Goal: Task Accomplishment & Management: Manage account settings

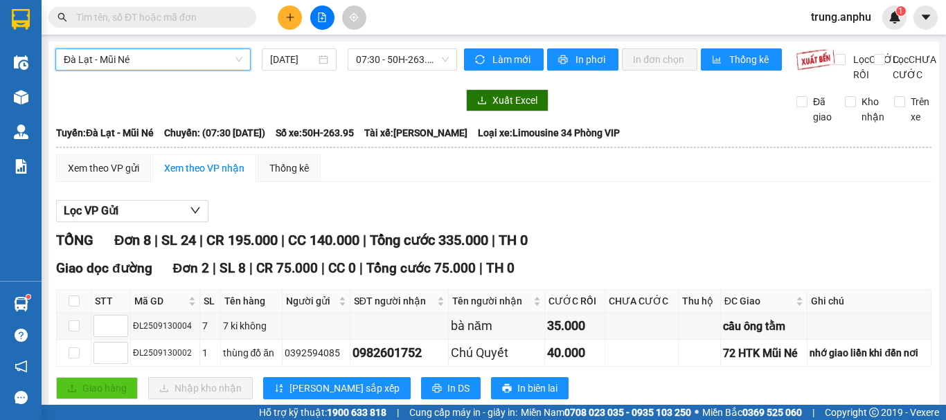
click at [181, 60] on span "Đà Lạt - Mũi Né" at bounding box center [153, 59] width 179 height 21
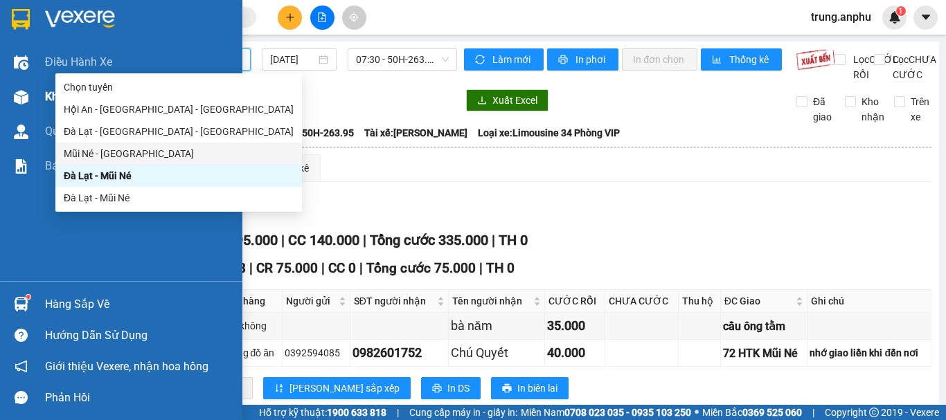
click at [42, 91] on div "Kho hàng mới" at bounding box center [121, 97] width 242 height 35
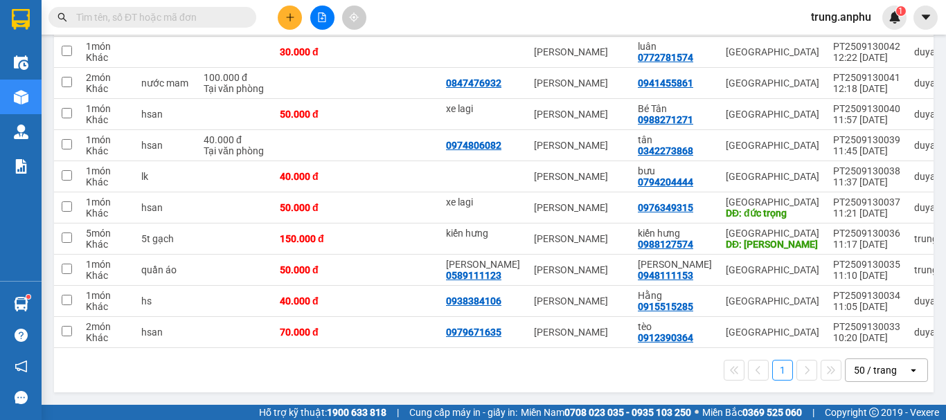
scroll to position [55, 0]
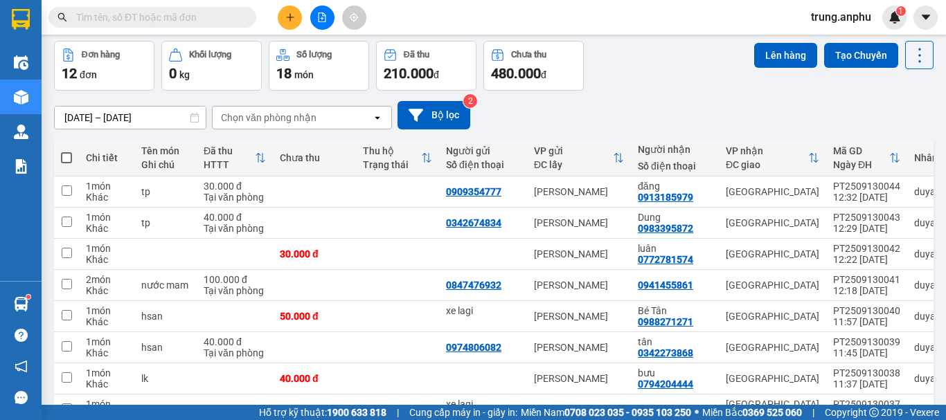
click at [171, 15] on input "text" at bounding box center [157, 17] width 163 height 15
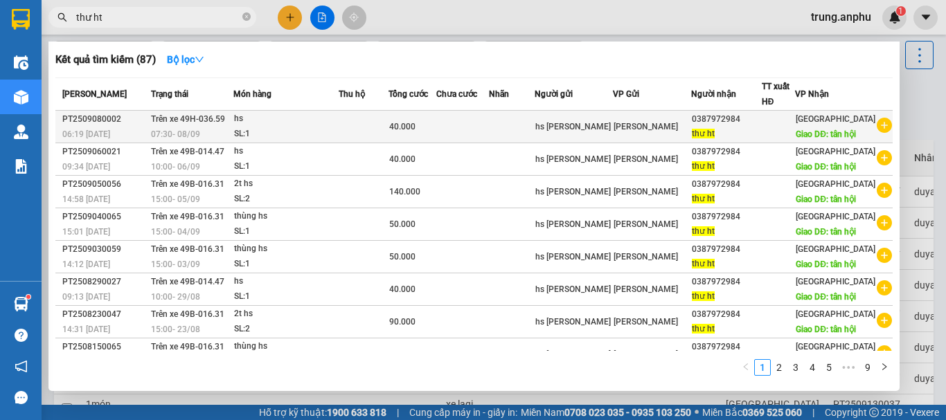
type input "thư ht"
click at [877, 133] on icon "plus-circle" at bounding box center [884, 125] width 15 height 15
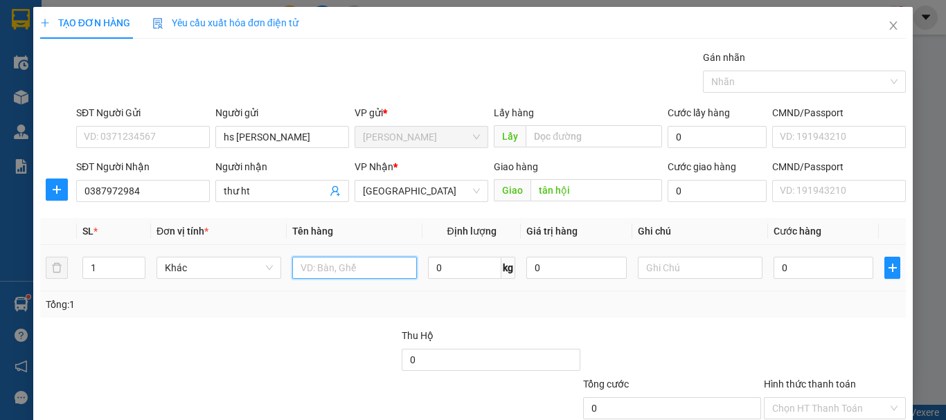
click at [340, 269] on input "text" at bounding box center [354, 268] width 125 height 22
type input "hs"
click at [779, 267] on input "0" at bounding box center [824, 268] width 100 height 22
type input "4"
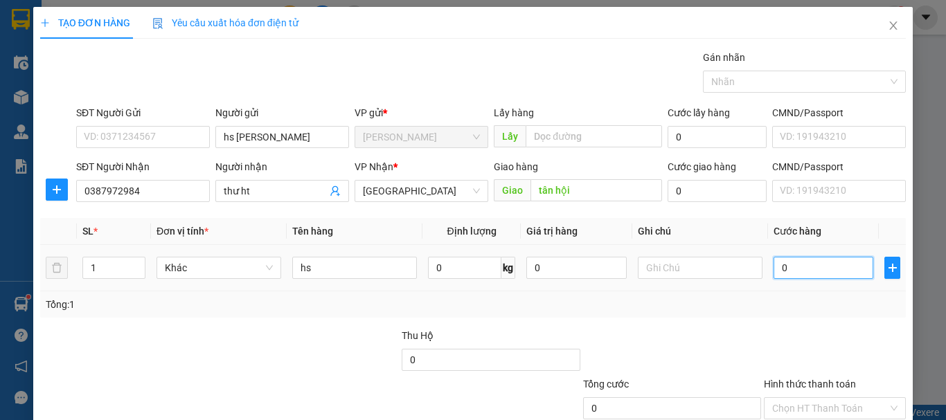
type input "4"
type input "40"
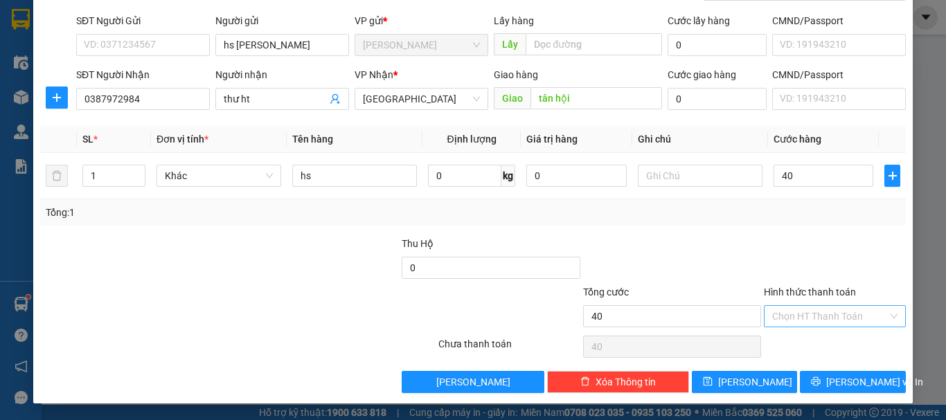
type input "40.000"
click at [810, 309] on input "Hình thức thanh toán" at bounding box center [830, 316] width 116 height 21
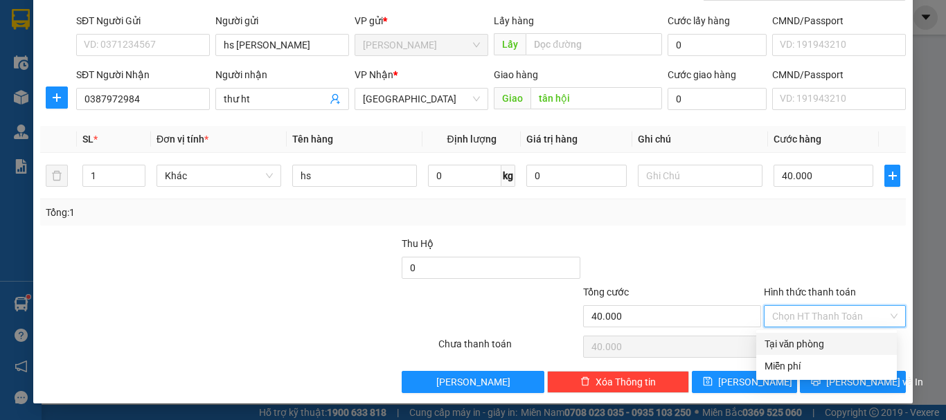
click at [798, 339] on div "Tại văn phòng" at bounding box center [827, 344] width 124 height 15
type input "0"
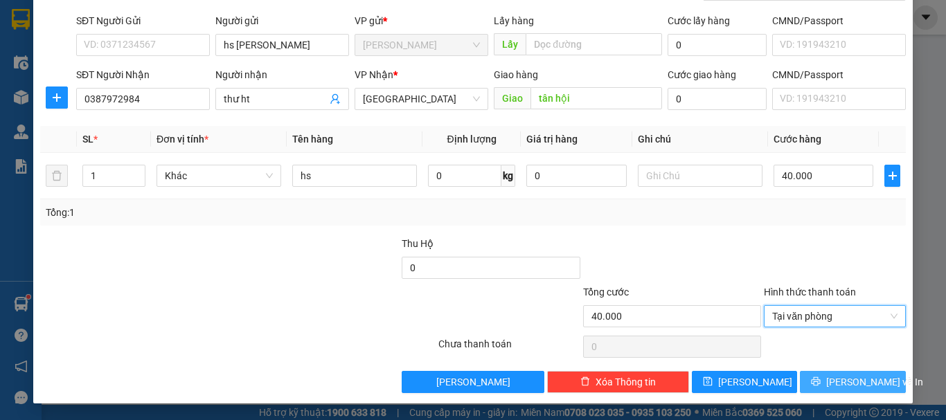
click at [837, 375] on span "[PERSON_NAME] và In" at bounding box center [874, 382] width 97 height 15
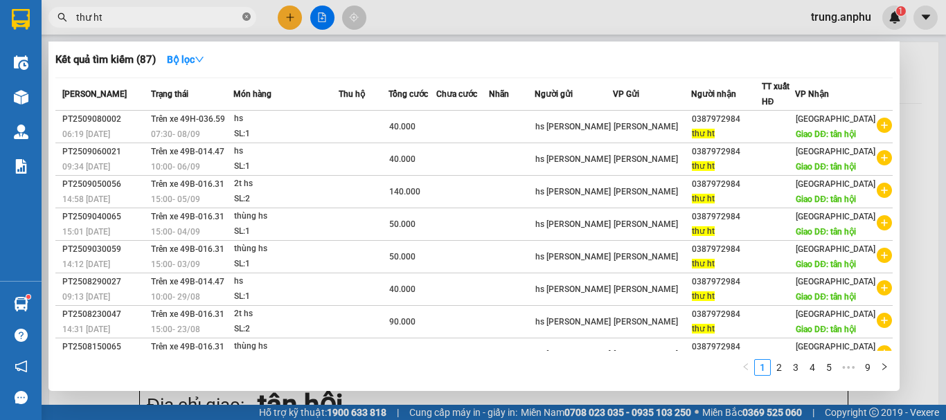
click at [246, 15] on icon "close-circle" at bounding box center [246, 16] width 8 height 8
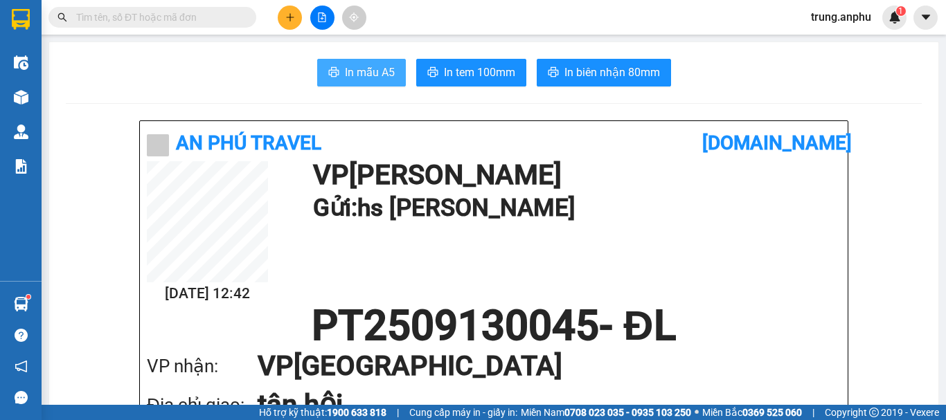
click at [366, 76] on span "In mẫu A5" at bounding box center [370, 72] width 50 height 17
click at [183, 10] on input "text" at bounding box center [157, 17] width 163 height 15
click at [164, 23] on input "text" at bounding box center [157, 17] width 163 height 15
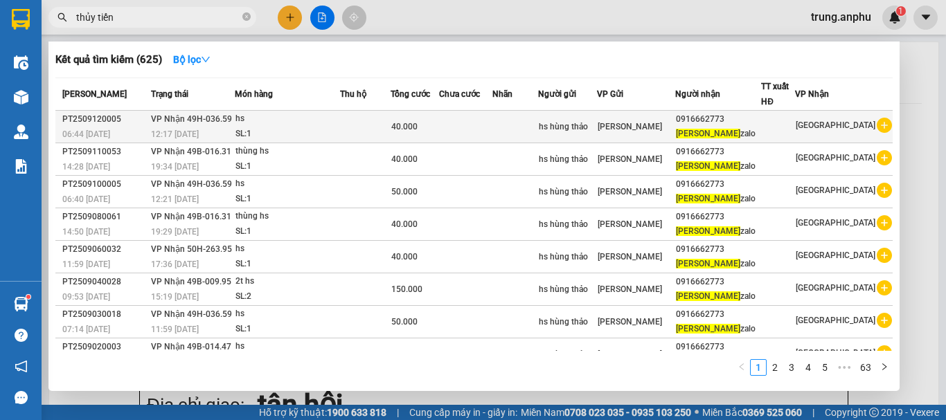
type input "thủy tiến"
click at [880, 129] on icon "plus-circle" at bounding box center [884, 125] width 15 height 15
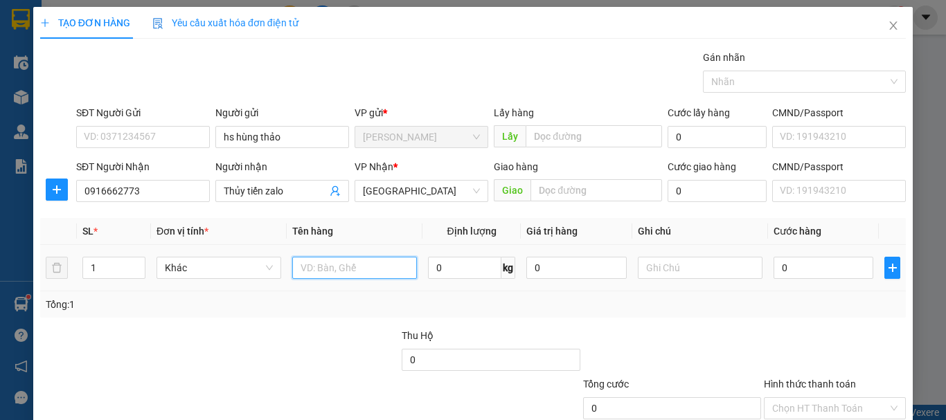
click at [373, 258] on input "text" at bounding box center [354, 268] width 125 height 22
type input "hs"
click at [793, 268] on input "0" at bounding box center [824, 268] width 100 height 22
type input "5"
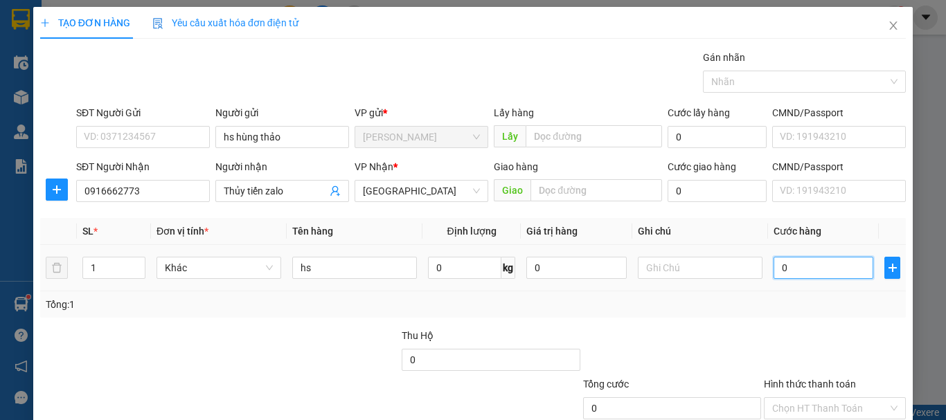
type input "5"
type input "50"
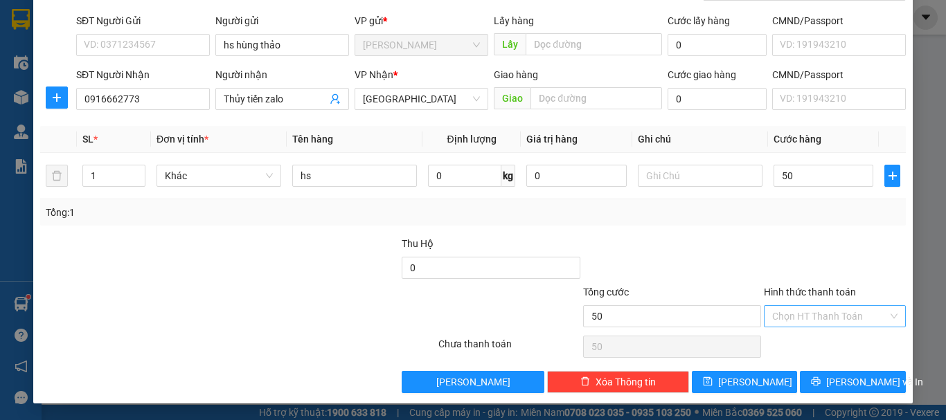
type input "50.000"
click at [819, 312] on input "Hình thức thanh toán" at bounding box center [830, 316] width 116 height 21
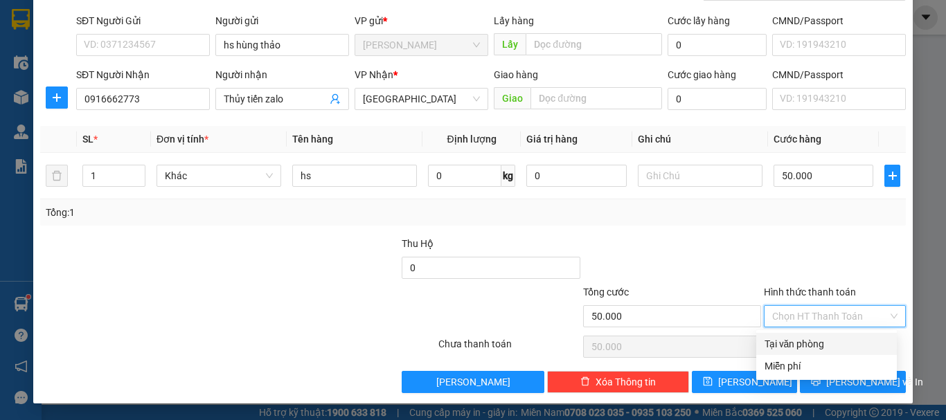
click at [812, 347] on div "Tại văn phòng" at bounding box center [827, 344] width 124 height 15
type input "0"
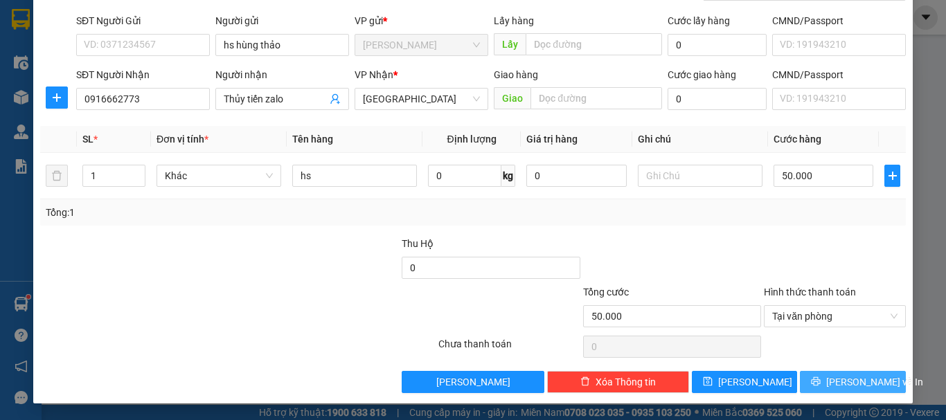
click at [850, 385] on span "[PERSON_NAME] và In" at bounding box center [874, 382] width 97 height 15
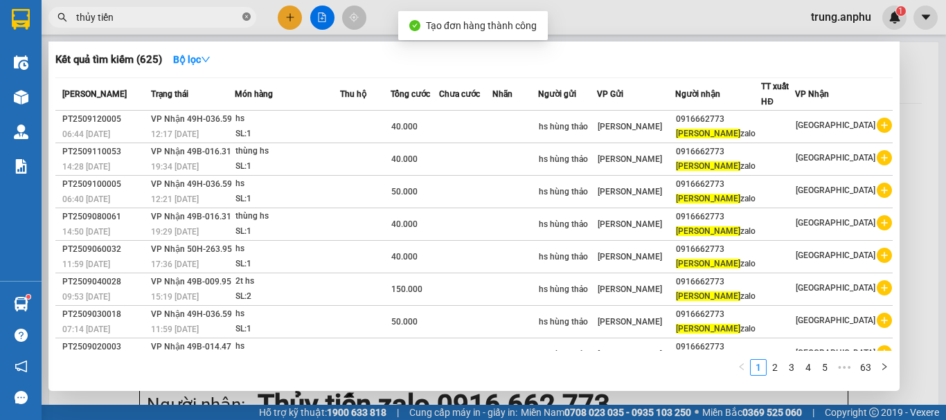
click at [249, 18] on icon "close-circle" at bounding box center [246, 16] width 8 height 8
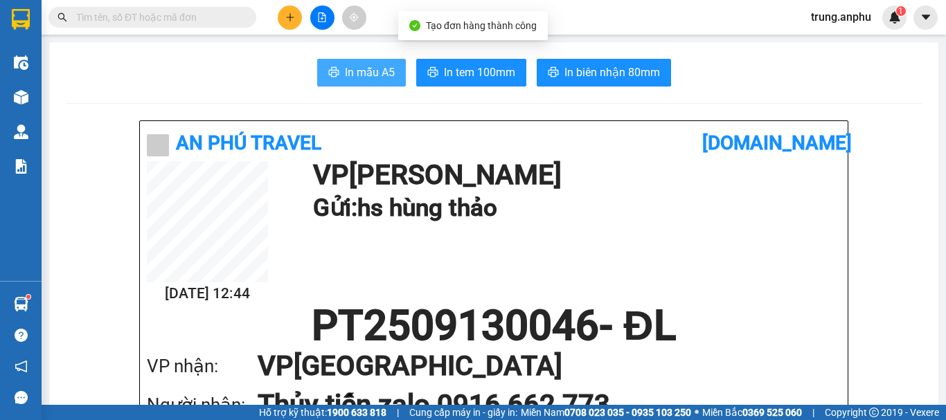
click at [383, 76] on span "In mẫu A5" at bounding box center [370, 72] width 50 height 17
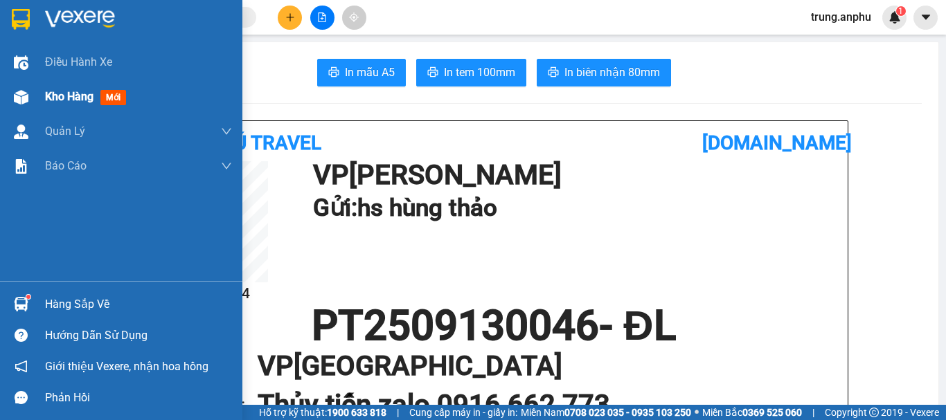
click at [62, 98] on span "Kho hàng" at bounding box center [69, 96] width 48 height 13
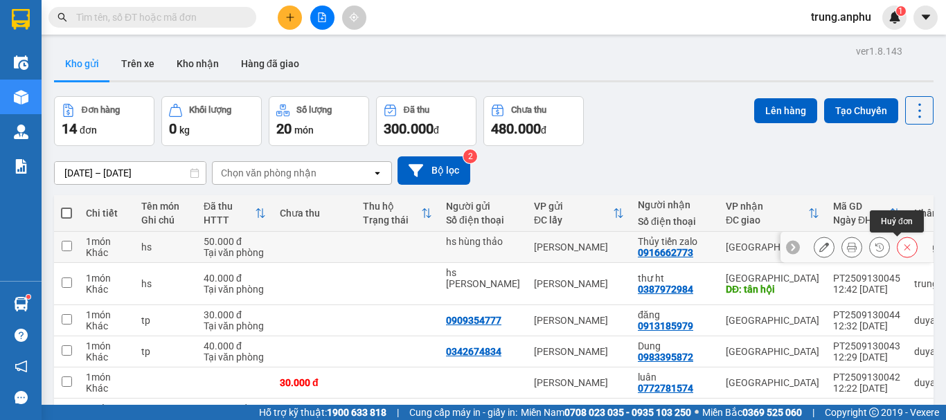
click at [898, 243] on button at bounding box center [907, 247] width 19 height 24
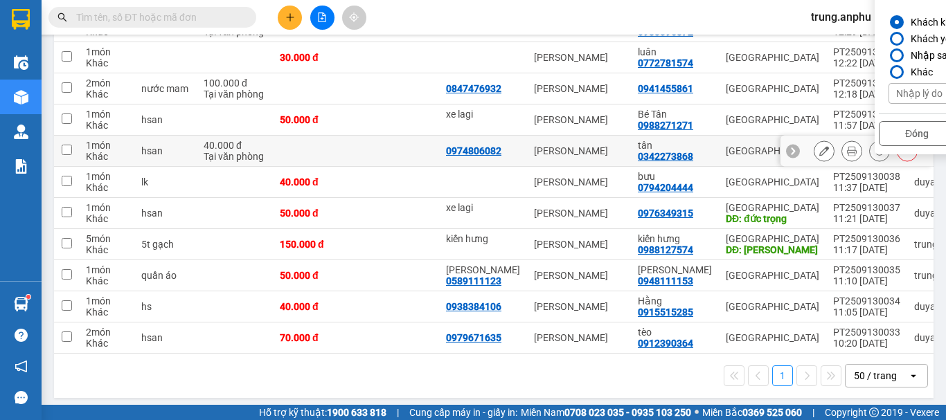
scroll to position [267, 0]
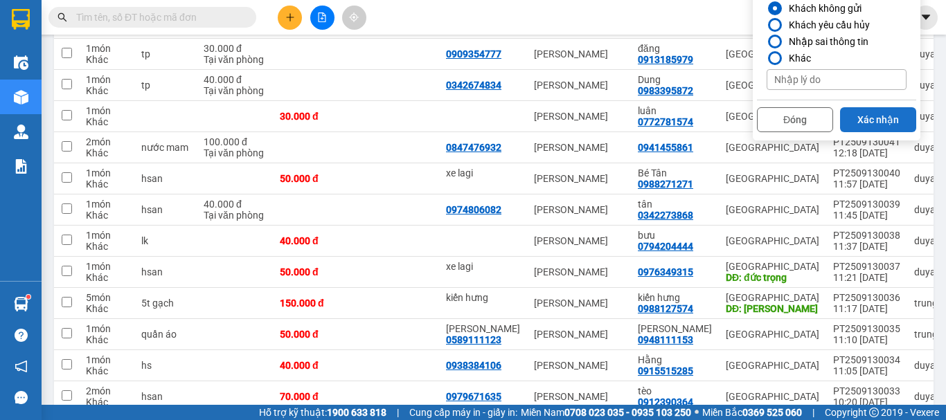
click at [864, 117] on button "Xác nhận" at bounding box center [878, 119] width 76 height 25
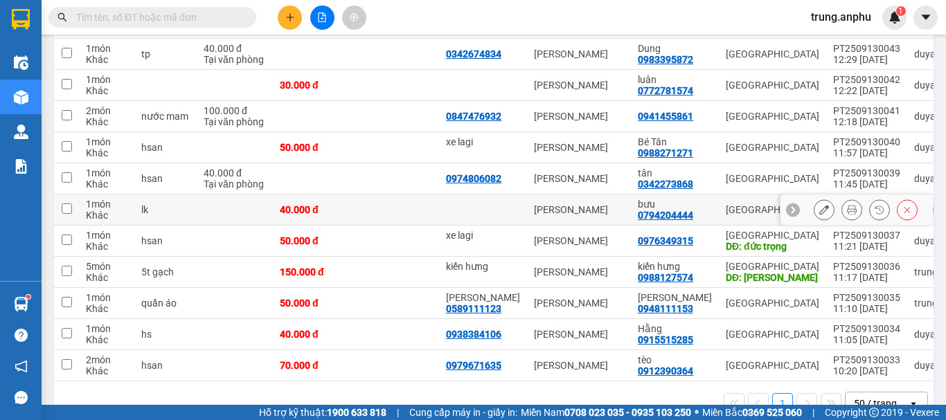
scroll to position [59, 0]
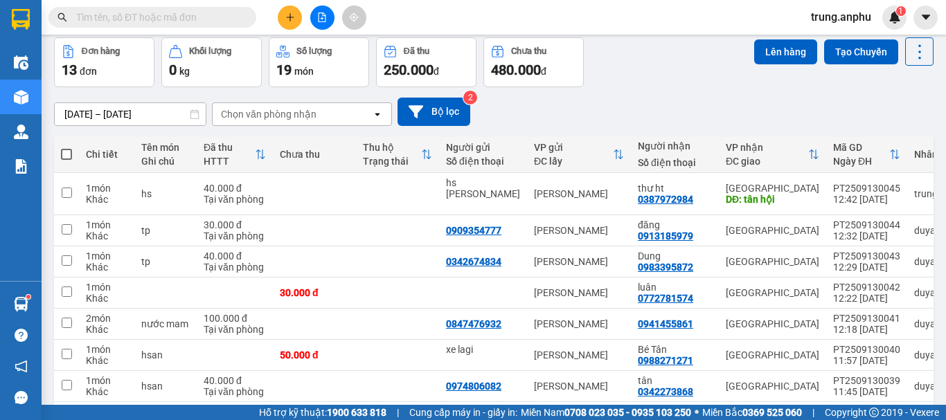
click at [174, 15] on input "text" at bounding box center [157, 17] width 163 height 15
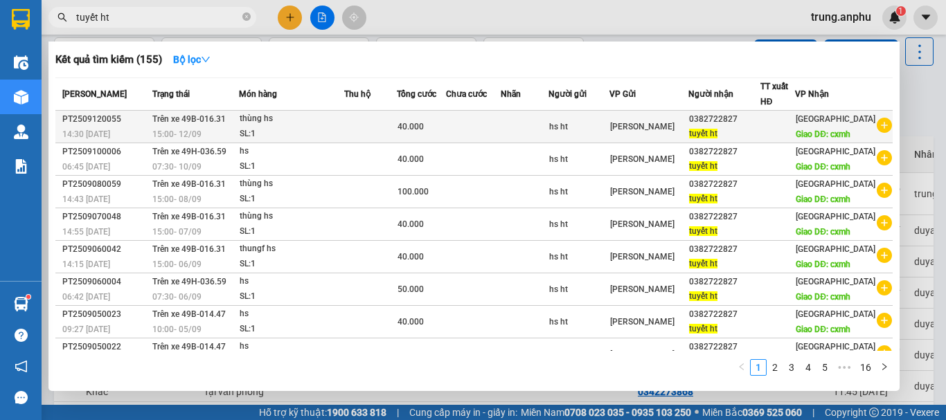
type input "tuyết ht"
click at [880, 127] on icon "plus-circle" at bounding box center [884, 125] width 15 height 15
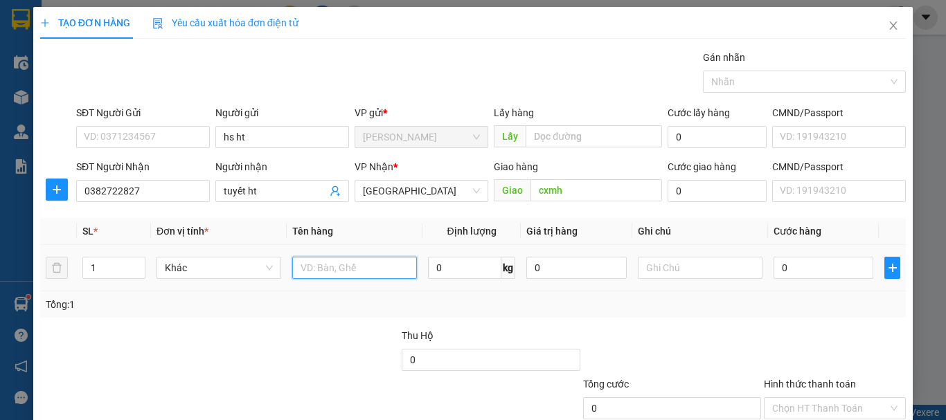
click at [308, 268] on input "text" at bounding box center [354, 268] width 125 height 22
type input "hs"
click at [785, 271] on input "0" at bounding box center [824, 268] width 100 height 22
type input "5"
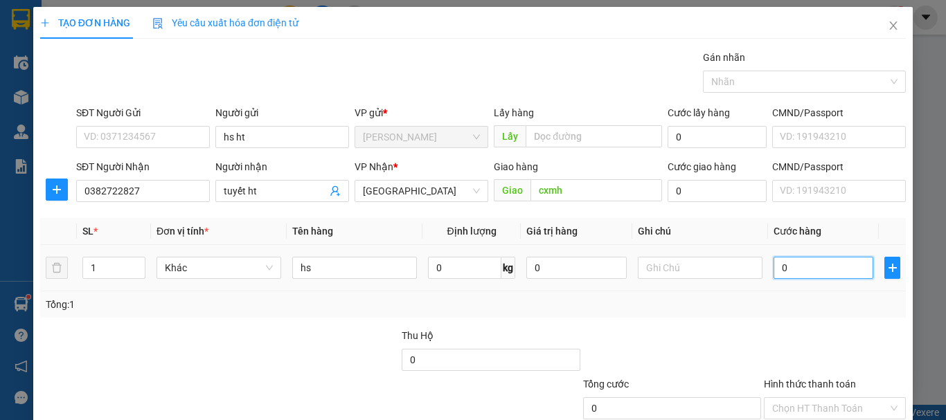
type input "5"
type input "50"
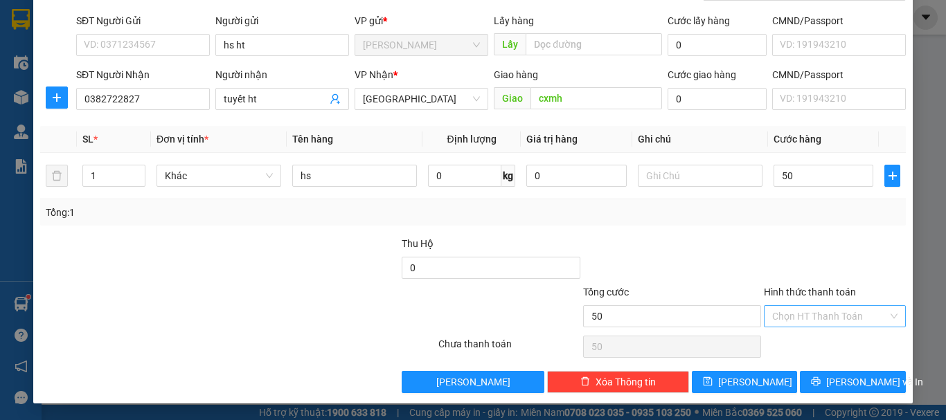
click at [808, 316] on input "Hình thức thanh toán" at bounding box center [830, 316] width 116 height 21
type input "50.000"
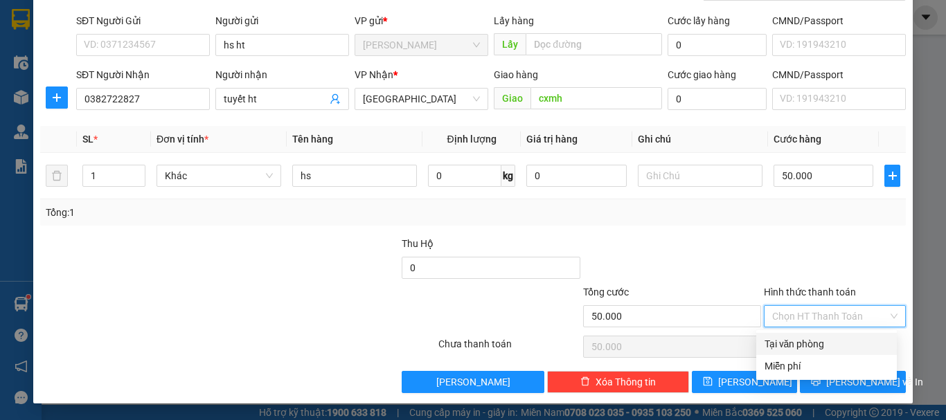
click at [814, 338] on div "Tại văn phòng" at bounding box center [827, 344] width 124 height 15
type input "0"
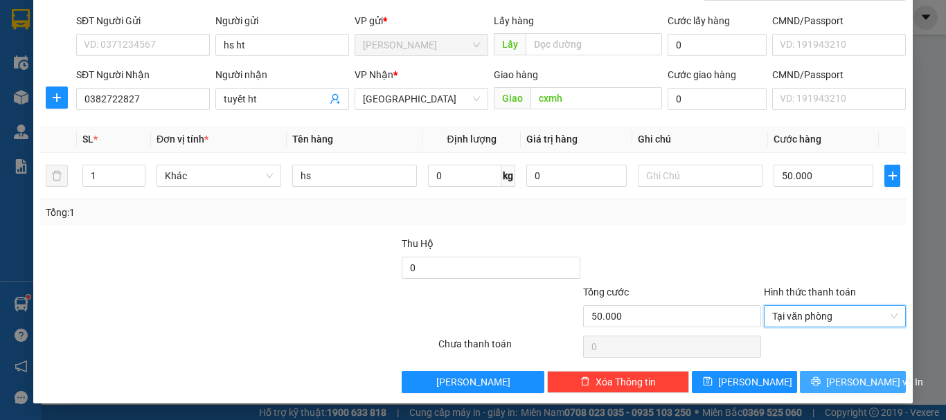
click at [821, 377] on icon "printer" at bounding box center [816, 382] width 10 height 10
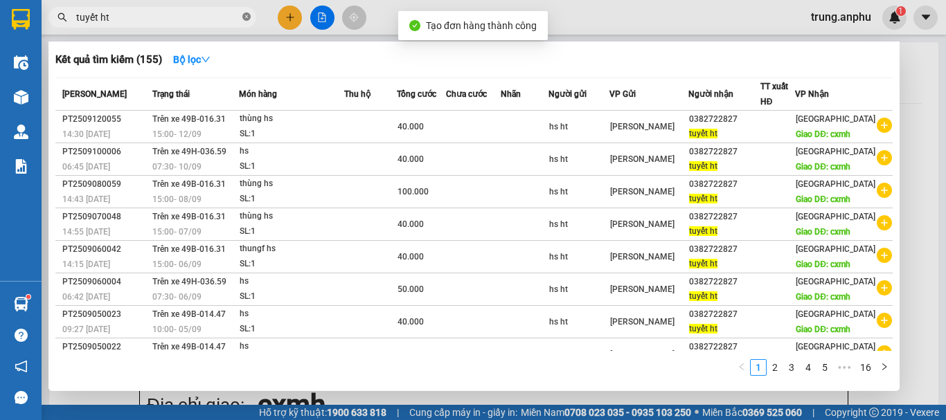
click at [246, 17] on icon "close-circle" at bounding box center [246, 16] width 8 height 8
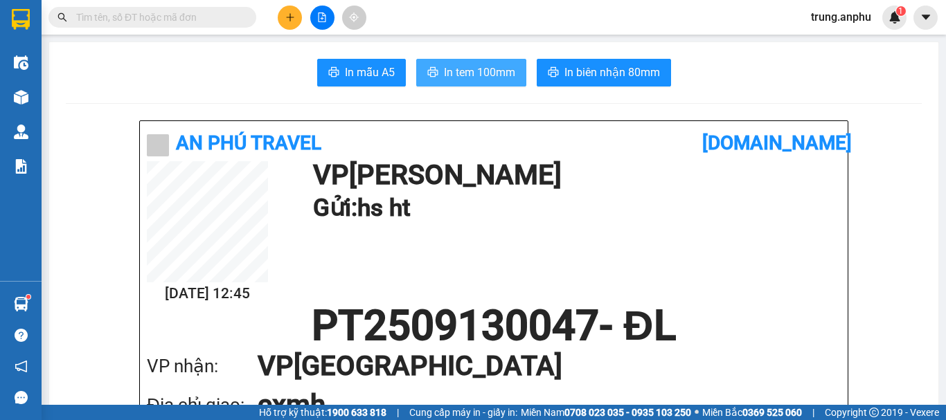
click at [475, 79] on span "In tem 100mm" at bounding box center [479, 72] width 71 height 17
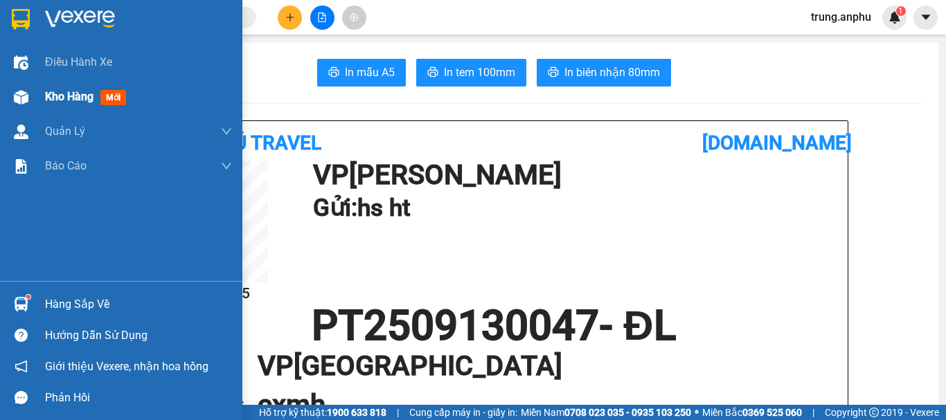
click at [73, 92] on span "Kho hàng" at bounding box center [69, 96] width 48 height 13
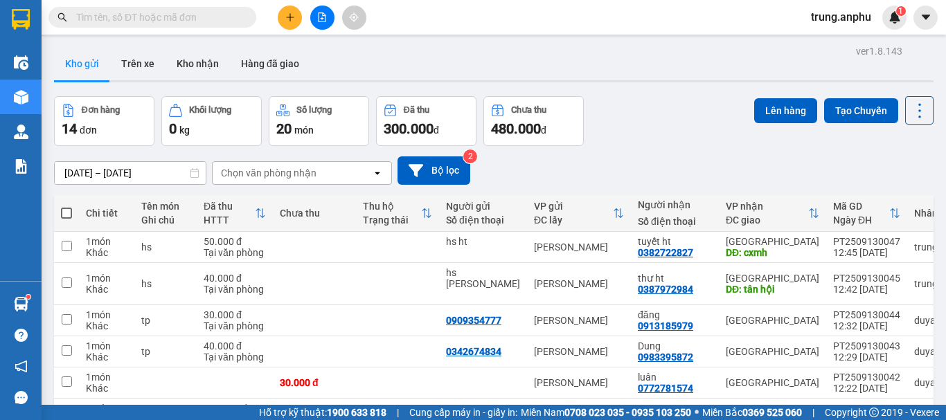
click at [64, 213] on span at bounding box center [66, 213] width 11 height 11
click at [66, 206] on input "checkbox" at bounding box center [66, 206] width 0 height 0
checkbox input "true"
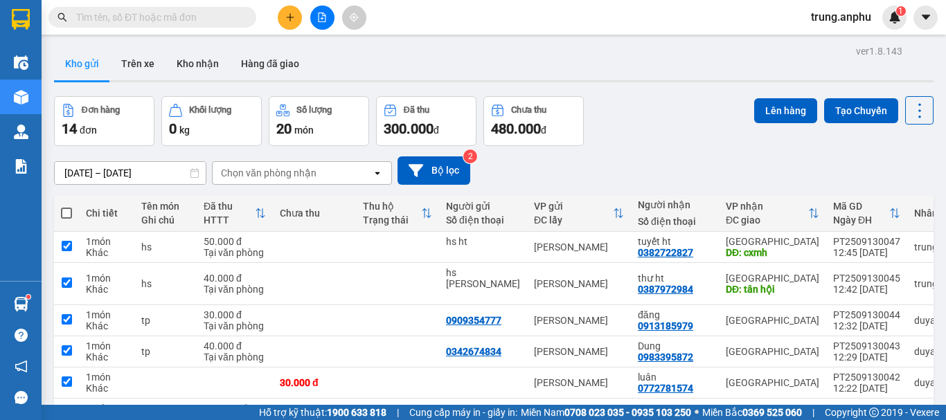
checkbox input "true"
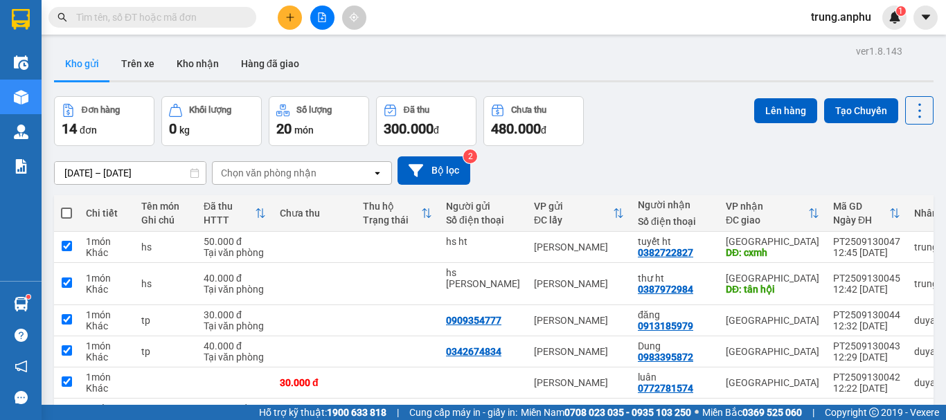
checkbox input "true"
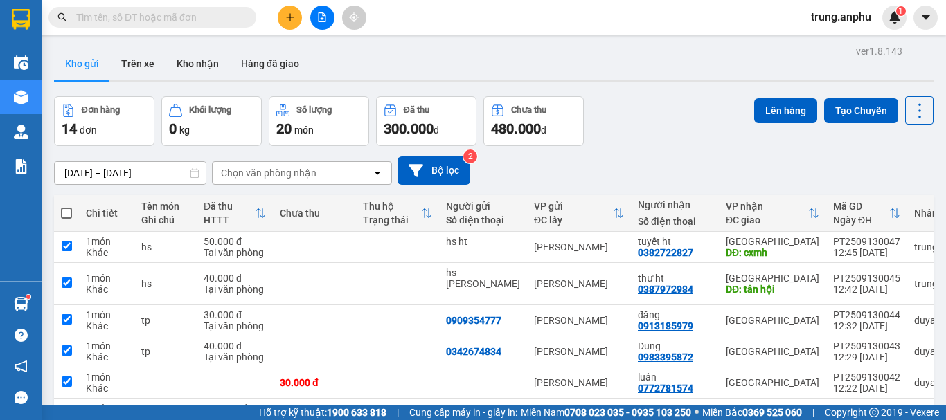
checkbox input "true"
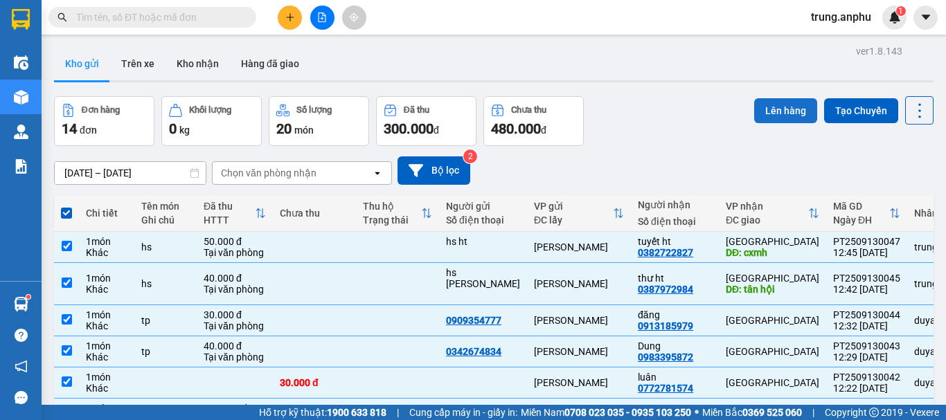
click at [783, 109] on button "Lên hàng" at bounding box center [785, 110] width 63 height 25
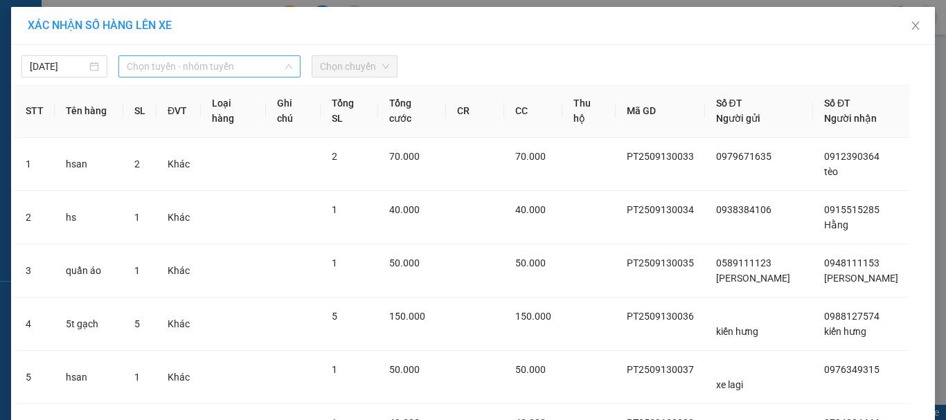
click at [209, 62] on span "Chọn tuyến - nhóm tuyến" at bounding box center [210, 66] width 166 height 21
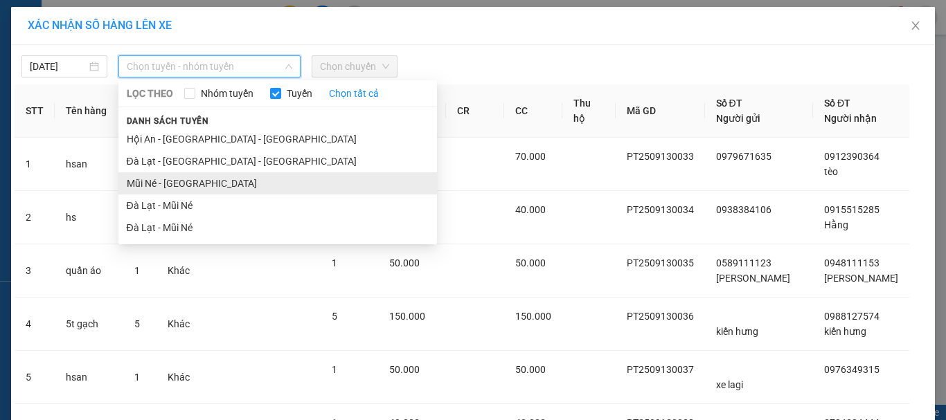
click at [184, 181] on li "Mũi Né - [GEOGRAPHIC_DATA]" at bounding box center [277, 183] width 319 height 22
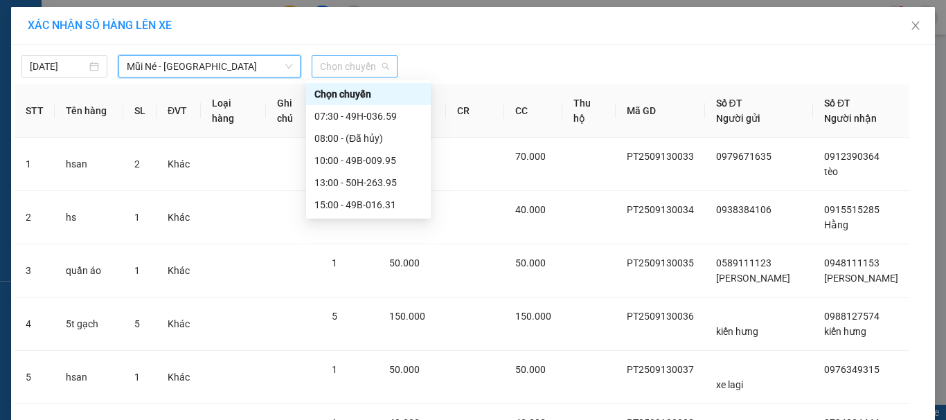
click at [353, 64] on span "Chọn chuyến" at bounding box center [354, 66] width 69 height 21
click at [359, 178] on div "13:00 - 50H-263.95" at bounding box center [368, 182] width 108 height 15
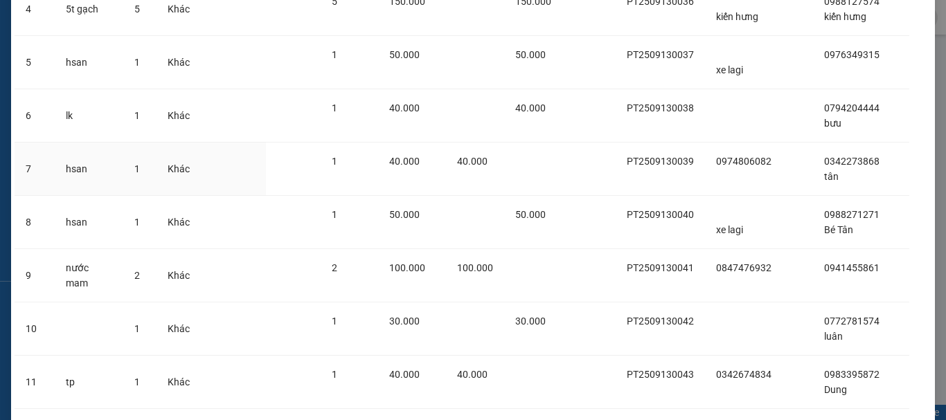
scroll to position [581, 0]
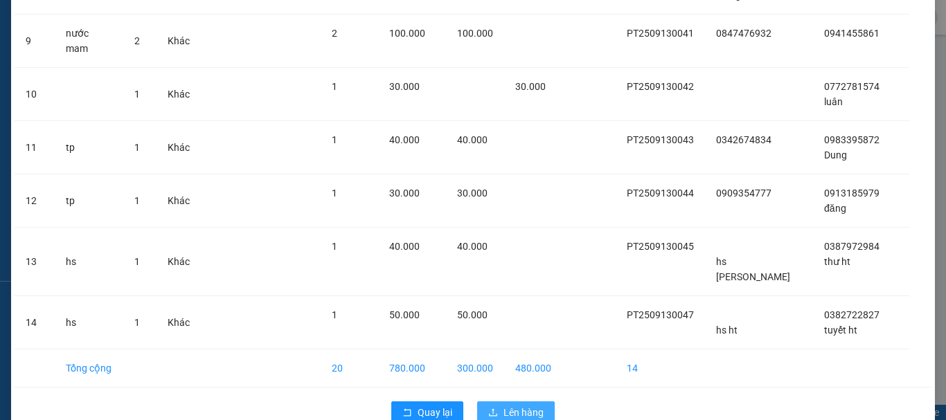
click at [536, 405] on span "Lên hàng" at bounding box center [523, 412] width 40 height 15
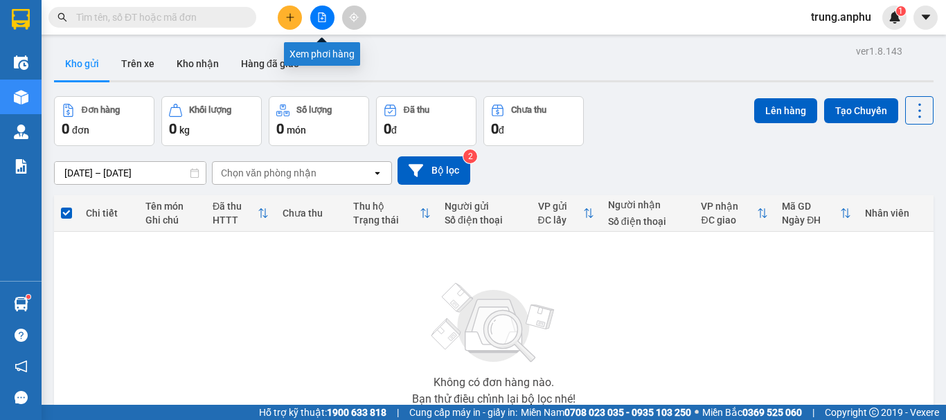
click at [325, 15] on icon "file-add" at bounding box center [322, 17] width 10 height 10
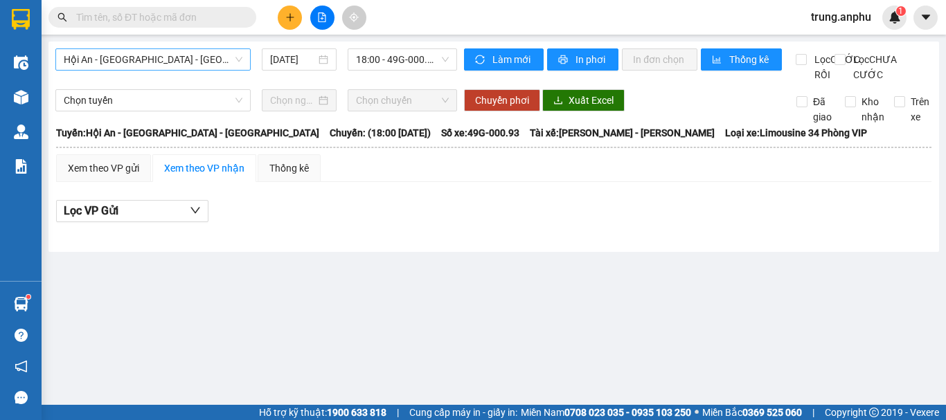
click at [222, 61] on span "Hội An - [GEOGRAPHIC_DATA] - [GEOGRAPHIC_DATA]" at bounding box center [153, 59] width 179 height 21
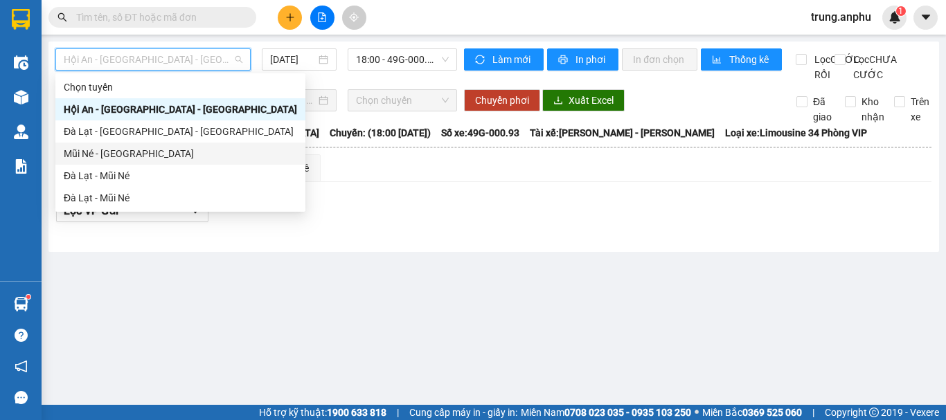
click at [91, 150] on div "Mũi Né - [GEOGRAPHIC_DATA]" at bounding box center [180, 153] width 233 height 15
type input "[DATE]"
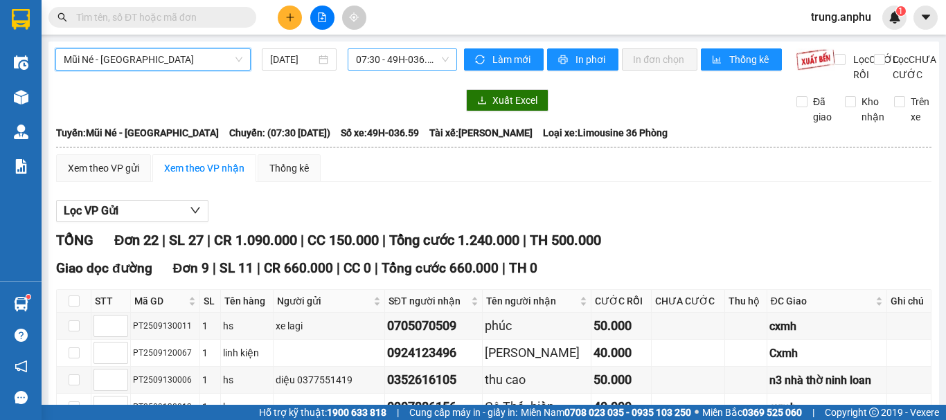
click at [419, 55] on span "07:30 - 49H-036.59" at bounding box center [402, 59] width 93 height 21
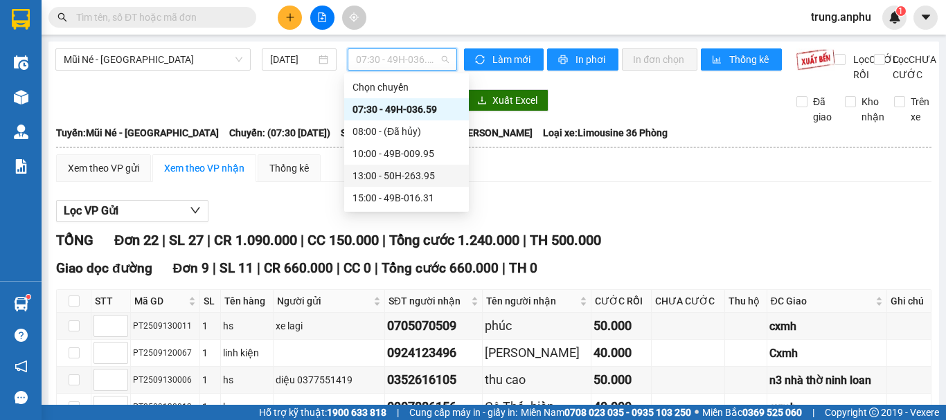
click at [397, 175] on div "13:00 - 50H-263.95" at bounding box center [407, 175] width 108 height 15
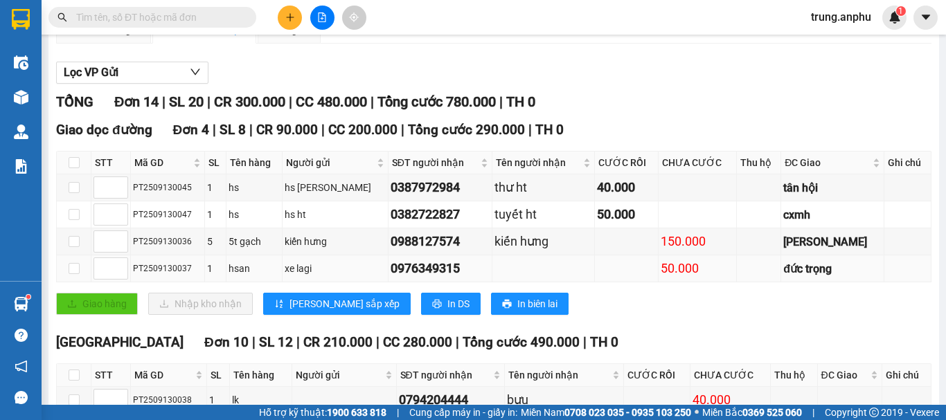
scroll to position [208, 0]
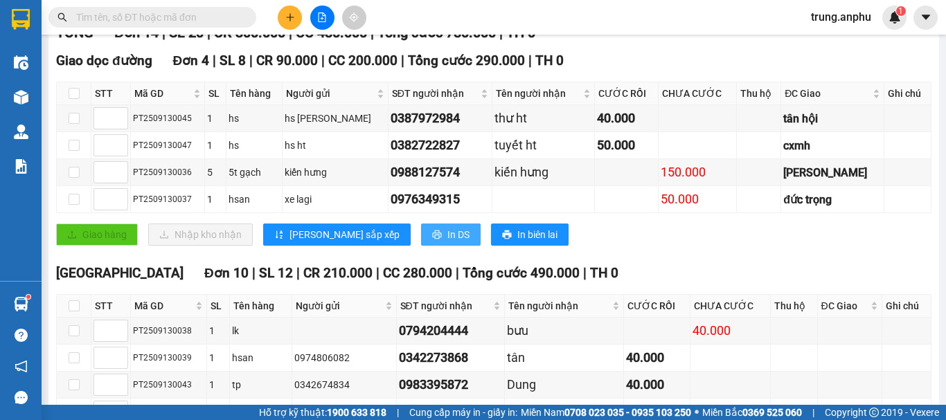
click at [421, 246] on button "In DS" at bounding box center [451, 235] width 60 height 22
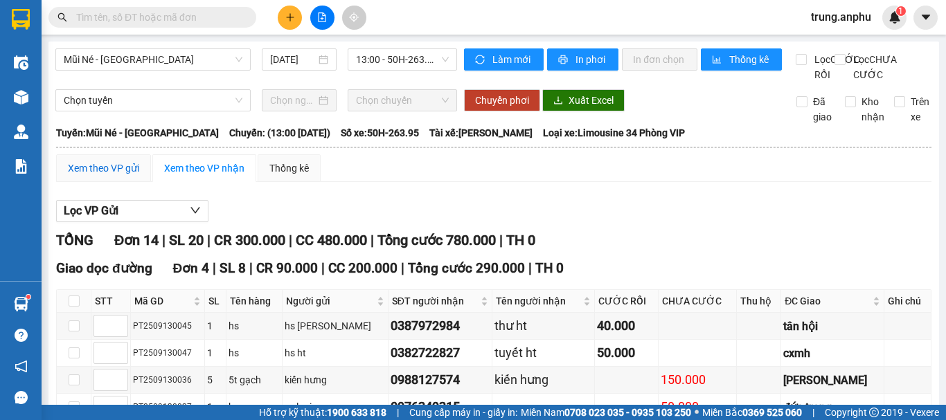
click at [121, 176] on div "Xem theo VP gửi" at bounding box center [103, 168] width 71 height 15
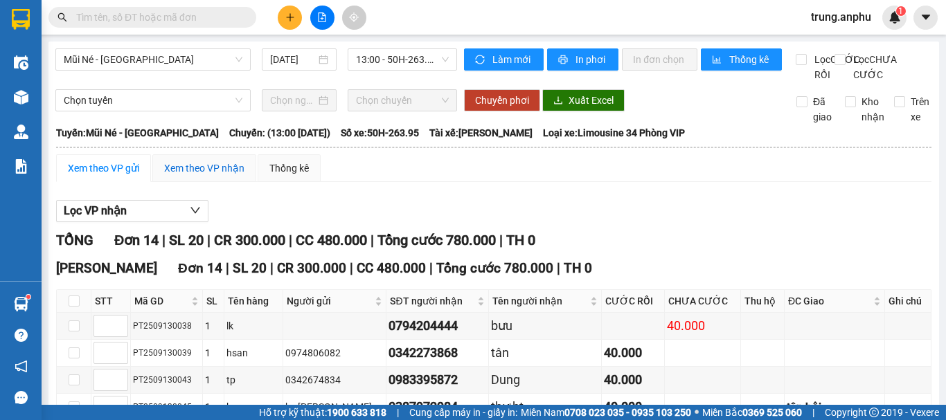
click at [229, 176] on div "Xem theo VP nhận" at bounding box center [204, 168] width 80 height 15
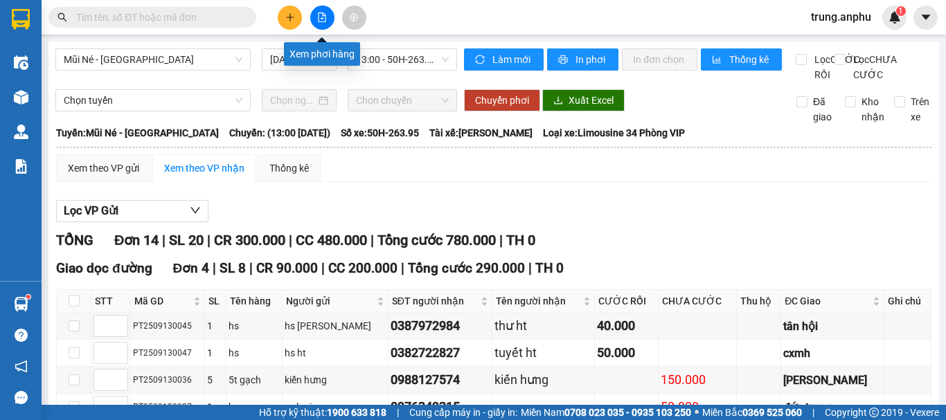
click at [328, 17] on button at bounding box center [322, 18] width 24 height 24
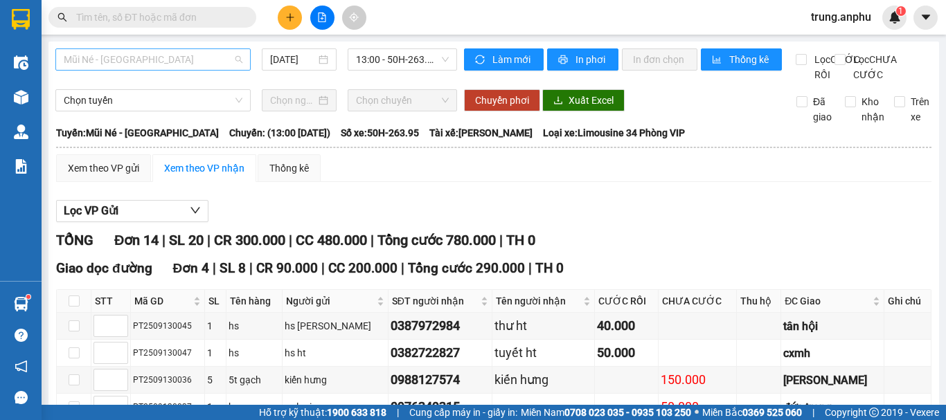
click at [228, 54] on span "Mũi Né - [GEOGRAPHIC_DATA]" at bounding box center [153, 59] width 179 height 21
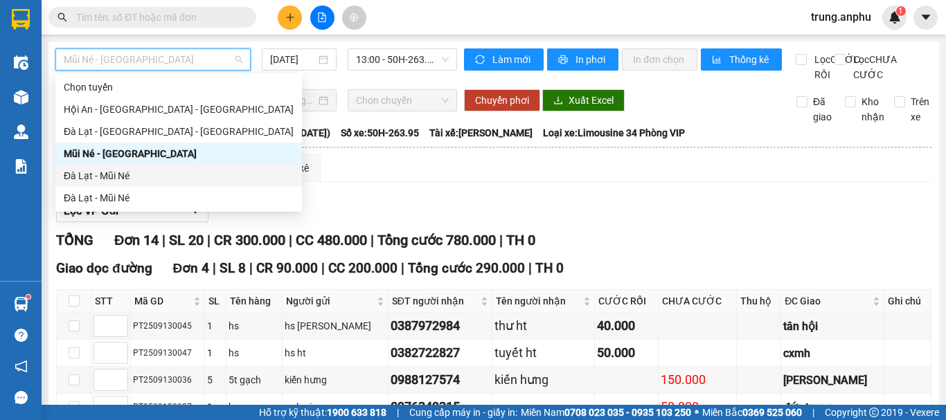
drag, startPoint x: 102, startPoint y: 172, endPoint x: 343, endPoint y: 69, distance: 261.9
click at [102, 171] on div "Đà Lạt - Mũi Né" at bounding box center [179, 175] width 230 height 15
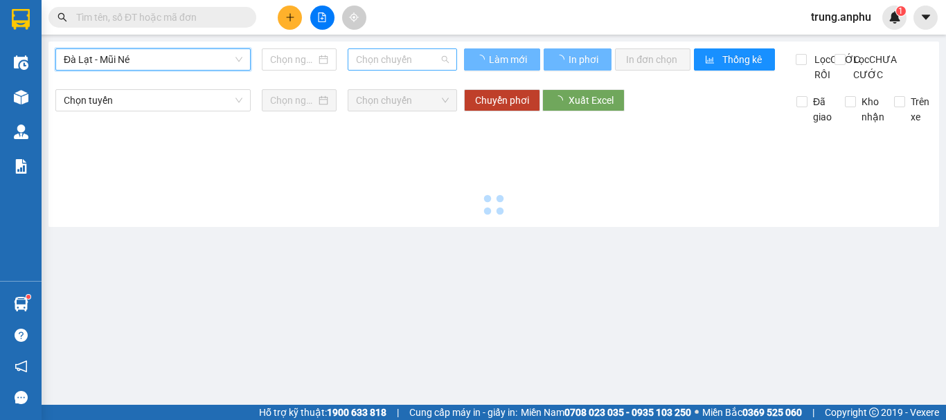
click at [401, 57] on span "Chọn chuyến" at bounding box center [402, 59] width 93 height 21
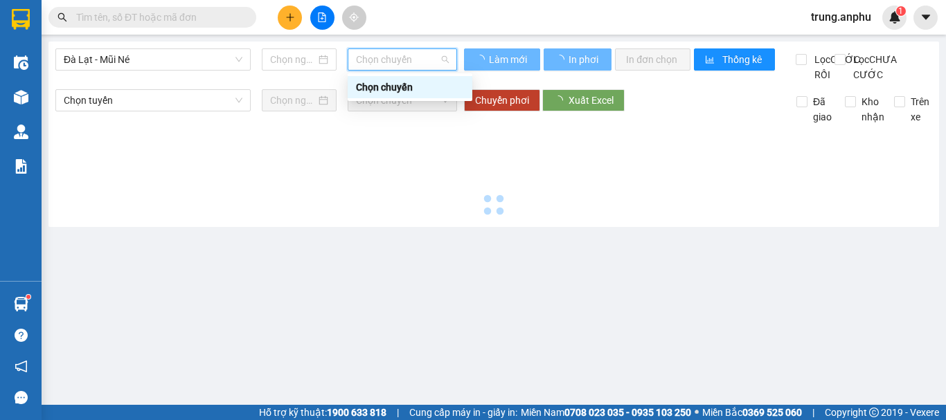
type input "[DATE]"
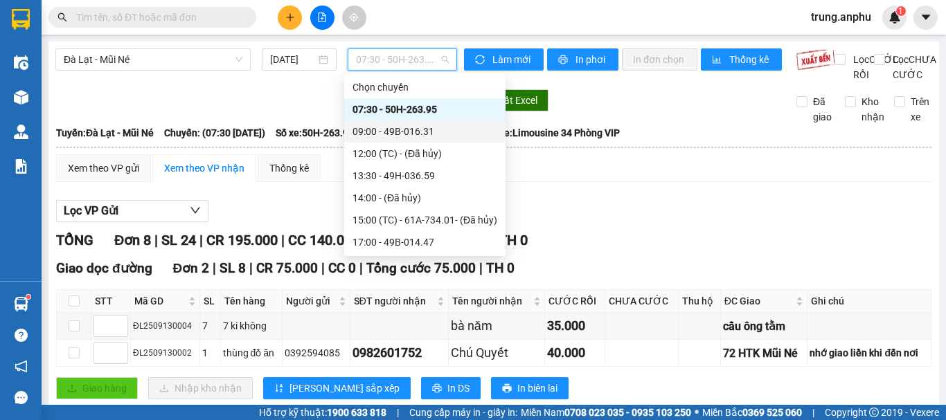
click at [391, 130] on div "09:00 - 49B-016.31" at bounding box center [425, 131] width 145 height 15
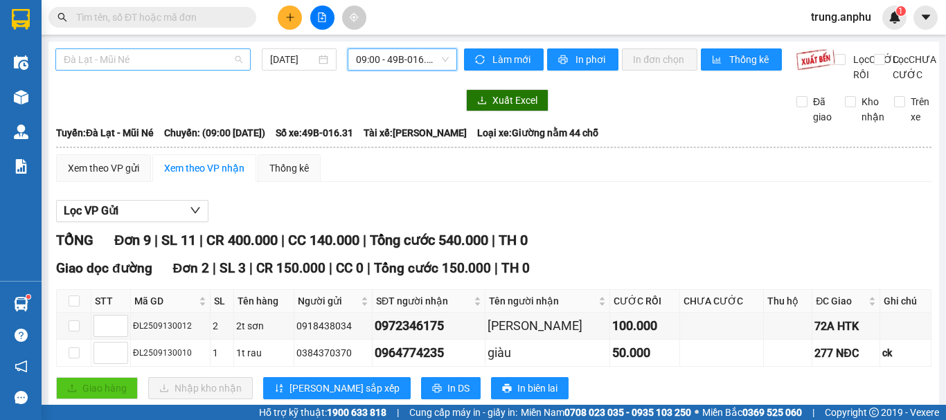
click at [221, 66] on span "Đà Lạt - Mũi Né" at bounding box center [153, 59] width 179 height 21
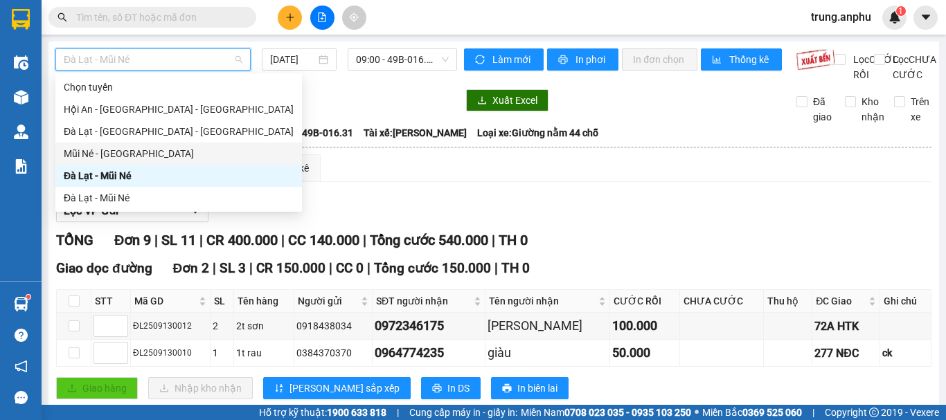
click at [107, 155] on div "Mũi Né - [GEOGRAPHIC_DATA]" at bounding box center [179, 153] width 230 height 15
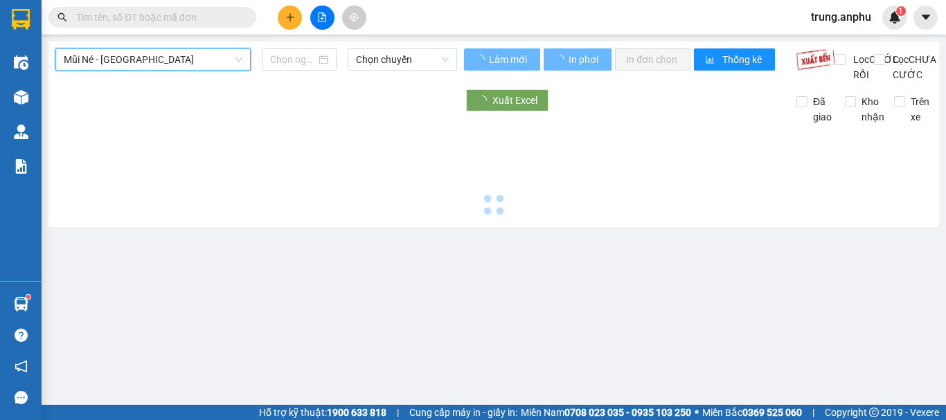
type input "[DATE]"
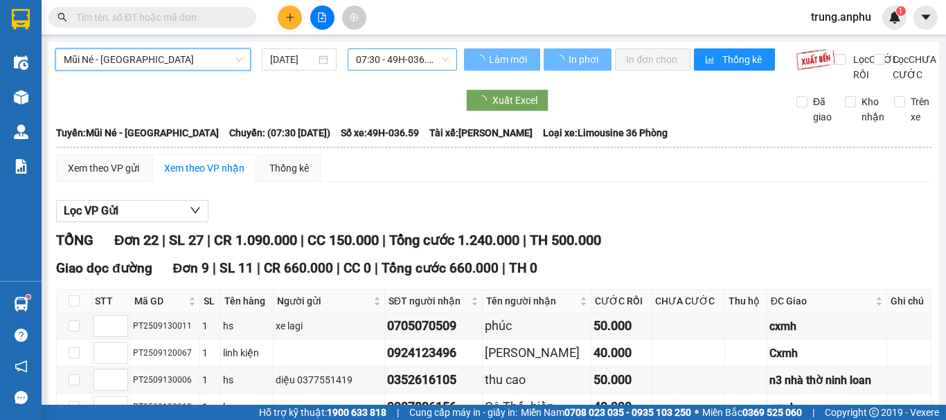
click at [432, 57] on span "07:30 - 49H-036.59" at bounding box center [402, 59] width 93 height 21
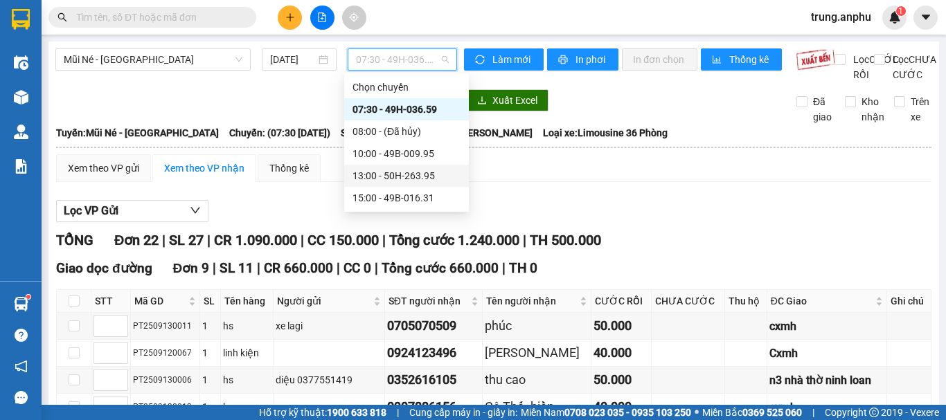
click at [377, 172] on div "13:00 - 50H-263.95" at bounding box center [407, 175] width 108 height 15
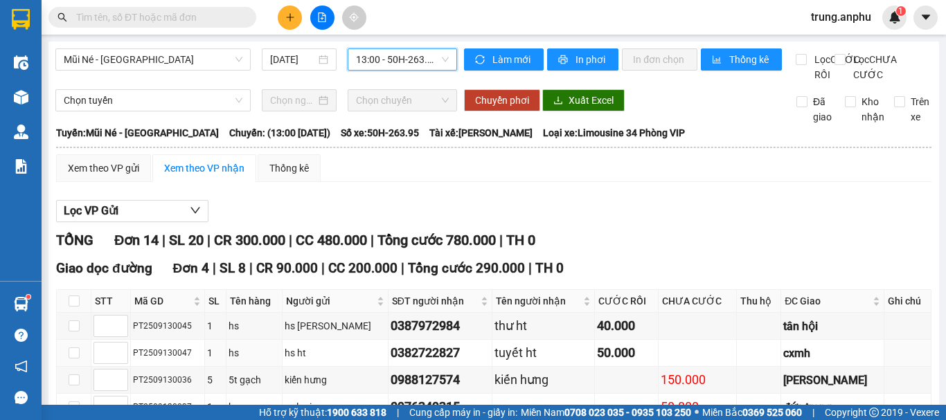
scroll to position [277, 0]
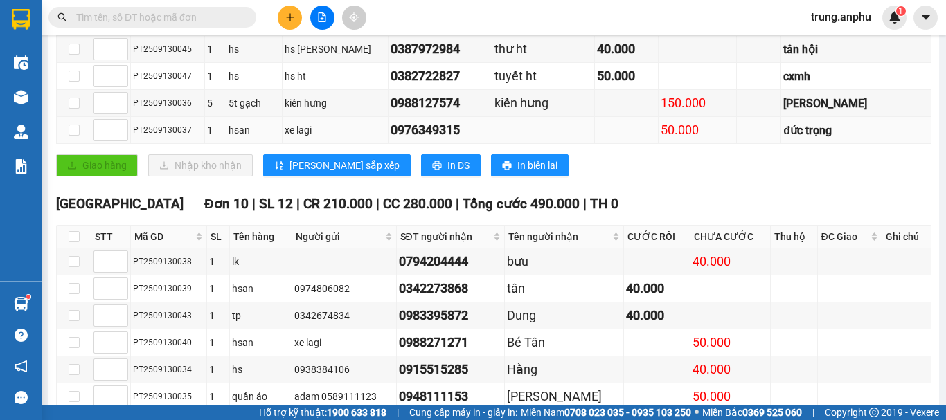
drag, startPoint x: 186, startPoint y: 143, endPoint x: 202, endPoint y: 149, distance: 16.2
click at [202, 137] on div "PT2509130037" at bounding box center [167, 130] width 69 height 13
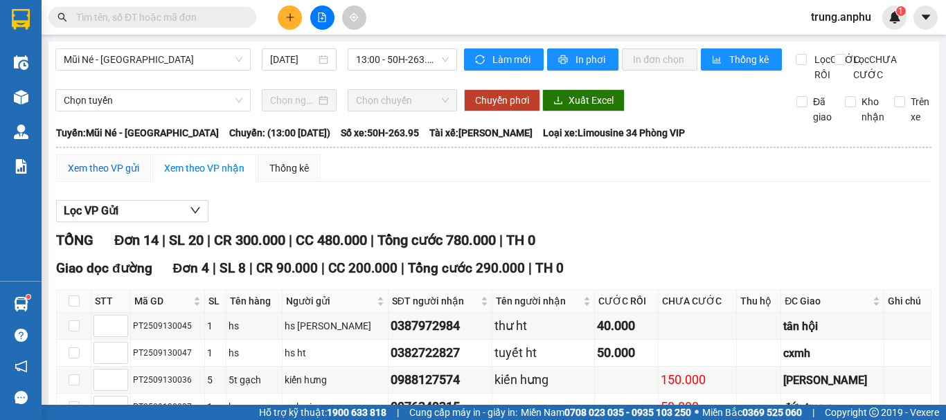
click at [118, 176] on div "Xem theo VP gửi" at bounding box center [103, 168] width 71 height 15
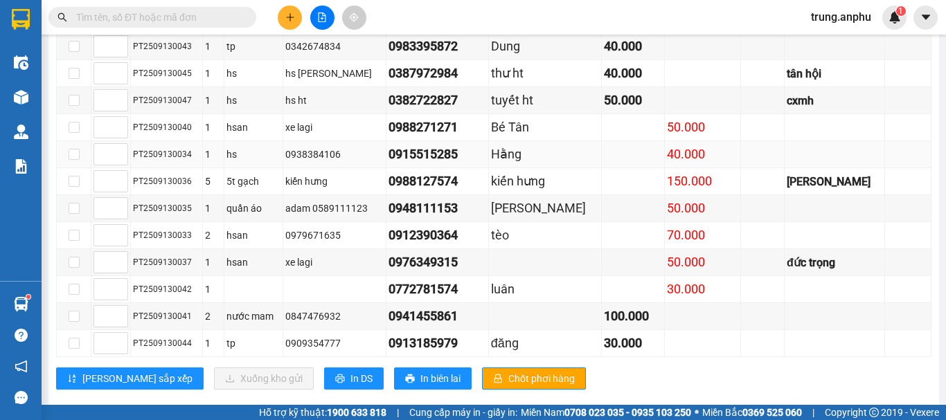
scroll to position [265, 0]
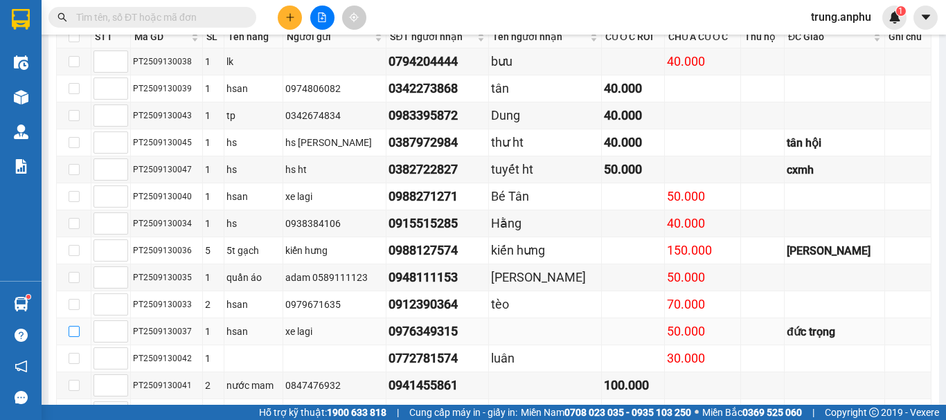
click at [75, 337] on input "checkbox" at bounding box center [74, 331] width 11 height 11
checkbox input "true"
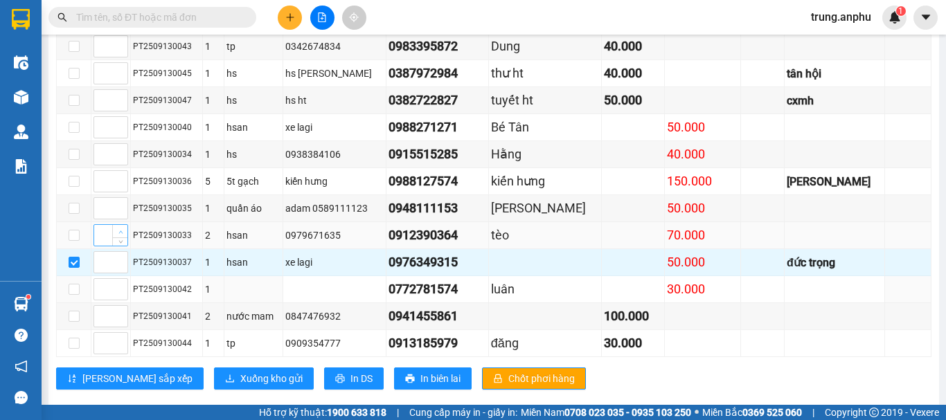
scroll to position [373, 0]
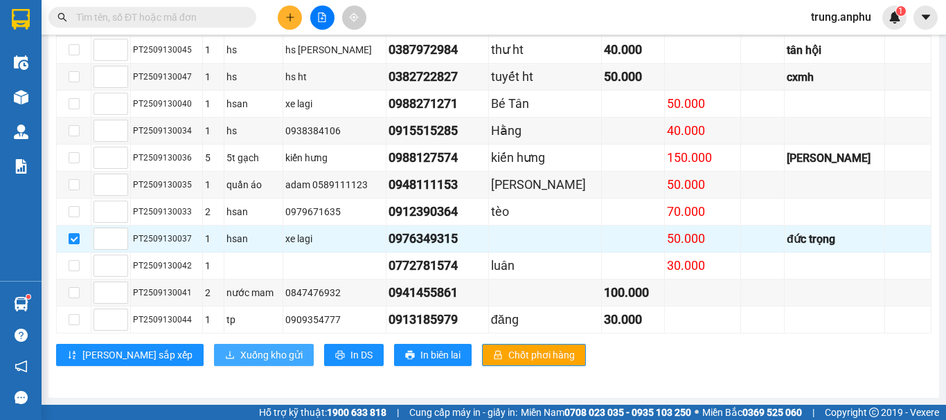
click at [240, 350] on span "Xuống kho gửi" at bounding box center [271, 355] width 62 height 15
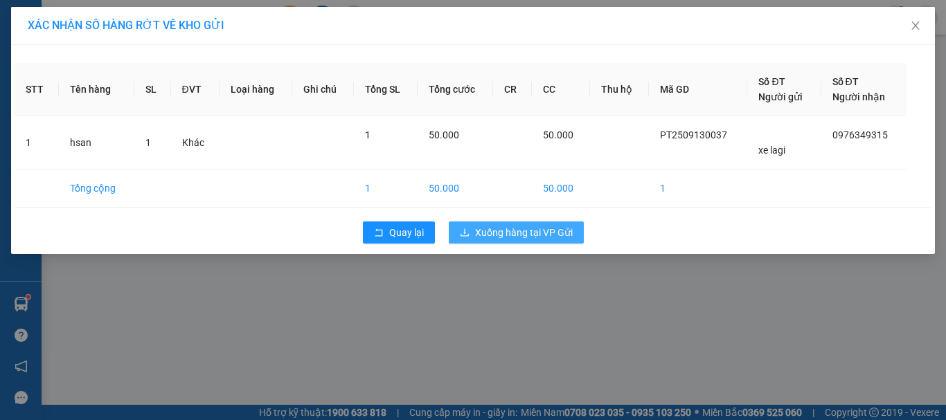
click at [543, 238] on span "Xuống hàng tại VP Gửi" at bounding box center [524, 232] width 98 height 15
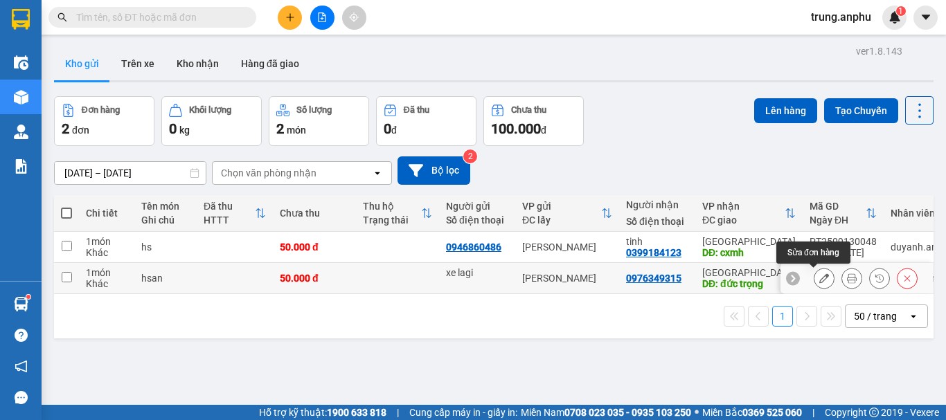
click at [819, 278] on icon at bounding box center [824, 279] width 10 height 10
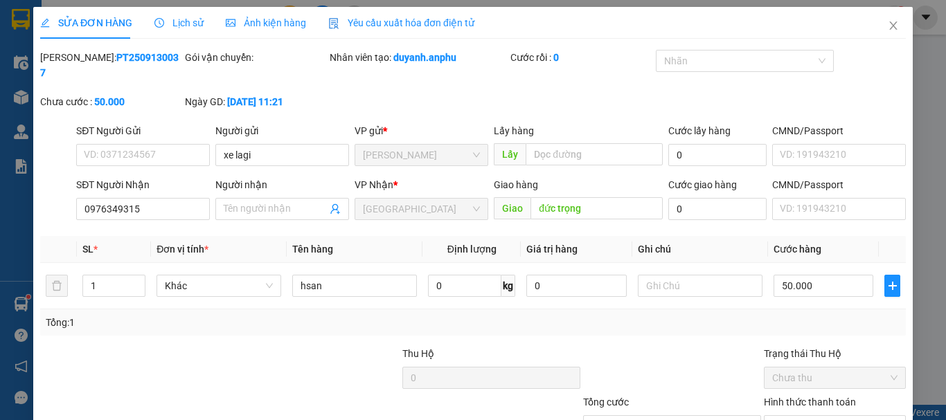
type input "xe lagi"
type input "0976349315"
type input "đức trọng"
type input "50.000"
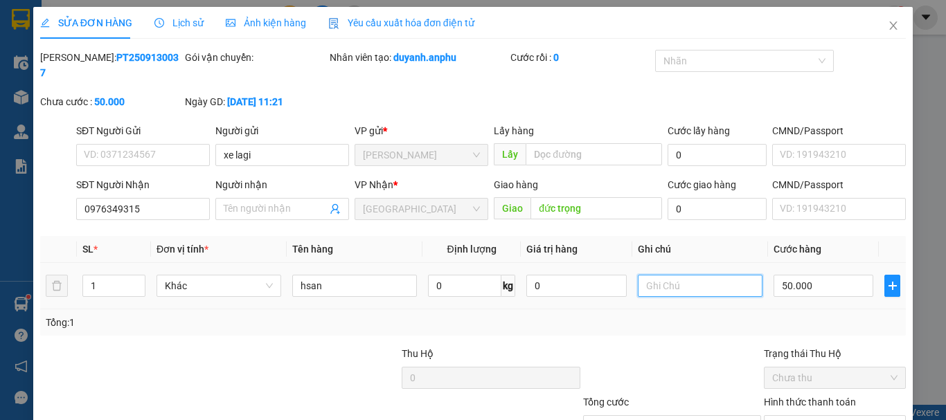
click at [692, 275] on input "text" at bounding box center [700, 286] width 125 height 22
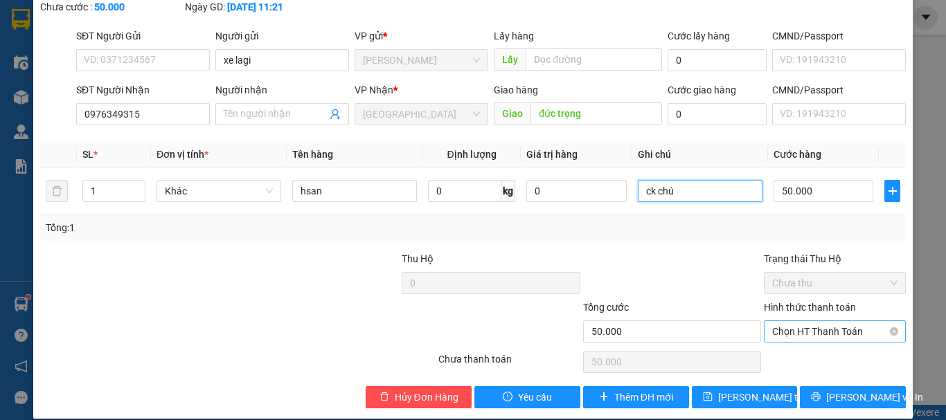
click at [841, 321] on span "Chọn HT Thanh Toán" at bounding box center [834, 331] width 125 height 21
type input "ck chú"
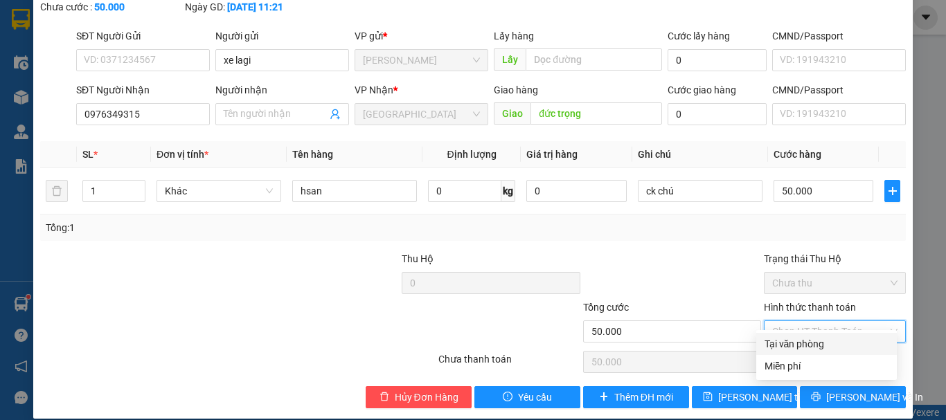
click at [792, 344] on div "Tại văn phòng" at bounding box center [827, 344] width 124 height 15
type input "0"
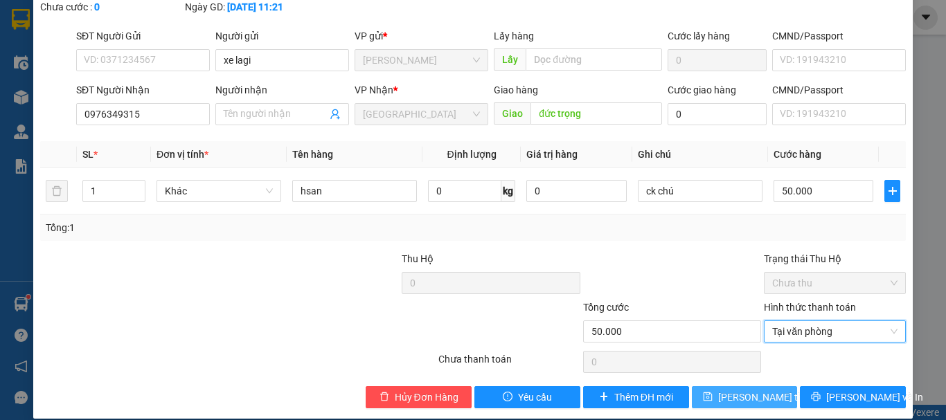
click at [746, 390] on span "[PERSON_NAME] thay đổi" at bounding box center [773, 397] width 111 height 15
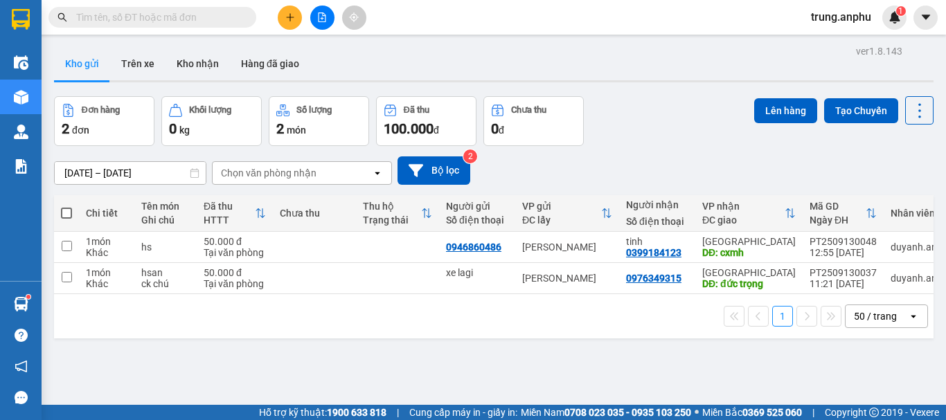
click at [64, 209] on span at bounding box center [66, 213] width 11 height 11
click at [66, 206] on input "checkbox" at bounding box center [66, 206] width 0 height 0
checkbox input "true"
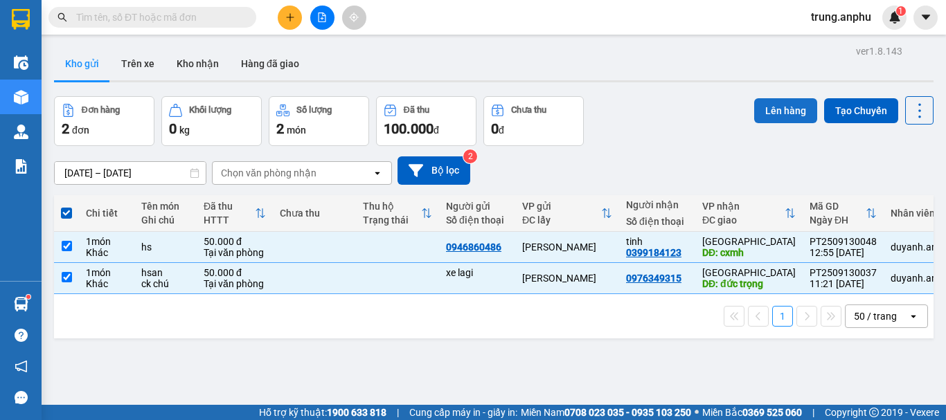
click at [783, 105] on button "Lên hàng" at bounding box center [785, 110] width 63 height 25
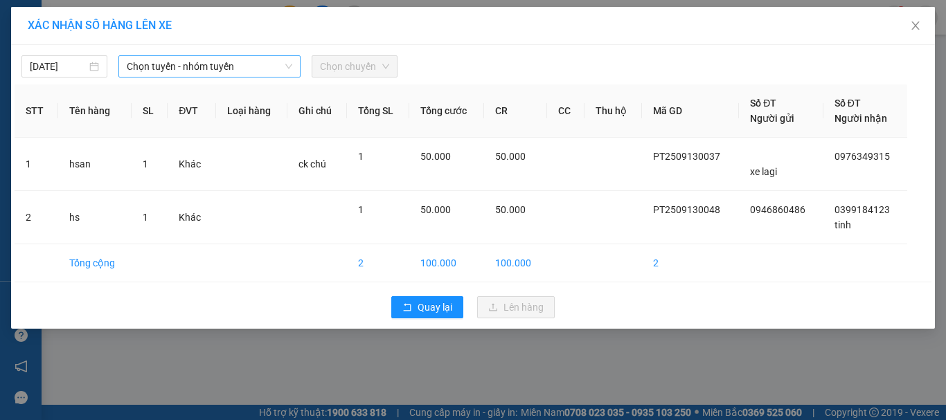
click at [215, 64] on span "Chọn tuyến - nhóm tuyến" at bounding box center [210, 66] width 166 height 21
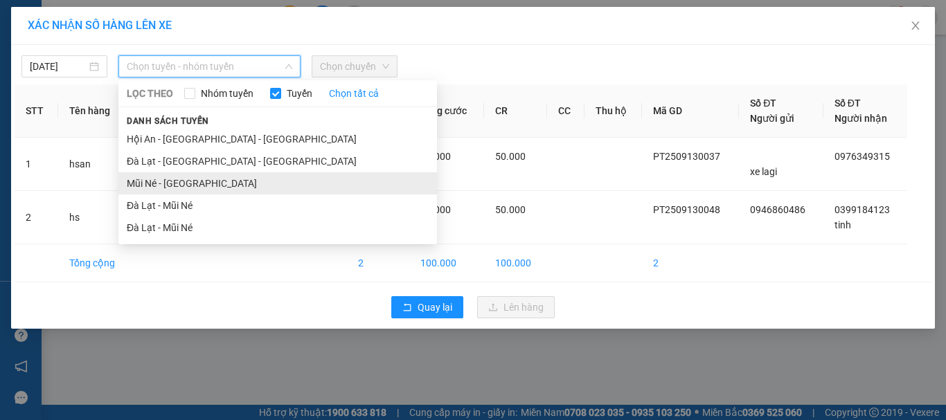
click at [164, 176] on li "Mũi Né - [GEOGRAPHIC_DATA]" at bounding box center [277, 183] width 319 height 22
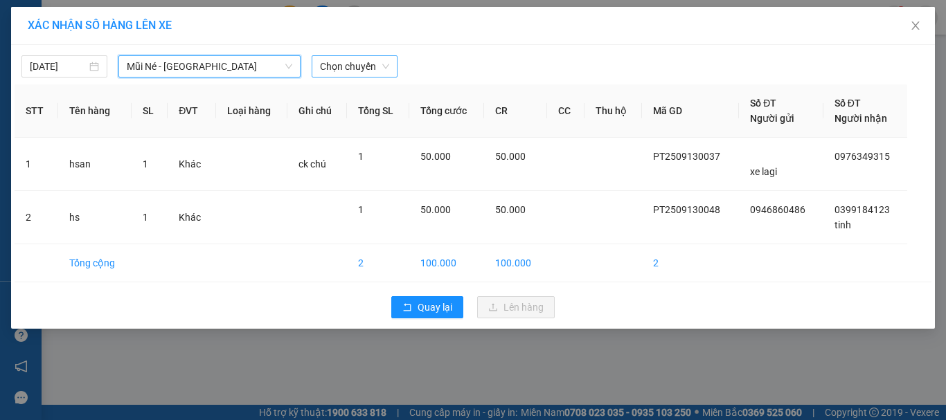
click at [345, 67] on span "Chọn chuyến" at bounding box center [354, 66] width 69 height 21
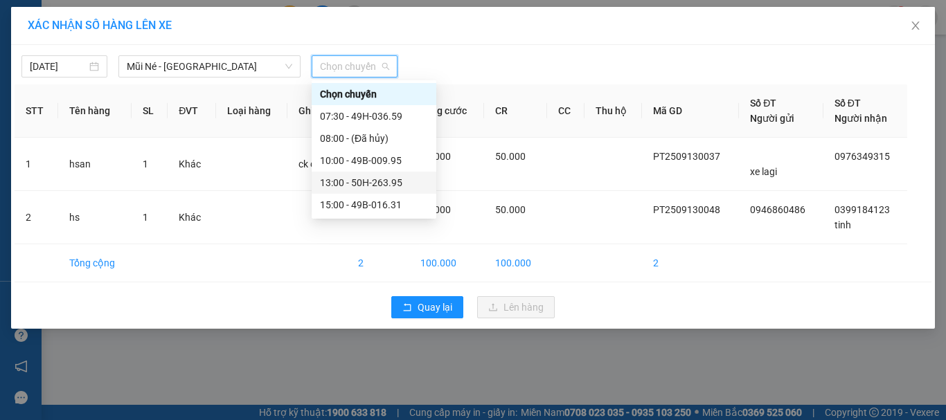
click at [370, 179] on div "13:00 - 50H-263.95" at bounding box center [374, 182] width 108 height 15
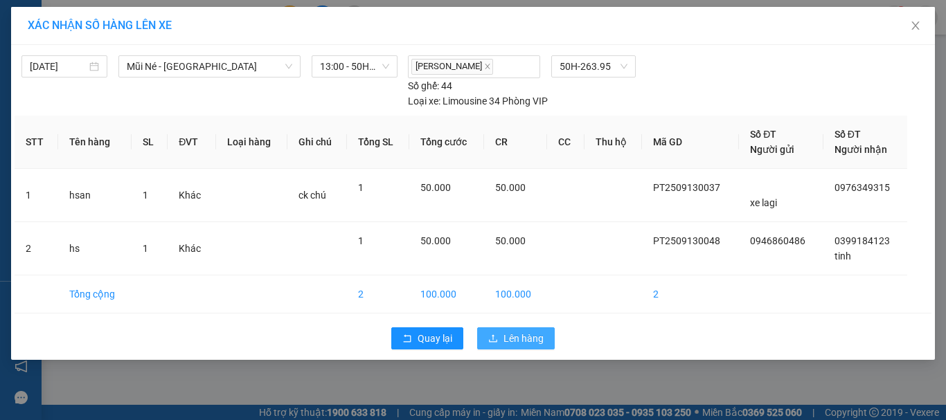
click at [516, 335] on span "Lên hàng" at bounding box center [523, 338] width 40 height 15
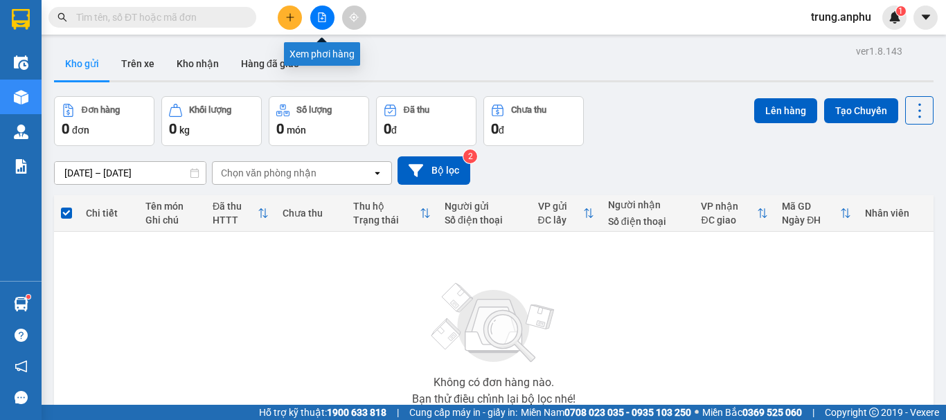
click at [328, 15] on button at bounding box center [322, 18] width 24 height 24
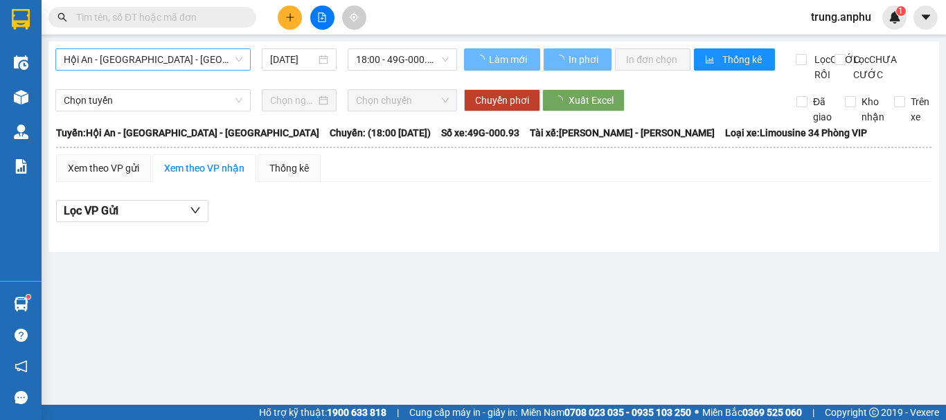
click at [200, 60] on span "Hội An - [GEOGRAPHIC_DATA] - [GEOGRAPHIC_DATA]" at bounding box center [153, 59] width 179 height 21
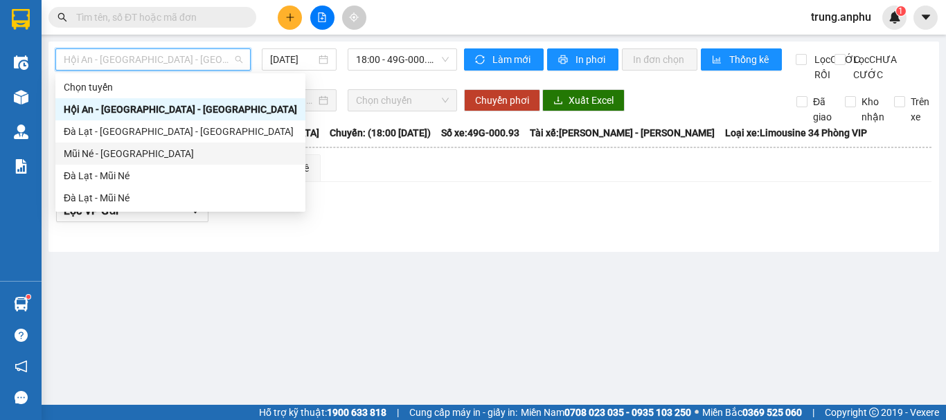
click at [95, 153] on div "Mũi Né - [GEOGRAPHIC_DATA]" at bounding box center [180, 153] width 233 height 15
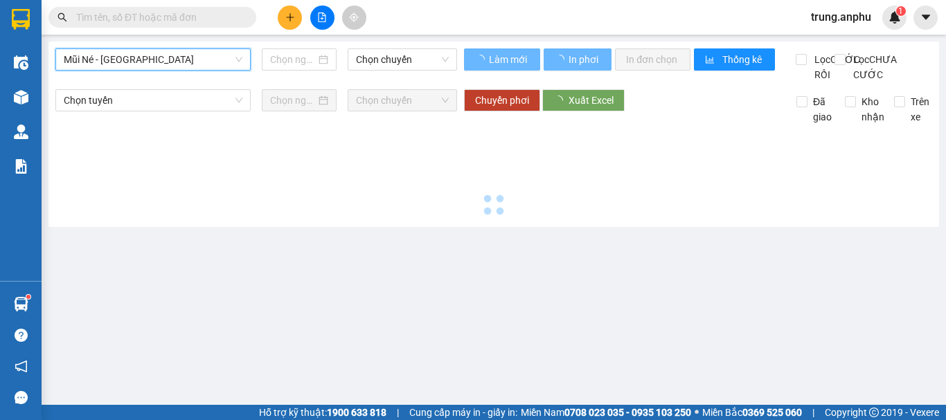
type input "[DATE]"
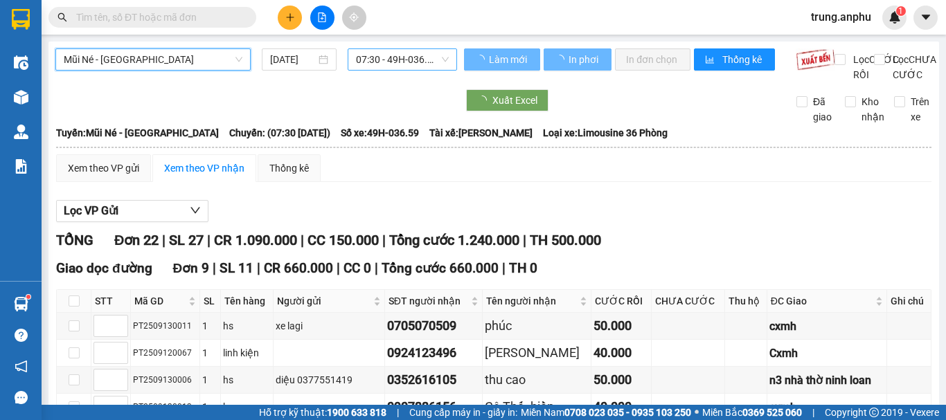
click at [375, 55] on span "07:30 - 49H-036.59" at bounding box center [402, 59] width 93 height 21
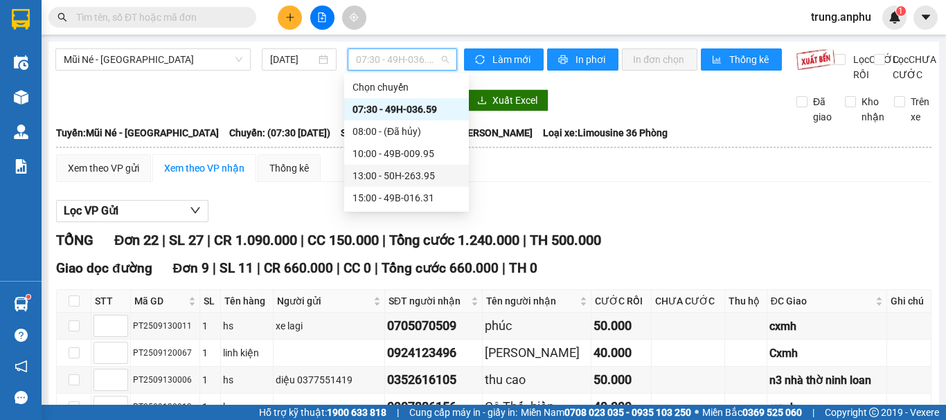
click at [404, 171] on div "13:00 - 50H-263.95" at bounding box center [407, 175] width 108 height 15
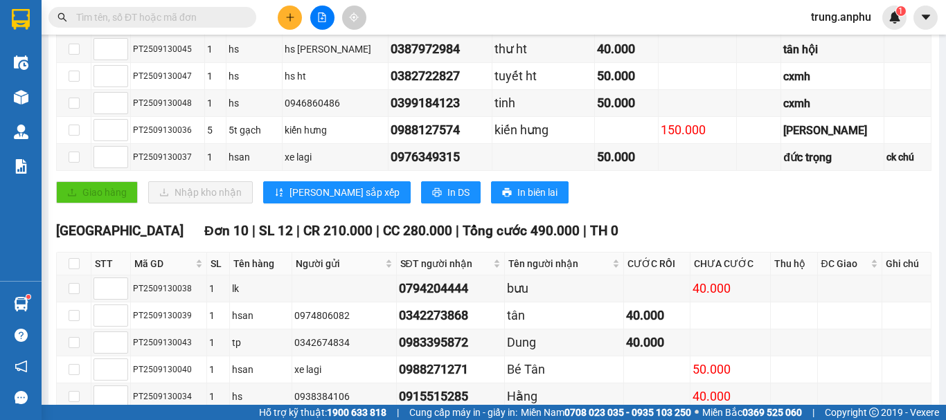
scroll to position [208, 0]
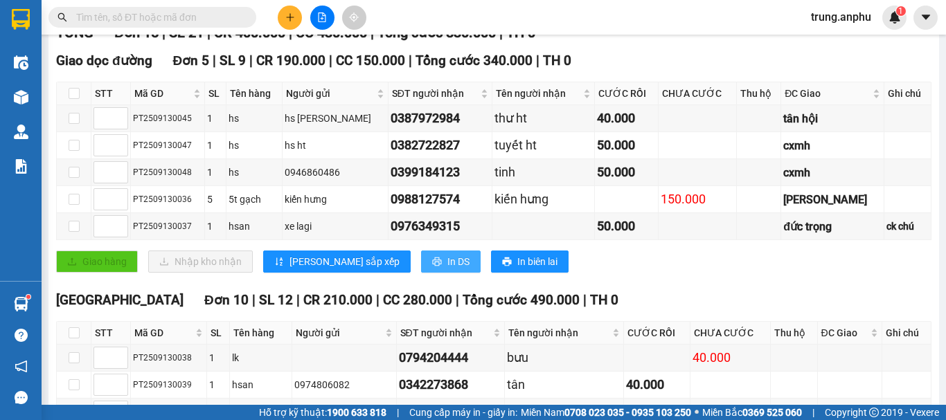
click at [447, 269] on span "In DS" at bounding box center [458, 261] width 22 height 15
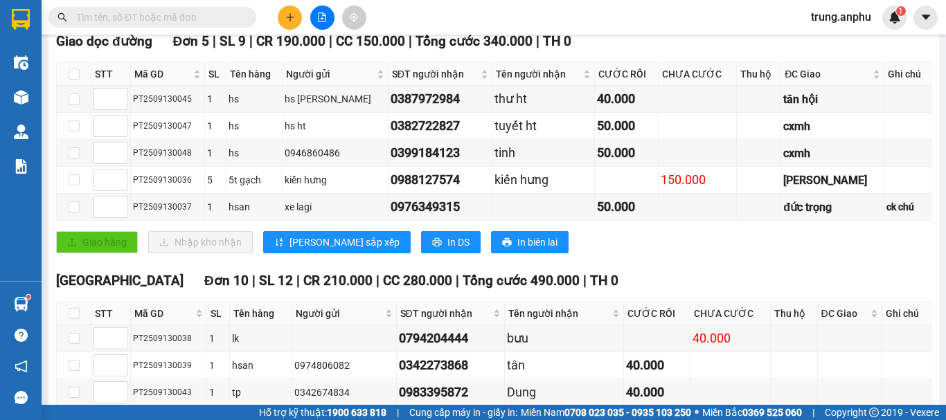
scroll to position [0, 0]
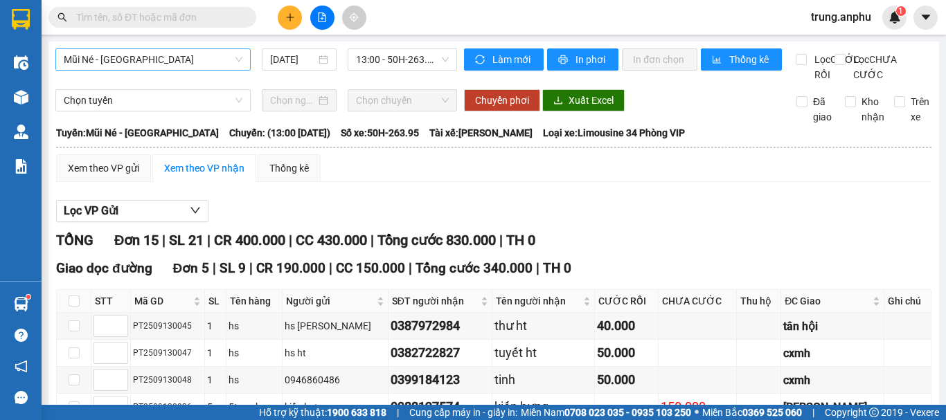
click at [202, 59] on span "Mũi Né - [GEOGRAPHIC_DATA]" at bounding box center [153, 59] width 179 height 21
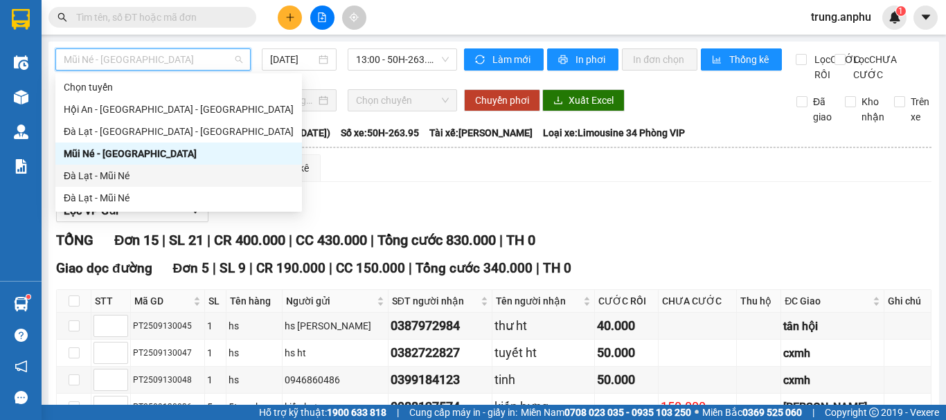
click at [102, 171] on div "Đà Lạt - Mũi Né" at bounding box center [179, 175] width 230 height 15
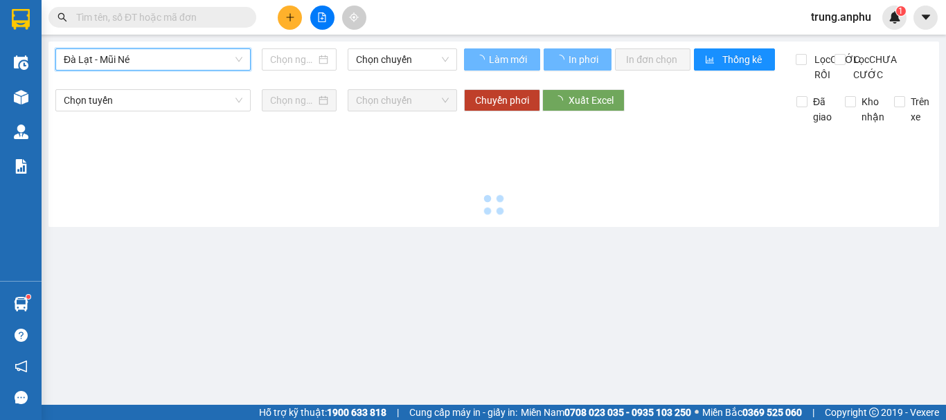
type input "[DATE]"
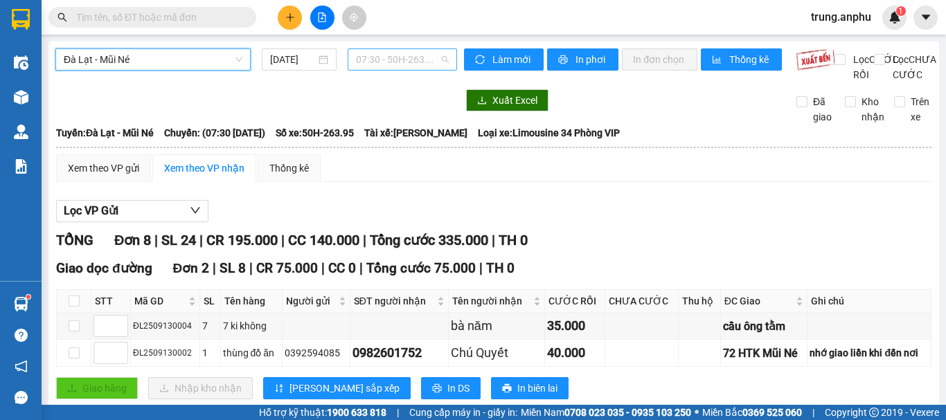
click at [399, 61] on span "07:30 - 50H-263.95" at bounding box center [402, 59] width 93 height 21
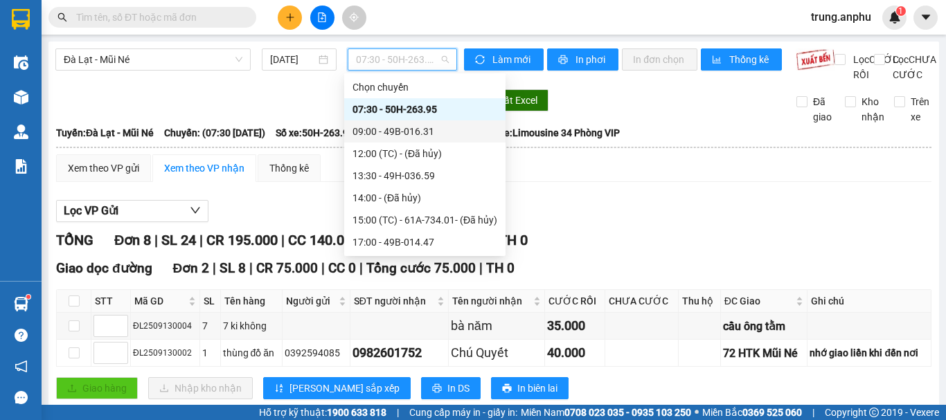
click at [404, 135] on div "09:00 - 49B-016.31" at bounding box center [425, 131] width 145 height 15
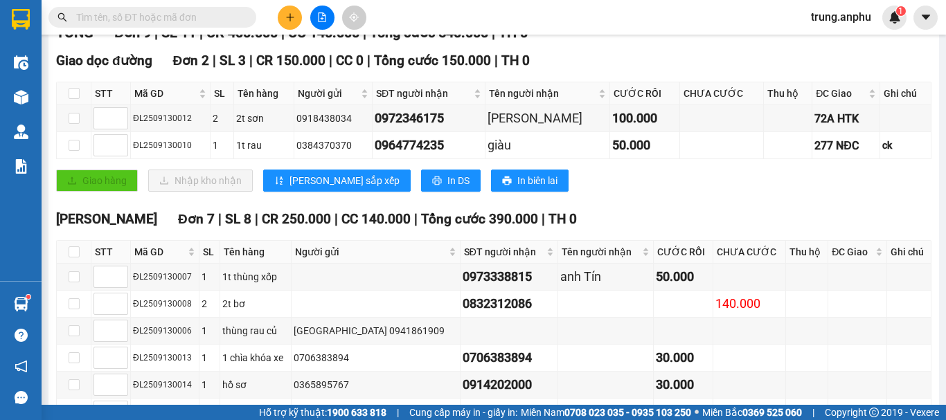
scroll to position [342, 0]
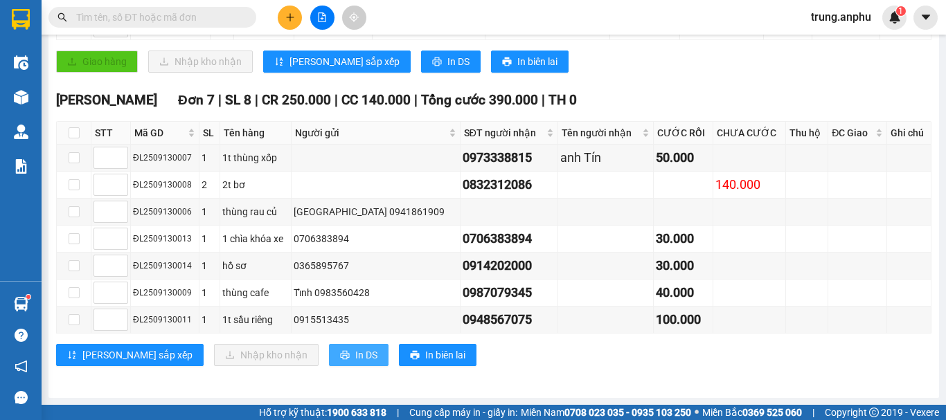
click at [355, 356] on span "In DS" at bounding box center [366, 355] width 22 height 15
click at [73, 131] on input "checkbox" at bounding box center [74, 132] width 11 height 11
checkbox input "true"
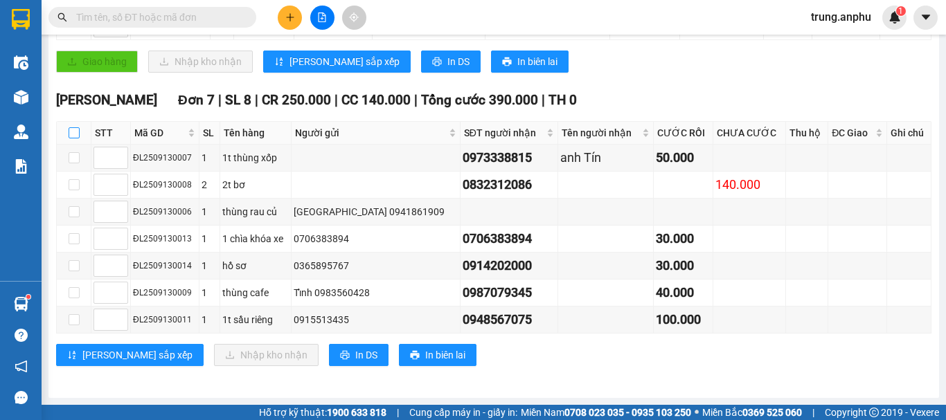
checkbox input "true"
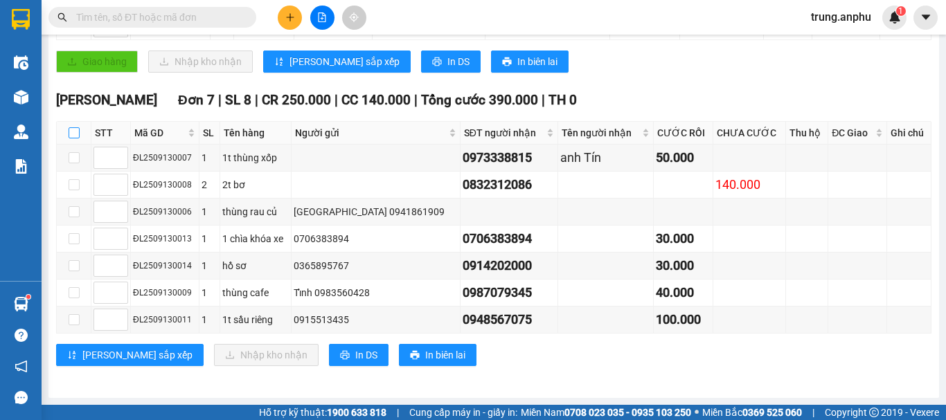
checkbox input "true"
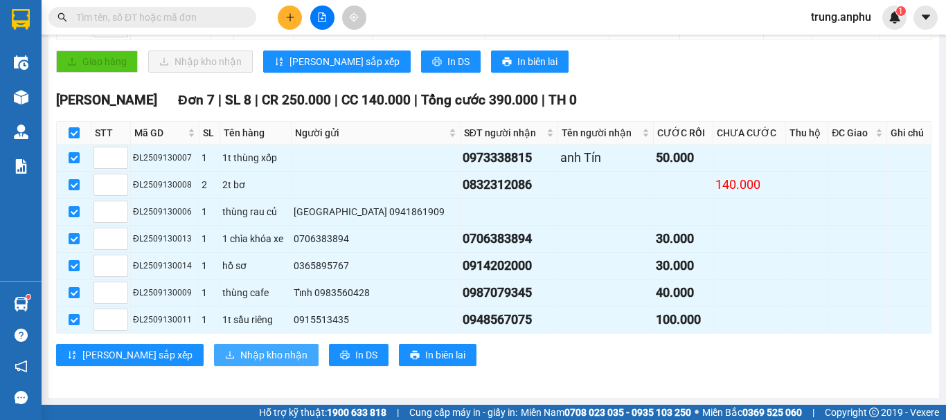
click at [240, 352] on span "Nhập kho nhận" at bounding box center [273, 355] width 67 height 15
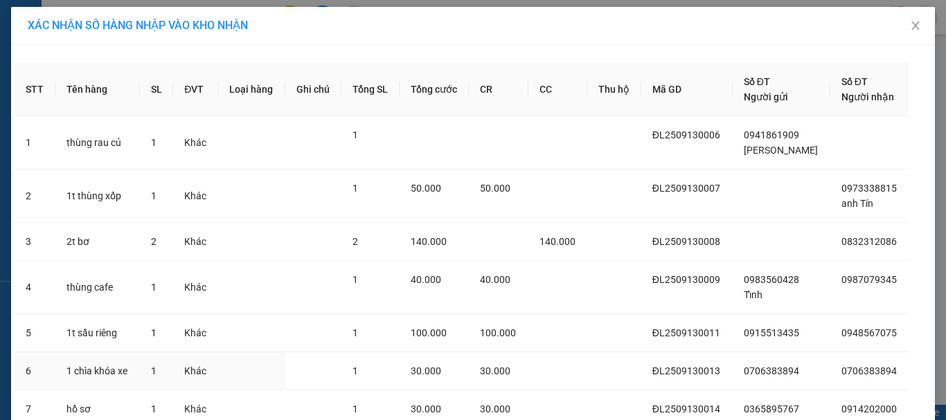
scroll to position [109, 0]
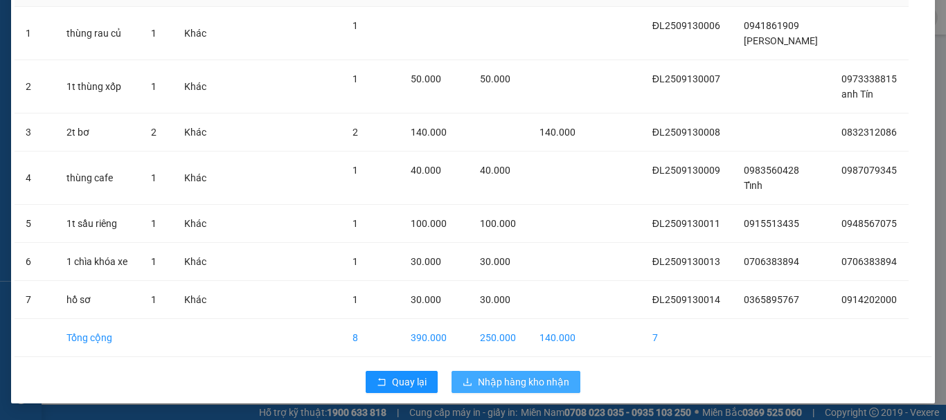
click at [521, 384] on span "Nhập hàng kho nhận" at bounding box center [523, 382] width 91 height 15
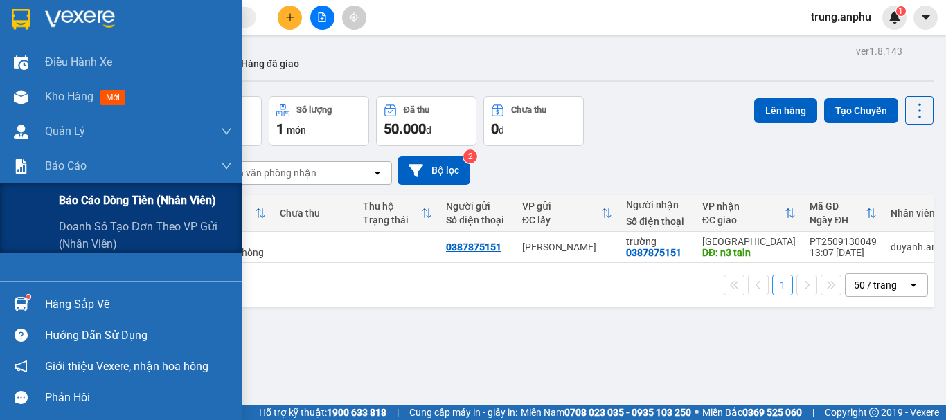
drag, startPoint x: 79, startPoint y: 203, endPoint x: 135, endPoint y: 203, distance: 56.1
click at [80, 203] on span "Báo cáo dòng tiền (nhân viên)" at bounding box center [137, 200] width 157 height 17
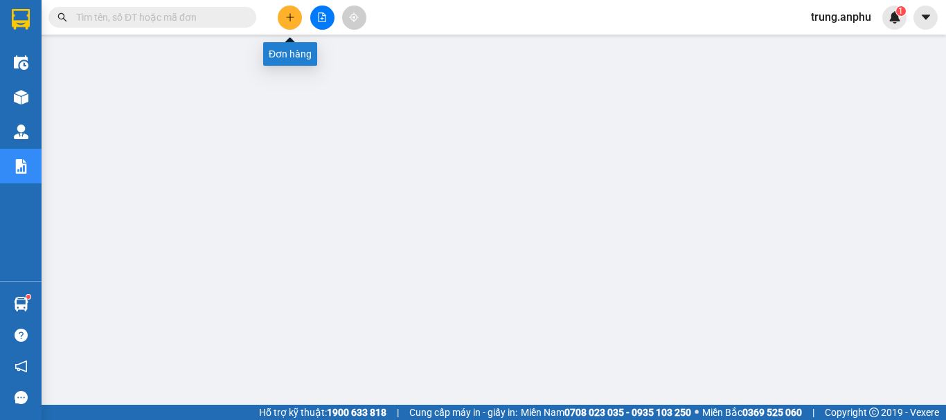
click at [292, 17] on icon "plus" at bounding box center [290, 17] width 8 height 1
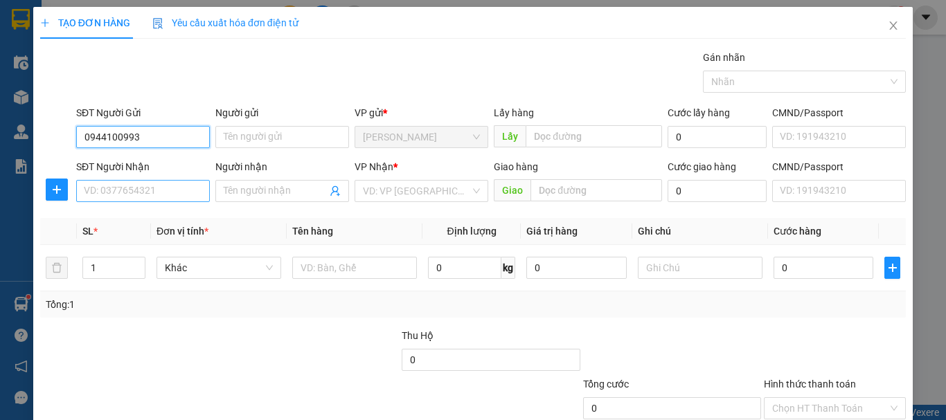
type input "0944100993"
click at [127, 190] on input "SĐT Người Nhận" at bounding box center [143, 191] width 134 height 22
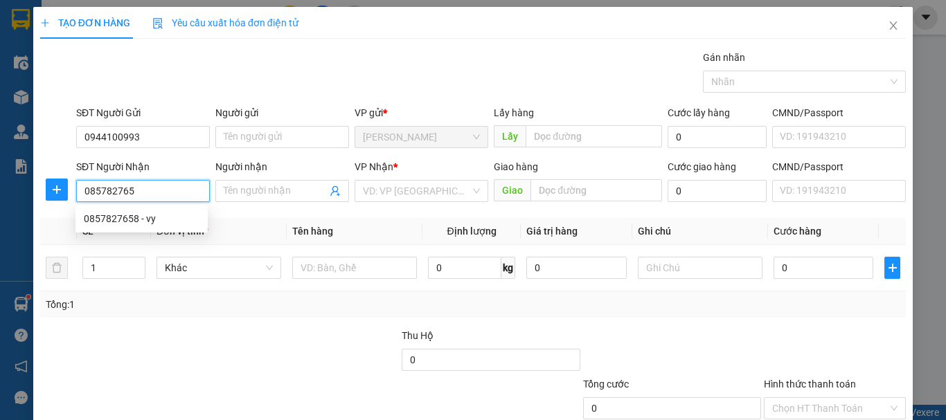
type input "0857827658"
click at [122, 220] on div "0857827658 - vy" at bounding box center [142, 218] width 116 height 15
type input "vy"
type input "30.000"
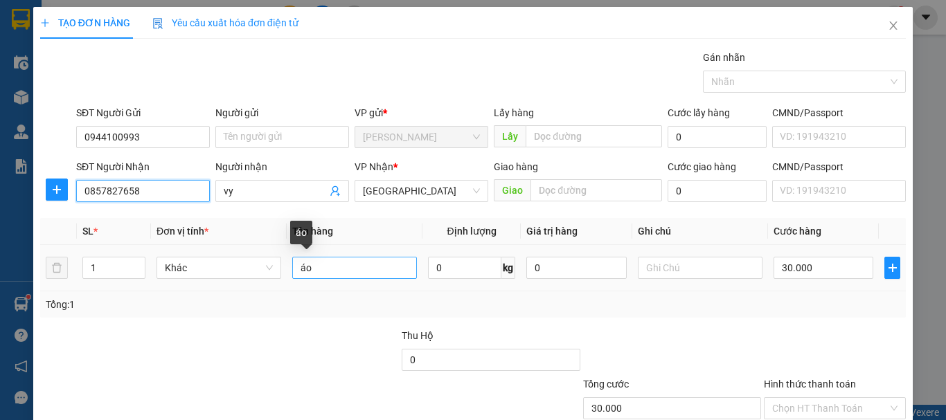
type input "0857827658"
drag, startPoint x: 321, startPoint y: 264, endPoint x: 290, endPoint y: 280, distance: 34.4
click at [292, 280] on div "áo" at bounding box center [354, 268] width 125 height 28
drag, startPoint x: 321, startPoint y: 267, endPoint x: 279, endPoint y: 278, distance: 43.7
click at [279, 278] on tr "1 Khác hs 0 kg 0 30.000" at bounding box center [473, 268] width 866 height 46
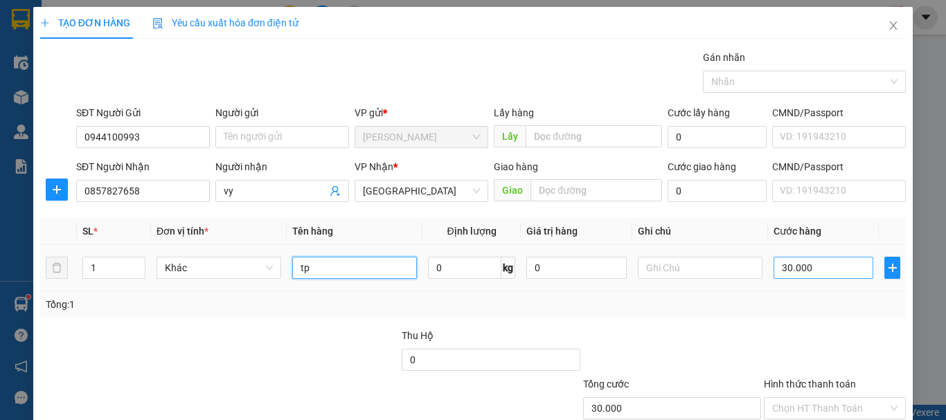
type input "tp"
click at [805, 271] on input "30.000" at bounding box center [824, 268] width 100 height 22
type input "4"
type input "40"
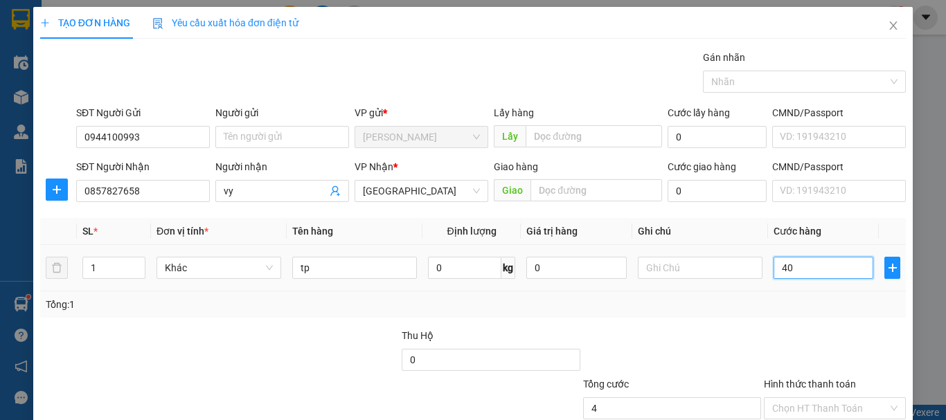
type input "40"
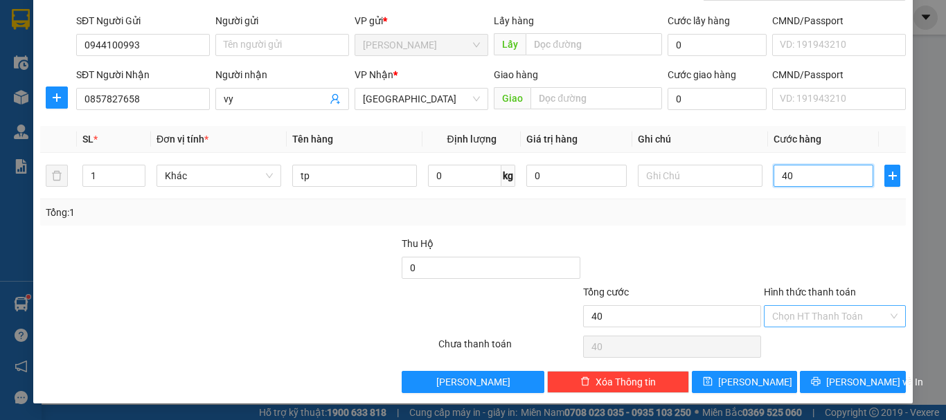
type input "40"
type input "40.000"
click at [819, 309] on input "Hình thức thanh toán" at bounding box center [830, 316] width 116 height 21
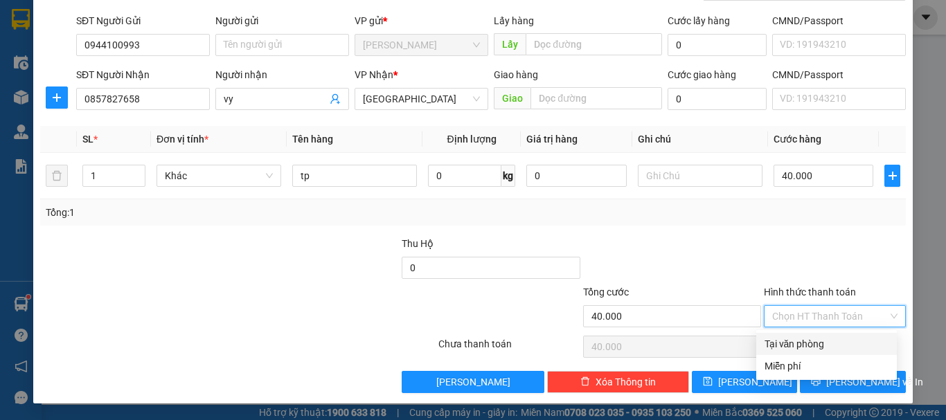
drag, startPoint x: 814, startPoint y: 339, endPoint x: 824, endPoint y: 257, distance: 83.0
click at [812, 339] on div "Tại văn phòng" at bounding box center [827, 344] width 124 height 15
type input "0"
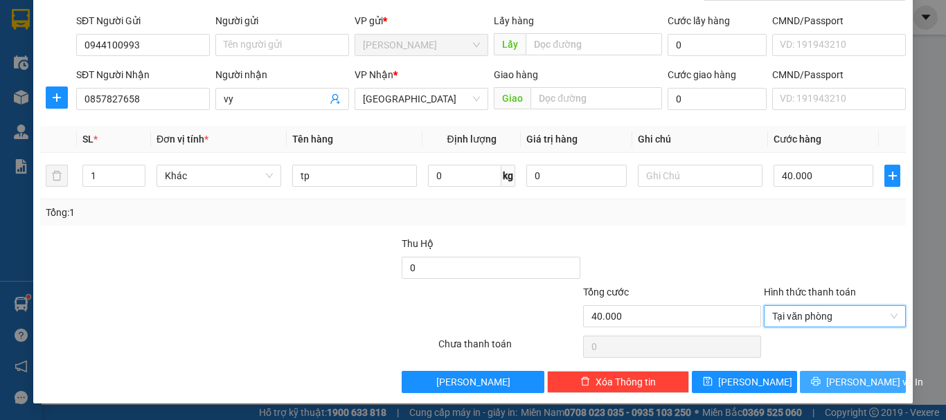
click at [841, 386] on span "[PERSON_NAME] và In" at bounding box center [874, 382] width 97 height 15
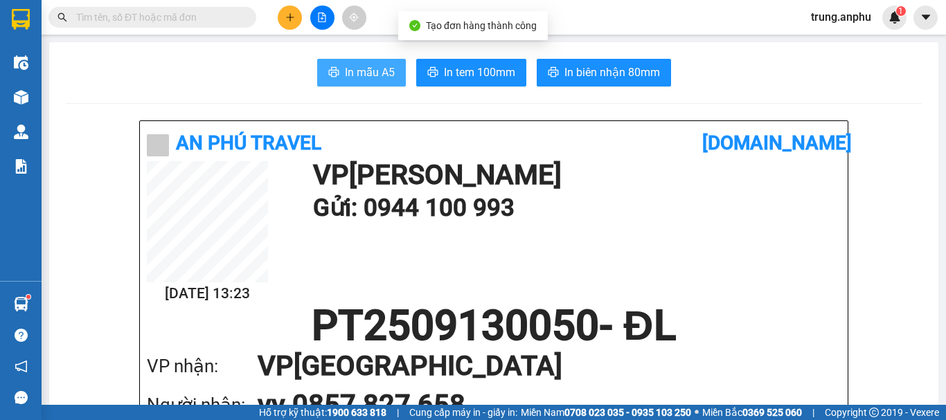
click at [386, 71] on span "In mẫu A5" at bounding box center [370, 72] width 50 height 17
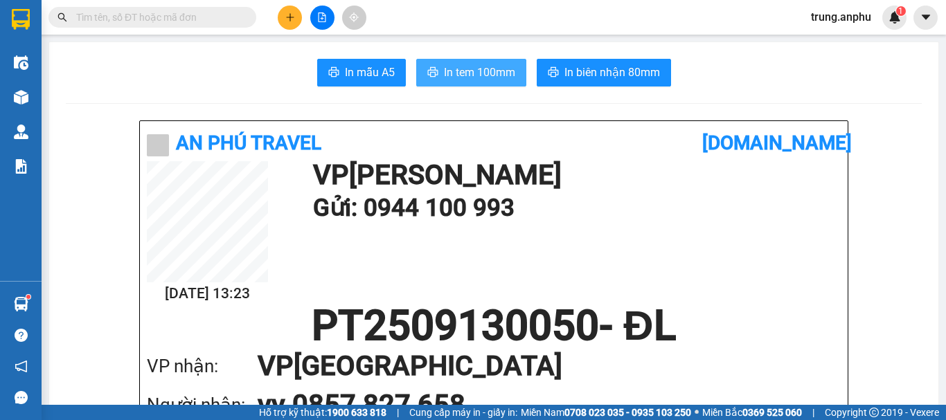
click at [490, 66] on span "In tem 100mm" at bounding box center [479, 72] width 71 height 17
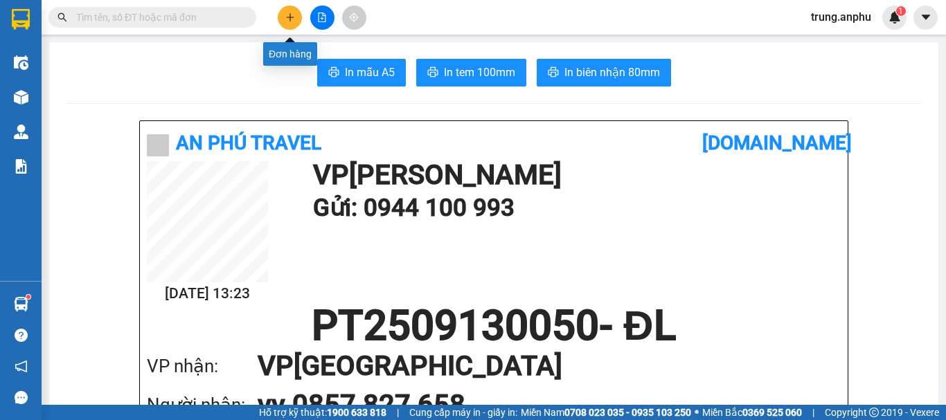
click at [296, 15] on button at bounding box center [290, 18] width 24 height 24
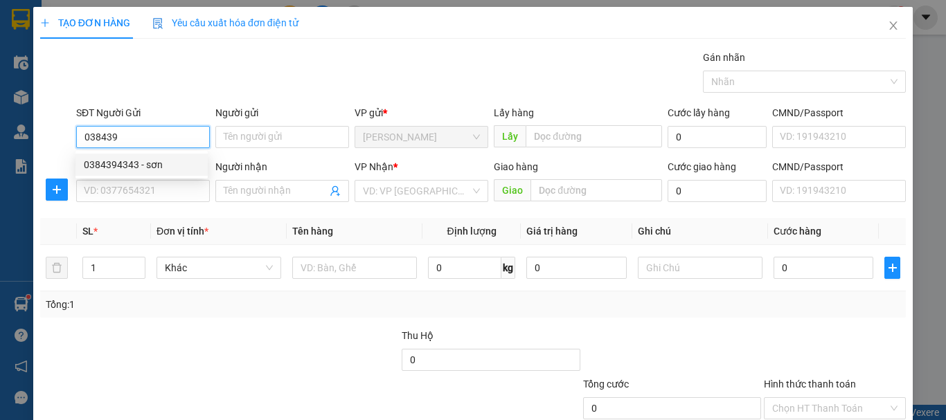
click at [136, 163] on div "0384394343 - sơn" at bounding box center [142, 164] width 116 height 15
type input "0384394343"
type input "sơn"
type input "0384394343"
type input "sơn"
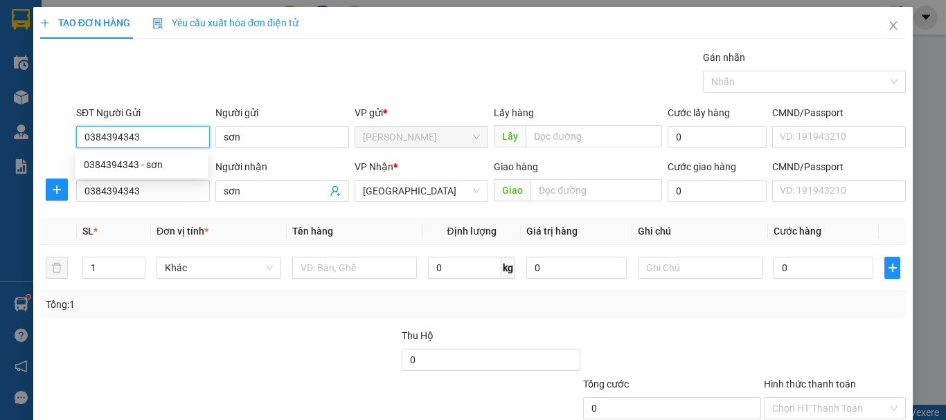
type input "60.000"
type input "0384394343"
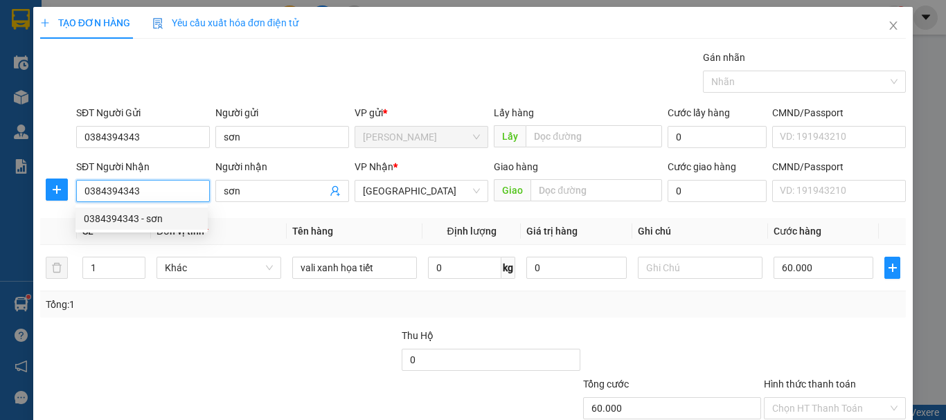
drag, startPoint x: 154, startPoint y: 186, endPoint x: 57, endPoint y: 204, distance: 98.6
click at [57, 204] on div "SĐT Người Nhận 0384394343 Người nhận sơn VP Nhận * Đà Lạt Giao hàng Giao Cước g…" at bounding box center [473, 183] width 868 height 48
type input "0368638160"
click at [122, 214] on div "0368638160" at bounding box center [142, 218] width 116 height 15
type input "30.000"
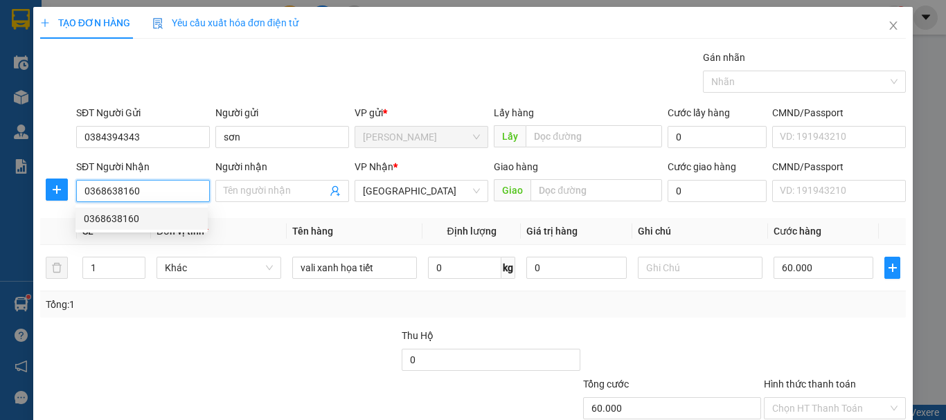
type input "30.000"
type input "0368638160"
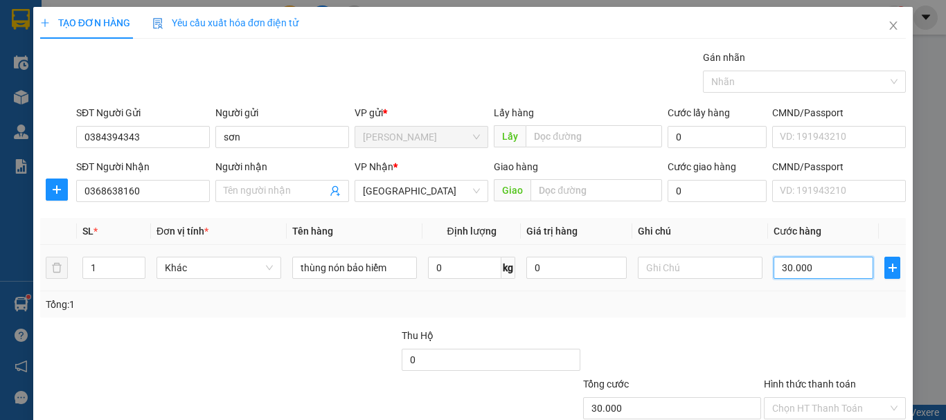
click at [830, 270] on input "30.000" at bounding box center [824, 268] width 100 height 22
type input "5"
type input "50"
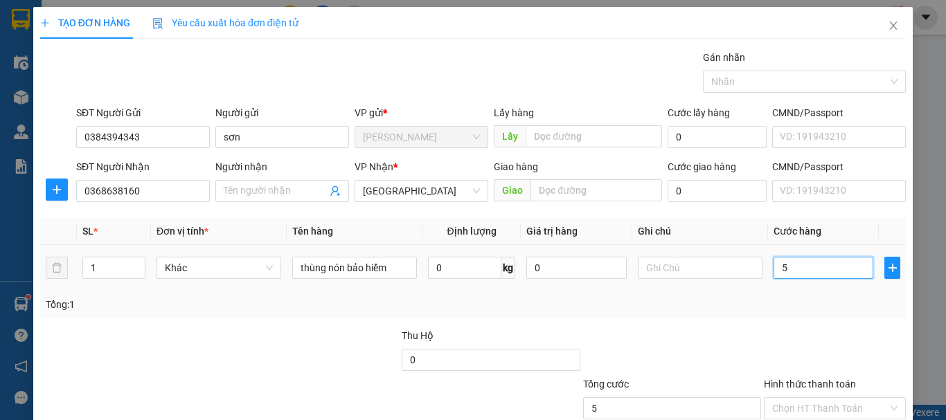
type input "50"
type input "50.000"
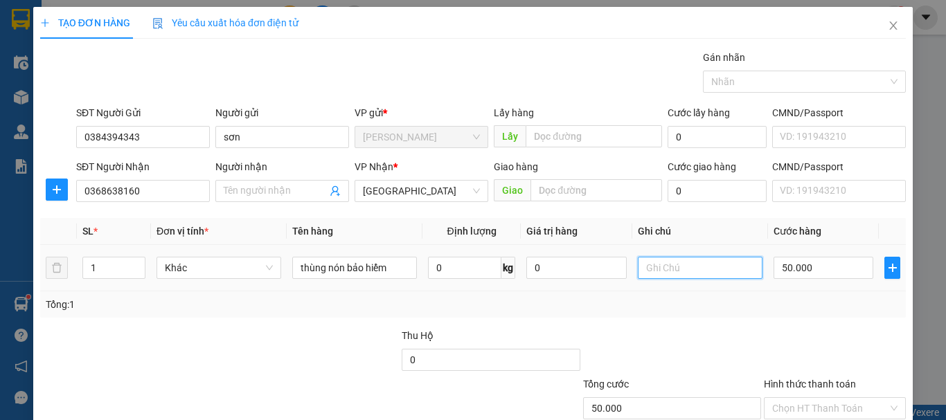
click at [648, 268] on input "text" at bounding box center [700, 268] width 125 height 22
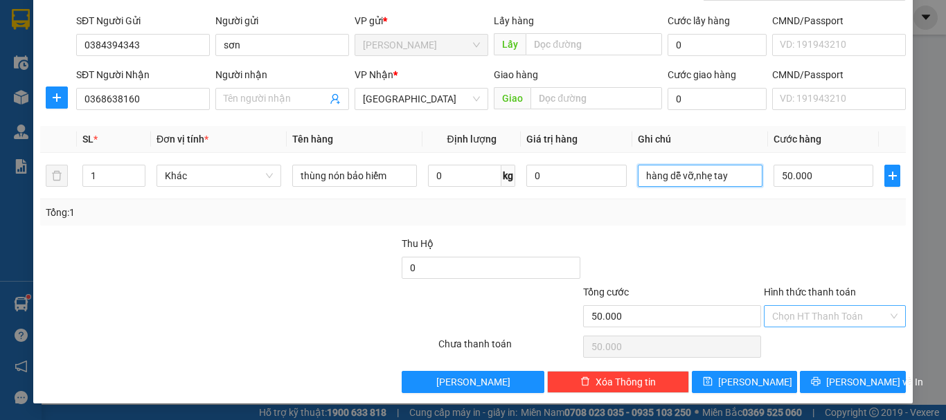
type input "hàng dễ vỡ,nhẹ tay"
click at [833, 315] on input "Hình thức thanh toán" at bounding box center [830, 316] width 116 height 21
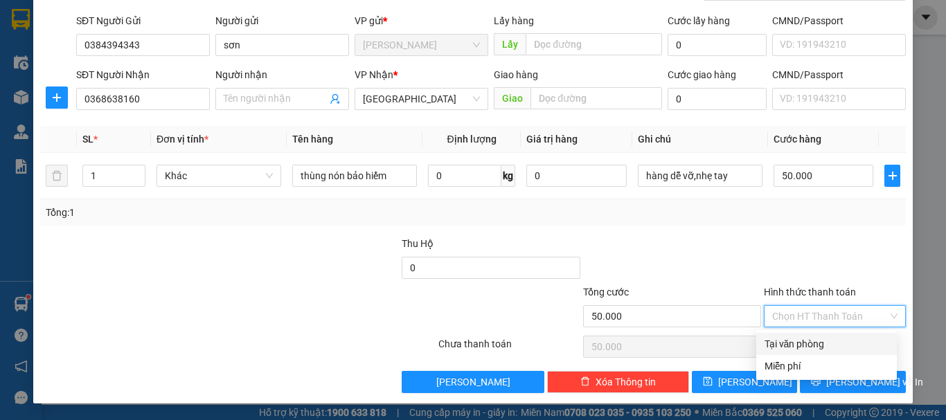
click at [832, 348] on div "Tại văn phòng" at bounding box center [827, 344] width 124 height 15
type input "0"
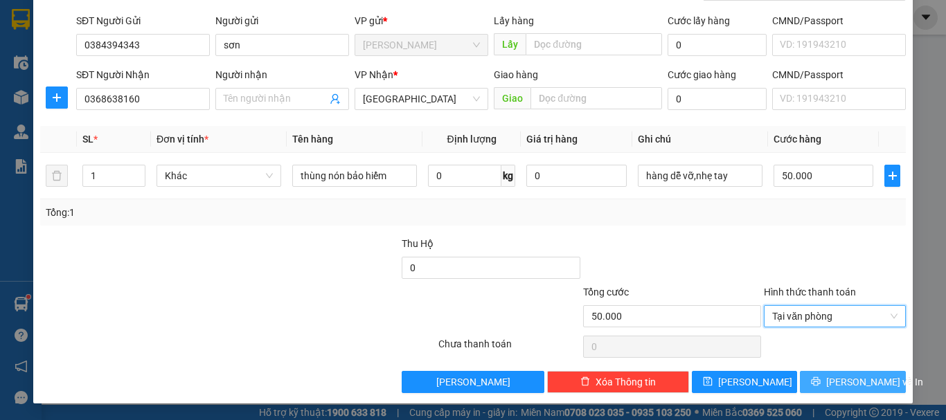
click at [841, 383] on span "[PERSON_NAME] và In" at bounding box center [874, 382] width 97 height 15
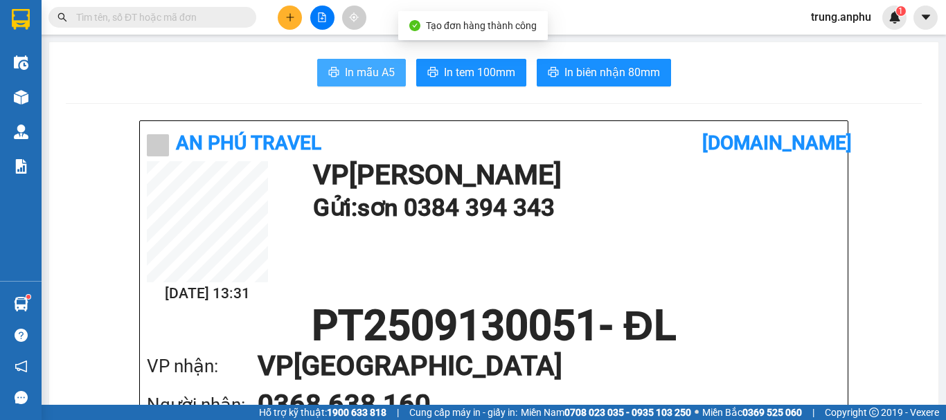
click at [377, 78] on span "In mẫu A5" at bounding box center [370, 72] width 50 height 17
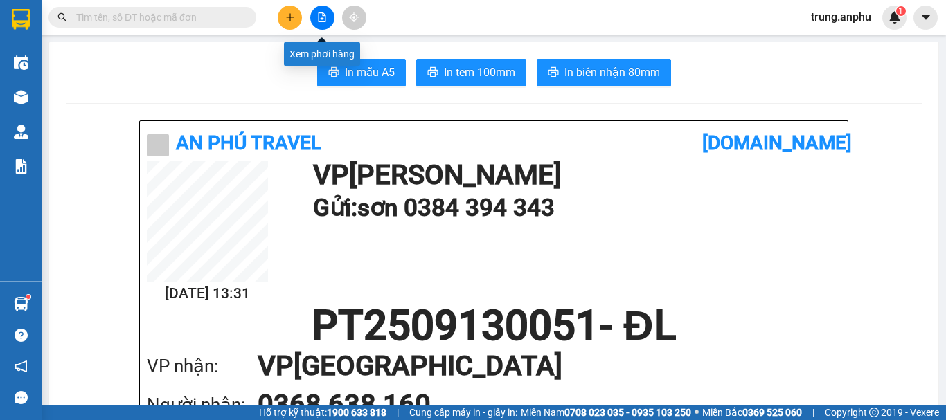
click at [319, 17] on icon "file-add" at bounding box center [323, 17] width 8 height 10
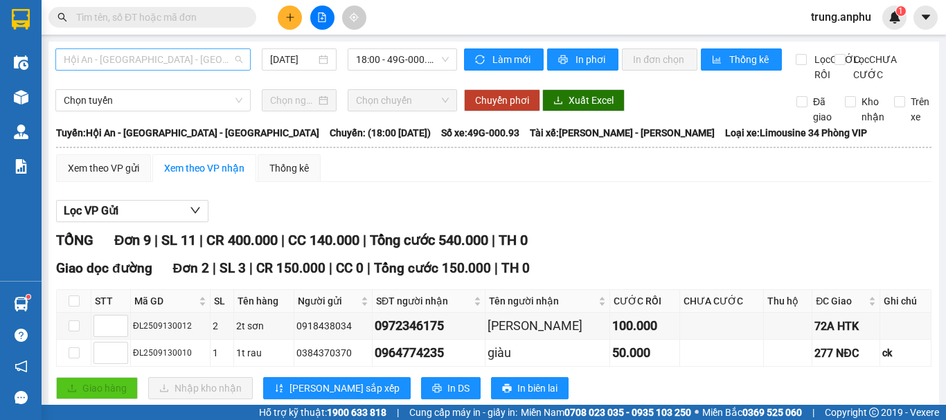
click at [132, 60] on span "Hội An - [GEOGRAPHIC_DATA] - [GEOGRAPHIC_DATA]" at bounding box center [153, 59] width 179 height 21
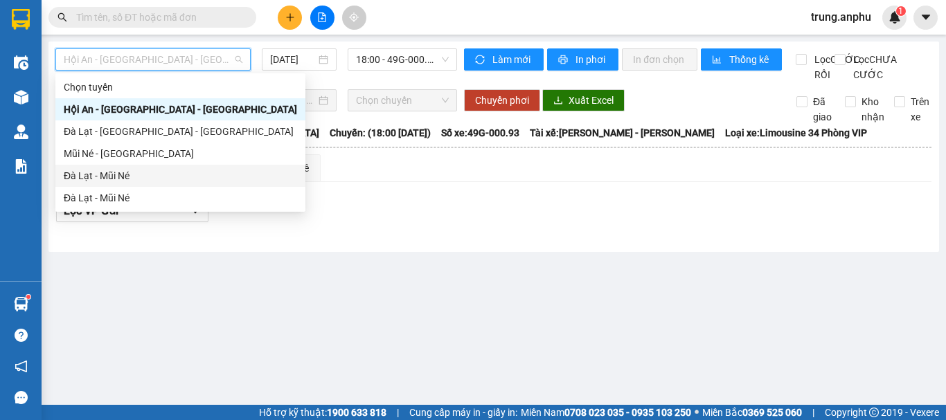
click at [100, 174] on div "Đà Lạt - Mũi Né" at bounding box center [180, 175] width 233 height 15
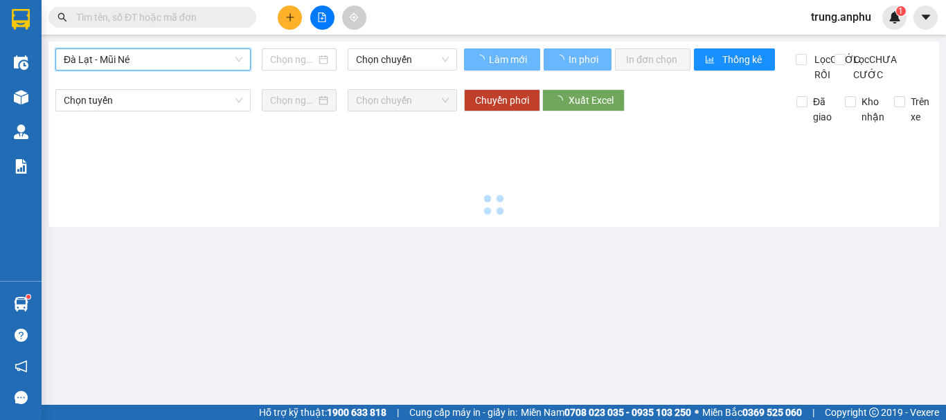
type input "[DATE]"
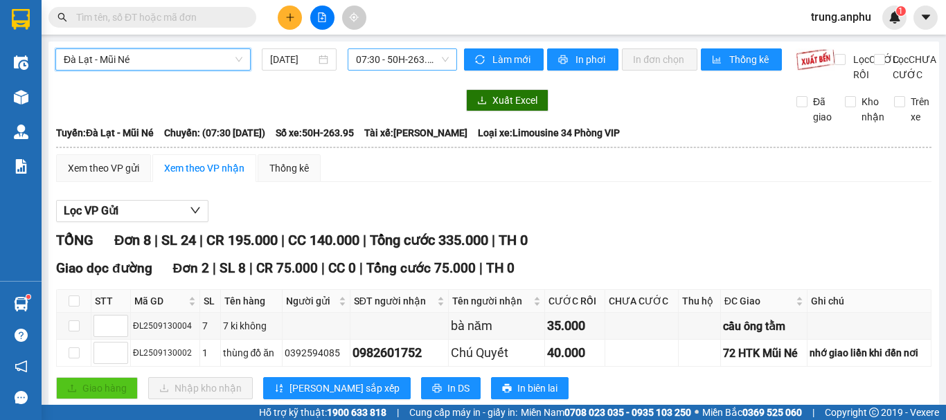
click at [449, 59] on div "07:30 - 50H-263.95" at bounding box center [402, 59] width 109 height 22
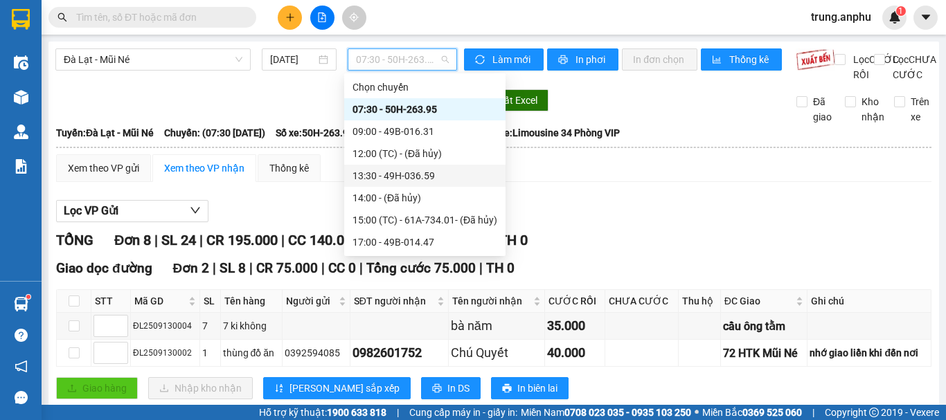
click at [400, 174] on div "13:30 - 49H-036.59" at bounding box center [425, 175] width 145 height 15
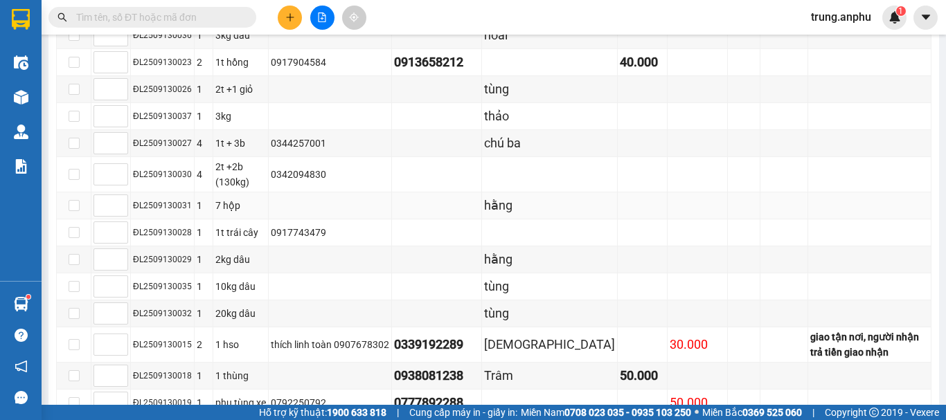
scroll to position [434, 0]
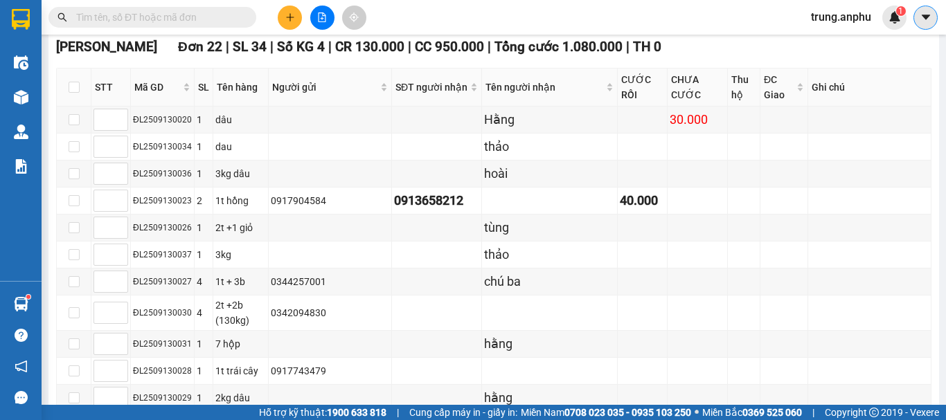
click at [929, 18] on icon "caret-down" at bounding box center [926, 17] width 12 height 12
click at [833, 7] on div "trung.anphu 1" at bounding box center [853, 18] width 107 height 24
click at [831, 26] on span "trung.anphu" at bounding box center [841, 16] width 82 height 17
click at [838, 41] on span "Đăng xuất" at bounding box center [849, 42] width 58 height 15
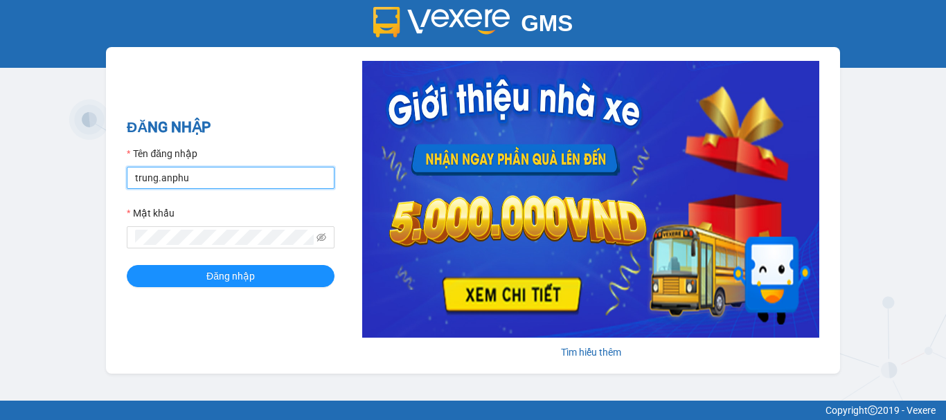
click at [154, 179] on input "trung.anphu" at bounding box center [231, 178] width 208 height 22
type input "hieu.anphu"
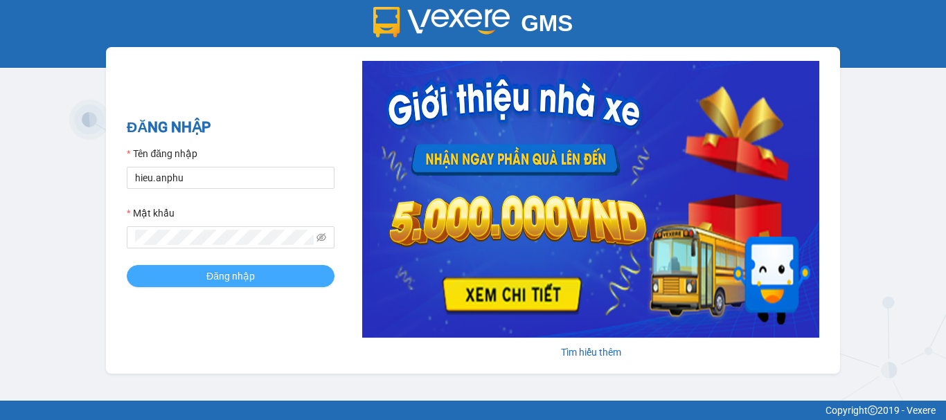
click at [222, 272] on span "Đăng nhập" at bounding box center [230, 276] width 48 height 15
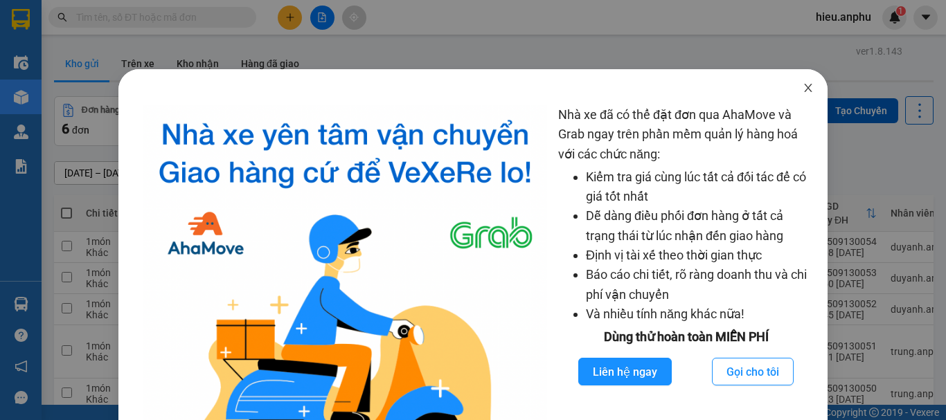
drag, startPoint x: 803, startPoint y: 88, endPoint x: 170, endPoint y: 120, distance: 633.1
click at [803, 87] on icon "close" at bounding box center [808, 87] width 11 height 11
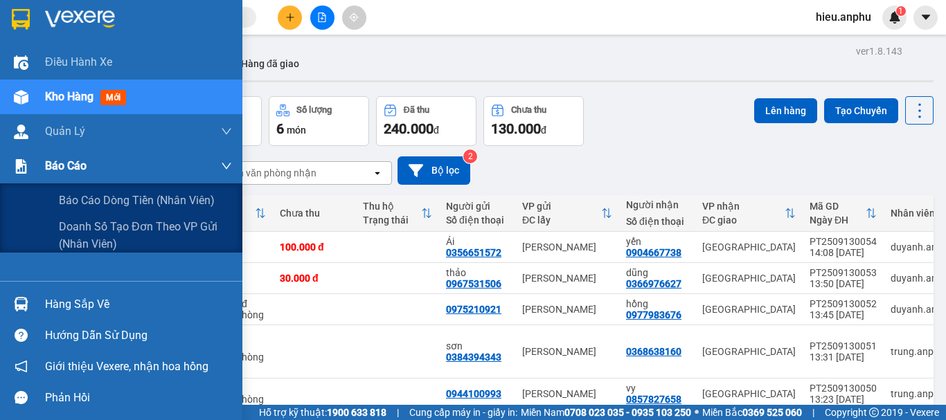
click at [96, 167] on div "Báo cáo" at bounding box center [138, 166] width 187 height 35
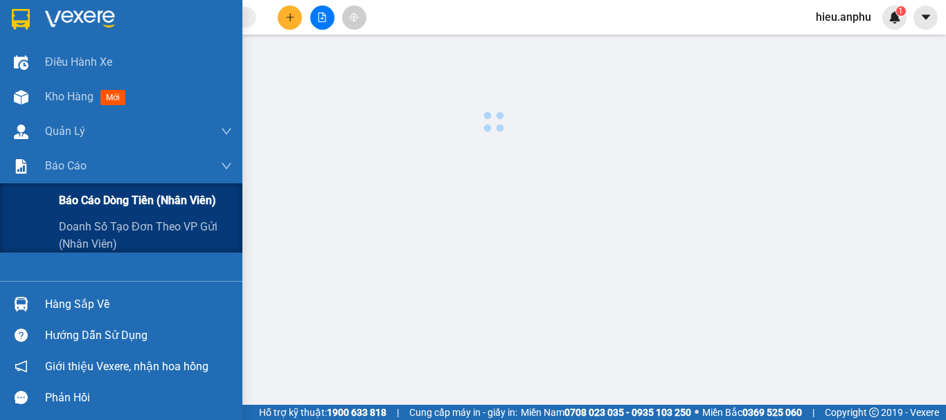
click at [105, 204] on span "Báo cáo dòng tiền (nhân viên)" at bounding box center [137, 200] width 157 height 17
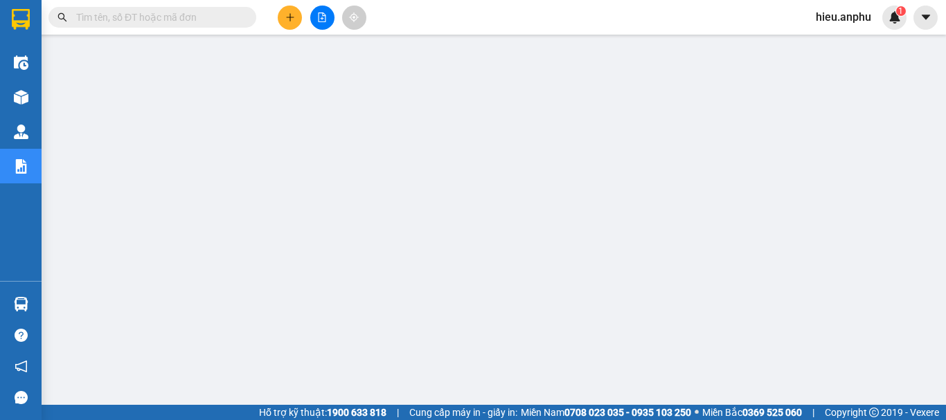
click at [286, 17] on icon "plus" at bounding box center [290, 17] width 10 height 10
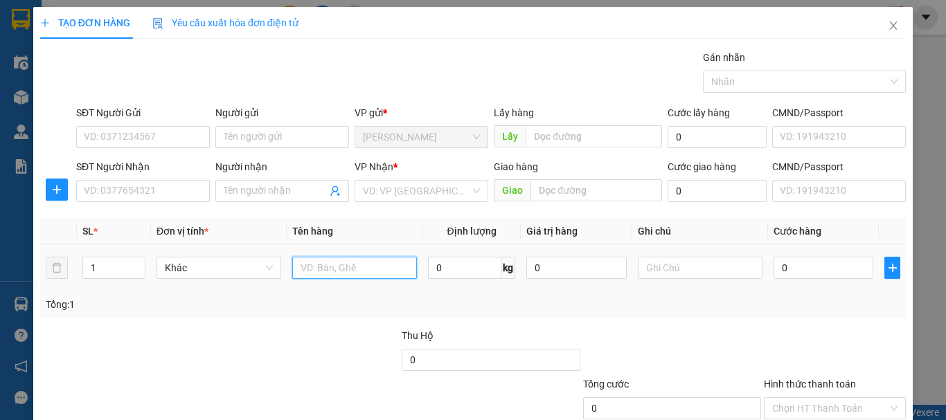
click at [377, 273] on input "text" at bounding box center [354, 268] width 125 height 22
click at [312, 270] on input "xe 11700" at bounding box center [354, 268] width 125 height 22
type input "xe máy 11700"
click at [810, 268] on input "0" at bounding box center [824, 268] width 100 height 22
type input "5"
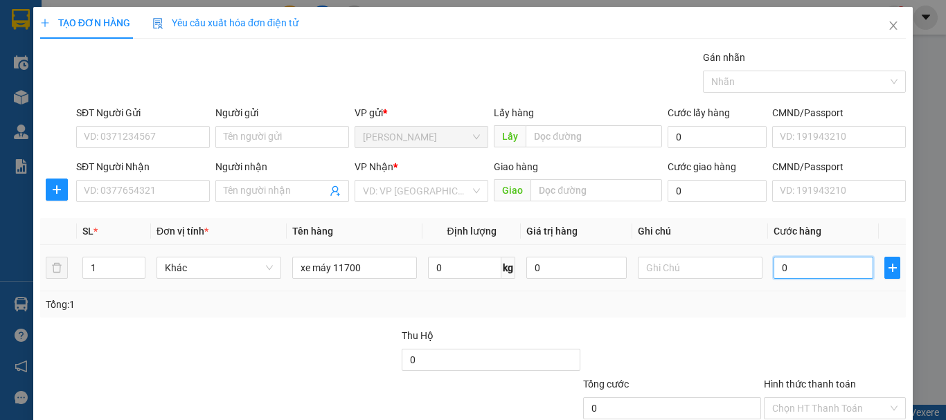
type input "5"
type input "50"
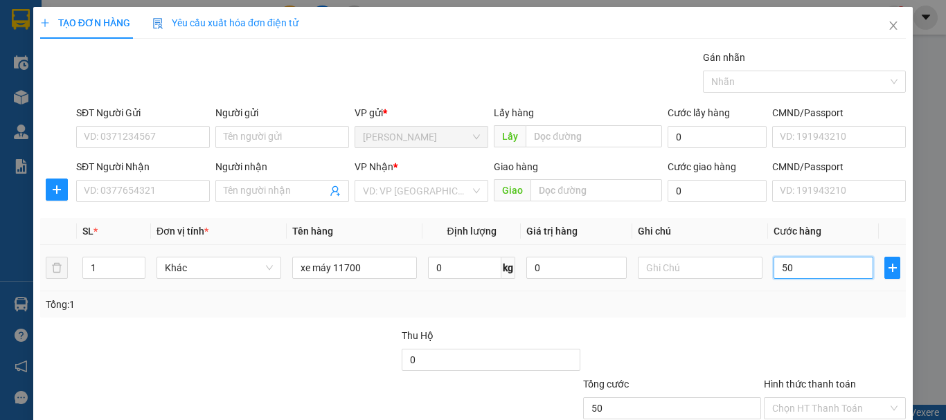
type input "500"
type input "500.000"
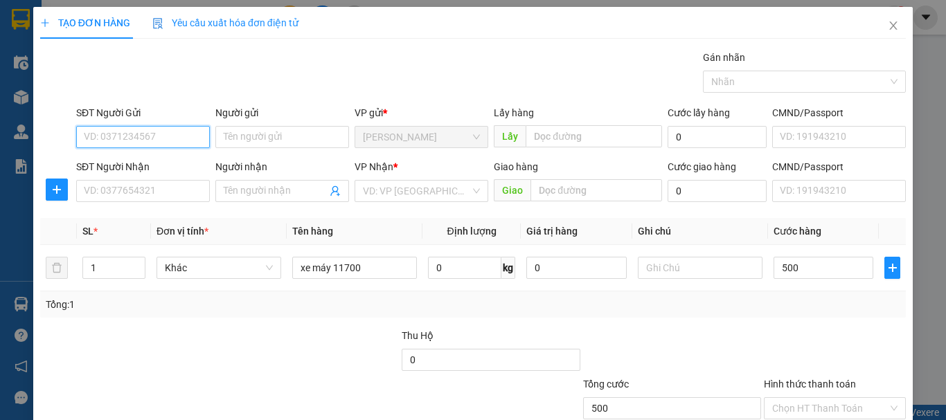
type input "500.000"
click at [124, 134] on input "SĐT Người Gửi" at bounding box center [143, 137] width 134 height 22
type input "0973888418"
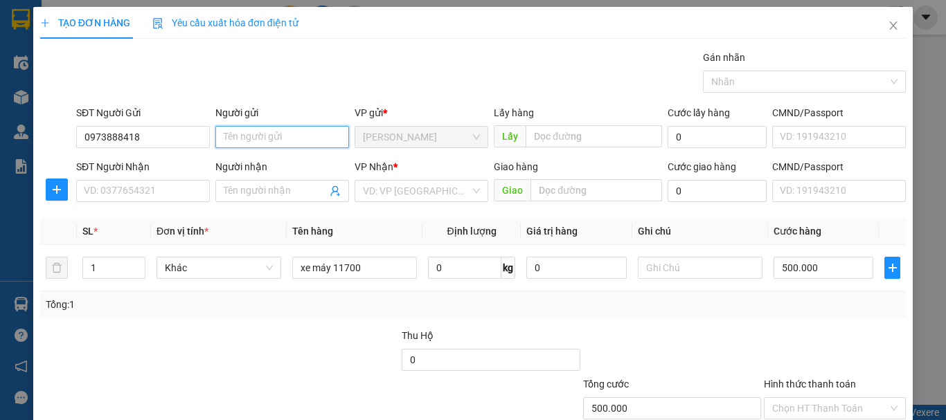
click at [249, 140] on input "Người gửi" at bounding box center [282, 137] width 134 height 22
type input "lê"
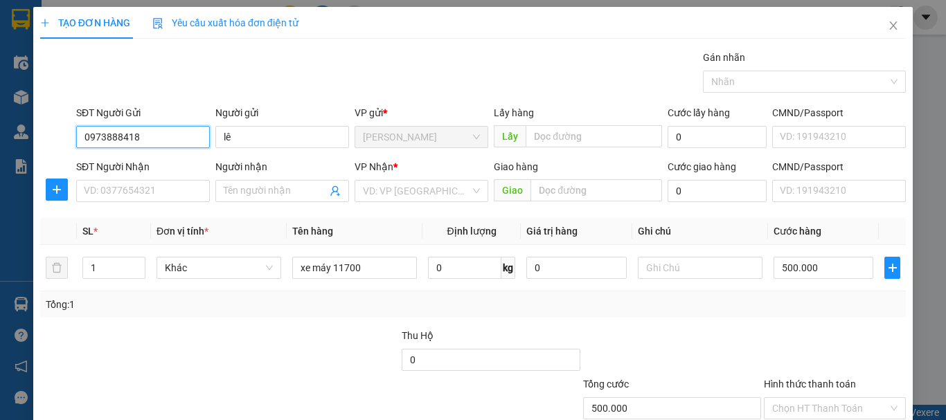
drag, startPoint x: 151, startPoint y: 140, endPoint x: 0, endPoint y: 114, distance: 153.1
click at [0, 114] on div "TẠO ĐƠN HÀNG Yêu cầu xuất hóa đơn điện tử Transit Pickup Surcharge Ids Transit …" at bounding box center [473, 210] width 946 height 420
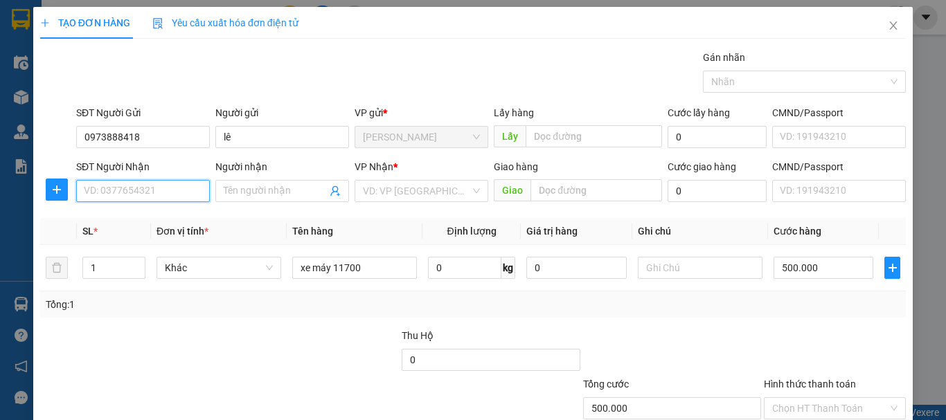
click at [132, 190] on input "SĐT Người Nhận" at bounding box center [143, 191] width 134 height 22
paste input "0973888418"
type input "0973888418"
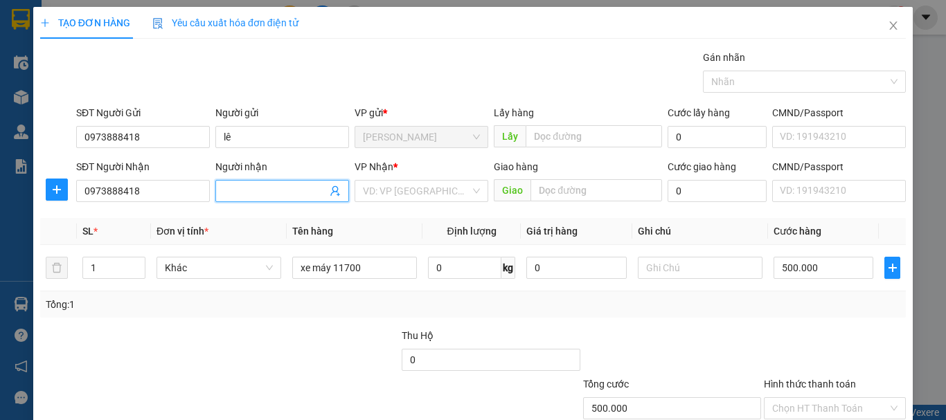
click at [234, 193] on input "Người nhận" at bounding box center [275, 191] width 103 height 15
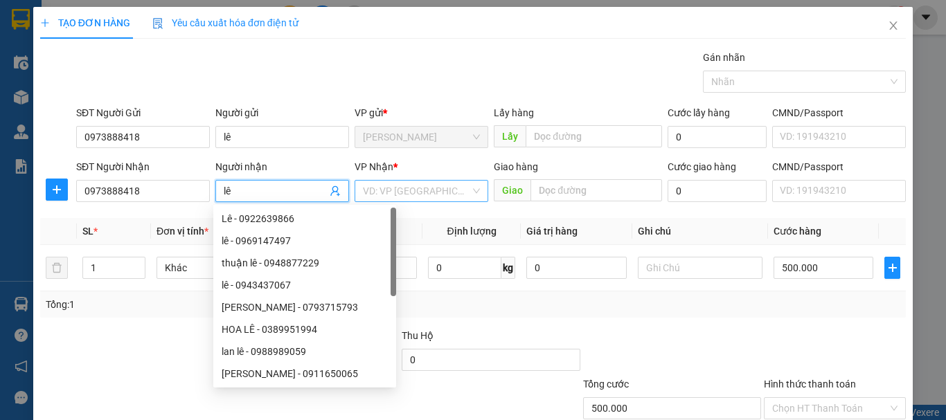
type input "lê"
click at [416, 184] on input "search" at bounding box center [416, 191] width 107 height 21
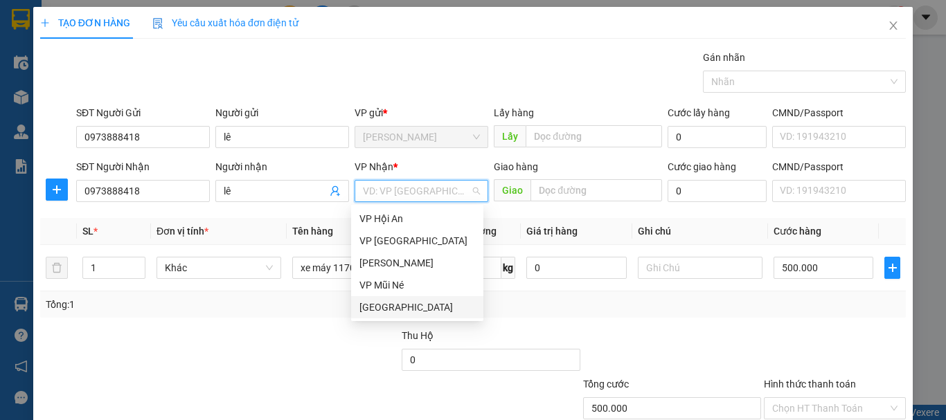
click at [382, 299] on div "[GEOGRAPHIC_DATA]" at bounding box center [417, 307] width 132 height 22
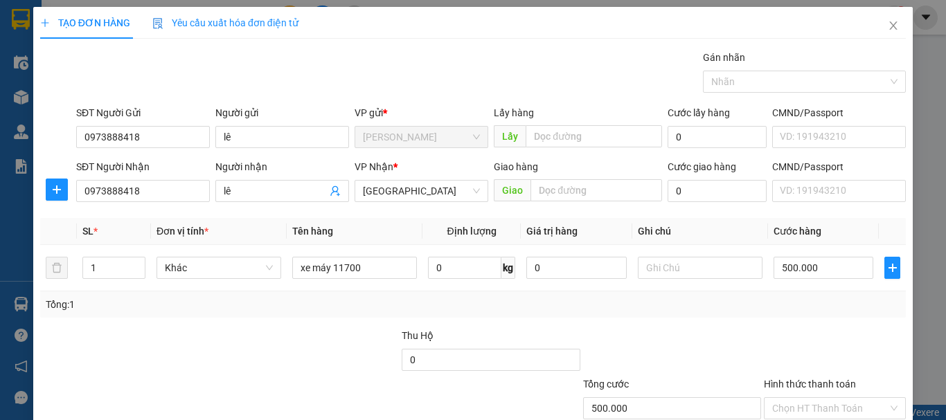
click at [773, 307] on div "Tổng: 1" at bounding box center [473, 304] width 855 height 15
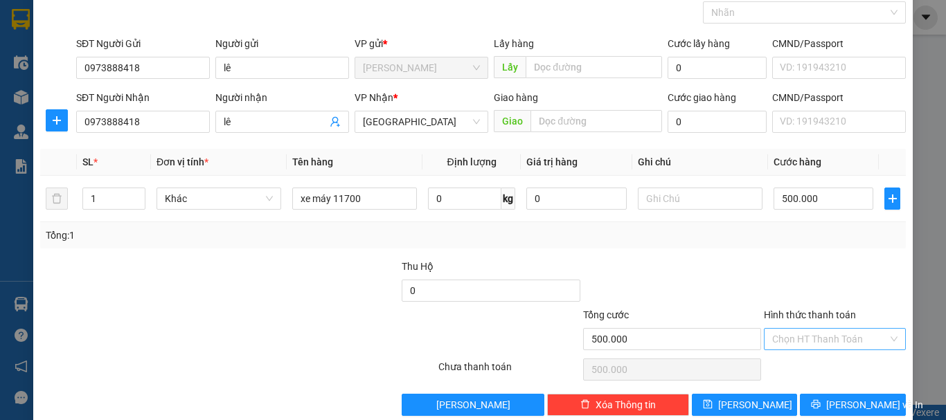
click at [808, 342] on input "Hình thức thanh toán" at bounding box center [830, 339] width 116 height 21
drag, startPoint x: 163, startPoint y: 125, endPoint x: 6, endPoint y: 101, distance: 159.7
click at [0, 98] on div "TẠO ĐƠN HÀNG Yêu cầu xuất hóa đơn điện tử Transit Pickup Surcharge Ids Transit …" at bounding box center [473, 210] width 946 height 420
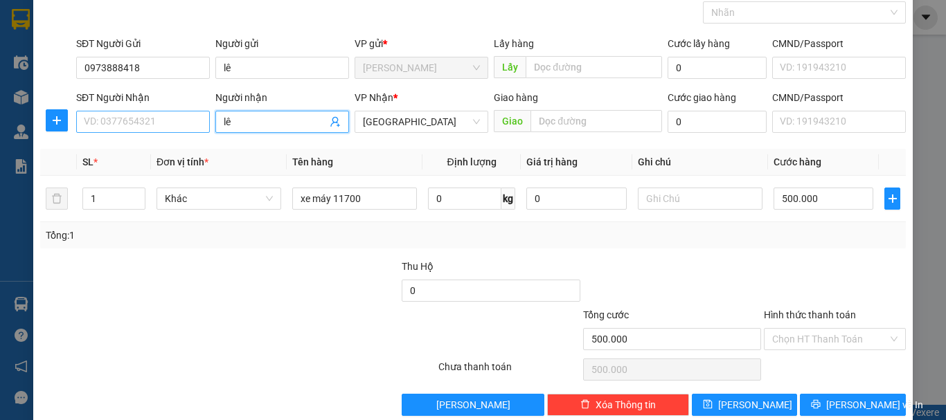
drag, startPoint x: 260, startPoint y: 118, endPoint x: 163, endPoint y: 123, distance: 97.0
click at [162, 122] on div "SĐT Người Nhận VD: 0377654321 Người nhận lê lê VP Nhận * Đà Lạt Giao hàng Giao …" at bounding box center [490, 114] width 835 height 48
click at [121, 114] on input "SĐT Người Nhận" at bounding box center [143, 122] width 134 height 22
type input "0917780552"
click at [298, 114] on input "Người nhận" at bounding box center [275, 121] width 103 height 15
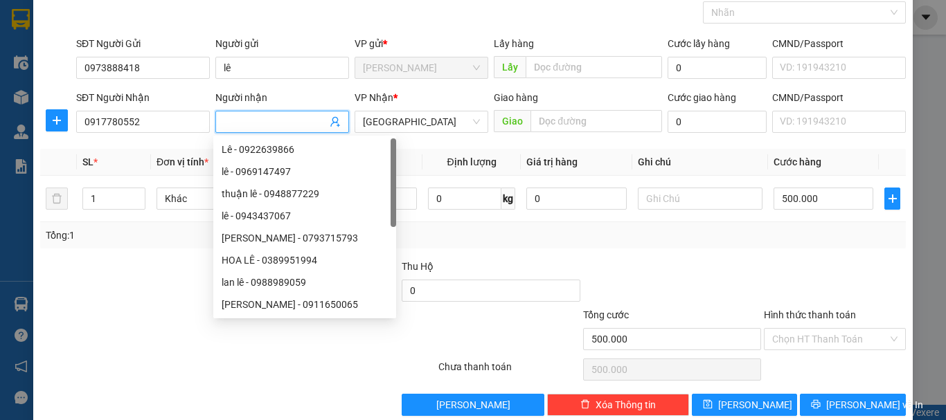
type input "d"
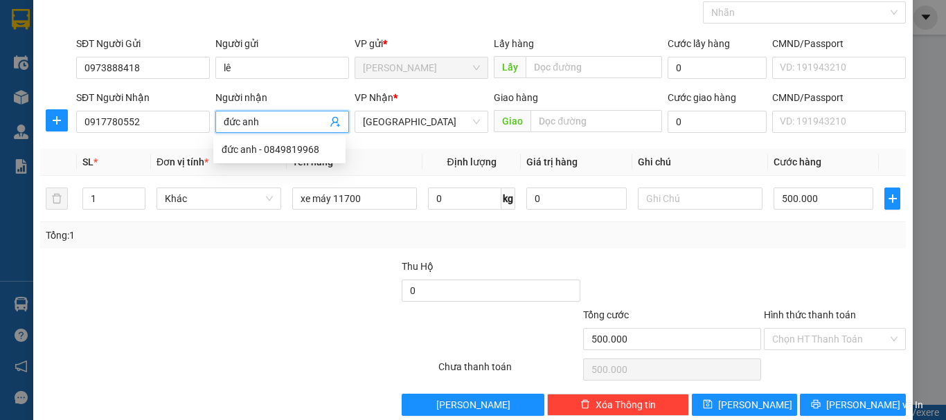
type input "đức anh"
click at [831, 259] on div at bounding box center [834, 283] width 145 height 48
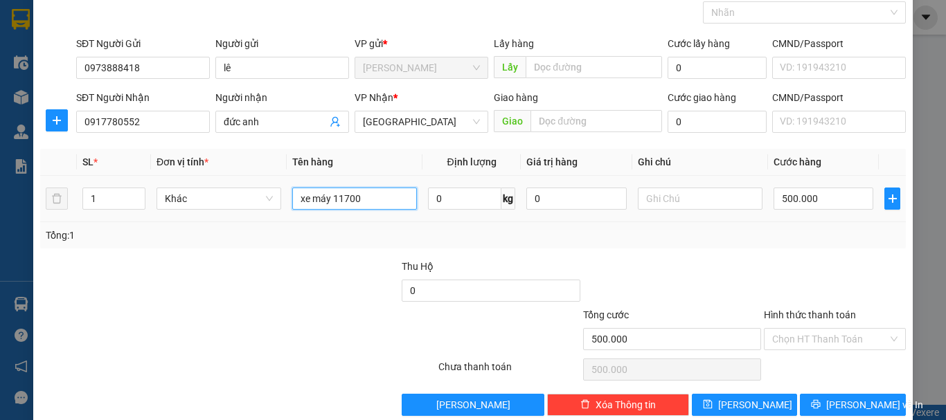
click at [385, 199] on input "xe máy 11700" at bounding box center [354, 199] width 125 height 22
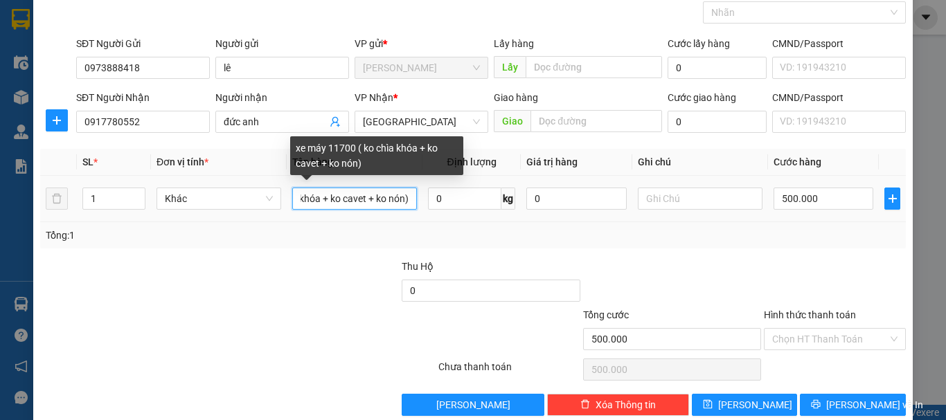
scroll to position [0, 107]
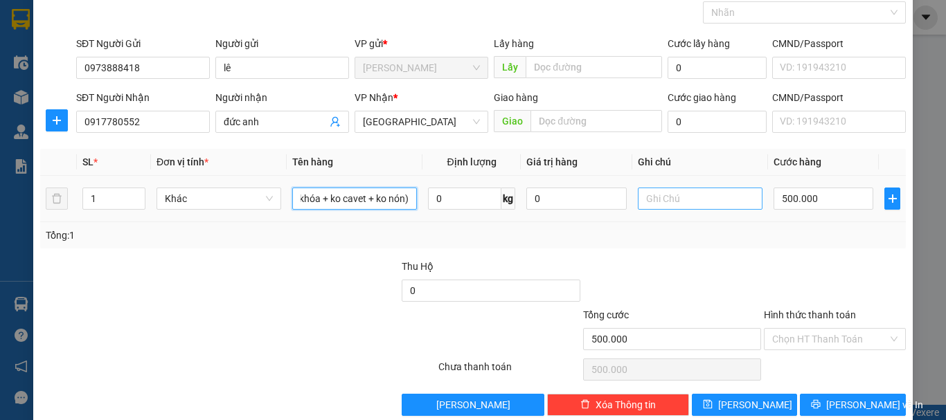
type input "xe máy 11700 ( ko chìa khóa + ko cavet + ko nón)"
click at [682, 192] on input "text" at bounding box center [700, 199] width 125 height 22
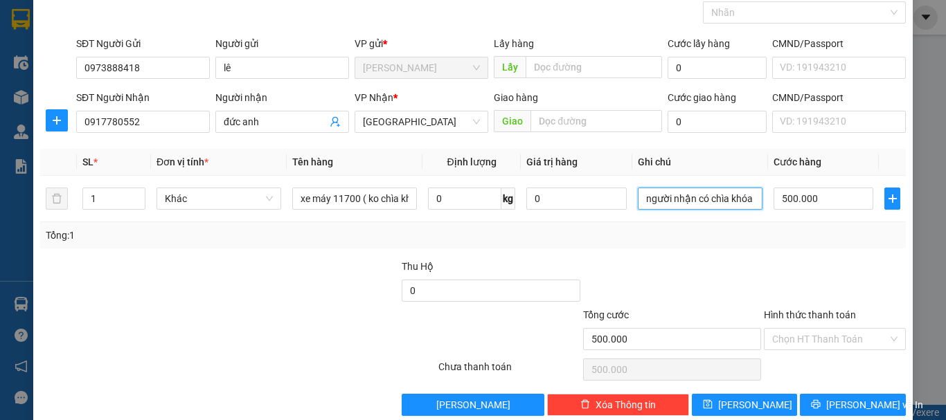
type input "người nhận có chìa khóa"
click at [706, 245] on div "Tổng: 1" at bounding box center [473, 235] width 866 height 26
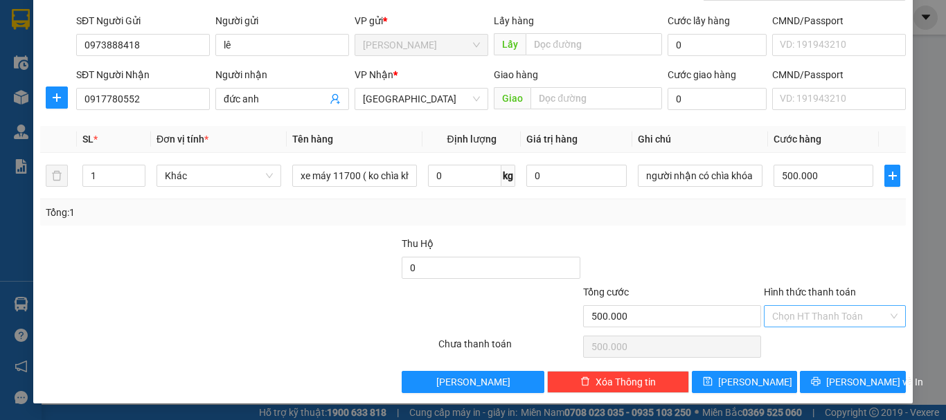
click at [810, 320] on input "Hình thức thanh toán" at bounding box center [830, 316] width 116 height 21
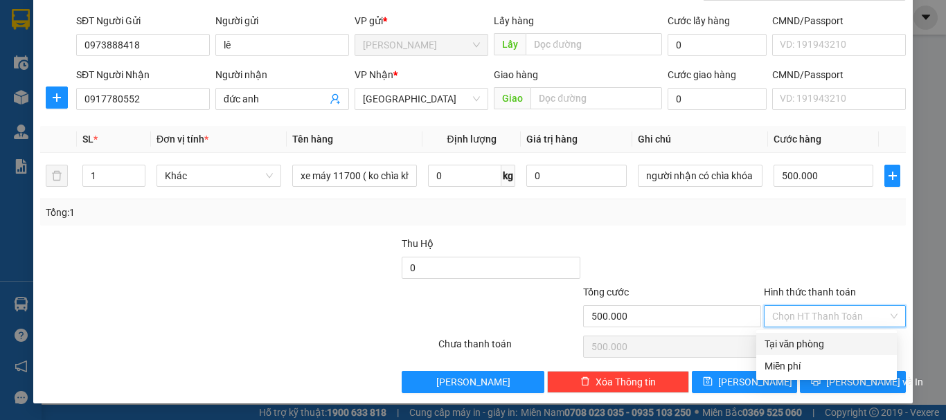
click at [806, 339] on div "Tại văn phòng" at bounding box center [827, 344] width 124 height 15
type input "0"
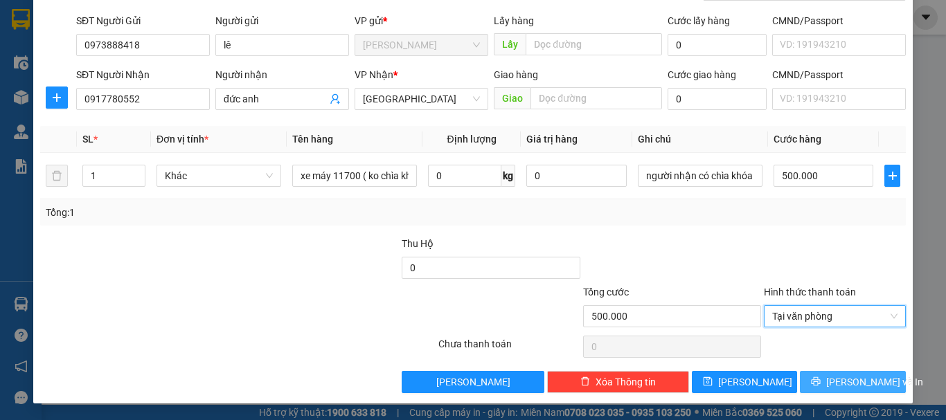
drag, startPoint x: 860, startPoint y: 378, endPoint x: 847, endPoint y: 362, distance: 20.7
click at [859, 378] on span "[PERSON_NAME] và In" at bounding box center [874, 382] width 97 height 15
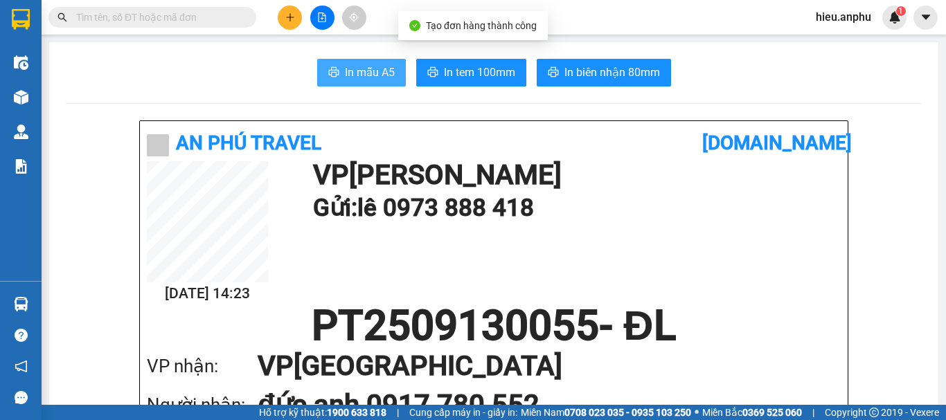
click at [357, 71] on span "In mẫu A5" at bounding box center [370, 72] width 50 height 17
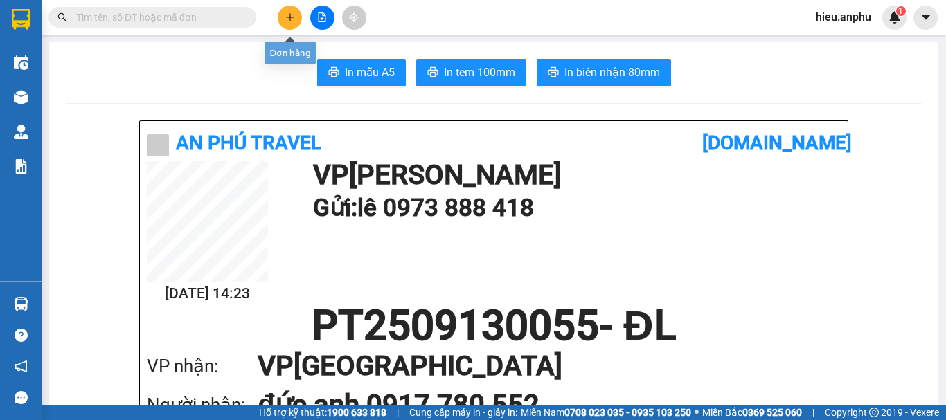
click at [280, 12] on button at bounding box center [290, 18] width 24 height 24
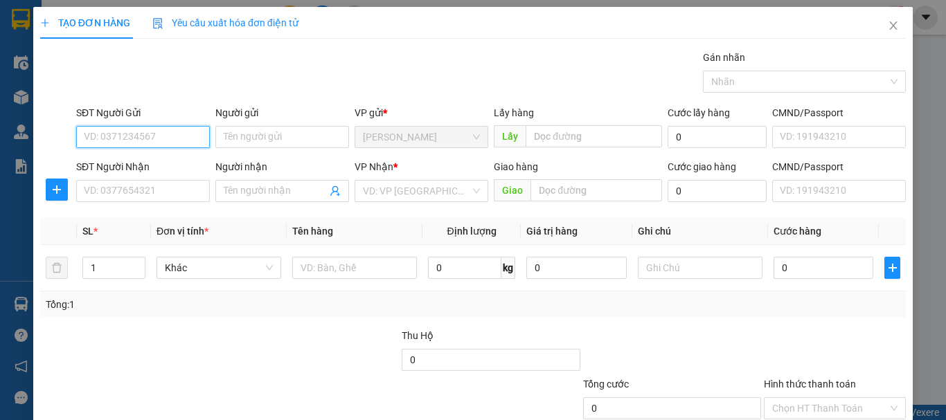
drag, startPoint x: 141, startPoint y: 137, endPoint x: 136, endPoint y: 148, distance: 11.5
click at [141, 136] on input "SĐT Người Gửi" at bounding box center [143, 137] width 134 height 22
click at [132, 132] on input "SĐT Người Gửi" at bounding box center [143, 137] width 134 height 22
click at [884, 20] on span "Close" at bounding box center [893, 26] width 39 height 39
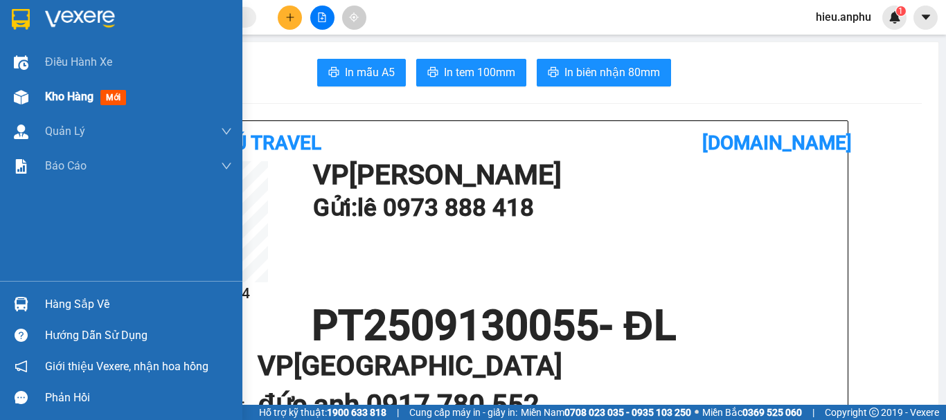
click at [51, 93] on span "Kho hàng" at bounding box center [69, 96] width 48 height 13
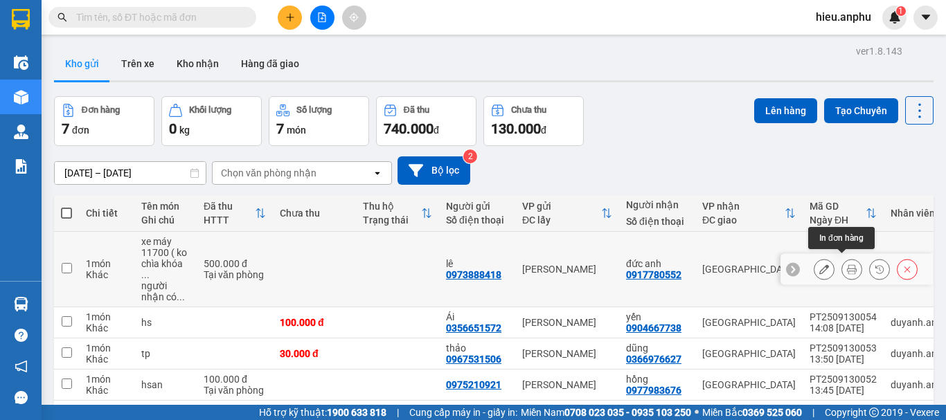
drag, startPoint x: 807, startPoint y: 267, endPoint x: 792, endPoint y: 256, distance: 18.3
click at [803, 266] on div at bounding box center [856, 269] width 152 height 31
click at [814, 261] on button at bounding box center [823, 270] width 19 height 24
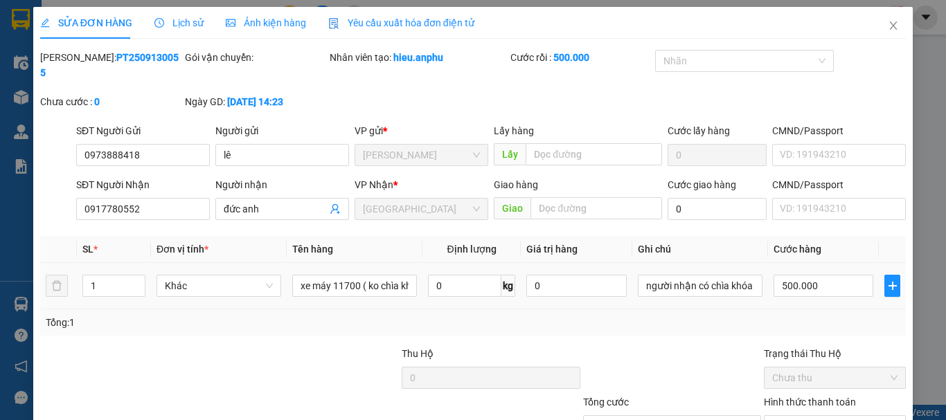
type input "0973888418"
type input "lê"
type input "0917780552"
type input "đức anh"
type input "500.000"
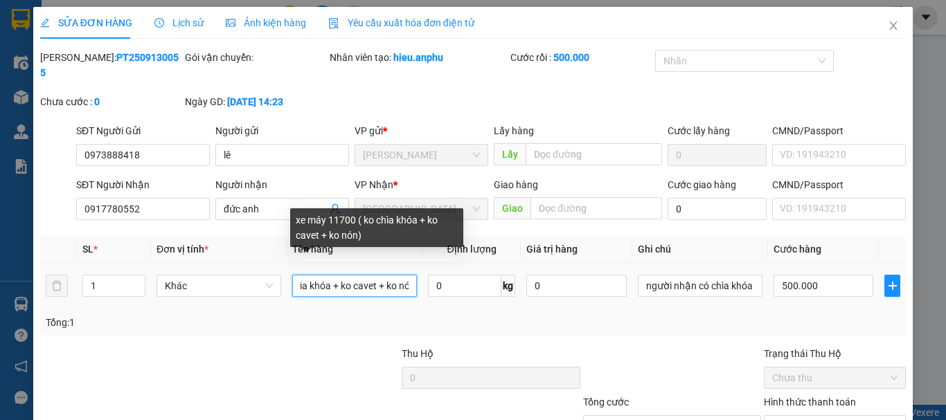
scroll to position [0, 107]
drag, startPoint x: 364, startPoint y: 270, endPoint x: 314, endPoint y: 270, distance: 49.9
click at [314, 275] on input "xe máy 11700 ( ko chìa khóa + ko cavet + ko nón)" at bounding box center [354, 286] width 125 height 22
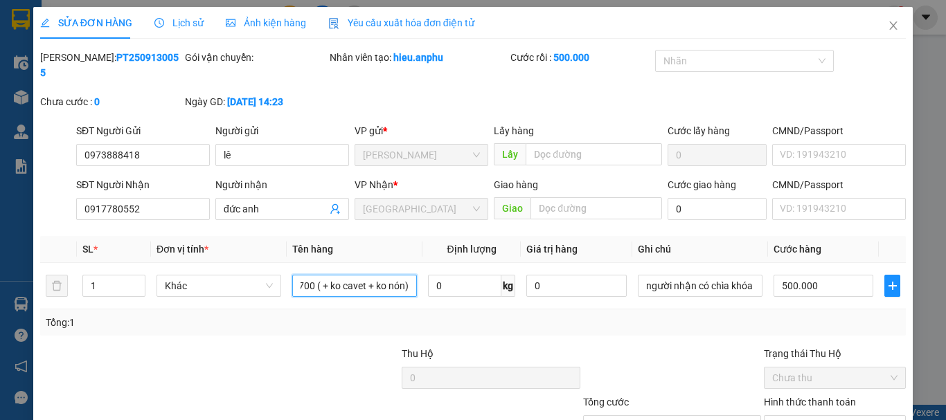
scroll to position [95, 0]
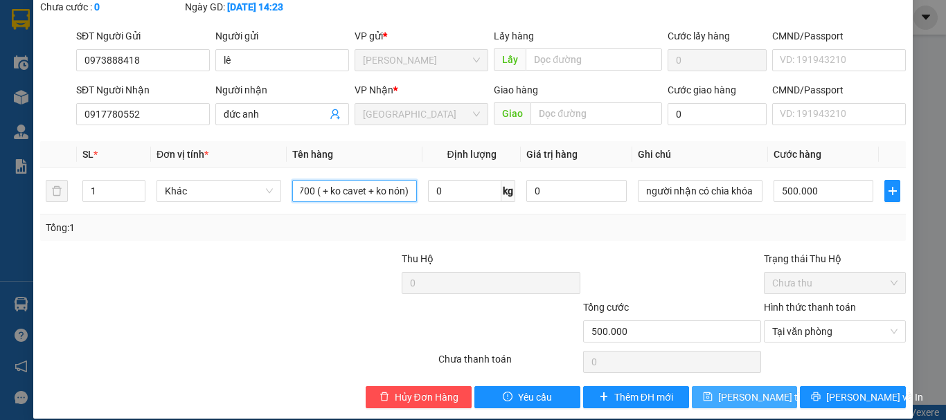
type input "xe máy 11700 ( + ko cavet + ko nón)"
click at [750, 390] on span "[PERSON_NAME] thay đổi" at bounding box center [773, 397] width 111 height 15
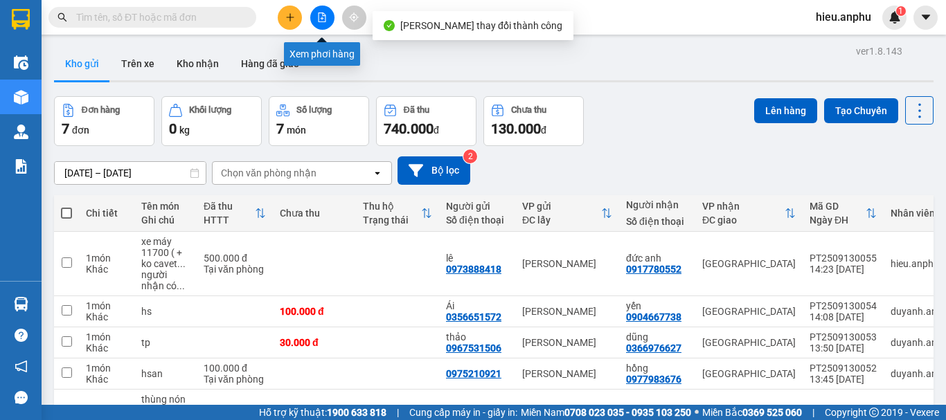
click at [292, 17] on icon "plus" at bounding box center [290, 17] width 10 height 10
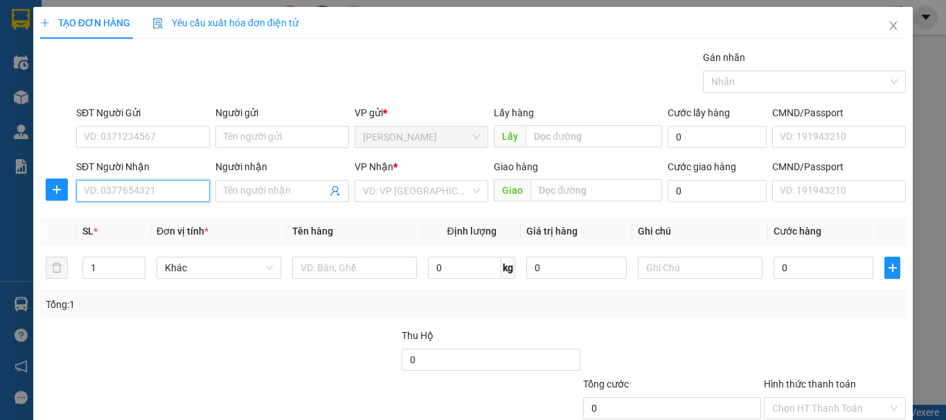
click at [99, 191] on input "SĐT Người Nhận" at bounding box center [143, 191] width 134 height 22
type input "0985"
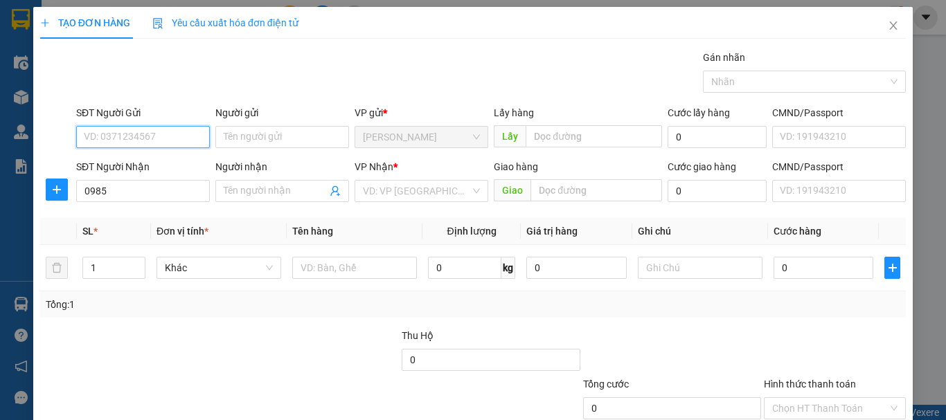
click at [92, 145] on input "SĐT Người Gửi" at bounding box center [143, 137] width 134 height 22
type input "0356737803"
click at [130, 164] on div "0356737803 - Hương" at bounding box center [142, 164] width 116 height 15
type input "Hương"
type input "30.000"
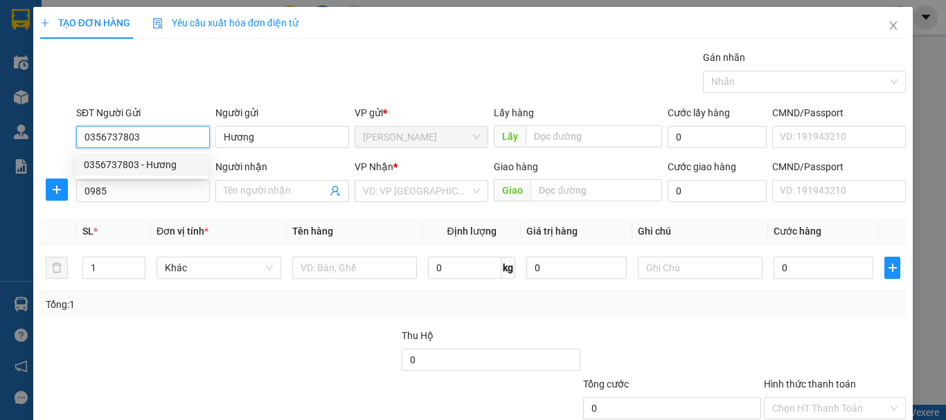
type input "30.000"
type input "0356737803"
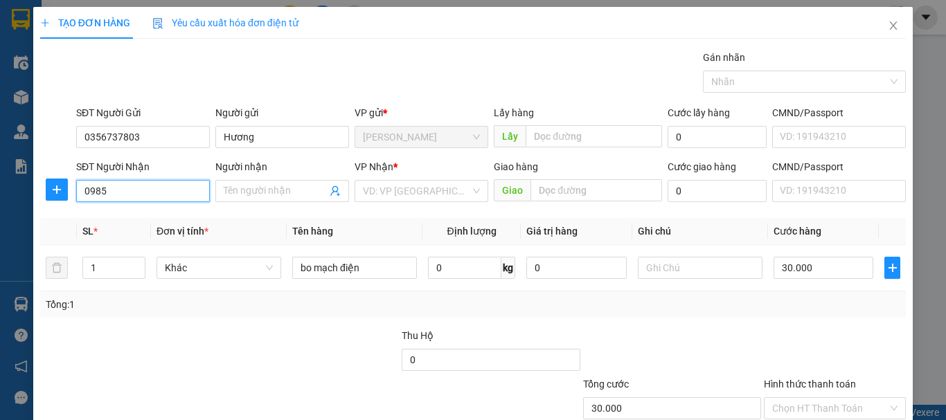
drag, startPoint x: 122, startPoint y: 192, endPoint x: 0, endPoint y: 195, distance: 121.9
click at [0, 195] on div "TẠO ĐƠN HÀNG Yêu cầu xuất hóa đơn điện tử Transit Pickup Surcharge Ids Transit …" at bounding box center [473, 210] width 946 height 420
click at [125, 217] on div "0985346012 - Kiên" at bounding box center [142, 218] width 116 height 15
type input "0985346012"
type input "Kiên"
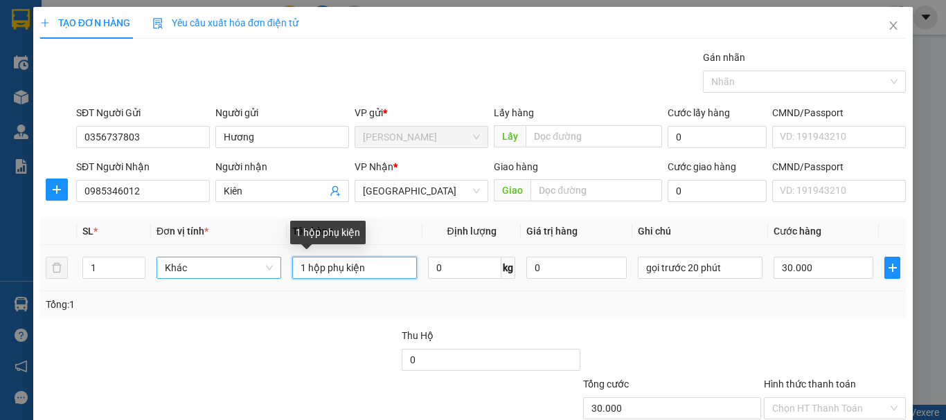
drag, startPoint x: 381, startPoint y: 271, endPoint x: 157, endPoint y: 265, distance: 224.5
click at [136, 268] on tr "1 Khác 1 hộp phụ kiện 0 kg 0 gọi trước 20 phút 30.000" at bounding box center [473, 268] width 866 height 46
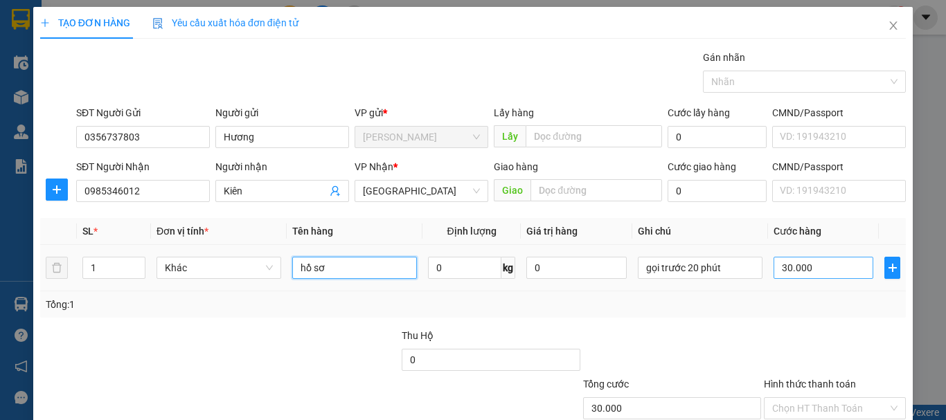
type input "hồ sơ"
click at [787, 274] on input "30.000" at bounding box center [824, 268] width 100 height 22
type input "3"
type input "30"
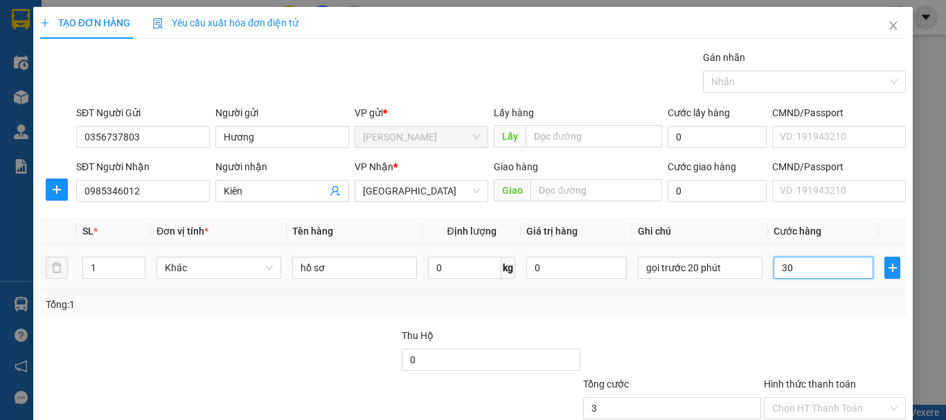
type input "30"
type input "30.000"
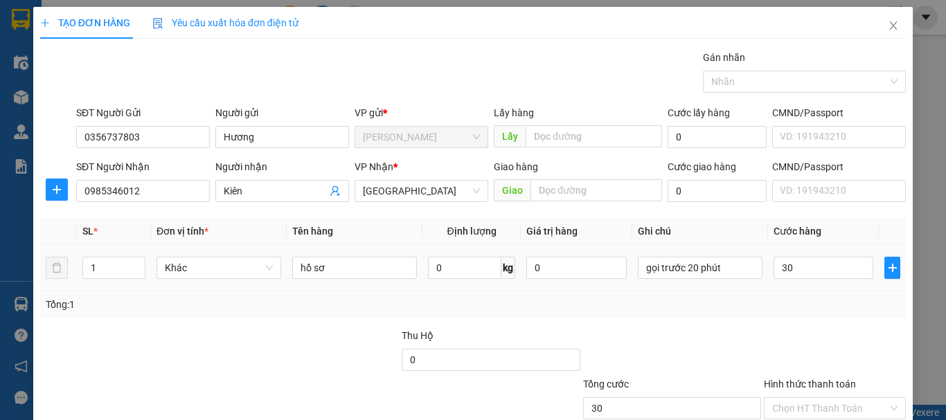
type input "30.000"
click at [785, 298] on div "Tổng: 1" at bounding box center [473, 304] width 855 height 15
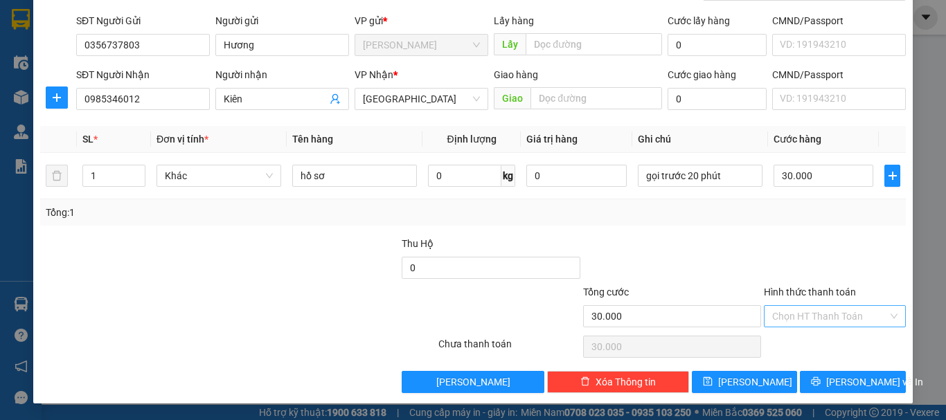
click at [808, 312] on input "Hình thức thanh toán" at bounding box center [830, 316] width 116 height 21
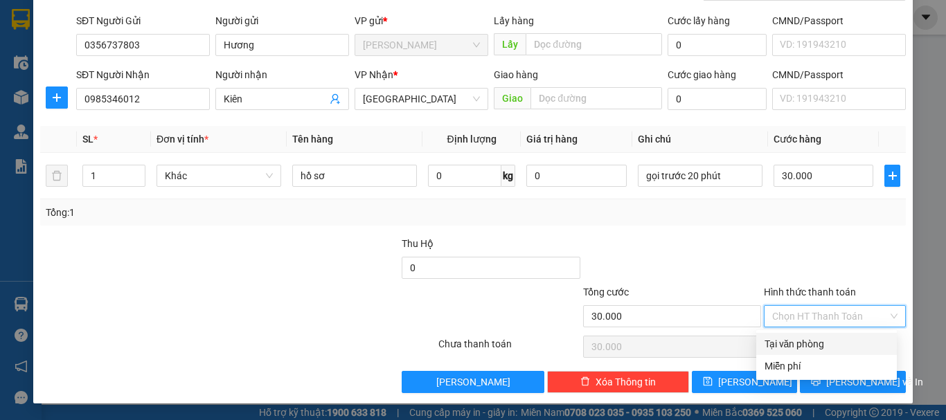
click at [810, 336] on div "Tại văn phòng" at bounding box center [826, 344] width 141 height 22
type input "0"
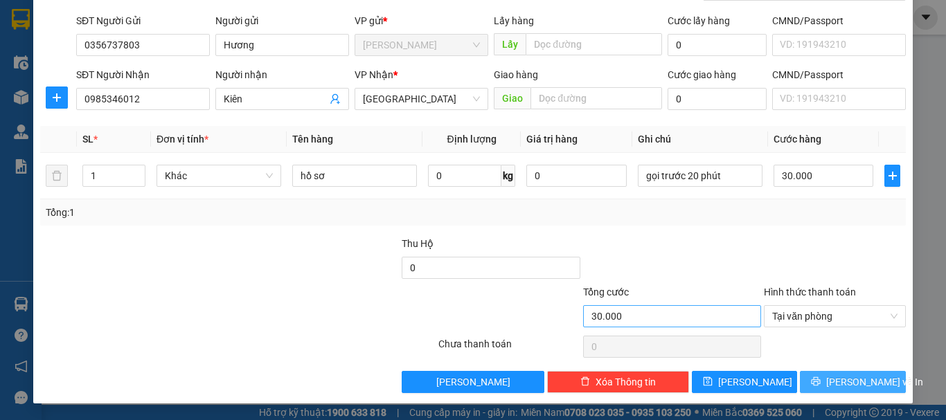
drag, startPoint x: 846, startPoint y: 377, endPoint x: 690, endPoint y: 308, distance: 170.5
click at [846, 375] on span "[PERSON_NAME] và In" at bounding box center [874, 382] width 97 height 15
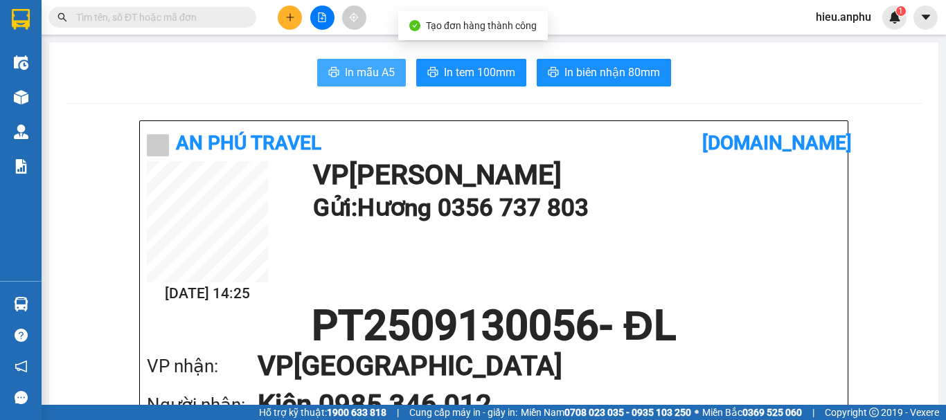
click at [378, 76] on span "In mẫu A5" at bounding box center [370, 72] width 50 height 17
click at [178, 26] on span at bounding box center [152, 17] width 208 height 21
click at [178, 19] on input "text" at bounding box center [157, 17] width 163 height 15
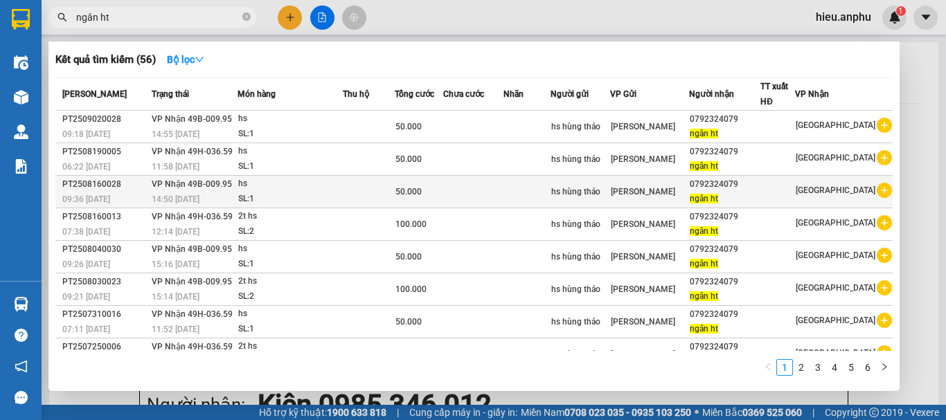
type input "ngân ht"
click at [708, 192] on div "ngân ht" at bounding box center [725, 199] width 70 height 15
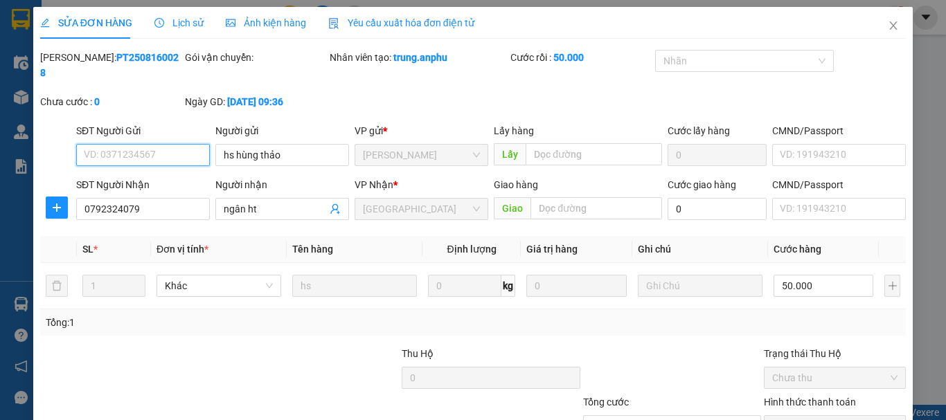
type input "hs hùng thảo"
type input "0792324079"
type input "ngân ht"
type input "50.000"
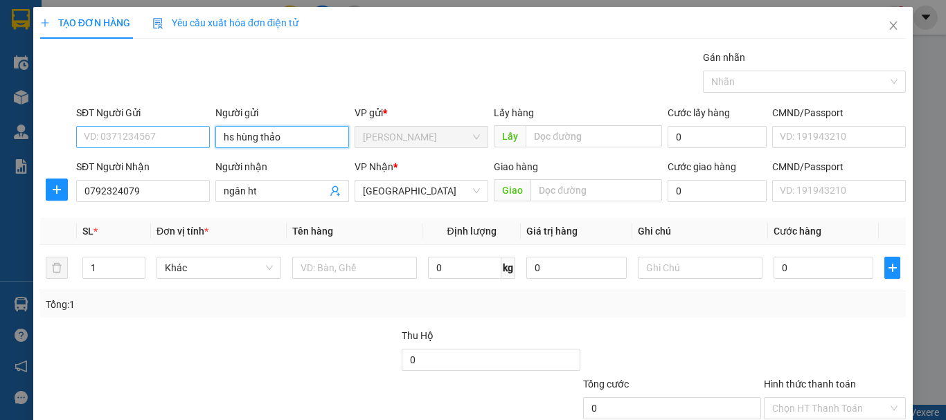
drag, startPoint x: 285, startPoint y: 137, endPoint x: 141, endPoint y: 139, distance: 144.1
click at [141, 139] on div "SĐT Người Gửi VD: 0371234567 Người gửi hs hùng thảo hs hùng thảo VP gửi * Phan …" at bounding box center [490, 129] width 835 height 48
type input "hs bốc mn"
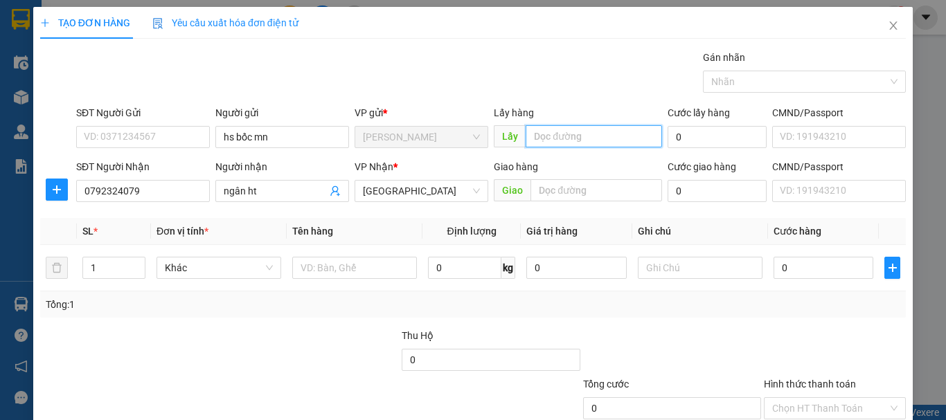
click at [539, 144] on input "text" at bounding box center [594, 136] width 136 height 22
type input "hs bốc mn"
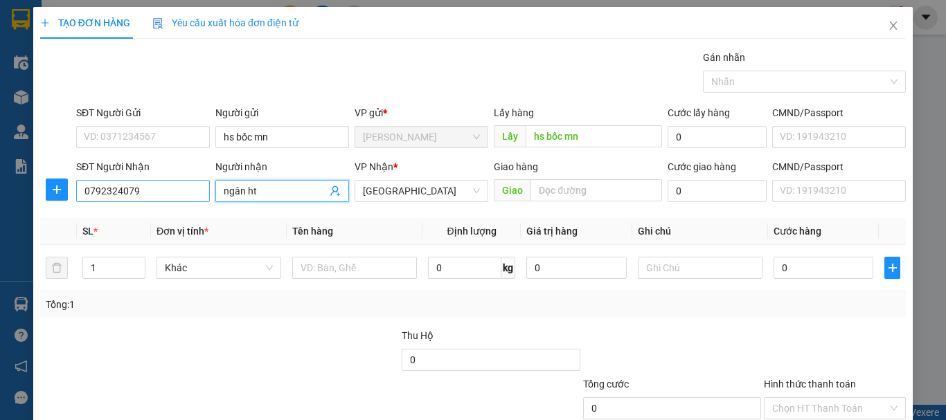
drag, startPoint x: 261, startPoint y: 189, endPoint x: 205, endPoint y: 200, distance: 57.2
click at [205, 200] on div "SĐT Người Nhận 0792324079 Người nhận ngân ht ngân ht VP Nhận * Đà Lạt Giao hàng…" at bounding box center [490, 183] width 835 height 48
click at [269, 188] on input "ngân ht" at bounding box center [275, 191] width 103 height 15
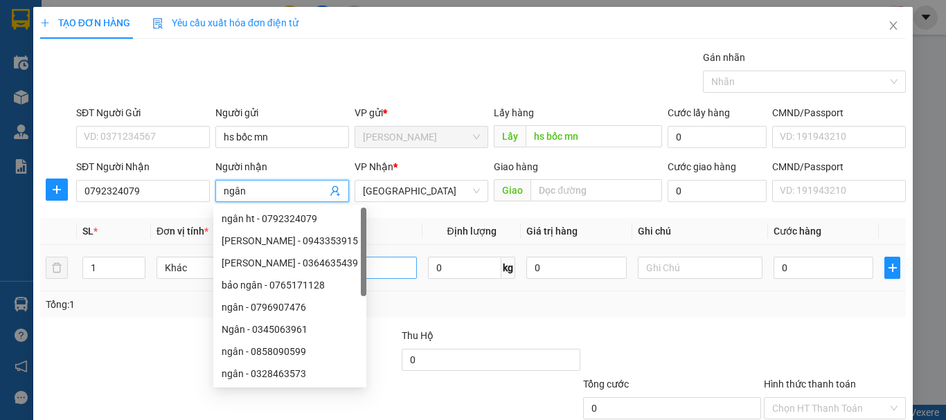
type input "ngân"
click at [386, 265] on input "text" at bounding box center [354, 268] width 125 height 22
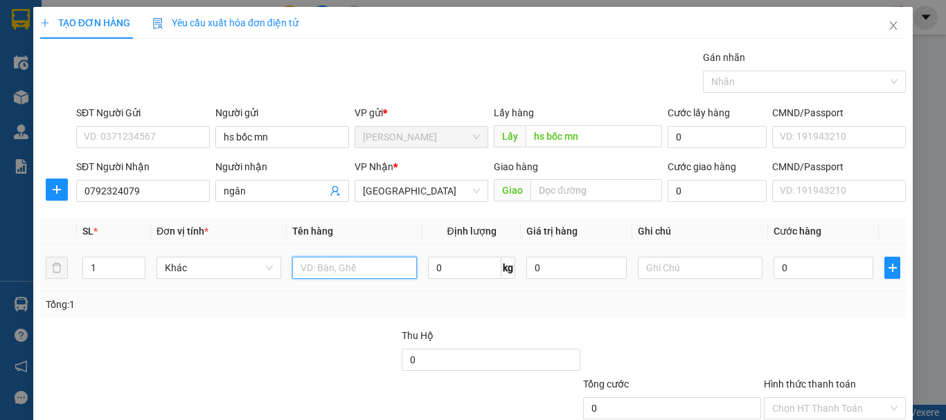
click at [357, 266] on input "text" at bounding box center [354, 268] width 125 height 22
type input "3t hs"
drag, startPoint x: 93, startPoint y: 275, endPoint x: 237, endPoint y: 295, distance: 145.4
click at [273, 294] on div "SL * Đơn vị tính * Tên hàng Định lượng Giá trị hàng Ghi chú Cước hàng 1 Khác 3t…" at bounding box center [473, 268] width 866 height 100
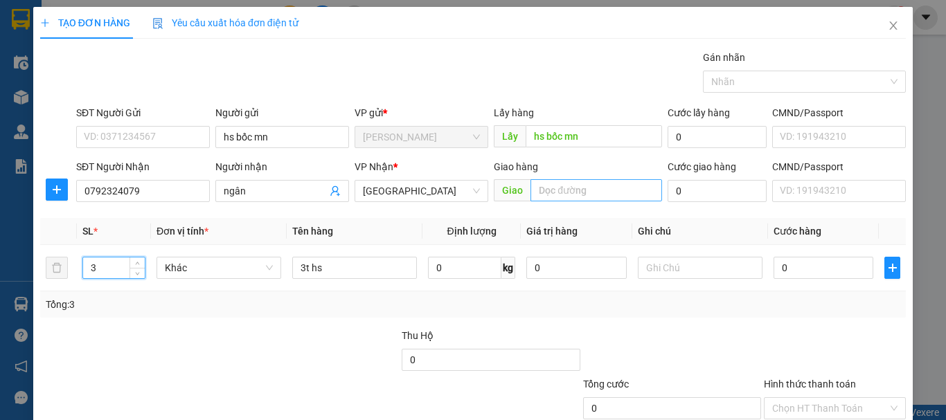
type input "3"
click at [530, 181] on input "text" at bounding box center [596, 190] width 132 height 22
type input "CX MAI HOA"
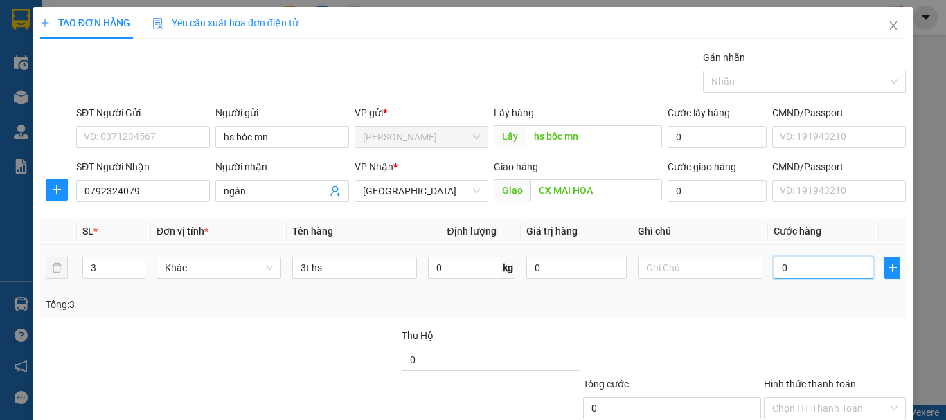
click at [791, 277] on input "0" at bounding box center [824, 268] width 100 height 22
type input "2"
type input "27"
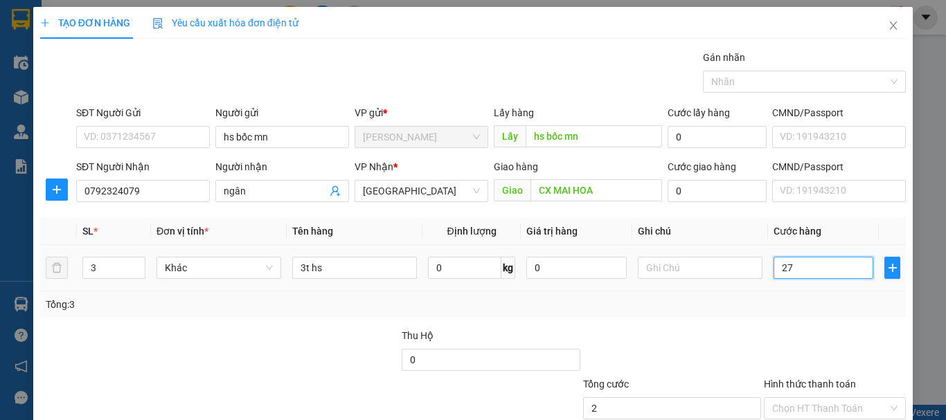
type input "27"
type input "270"
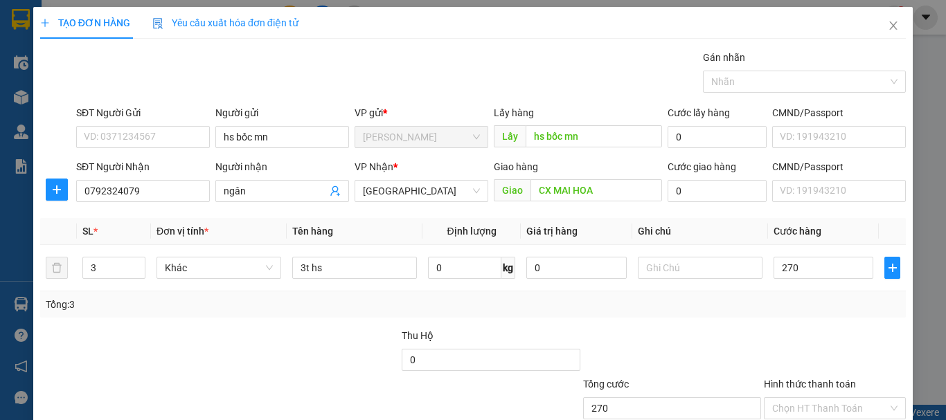
type input "270.000"
click at [787, 305] on div "Tổng: 3" at bounding box center [473, 304] width 855 height 15
drag, startPoint x: 775, startPoint y: 320, endPoint x: 826, endPoint y: 311, distance: 51.4
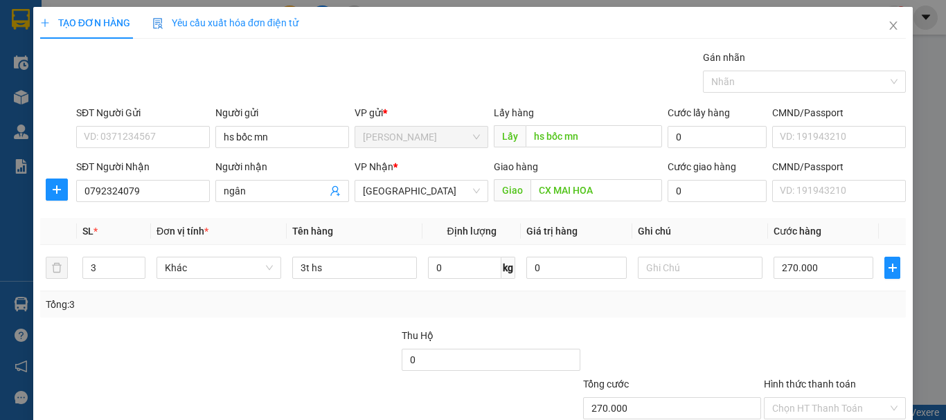
click at [776, 320] on div "Transit Pickup Surcharge Ids Transit Deliver Surcharge Ids Transit Deliver Surc…" at bounding box center [473, 268] width 866 height 436
click at [680, 267] on input "text" at bounding box center [700, 268] width 125 height 22
type input "thu cước n"
click at [740, 321] on div "Transit Pickup Surcharge Ids Transit Deliver Surcharge Ids Transit Deliver Surc…" at bounding box center [473, 268] width 866 height 436
drag, startPoint x: 822, startPoint y: 374, endPoint x: 811, endPoint y: 375, distance: 11.1
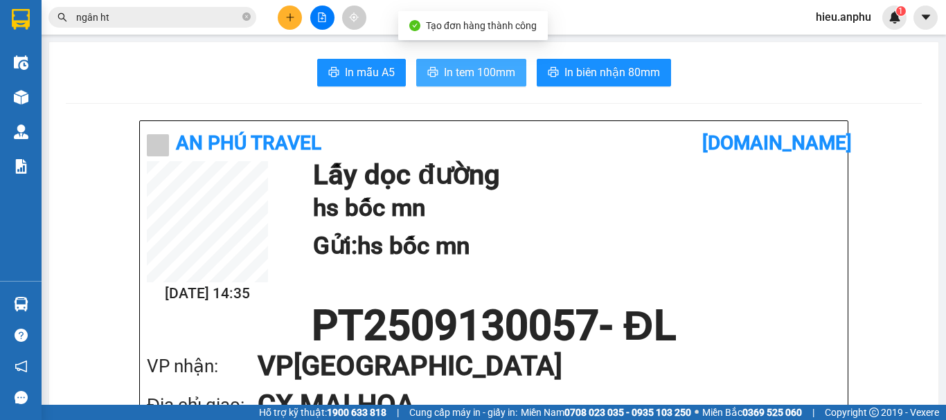
click at [491, 74] on span "In tem 100mm" at bounding box center [479, 72] width 71 height 17
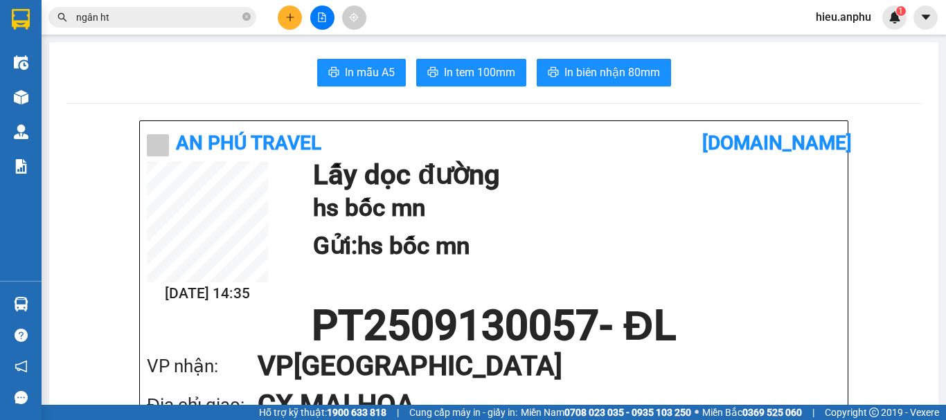
click at [172, 19] on input "ngân ht" at bounding box center [157, 17] width 163 height 15
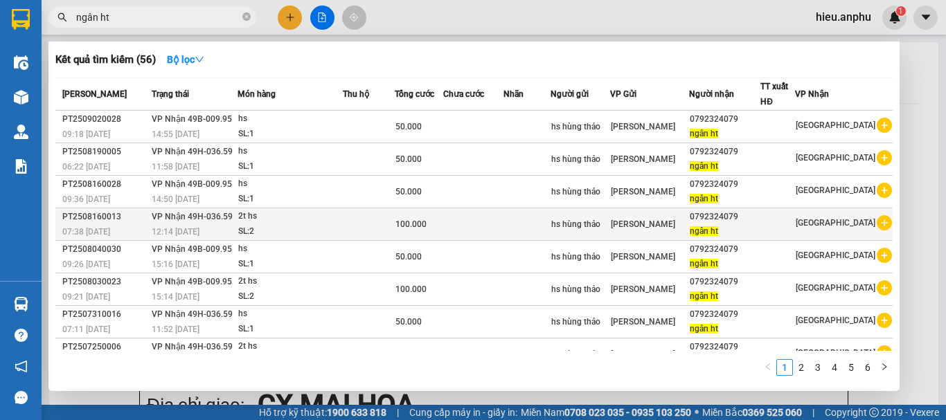
drag, startPoint x: 756, startPoint y: 215, endPoint x: 705, endPoint y: 217, distance: 50.6
click at [705, 217] on div "0792324079" at bounding box center [725, 217] width 70 height 15
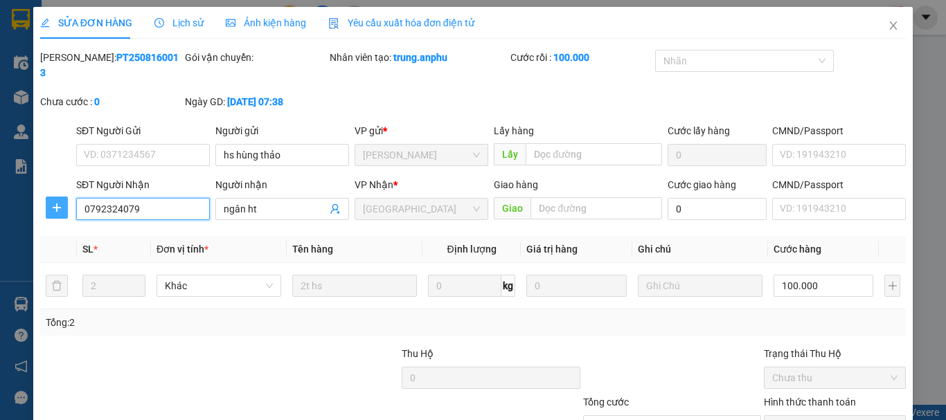
drag, startPoint x: 162, startPoint y: 204, endPoint x: 52, endPoint y: 202, distance: 110.1
click at [52, 202] on div "SĐT Người Nhận 0792324079 0792324079 Người nhận ngân ht VP Nhận * Đà Lạt Giao h…" at bounding box center [473, 201] width 868 height 48
drag, startPoint x: 882, startPoint y: 24, endPoint x: 228, endPoint y: 14, distance: 653.8
click at [888, 24] on icon "close" at bounding box center [893, 25] width 11 height 11
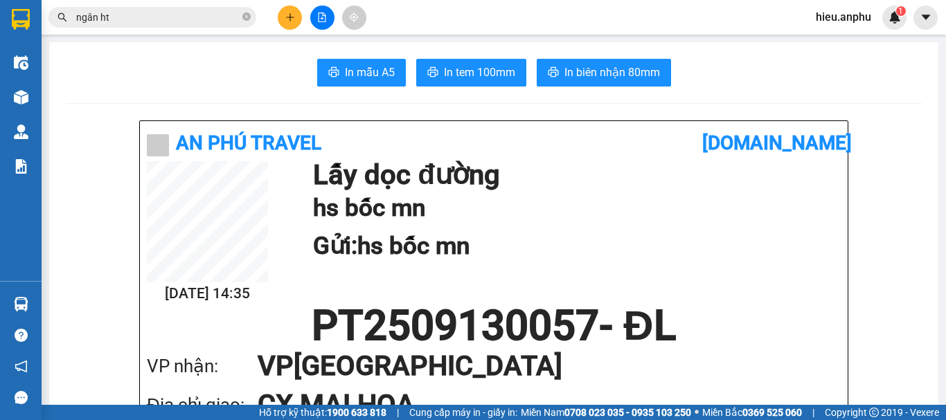
drag, startPoint x: 248, startPoint y: 17, endPoint x: 163, endPoint y: 11, distance: 84.7
click at [245, 17] on icon "close-circle" at bounding box center [246, 16] width 8 height 8
click at [163, 11] on input "text" at bounding box center [157, 17] width 163 height 15
paste input "0792324079"
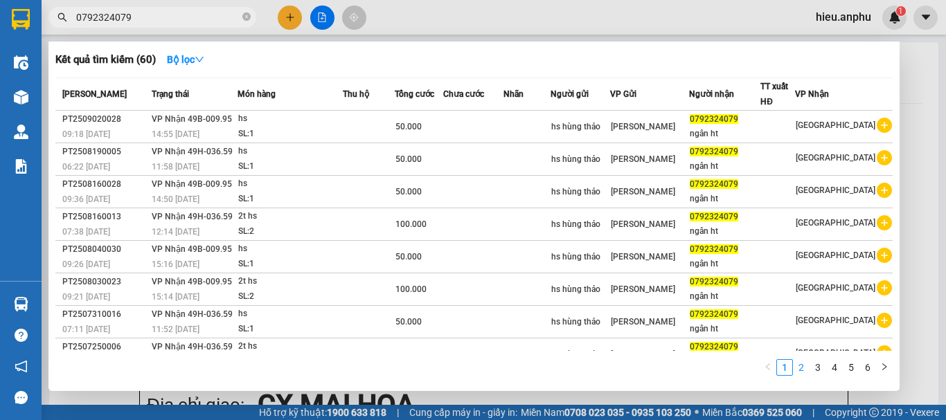
type input "0792324079"
click at [805, 369] on link "2" at bounding box center [801, 367] width 15 height 15
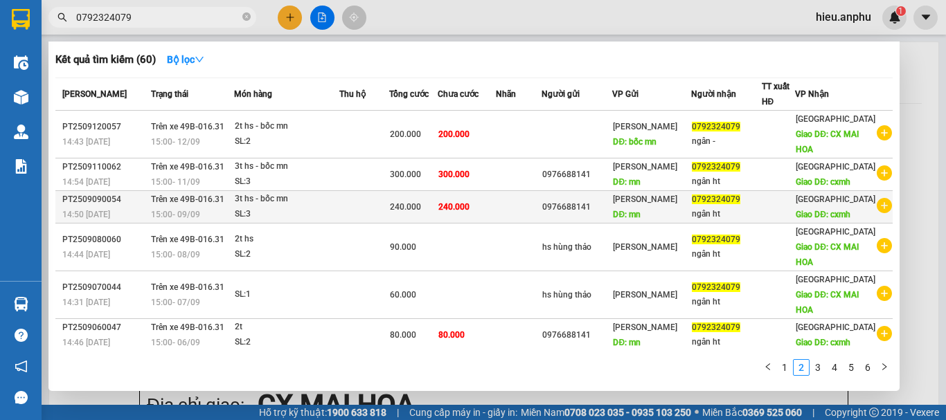
drag, startPoint x: 615, startPoint y: 130, endPoint x: 564, endPoint y: 130, distance: 50.6
click at [564, 191] on tr "PT2509090054 14:50 - 09/09 Trên xe 49B-016.31 15:00 - 09/09 3t hs - bốc mn SL: …" at bounding box center [473, 207] width 837 height 33
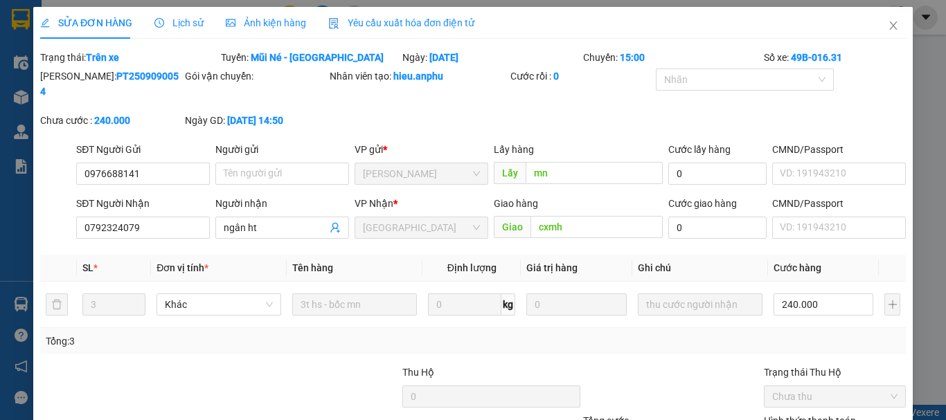
type input "0976688141"
type input "mn"
type input "0792324079"
type input "ngân ht"
type input "cxmh"
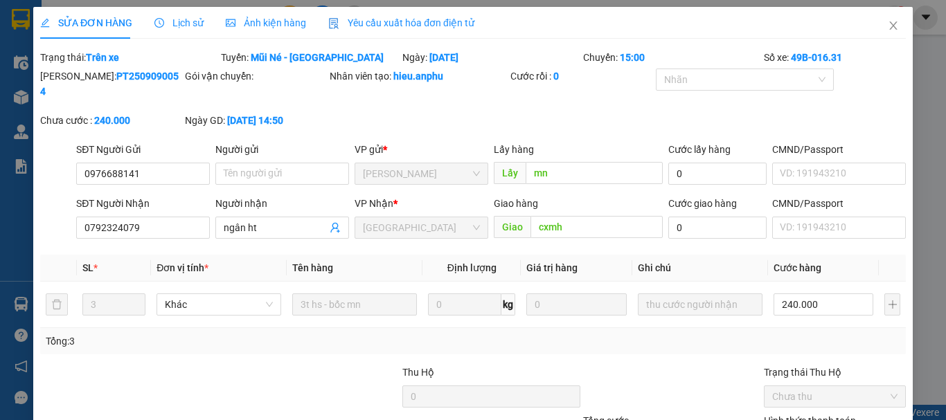
type input "240.000"
drag, startPoint x: 121, startPoint y: 161, endPoint x: 19, endPoint y: 161, distance: 102.5
click at [19, 161] on div "SỬA ĐƠN HÀNG Lịch sử Ảnh kiện hàng Yêu cầu xuất hóa đơn điện tử Total Paid Fee …" at bounding box center [473, 210] width 946 height 420
click at [888, 28] on icon "close" at bounding box center [893, 25] width 11 height 11
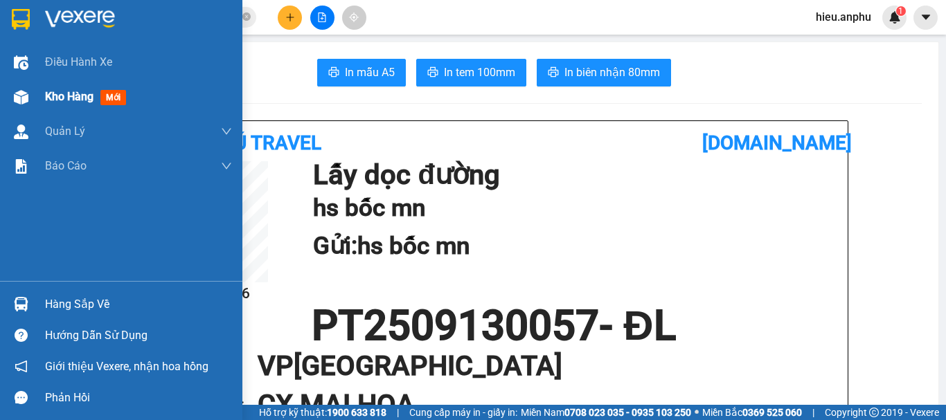
click at [30, 99] on div at bounding box center [21, 97] width 24 height 24
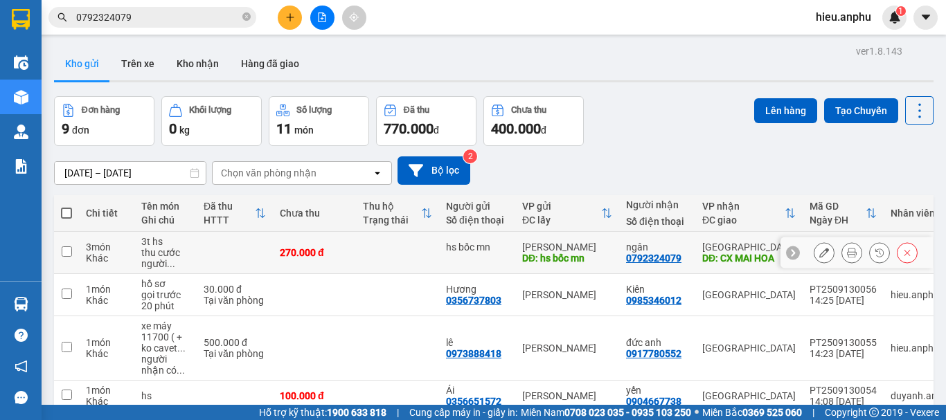
click at [819, 255] on icon at bounding box center [824, 253] width 10 height 10
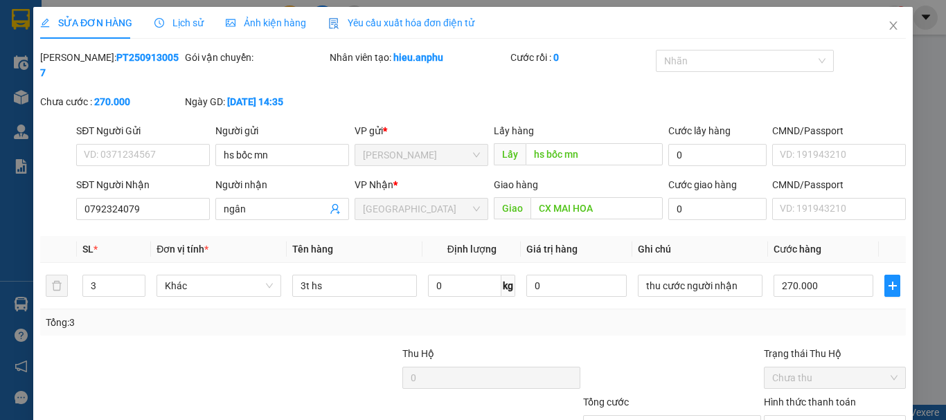
type input "hs bốc mn"
type input "0792324079"
type input "ngân"
type input "CX MAI HOA"
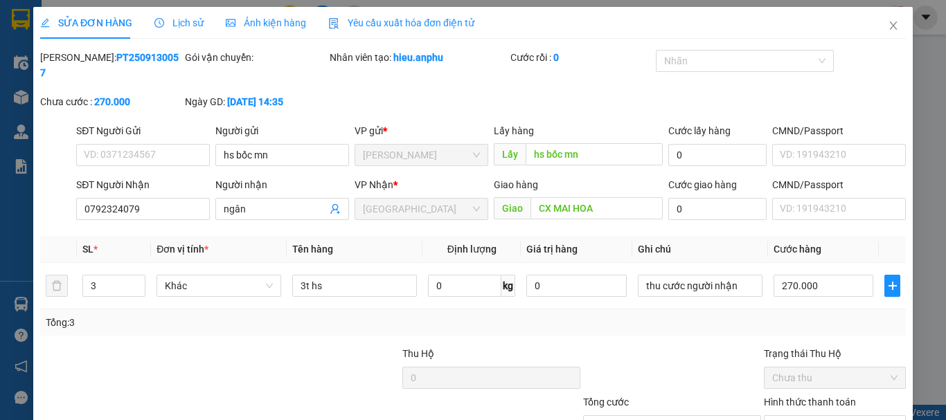
type input "270.000"
click at [134, 144] on input "SĐT Người Gửi" at bounding box center [143, 155] width 134 height 22
paste input "0976688141"
type input "0976688141"
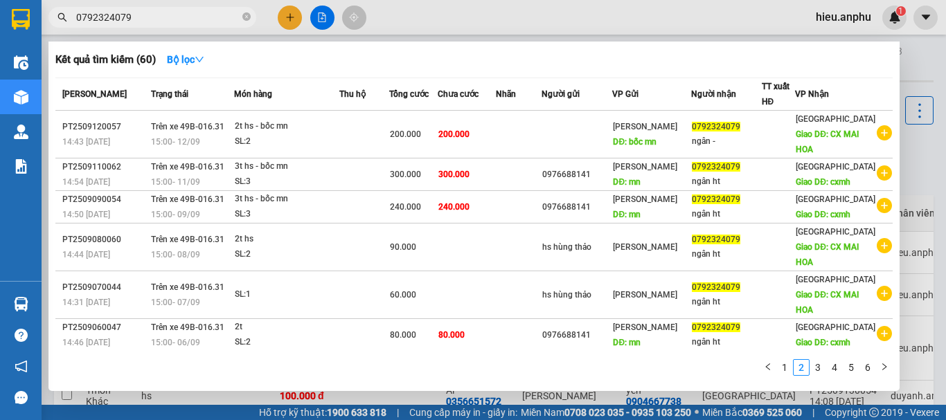
click at [244, 16] on icon "close-circle" at bounding box center [246, 16] width 8 height 8
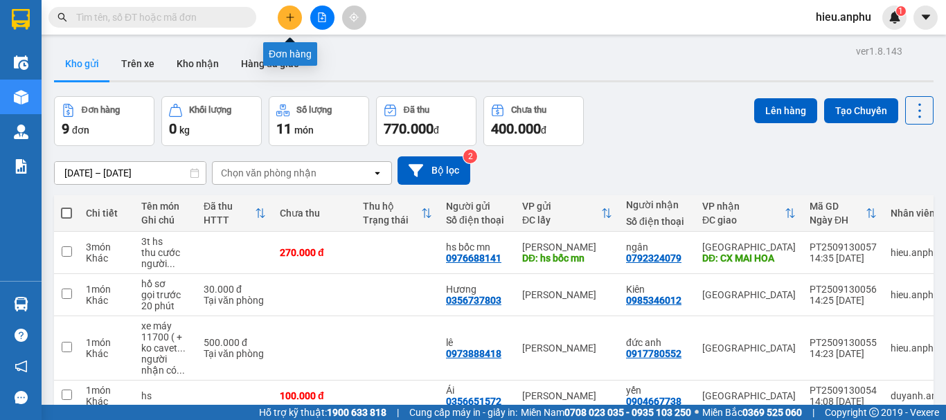
drag, startPoint x: 275, startPoint y: 34, endPoint x: 276, endPoint y: 15, distance: 18.7
click at [274, 30] on body "Kết quả tìm kiếm ( 60 ) Bộ lọc Mã ĐH Trạng thái Món hàng Thu hộ Tổng cước Chưa …" at bounding box center [473, 210] width 946 height 420
click at [276, 15] on div at bounding box center [322, 18] width 104 height 24
click at [301, 17] on button at bounding box center [290, 18] width 24 height 24
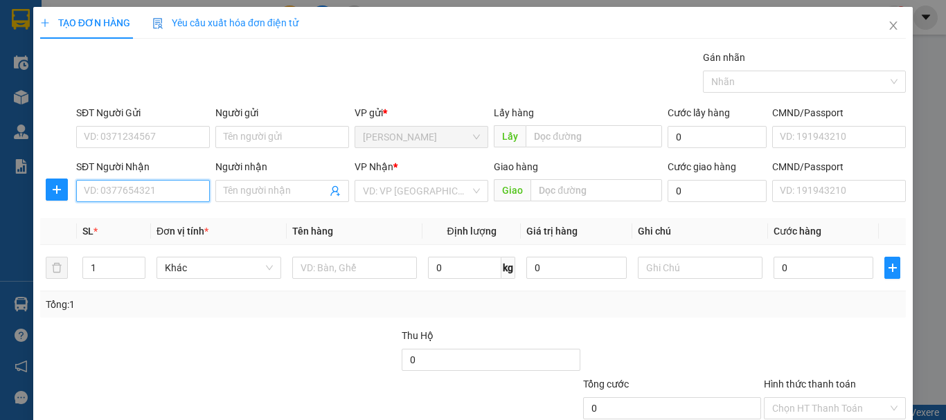
click at [146, 181] on input "SĐT Người Nhận" at bounding box center [143, 191] width 134 height 22
drag, startPoint x: 146, startPoint y: 222, endPoint x: 130, endPoint y: 158, distance: 66.3
click at [145, 220] on div "0899988869 - thường" at bounding box center [142, 218] width 116 height 15
type input "0899988869"
type input "thường"
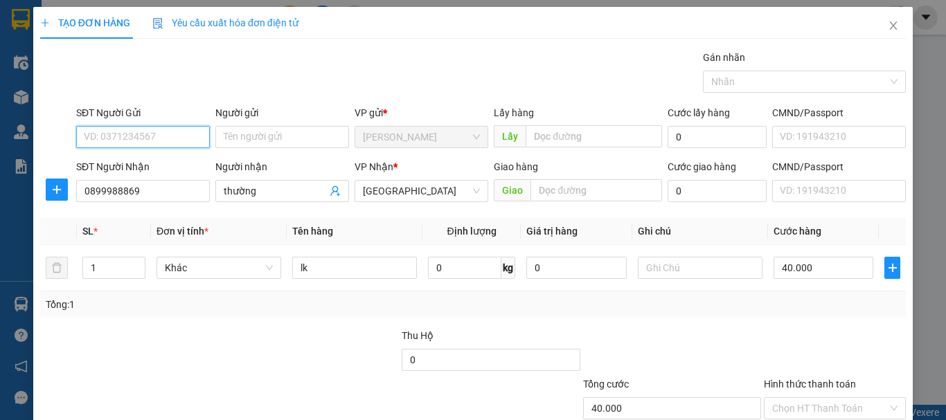
click at [123, 133] on input "SĐT Người Gửi" at bounding box center [143, 137] width 134 height 22
click at [138, 163] on div "0878868686 - Toàn" at bounding box center [142, 164] width 116 height 15
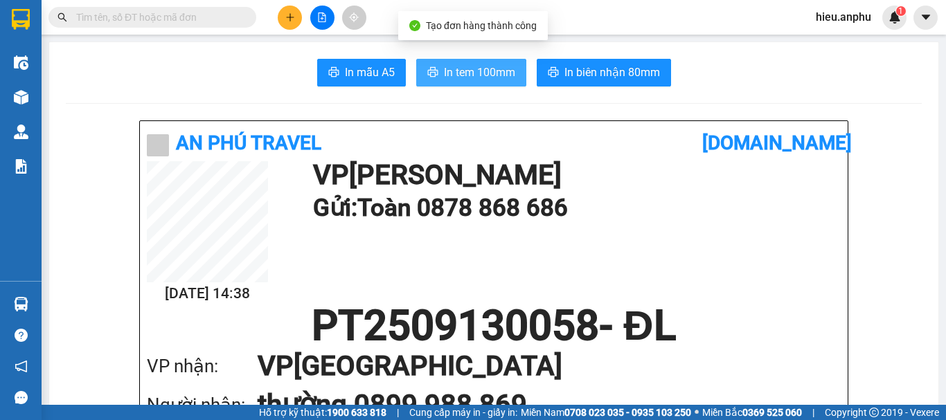
click at [444, 70] on span "In tem 100mm" at bounding box center [479, 72] width 71 height 17
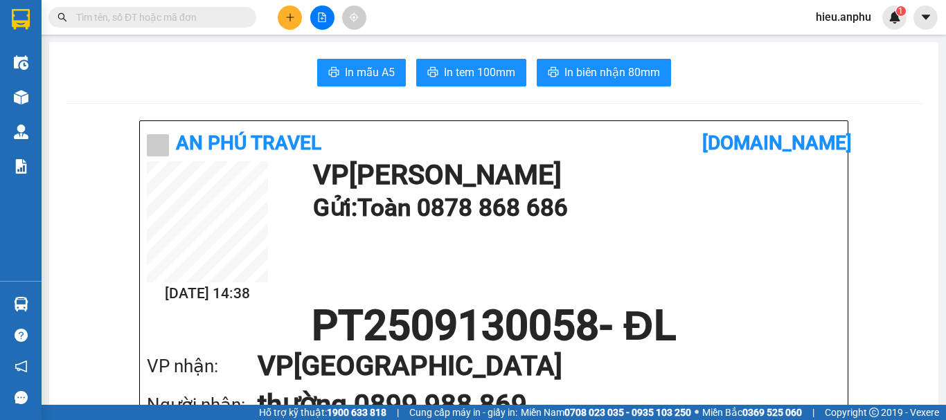
click at [187, 19] on input "text" at bounding box center [157, 17] width 163 height 15
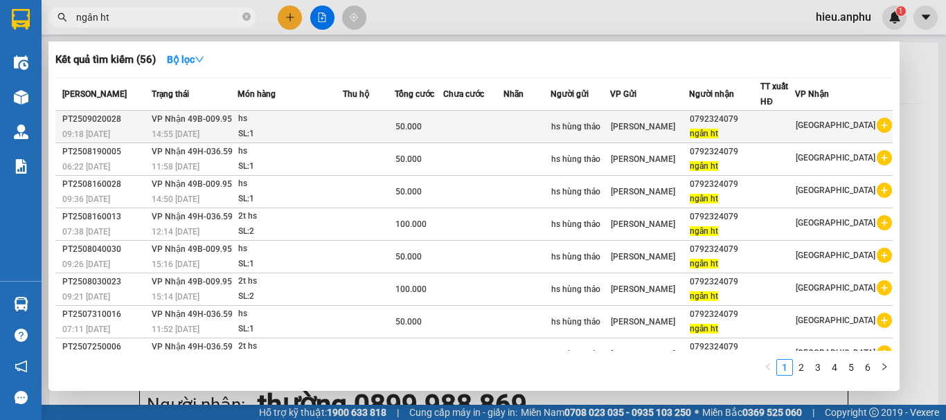
type input "ngân ht"
click at [688, 132] on div "[PERSON_NAME]" at bounding box center [650, 126] width 78 height 15
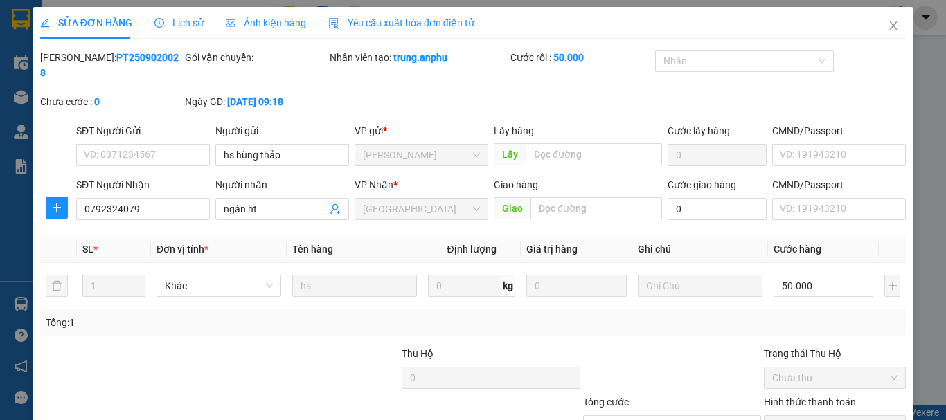
type input "hs hùng thảo"
type input "0792324079"
type input "ngân ht"
type input "50.000"
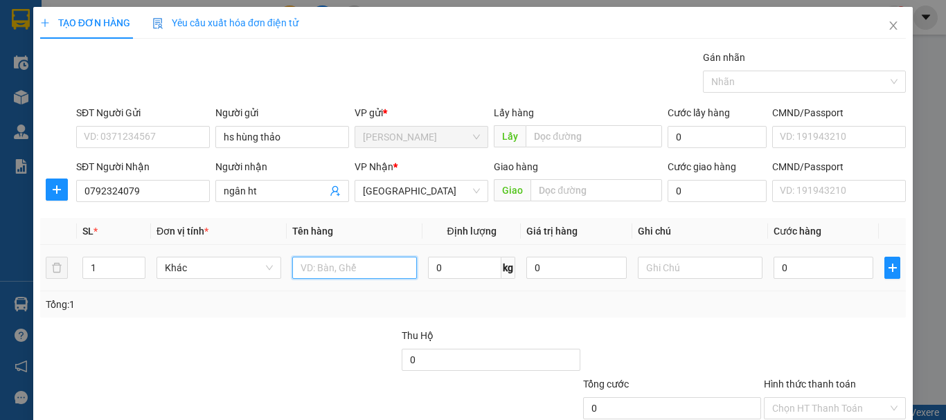
click at [334, 260] on input "text" at bounding box center [354, 268] width 125 height 22
type input "thùng hs"
click at [809, 265] on input "0" at bounding box center [824, 268] width 100 height 22
type input "5"
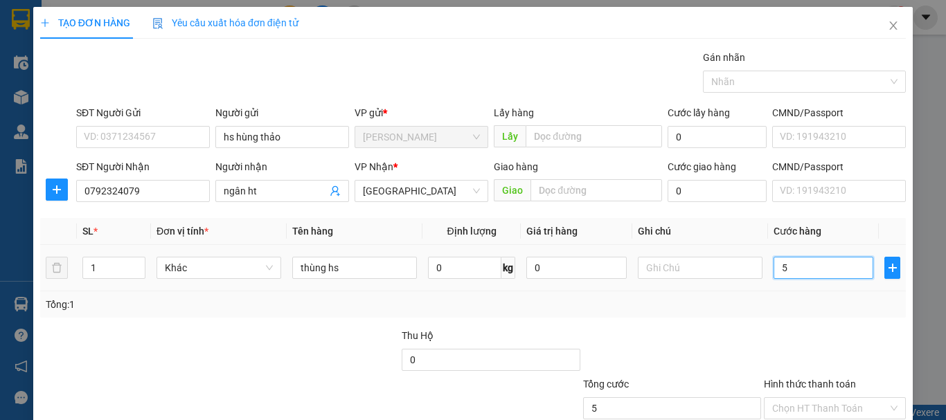
type input "5"
type input "50"
type input "50.000"
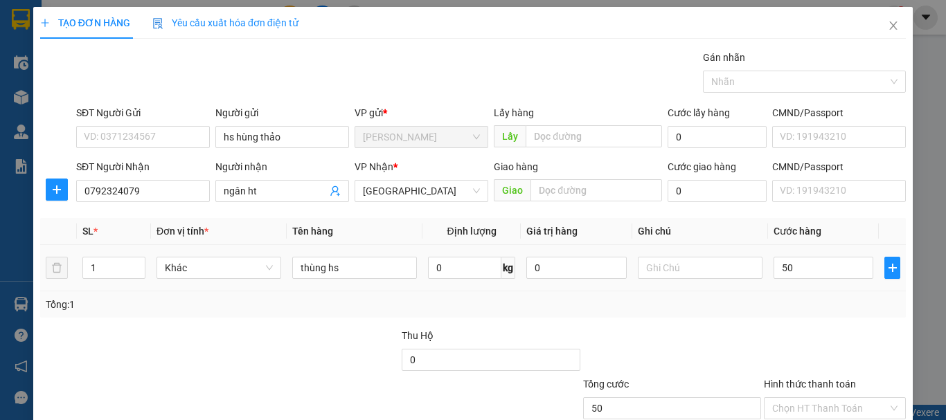
type input "50.000"
click at [778, 323] on div "Transit Pickup Surcharge Ids Transit Deliver Surcharge Ids Transit Deliver Surc…" at bounding box center [473, 268] width 866 height 436
click at [805, 379] on label "Hình thức thanh toán" at bounding box center [810, 384] width 92 height 11
click at [805, 398] on input "Hình thức thanh toán" at bounding box center [830, 408] width 116 height 21
click at [801, 398] on input "Hình thức thanh toán" at bounding box center [830, 408] width 116 height 21
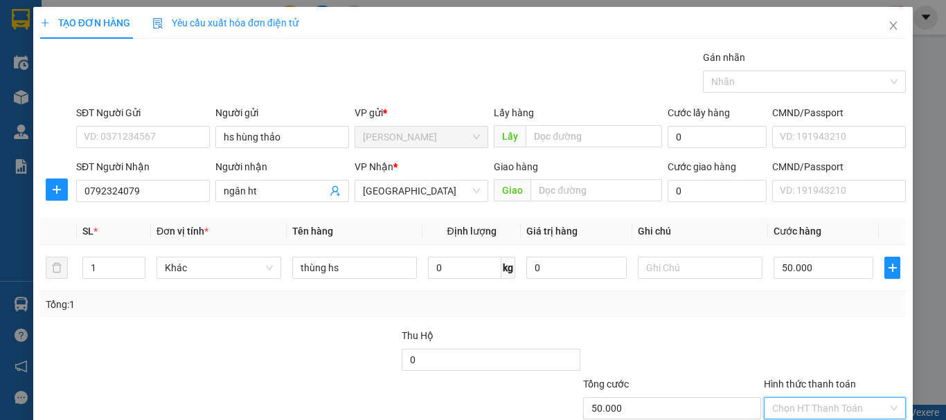
drag, startPoint x: 795, startPoint y: 343, endPoint x: 812, endPoint y: 351, distance: 18.6
type input "0"
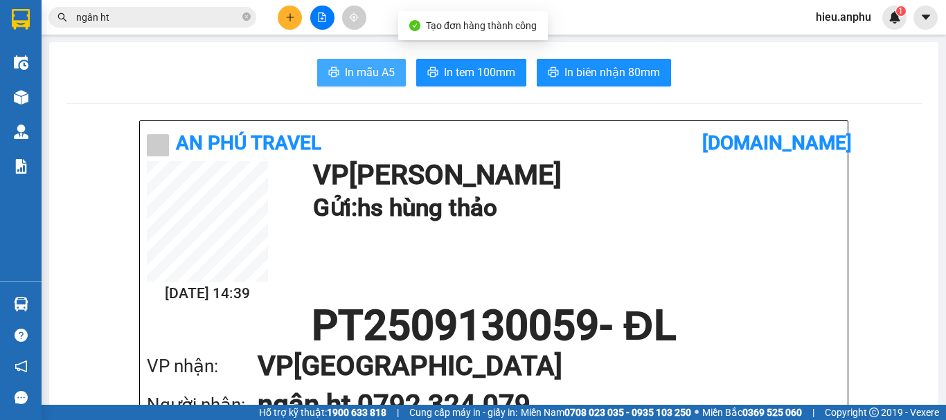
click at [360, 72] on span "In mẫu A5" at bounding box center [370, 72] width 50 height 17
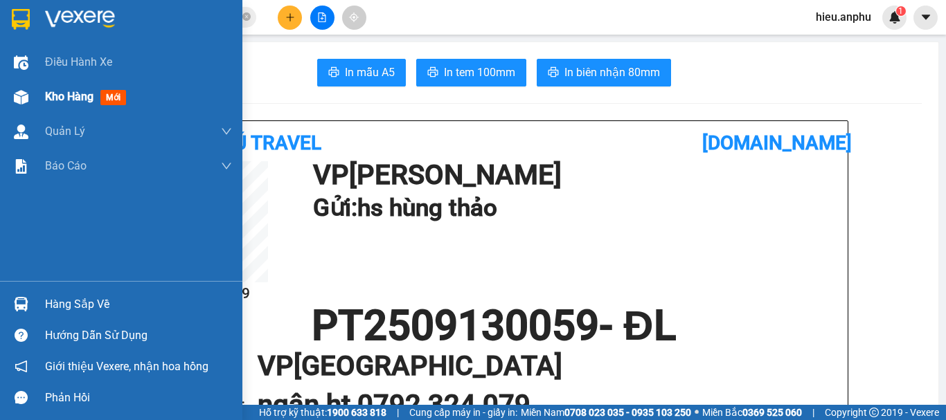
click at [60, 105] on div "Kho hàng mới" at bounding box center [88, 96] width 87 height 17
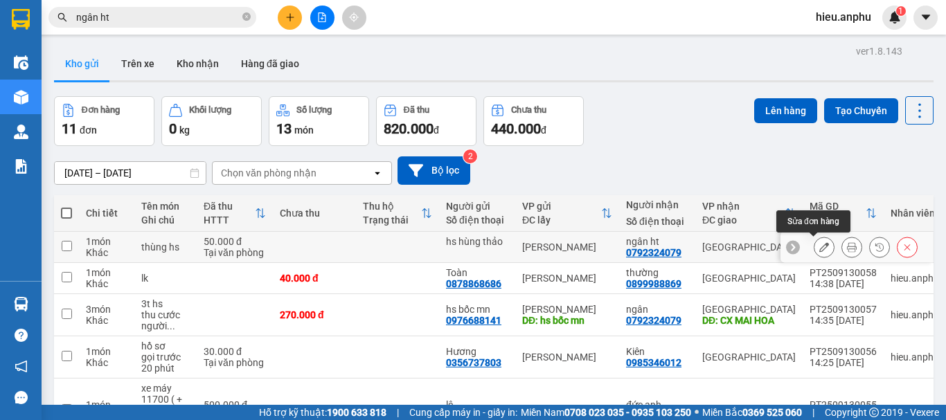
click at [819, 249] on button at bounding box center [823, 247] width 19 height 24
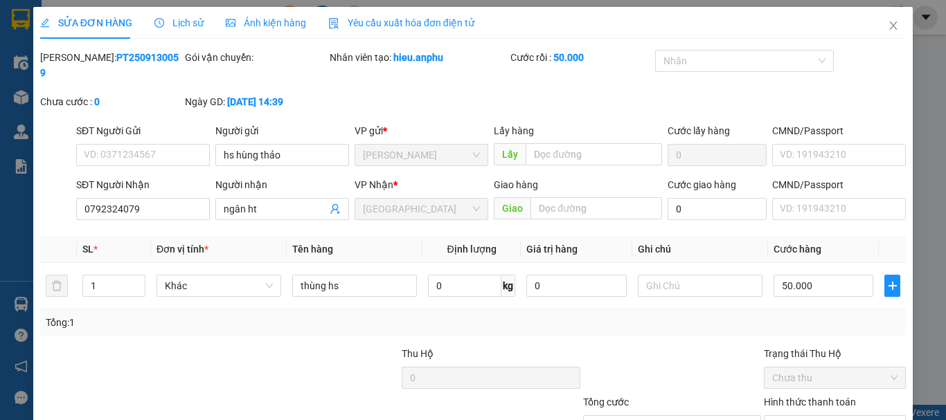
type input "hs hùng thảo"
type input "0792324079"
type input "ngân ht"
type input "50.000"
click at [574, 199] on input "text" at bounding box center [596, 208] width 132 height 22
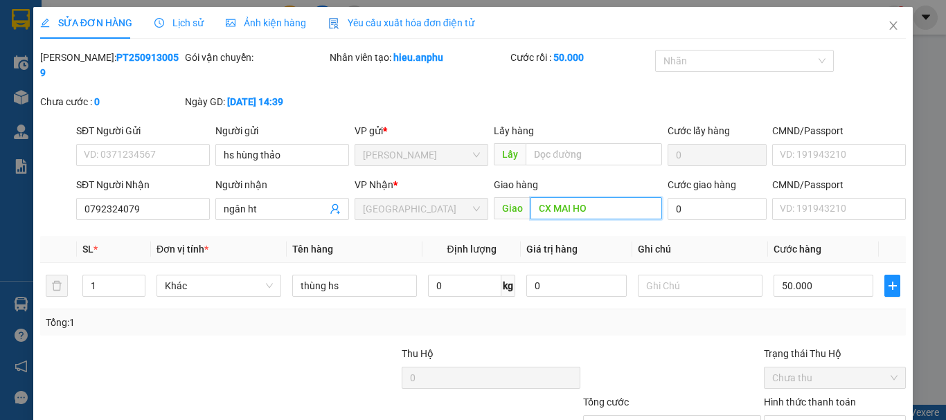
type input "CX MAI HOA"
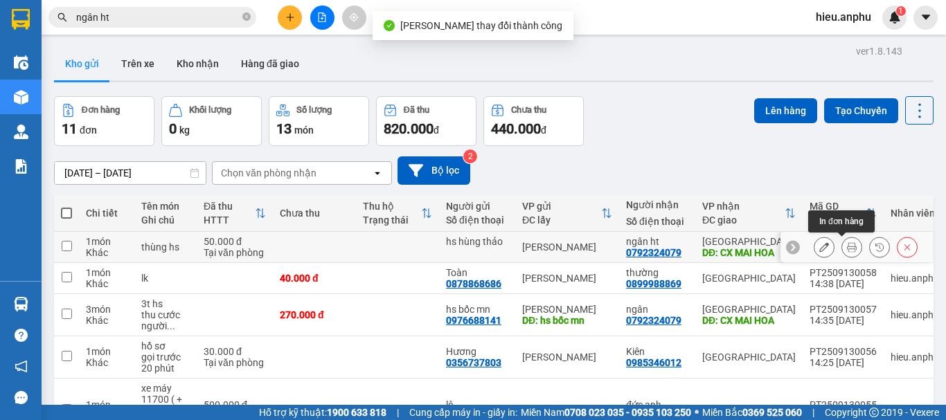
click at [847, 249] on icon at bounding box center [852, 247] width 10 height 10
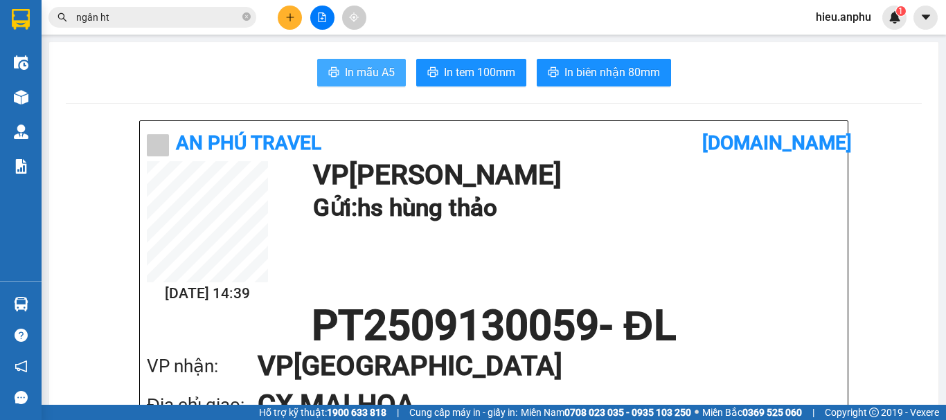
click at [373, 75] on span "In mẫu A5" at bounding box center [370, 72] width 50 height 17
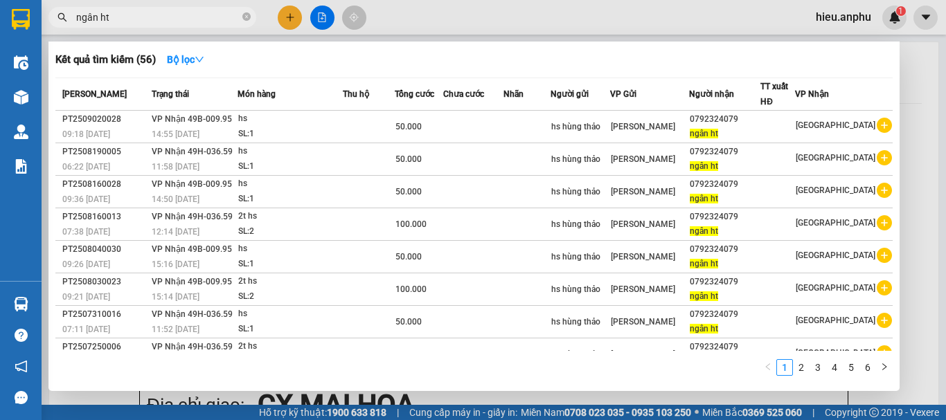
drag, startPoint x: 249, startPoint y: 19, endPoint x: 179, endPoint y: 24, distance: 70.2
click at [244, 17] on icon "close-circle" at bounding box center [246, 16] width 8 height 8
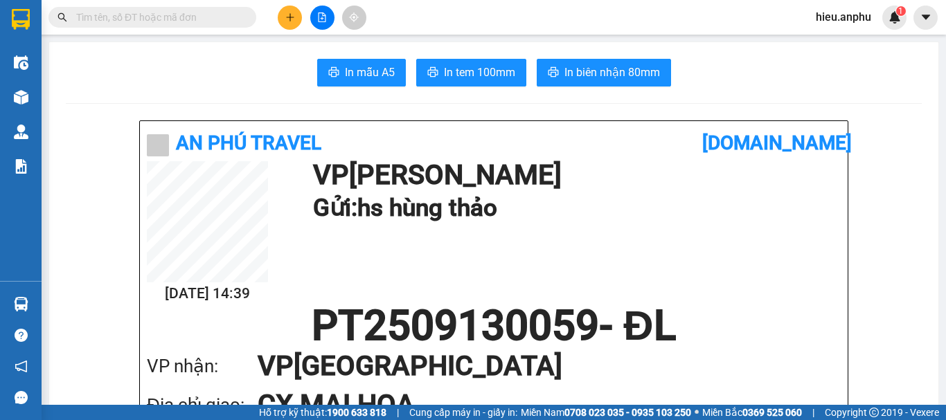
click at [170, 15] on input "text" at bounding box center [157, 17] width 163 height 15
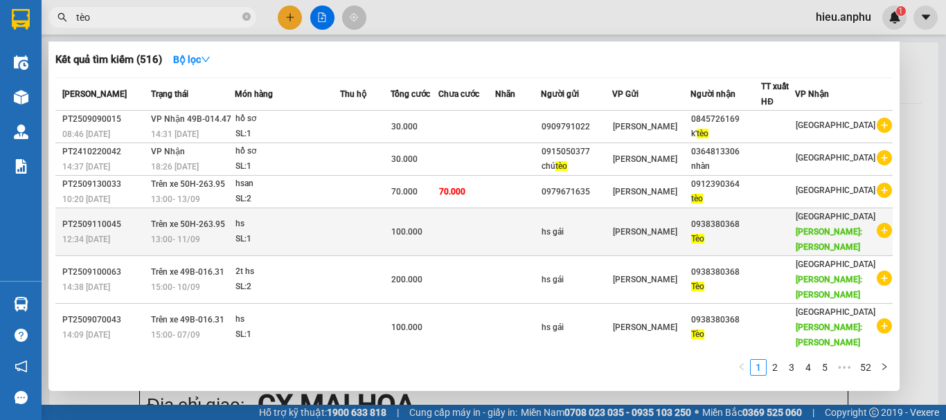
type input "tèo"
click at [745, 238] on div "Tèo" at bounding box center [725, 239] width 69 height 15
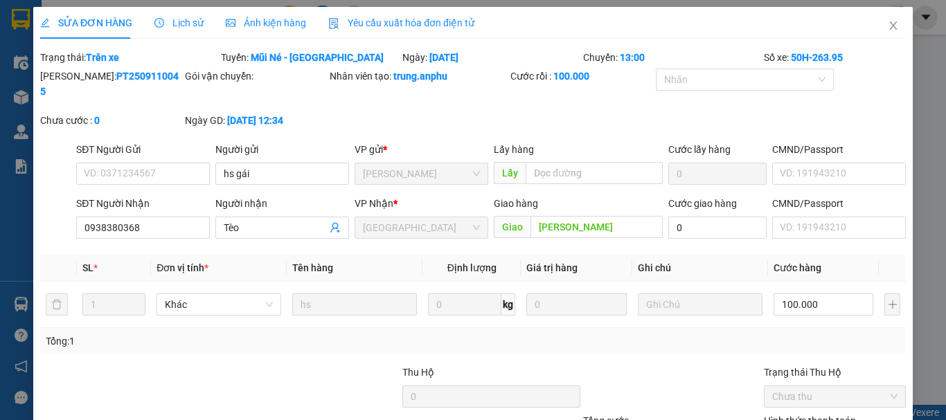
type input "hs gái"
type input "0938380368"
type input "Tèo"
type input "[PERSON_NAME]"
type input "100.000"
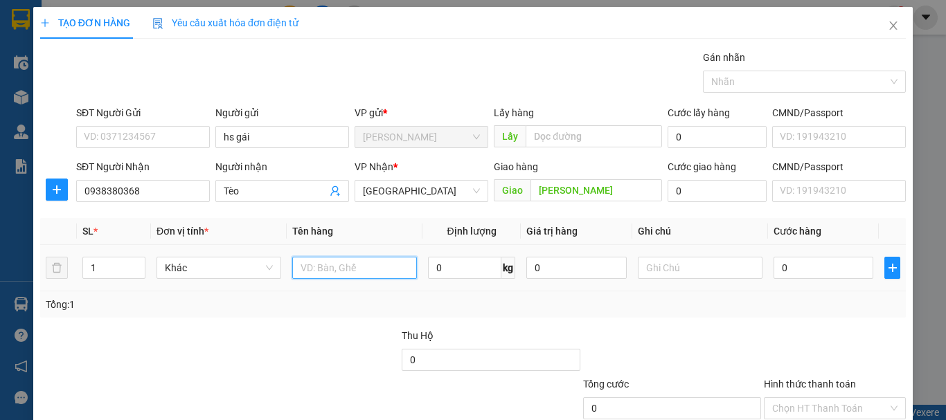
click at [359, 265] on input "text" at bounding box center [354, 268] width 125 height 22
type input "thùng hs"
click at [816, 313] on div "Tổng: 1" at bounding box center [473, 305] width 866 height 26
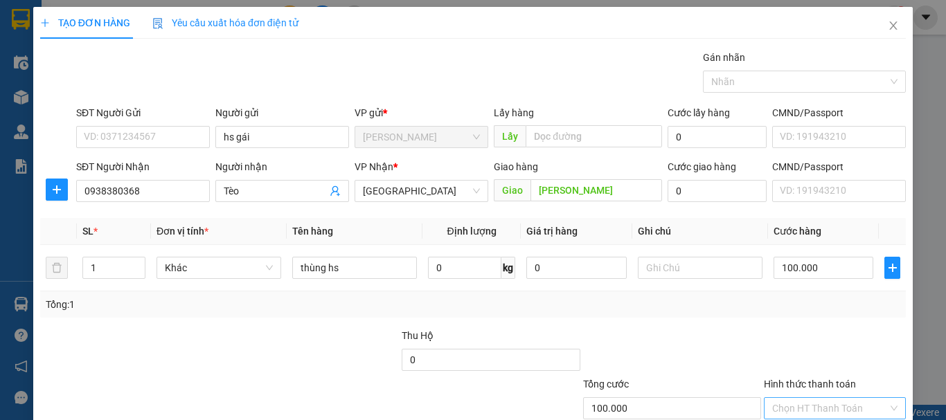
click at [808, 398] on input "Hình thức thanh toán" at bounding box center [830, 408] width 116 height 21
drag, startPoint x: 873, startPoint y: 376, endPoint x: 863, endPoint y: 367, distance: 13.7
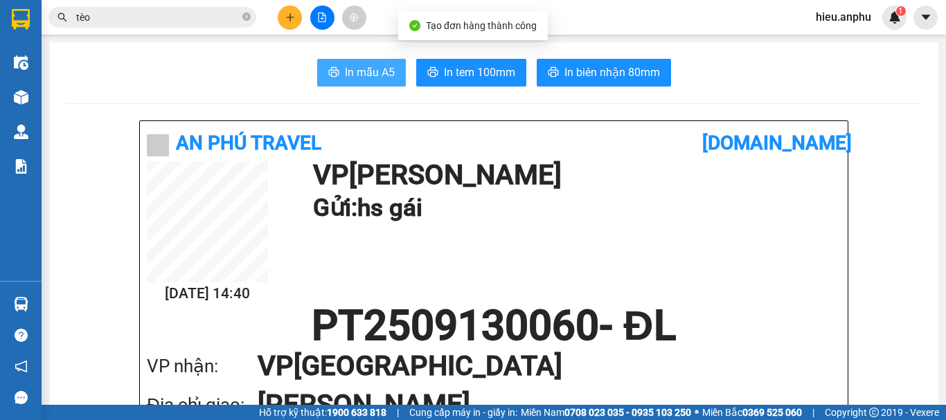
click at [360, 74] on span "In mẫu A5" at bounding box center [370, 72] width 50 height 17
click at [248, 11] on span at bounding box center [246, 17] width 8 height 13
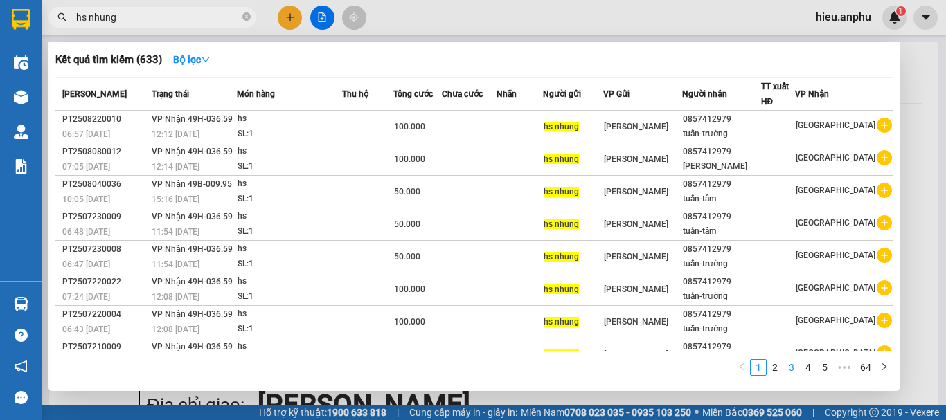
type input "hs nhung"
click at [786, 371] on link "3" at bounding box center [791, 367] width 15 height 15
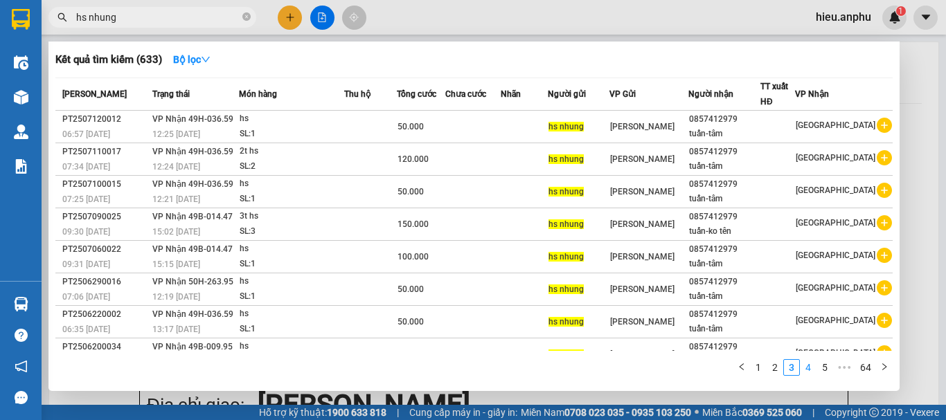
click at [812, 370] on link "4" at bounding box center [808, 367] width 15 height 15
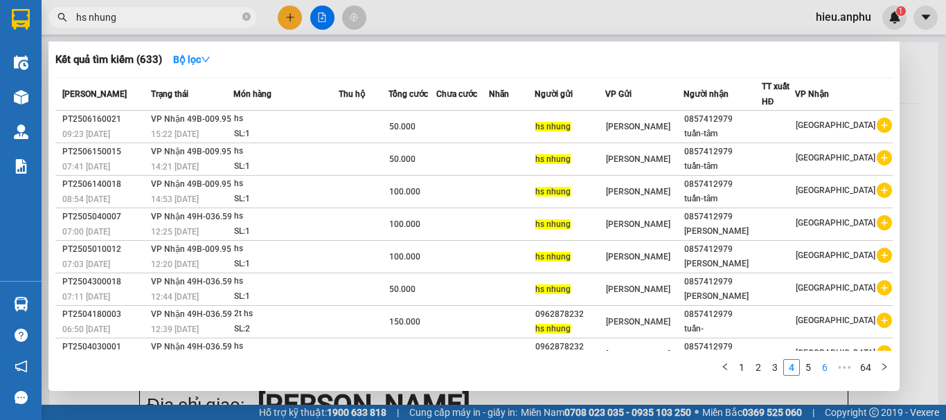
click at [807, 364] on link "5" at bounding box center [808, 367] width 15 height 15
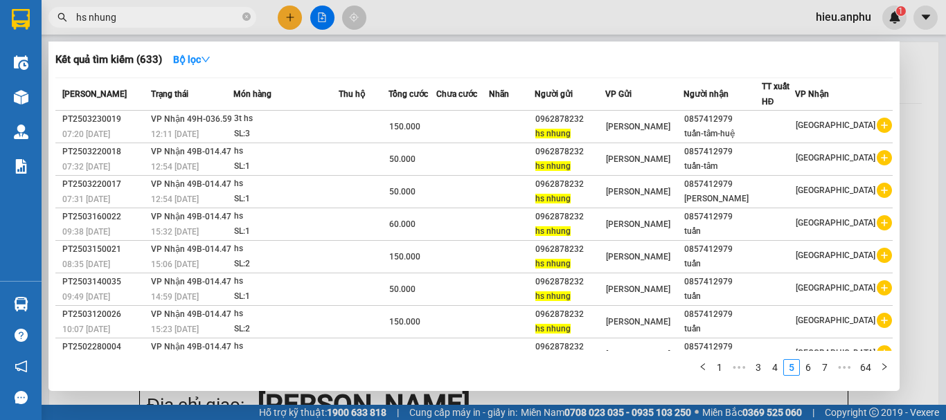
drag, startPoint x: 827, startPoint y: 368, endPoint x: 817, endPoint y: 355, distance: 17.3
click at [826, 368] on link "7" at bounding box center [824, 367] width 15 height 15
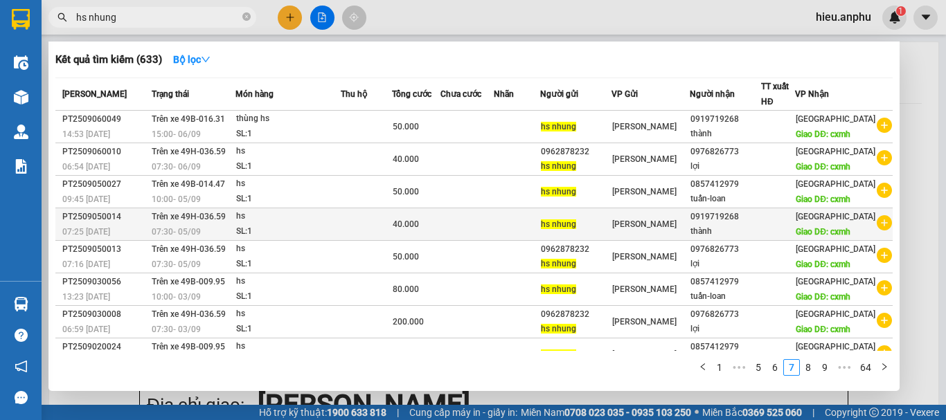
click at [754, 239] on div "thành" at bounding box center [725, 231] width 70 height 15
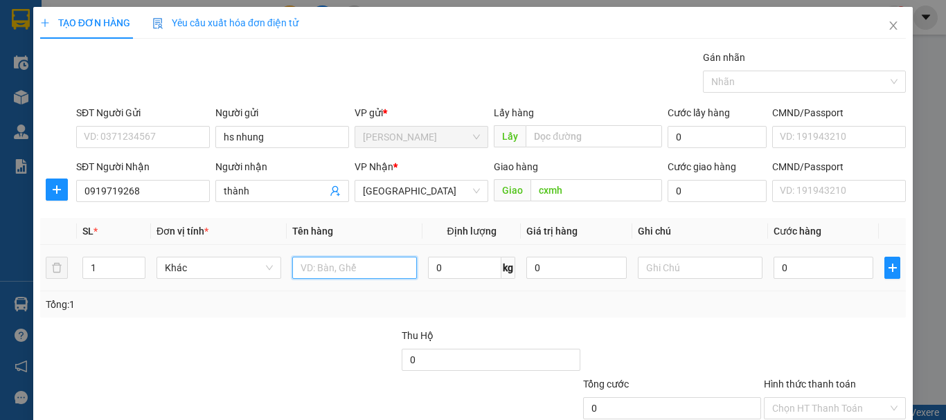
click at [335, 269] on input "text" at bounding box center [354, 268] width 125 height 22
type input "thun"
drag, startPoint x: 781, startPoint y: 268, endPoint x: 772, endPoint y: 260, distance: 11.8
click at [779, 267] on input "0" at bounding box center [824, 268] width 100 height 22
drag, startPoint x: 759, startPoint y: 332, endPoint x: 758, endPoint y: 310, distance: 22.2
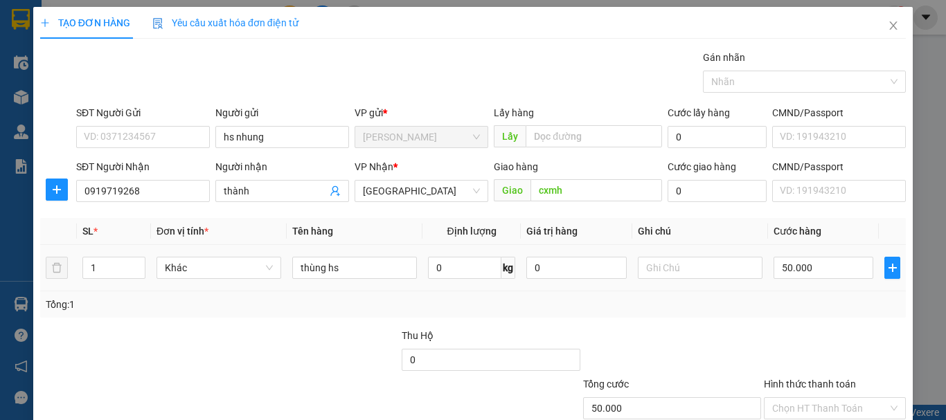
click at [762, 330] on div at bounding box center [834, 352] width 145 height 48
click at [784, 398] on input "Hình thức thanh toán" at bounding box center [830, 408] width 116 height 21
drag, startPoint x: 850, startPoint y: 379, endPoint x: 837, endPoint y: 367, distance: 17.7
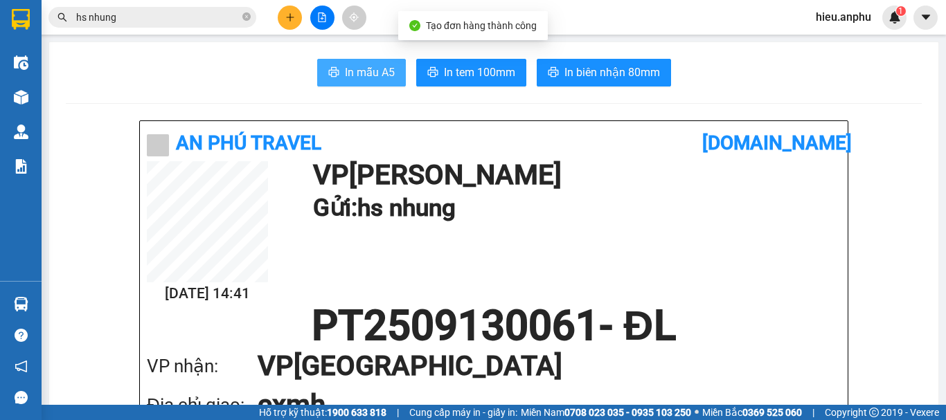
click at [345, 73] on span "In mẫu A5" at bounding box center [370, 72] width 50 height 17
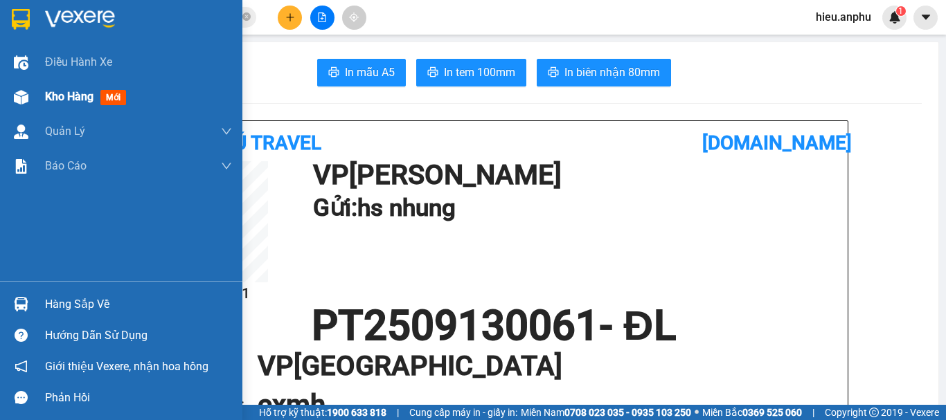
click at [42, 95] on div "Kho hàng mới" at bounding box center [121, 97] width 242 height 35
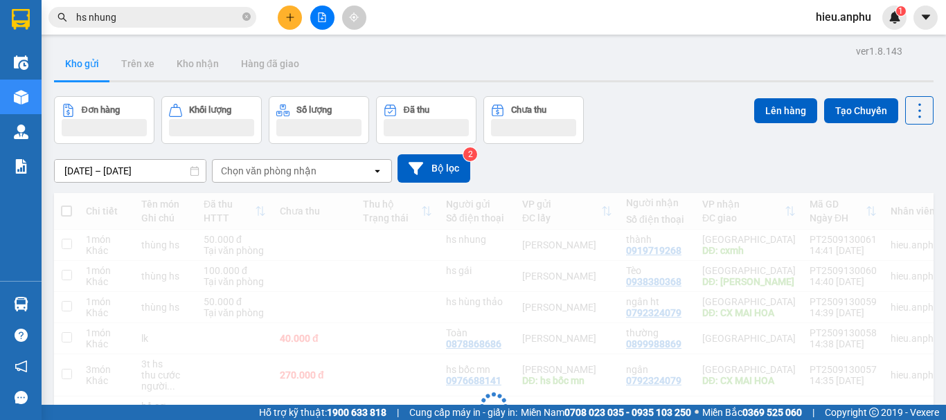
click at [69, 211] on div "Chi tiết Tên món Ghi chú Đã thu HTTT Chưa thu Thu hộ Trạng thái Người gửi Số đi…" at bounding box center [494, 417] width 880 height 448
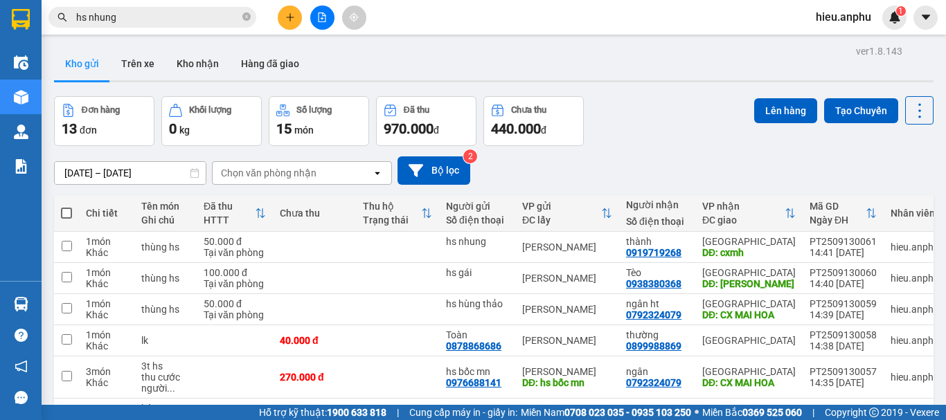
click at [72, 212] on th at bounding box center [66, 213] width 25 height 37
drag, startPoint x: 66, startPoint y: 213, endPoint x: 391, endPoint y: 156, distance: 330.4
click at [66, 212] on span at bounding box center [66, 213] width 11 height 11
click at [66, 206] on input "checkbox" at bounding box center [66, 206] width 0 height 0
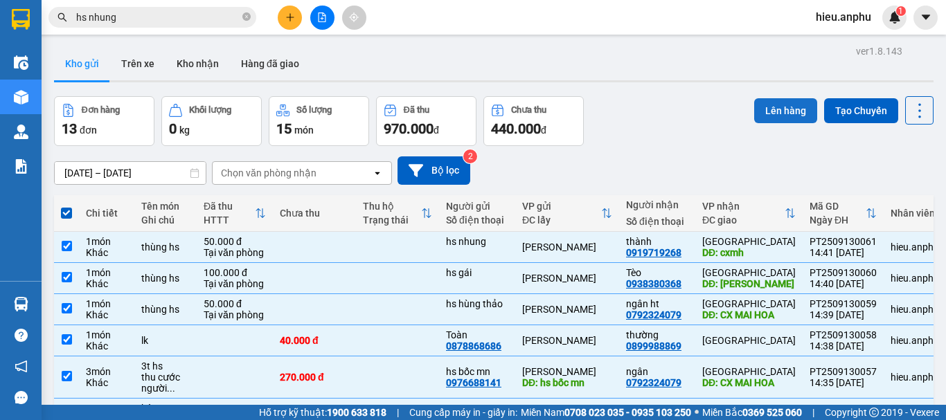
drag, startPoint x: 764, startPoint y: 109, endPoint x: 752, endPoint y: 107, distance: 12.1
click at [763, 109] on button "Lên hàng" at bounding box center [785, 110] width 63 height 25
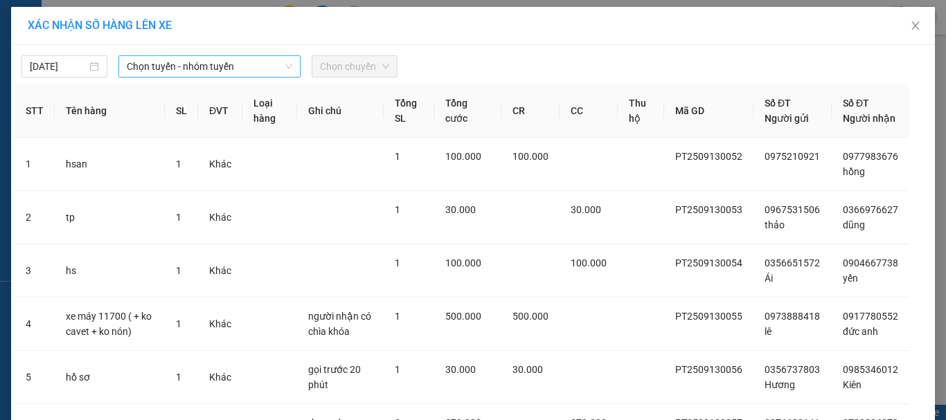
click at [176, 66] on span "Chọn tuyến - nhóm tuyến" at bounding box center [210, 66] width 166 height 21
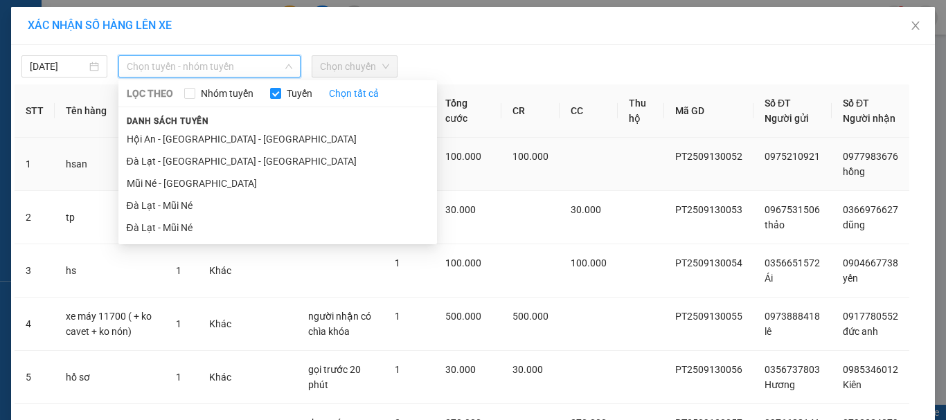
drag, startPoint x: 148, startPoint y: 186, endPoint x: 149, endPoint y: 177, distance: 8.4
click at [148, 184] on li "Mũi Né - [GEOGRAPHIC_DATA]" at bounding box center [277, 183] width 319 height 22
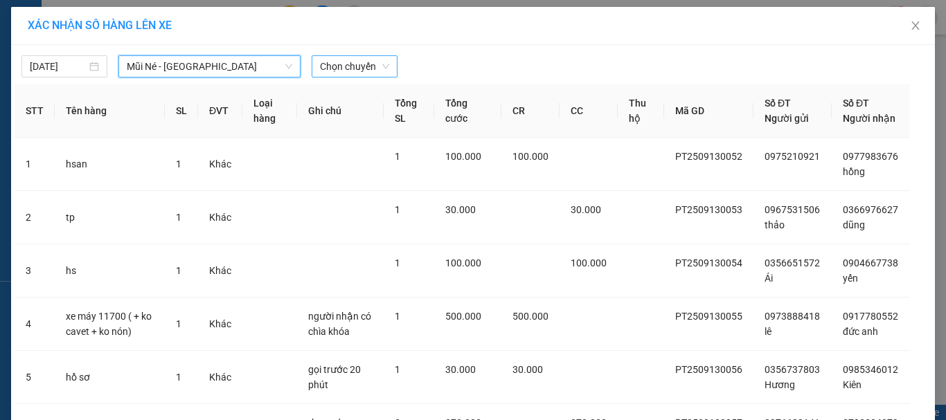
click at [370, 73] on span "Chọn chuyến" at bounding box center [354, 66] width 69 height 21
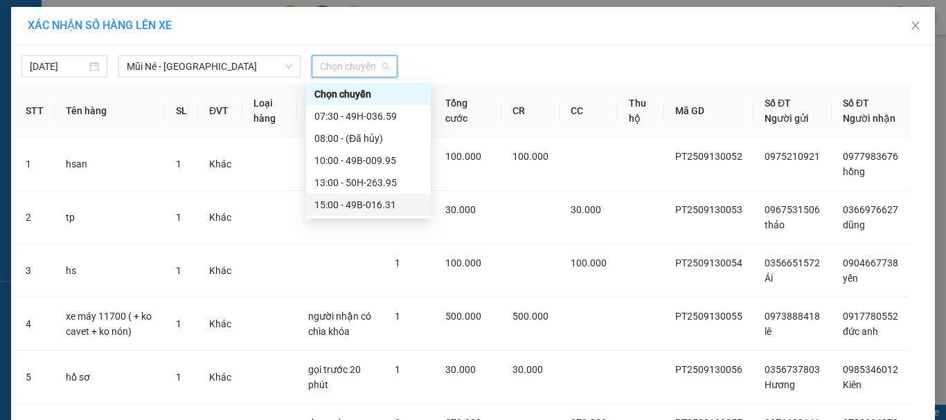
click at [343, 203] on div "15:00 - 49B-016.31" at bounding box center [368, 204] width 108 height 15
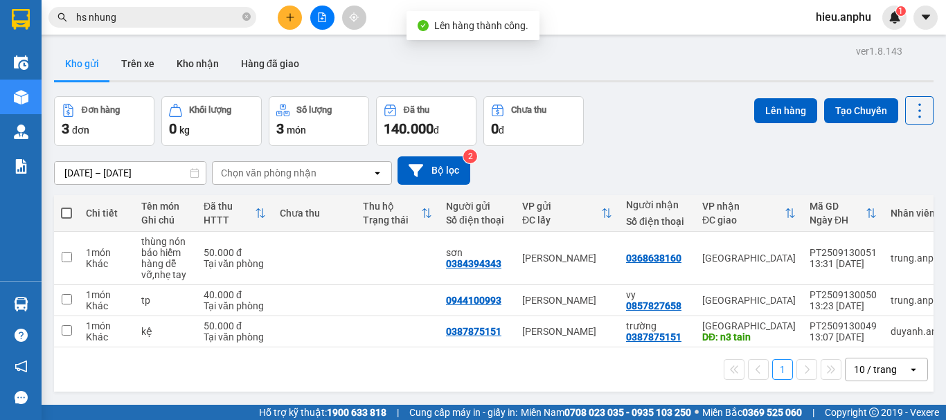
drag, startPoint x: 67, startPoint y: 216, endPoint x: 91, endPoint y: 210, distance: 25.0
click at [67, 215] on span at bounding box center [66, 213] width 11 height 11
click at [66, 206] on input "checkbox" at bounding box center [66, 206] width 0 height 0
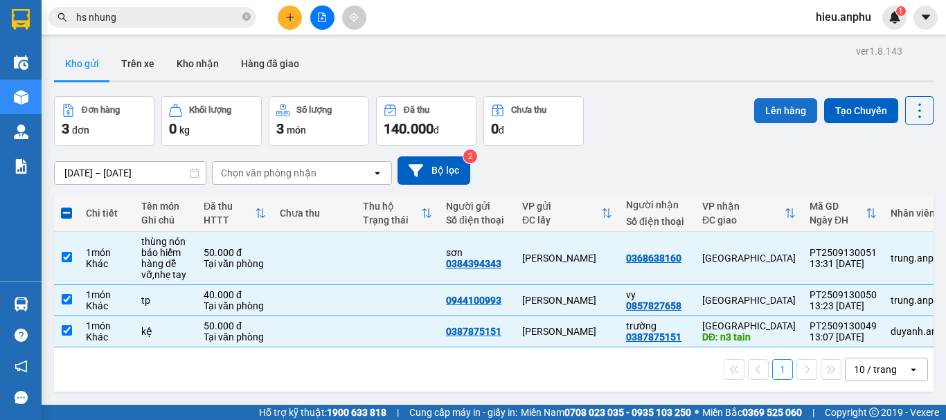
click at [781, 111] on button "Lên hàng" at bounding box center [785, 110] width 63 height 25
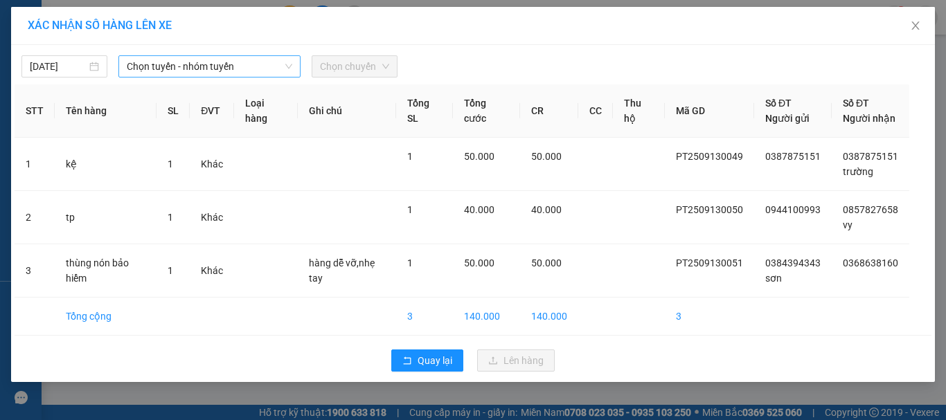
click at [147, 64] on span "Chọn tuyến - nhóm tuyến" at bounding box center [210, 66] width 166 height 21
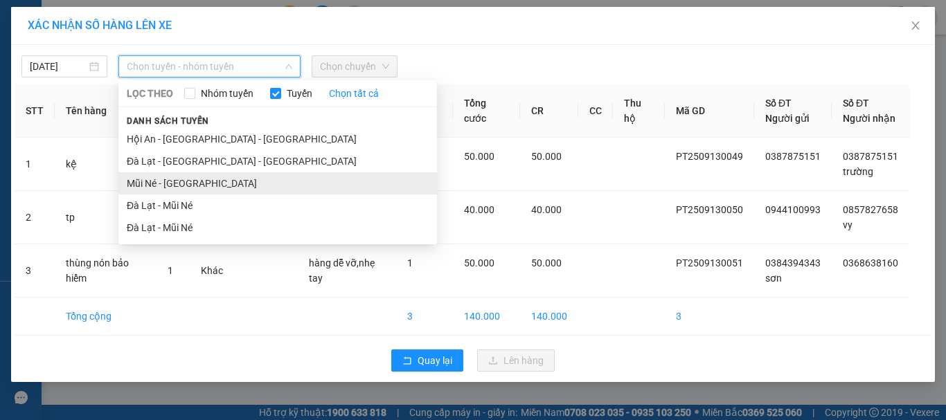
click at [143, 181] on li "Mũi Né - [GEOGRAPHIC_DATA]" at bounding box center [277, 183] width 319 height 22
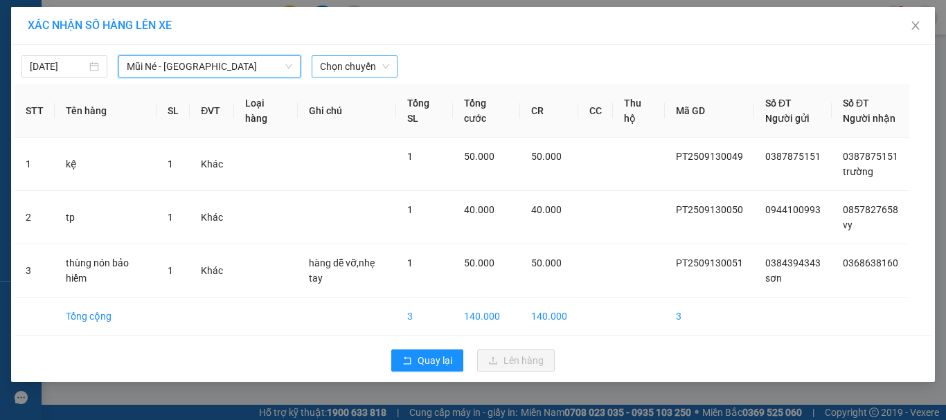
click at [340, 62] on span "Chọn chuyến" at bounding box center [354, 66] width 69 height 21
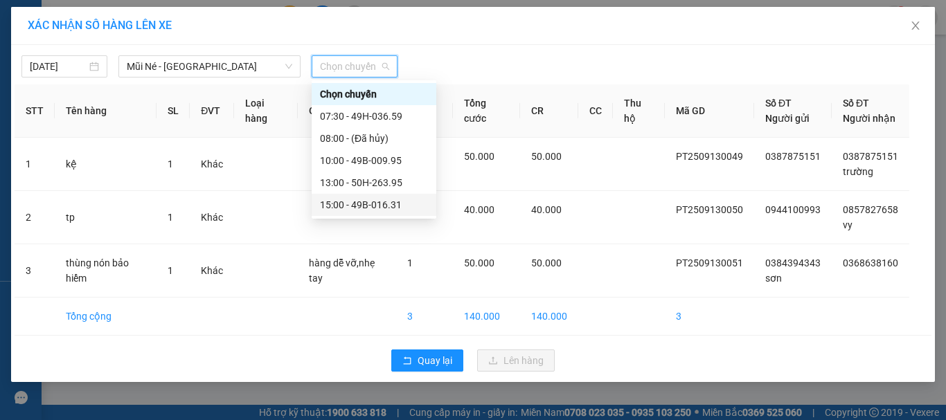
click at [329, 203] on div "15:00 - 49B-016.31" at bounding box center [374, 204] width 108 height 15
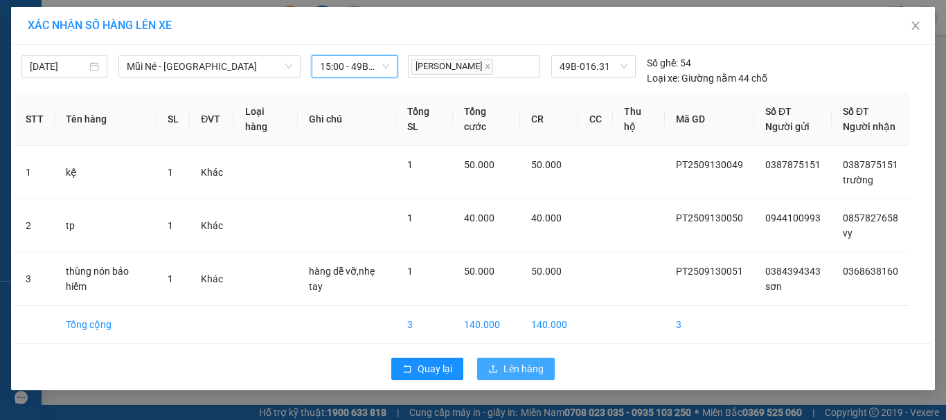
drag, startPoint x: 512, startPoint y: 364, endPoint x: 512, endPoint y: 355, distance: 9.7
click at [512, 364] on span "Lên hàng" at bounding box center [523, 369] width 40 height 15
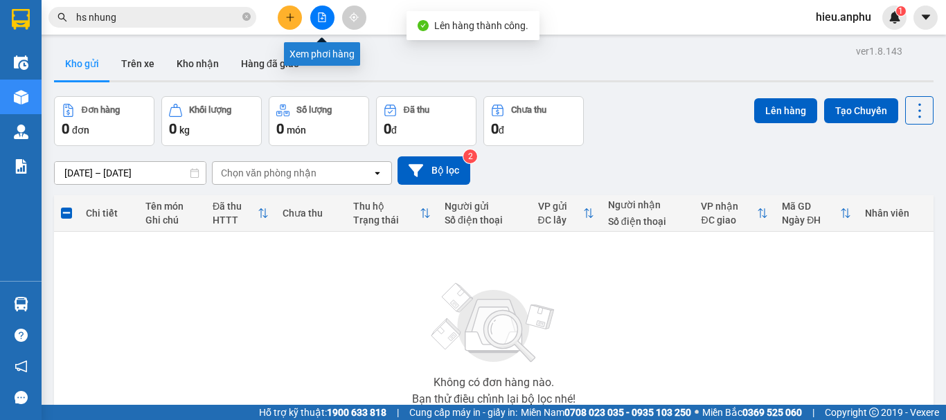
click at [330, 17] on button at bounding box center [322, 18] width 24 height 24
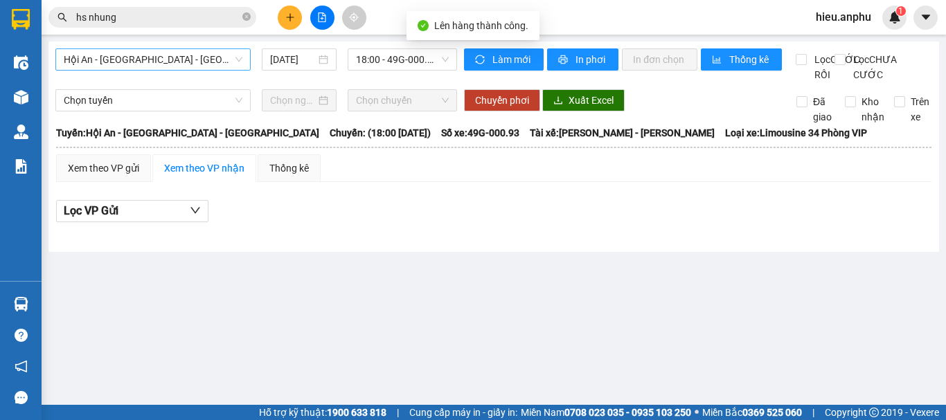
click at [167, 55] on span "Hội An - [GEOGRAPHIC_DATA] - [GEOGRAPHIC_DATA]" at bounding box center [153, 59] width 179 height 21
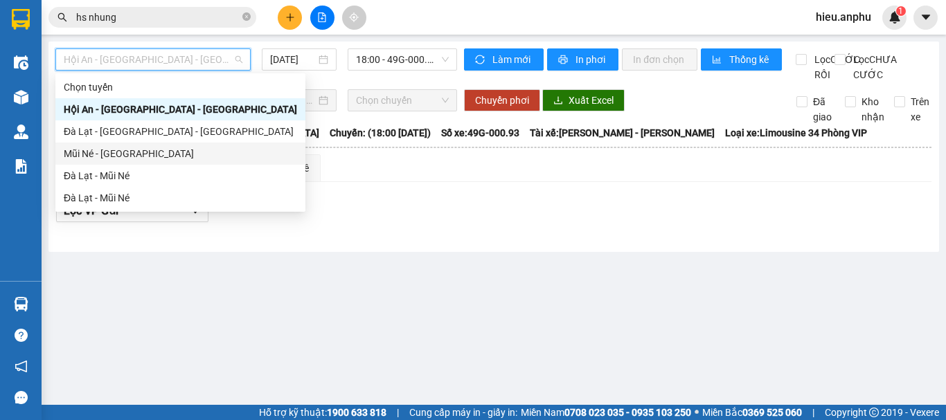
click at [105, 151] on div "Mũi Né - [GEOGRAPHIC_DATA]" at bounding box center [180, 153] width 233 height 15
type input "[DATE]"
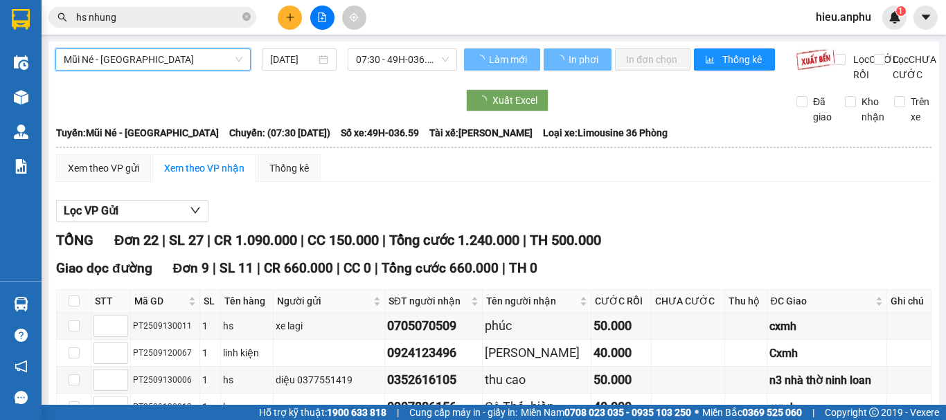
click at [386, 60] on span "07:30 - 49H-036.59" at bounding box center [402, 59] width 93 height 21
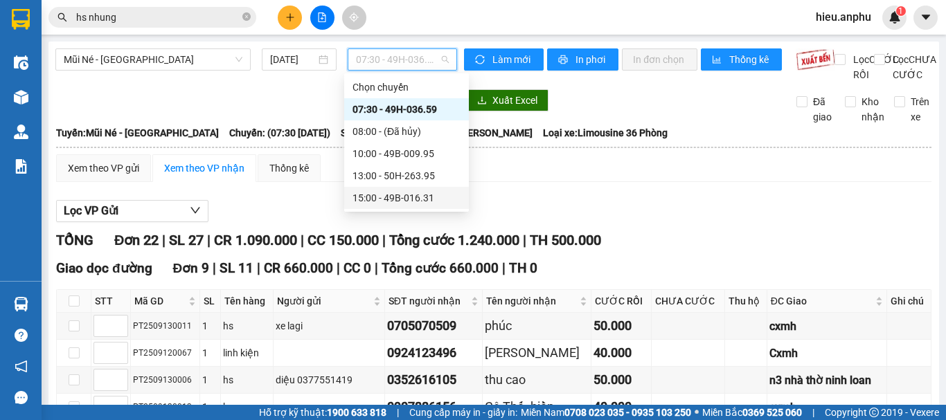
click at [386, 195] on div "15:00 - 49B-016.31" at bounding box center [407, 197] width 108 height 15
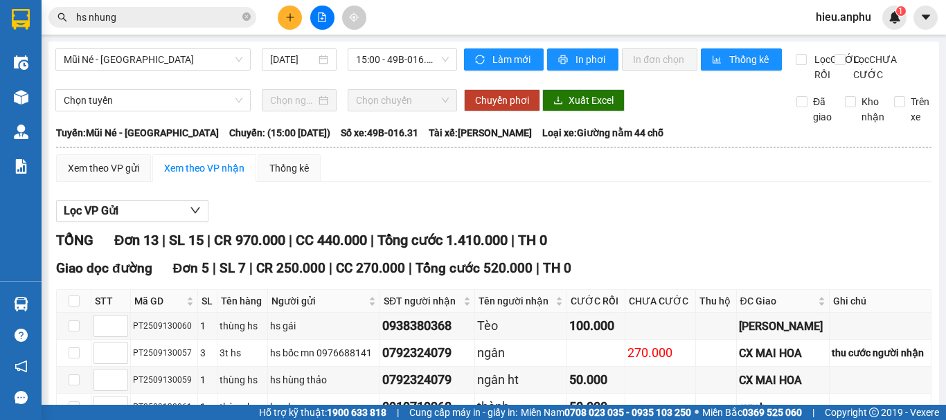
type input "1"
click at [102, 316] on input at bounding box center [110, 326] width 33 height 21
type input "2"
click at [105, 343] on input at bounding box center [110, 353] width 33 height 21
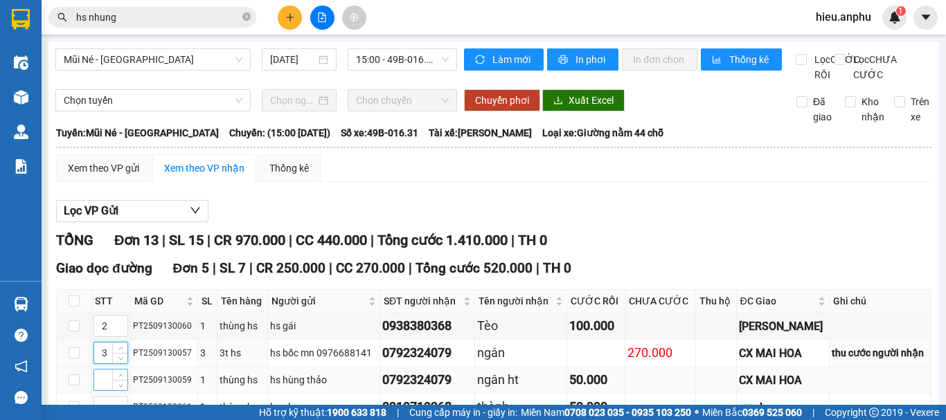
type input "3"
click at [102, 370] on input at bounding box center [110, 380] width 33 height 21
type input "4"
click at [100, 397] on input at bounding box center [110, 407] width 33 height 21
type input "5"
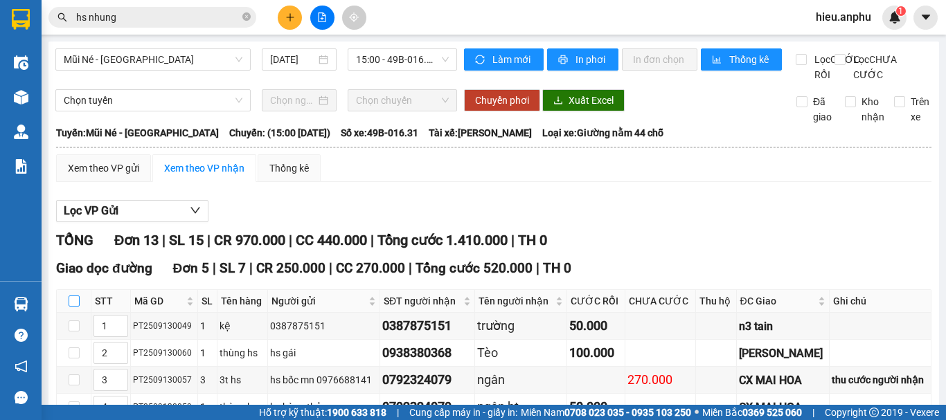
click at [75, 296] on input "checkbox" at bounding box center [74, 301] width 11 height 11
checkbox input "true"
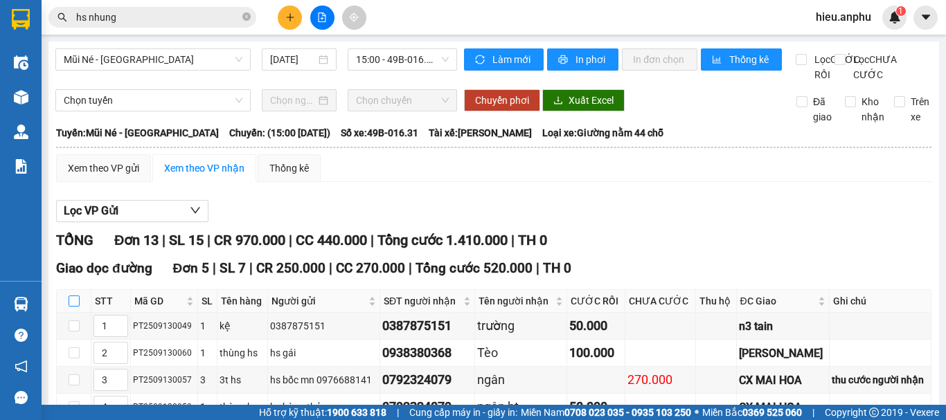
checkbox input "true"
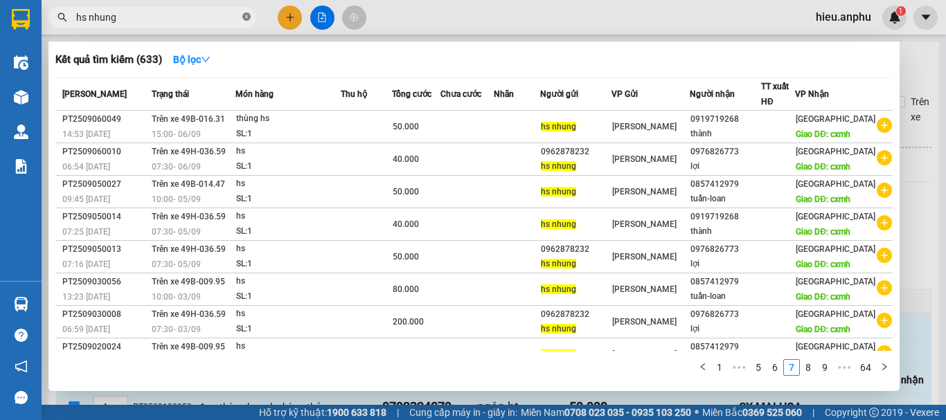
click at [247, 17] on icon "close-circle" at bounding box center [246, 16] width 8 height 8
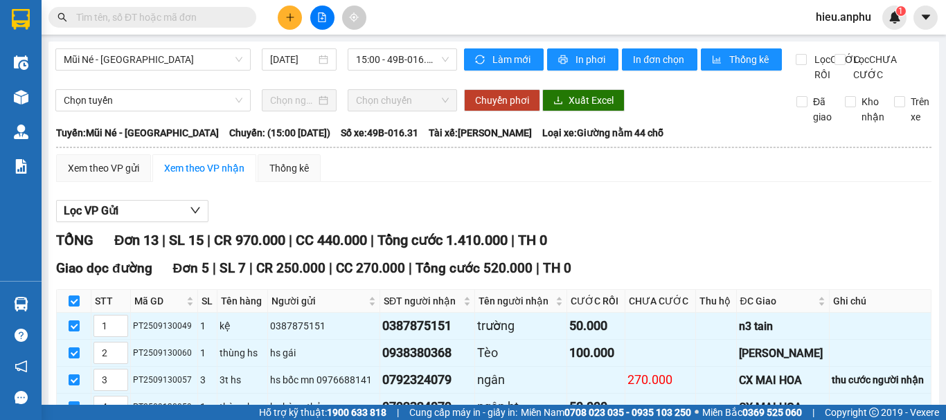
click at [188, 18] on input "text" at bounding box center [157, 17] width 163 height 15
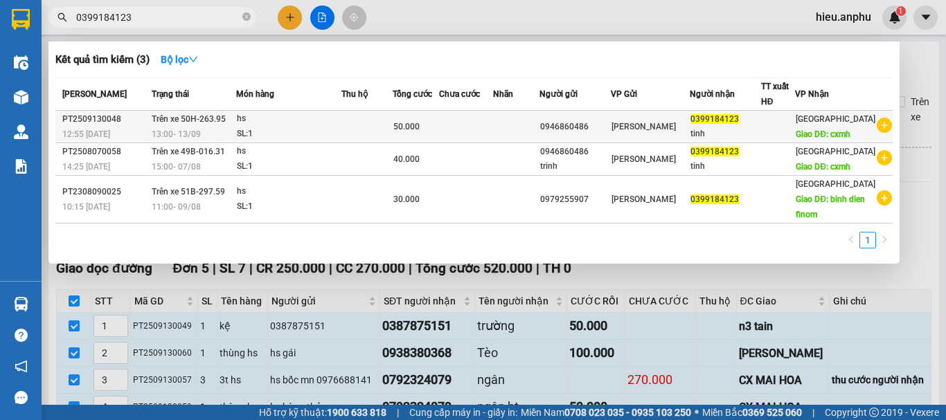
type input "0399184123"
click at [380, 140] on td at bounding box center [366, 127] width 51 height 33
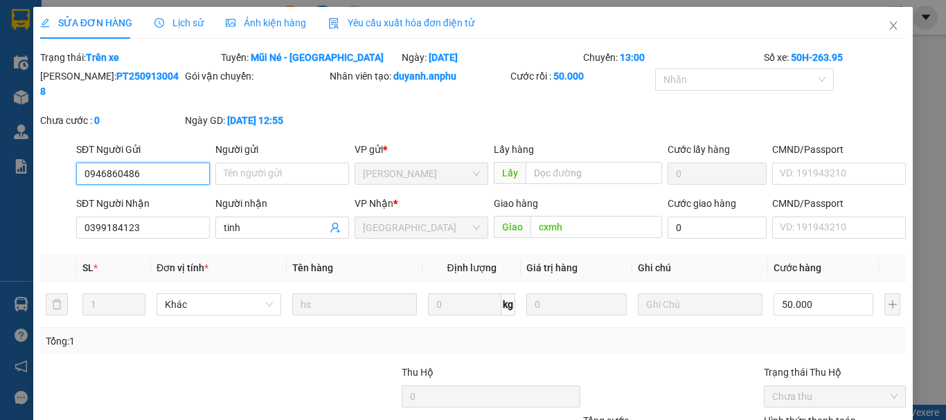
type input "0946860486"
type input "0399184123"
type input "tinh"
type input "cxmh"
type input "50.000"
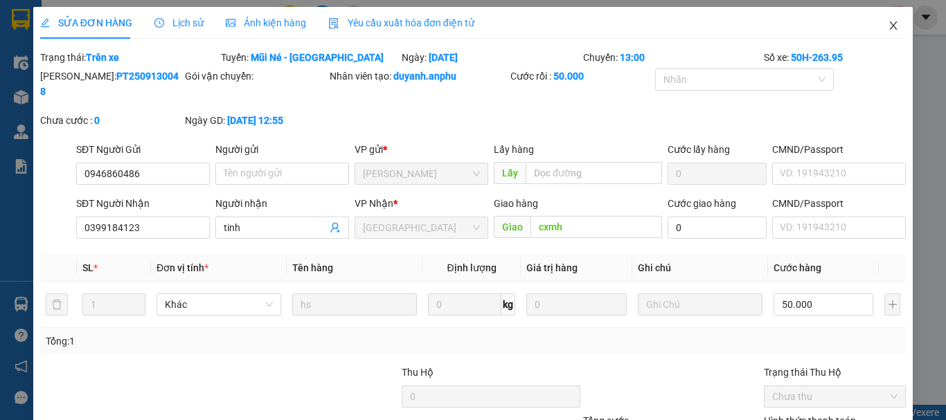
click at [888, 27] on icon "close" at bounding box center [893, 25] width 11 height 11
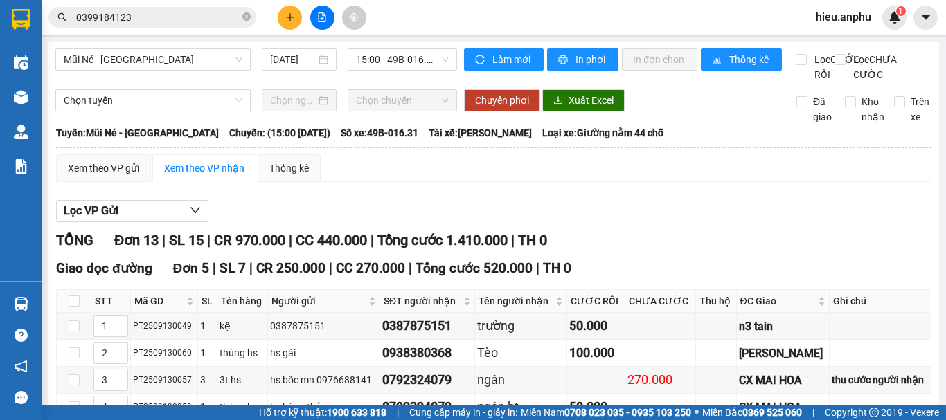
click at [245, 15] on icon "close-circle" at bounding box center [246, 16] width 8 height 8
drag, startPoint x: 197, startPoint y: 24, endPoint x: 190, endPoint y: 22, distance: 7.1
click at [197, 23] on input "text" at bounding box center [157, 17] width 163 height 15
click at [127, 28] on div "Kết quả tìm kiếm ( 3 ) Bộ lọc Mã ĐH Trạng thái Món hàng Thu hộ Tổng cước Chưa c…" at bounding box center [135, 18] width 270 height 24
click at [130, 13] on input "text" at bounding box center [157, 17] width 163 height 15
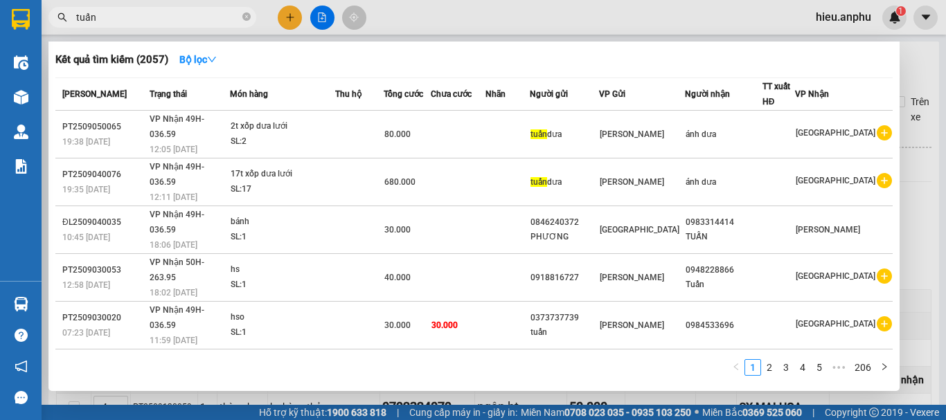
type input "tuấn"
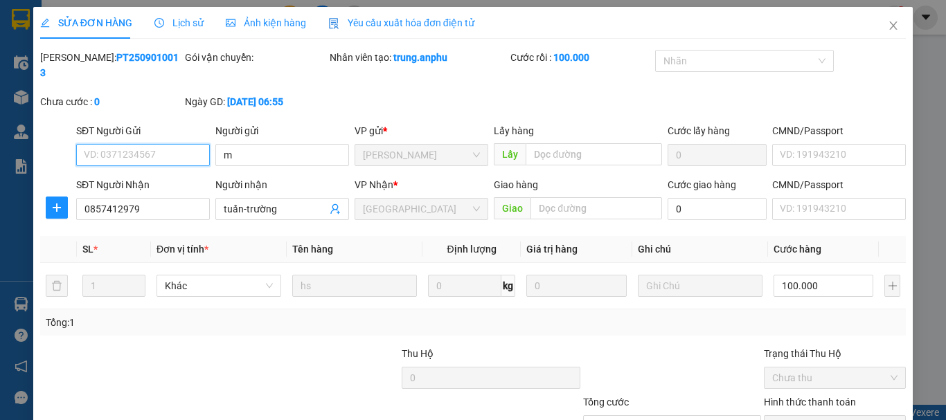
type input "m"
type input "0857412979"
type input "tuấn-trường"
type input "100.000"
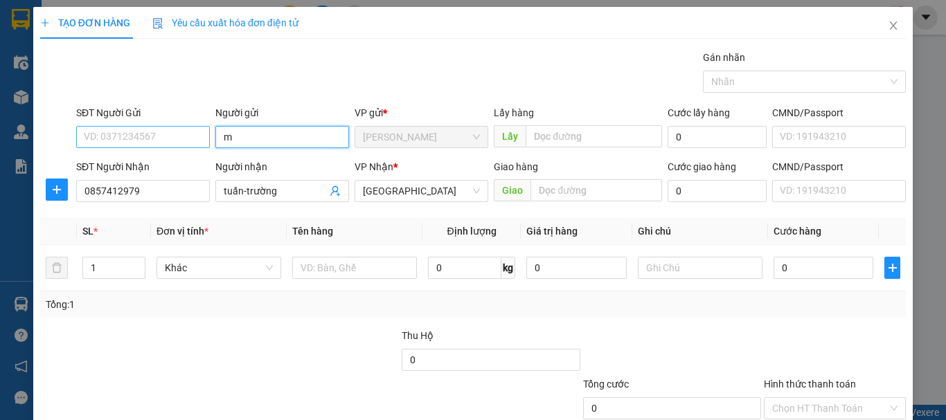
drag, startPoint x: 235, startPoint y: 139, endPoint x: 201, endPoint y: 147, distance: 35.6
click at [205, 145] on div "SĐT Người Gửi VD: 0371234567 Người gửi m m VP gửi * Phan Thiết Lấy hàng Lấy Cướ…" at bounding box center [490, 129] width 835 height 48
type input "hs nhung"
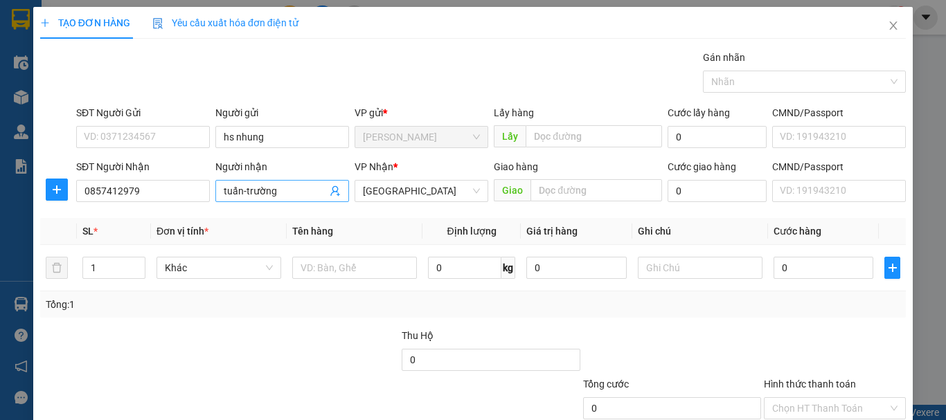
click at [291, 195] on input "tuấn-trường" at bounding box center [275, 191] width 103 height 15
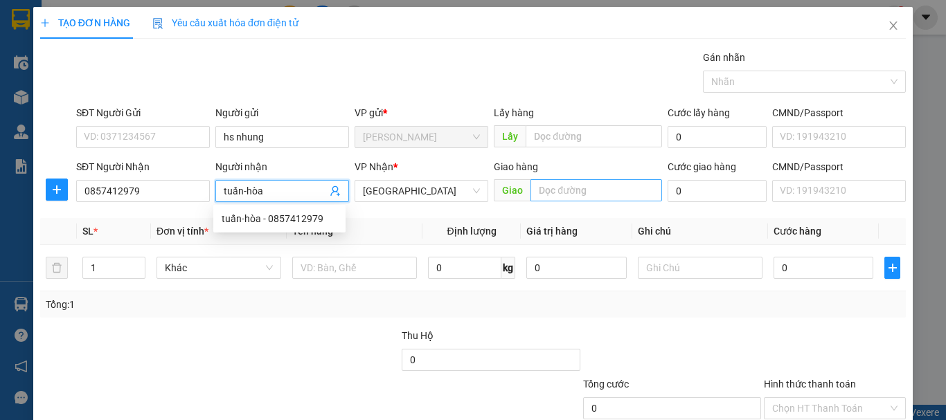
type input "tuấn-hòa"
click at [574, 197] on input "text" at bounding box center [596, 190] width 132 height 22
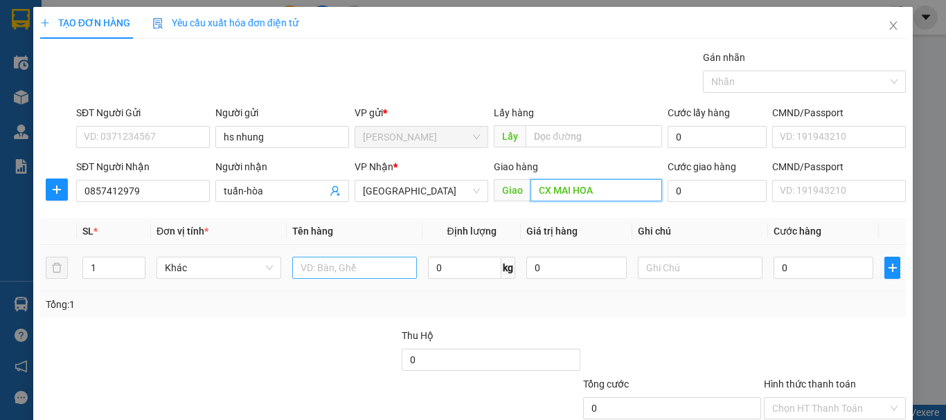
type input "CX MAI HOA"
click at [352, 269] on input "text" at bounding box center [354, 268] width 125 height 22
type input "thùng hs"
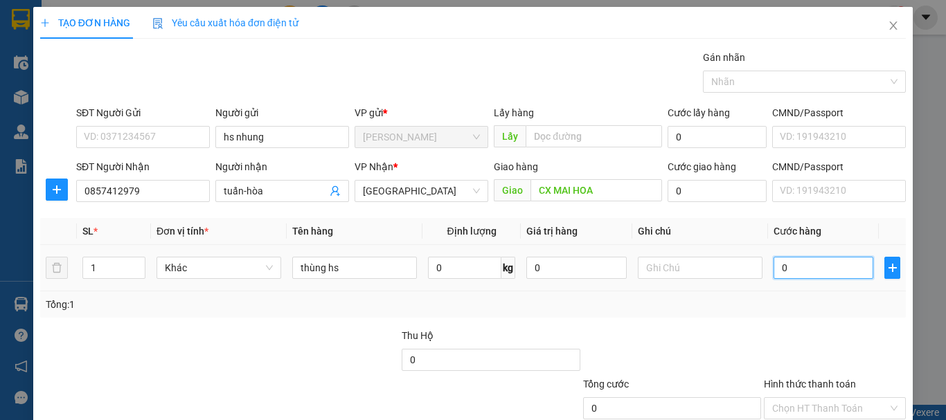
click at [819, 260] on input "0" at bounding box center [824, 268] width 100 height 22
drag, startPoint x: 837, startPoint y: 340, endPoint x: 830, endPoint y: 334, distance: 8.9
click at [835, 339] on div at bounding box center [834, 352] width 145 height 48
click at [806, 398] on input "Hình thức thanh toán" at bounding box center [830, 408] width 116 height 21
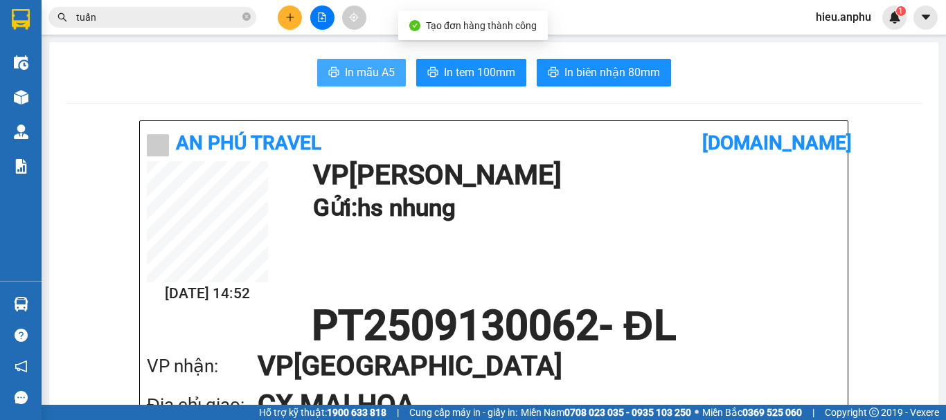
click at [350, 69] on span "In mẫu A5" at bounding box center [370, 72] width 50 height 17
click at [192, 17] on input "tuấn" at bounding box center [157, 17] width 163 height 15
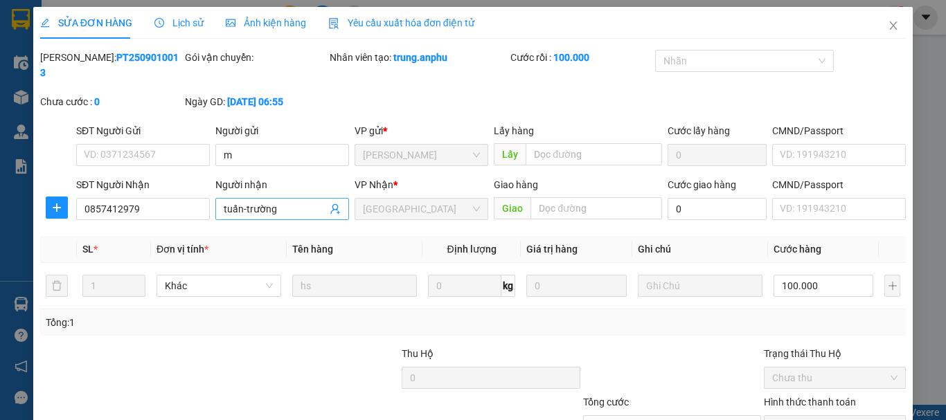
click at [284, 202] on input "tuấn-trường" at bounding box center [275, 209] width 103 height 15
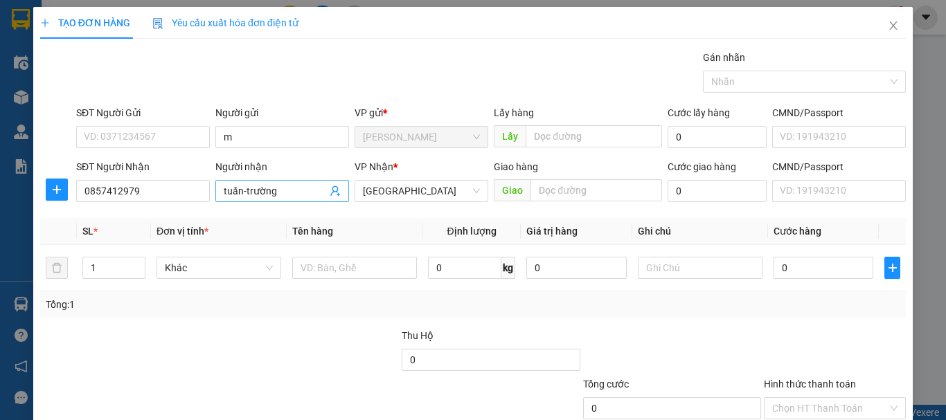
click at [281, 183] on span "tuấn-trường" at bounding box center [282, 191] width 134 height 22
type input "tuấn-chinh"
click at [551, 198] on input "text" at bounding box center [596, 190] width 132 height 22
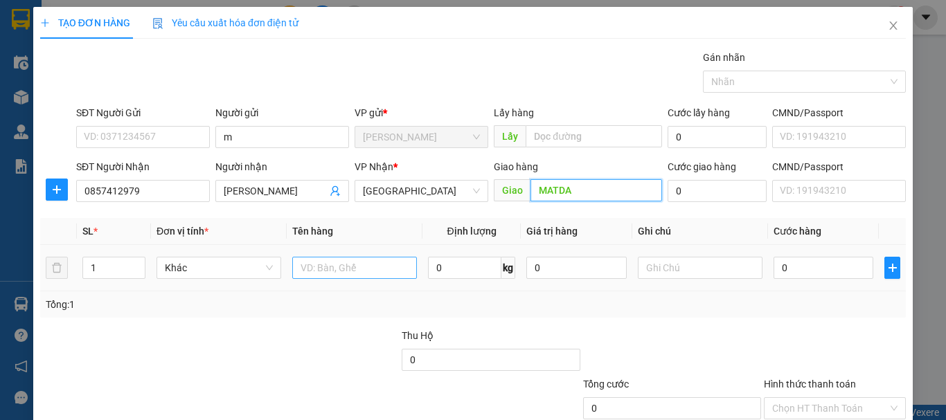
type input "MATDA"
click at [315, 258] on input "text" at bounding box center [354, 268] width 125 height 22
type input "thùng hs"
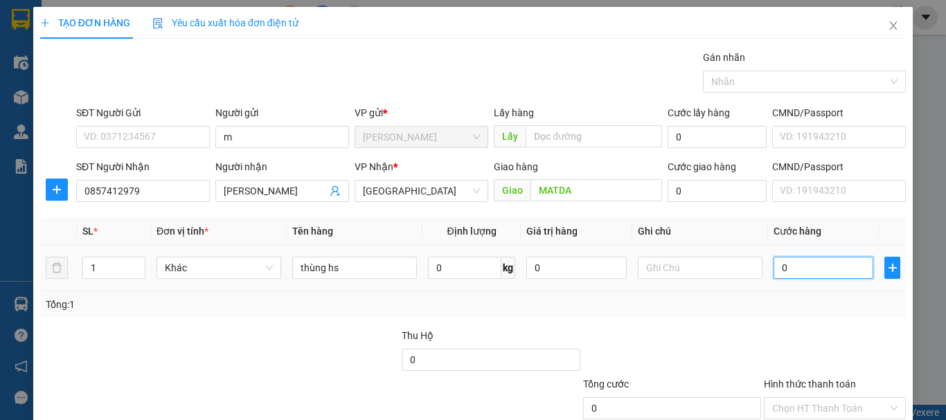
click at [791, 277] on input "0" at bounding box center [824, 268] width 100 height 22
type input "1"
type input "10"
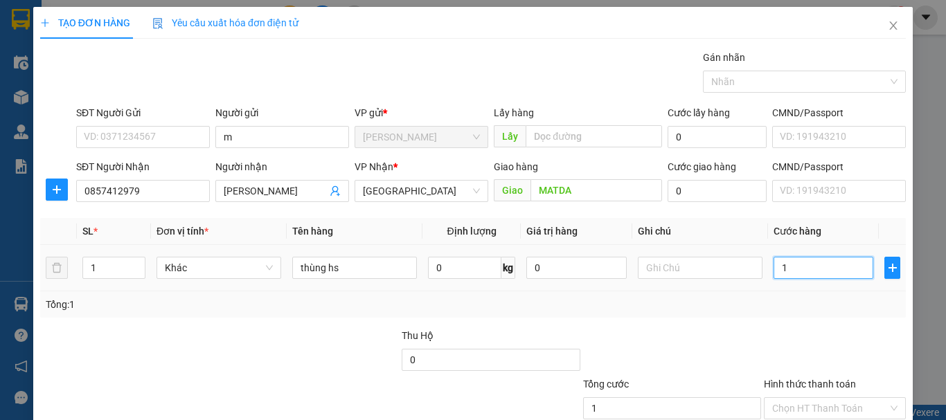
type input "10"
type input "100"
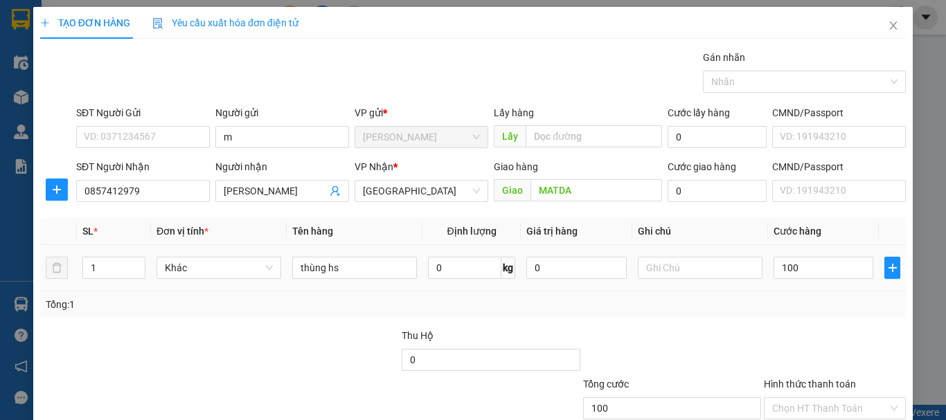
type input "100.000"
click at [789, 309] on div "Tổng: 1" at bounding box center [473, 304] width 855 height 15
click at [789, 398] on input "Hình thức thanh toán" at bounding box center [830, 408] width 116 height 21
drag, startPoint x: 789, startPoint y: 341, endPoint x: 774, endPoint y: 332, distance: 18.0
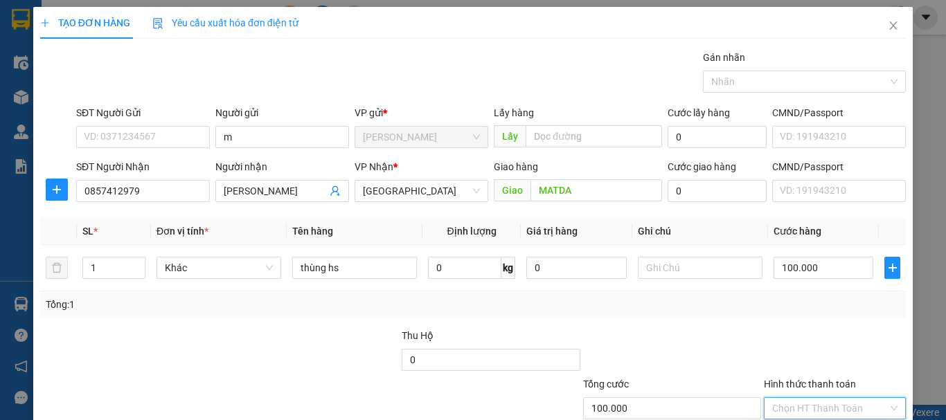
type input "0"
click at [758, 234] on div "Transit Pickup Surcharge Ids Transit Deliver Surcharge Ids Transit Deliver Surc…" at bounding box center [473, 268] width 866 height 436
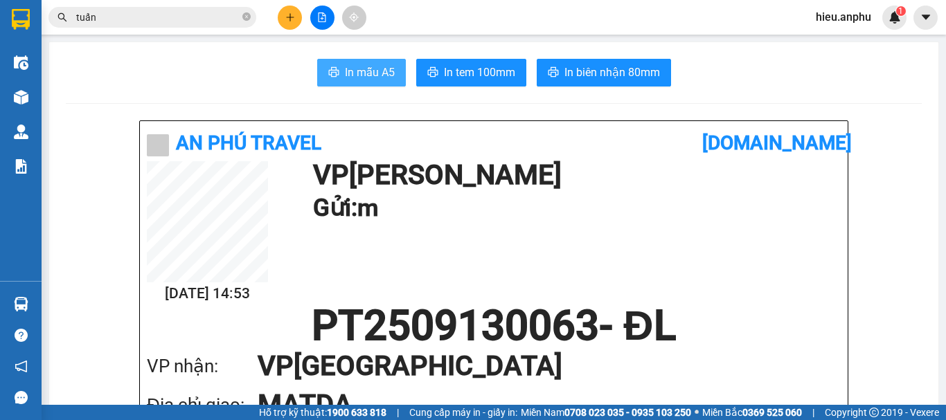
click at [345, 78] on span "In mẫu A5" at bounding box center [370, 72] width 50 height 17
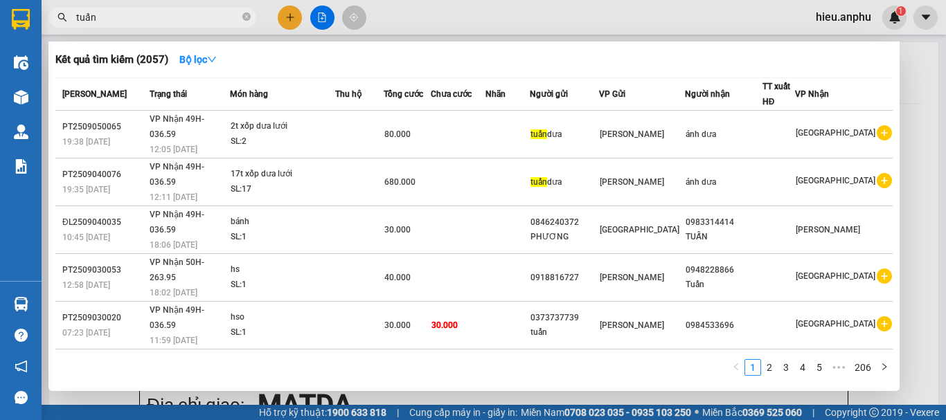
drag, startPoint x: 152, startPoint y: 21, endPoint x: 188, endPoint y: 19, distance: 36.8
click at [152, 21] on input "tuấn" at bounding box center [157, 17] width 163 height 15
drag, startPoint x: 249, startPoint y: 15, endPoint x: 218, endPoint y: 17, distance: 31.2
click at [248, 15] on icon "close-circle" at bounding box center [246, 16] width 8 height 8
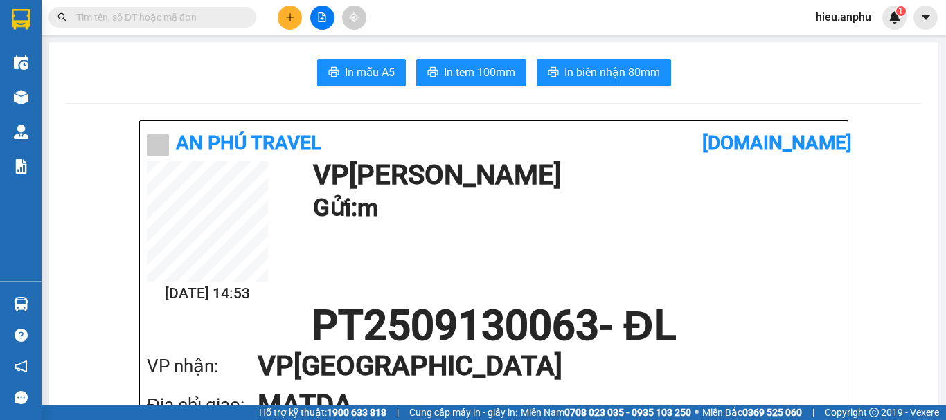
click at [217, 17] on input "text" at bounding box center [157, 17] width 163 height 15
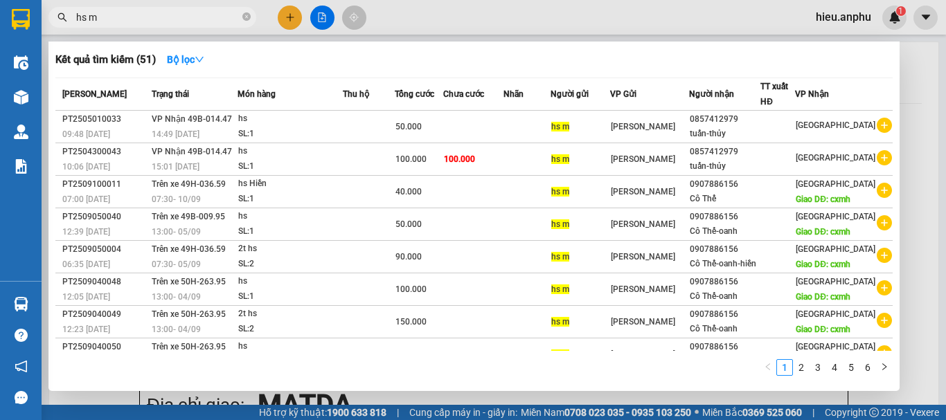
click at [831, 369] on link "4" at bounding box center [834, 367] width 15 height 15
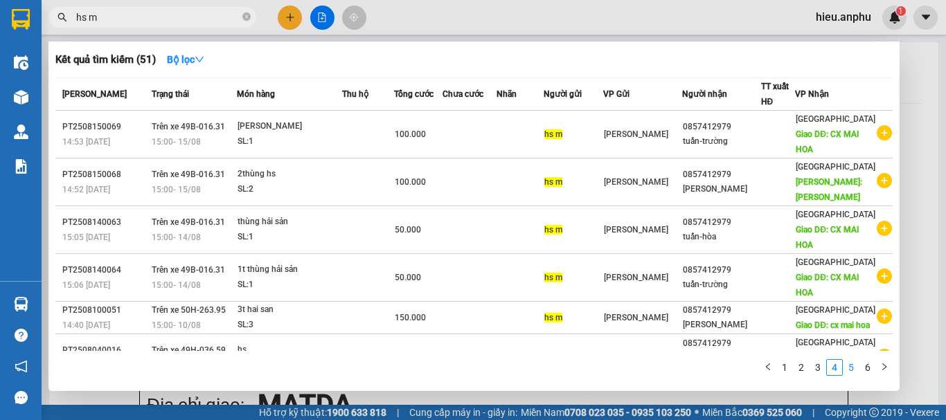
click at [857, 369] on link "5" at bounding box center [851, 367] width 15 height 15
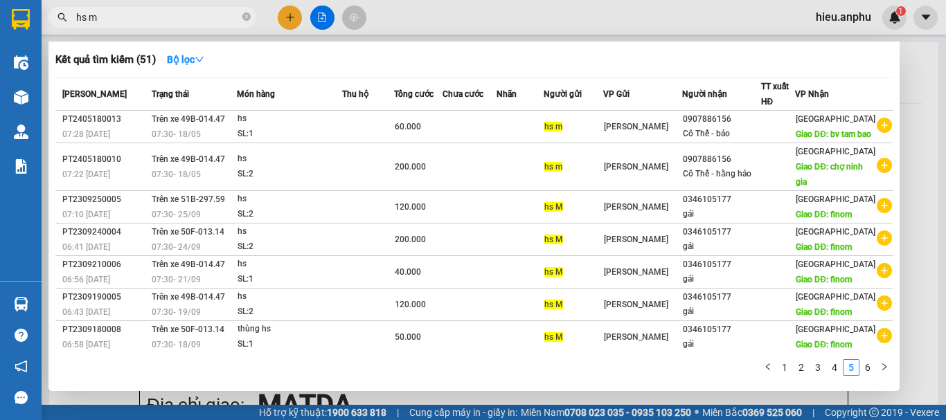
drag, startPoint x: 866, startPoint y: 372, endPoint x: 866, endPoint y: 359, distance: 12.5
click at [867, 368] on link "6" at bounding box center [867, 367] width 15 height 15
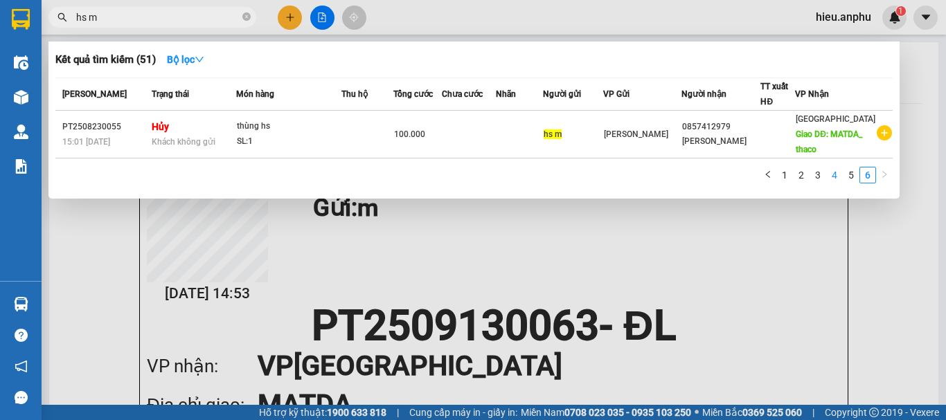
click at [835, 175] on link "4" at bounding box center [834, 175] width 15 height 15
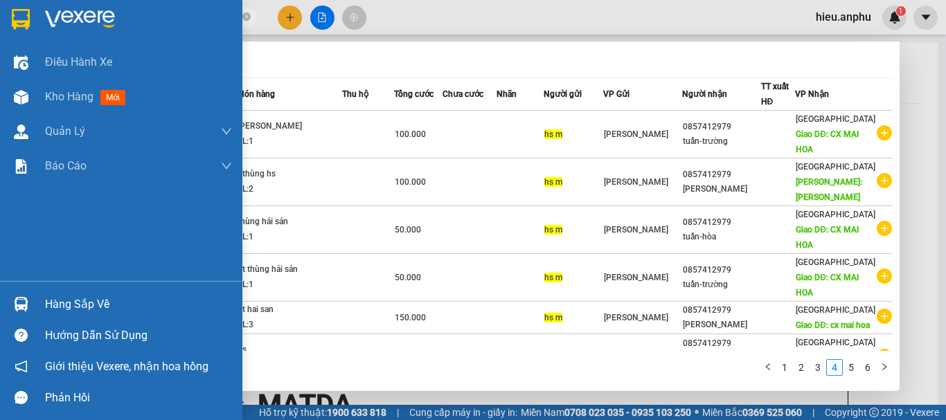
drag, startPoint x: 137, startPoint y: 14, endPoint x: 0, endPoint y: 26, distance: 137.6
click at [0, 26] on section "Kết quả tìm kiếm ( 51 ) Bộ lọc Mã ĐH Trạng thái Món hàng Thu hộ Tổng cước Chưa …" at bounding box center [473, 210] width 946 height 420
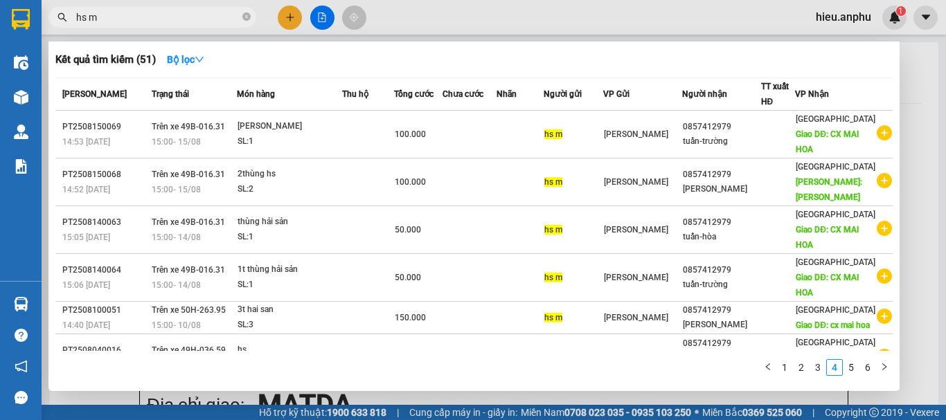
type input "m"
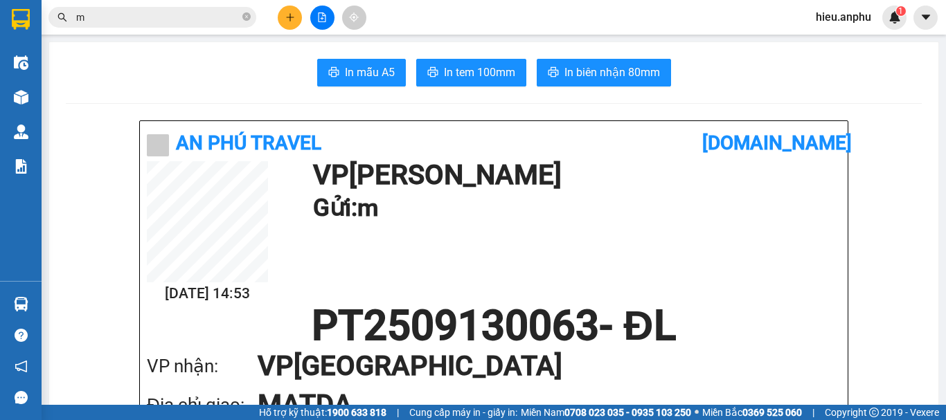
click at [118, 22] on input "m" at bounding box center [157, 17] width 163 height 15
click at [114, 17] on input "m" at bounding box center [157, 17] width 163 height 15
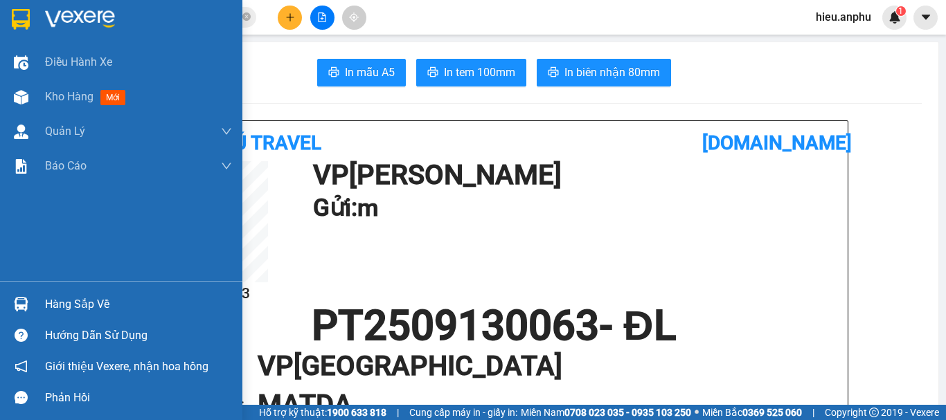
drag, startPoint x: 114, startPoint y: 17, endPoint x: 37, endPoint y: 17, distance: 77.6
click at [37, 17] on section "Kết quả tìm kiếm ( 51 ) Bộ lọc Mã ĐH Trạng thái Món hàng Thu hộ Tổng cước Chưa …" at bounding box center [473, 210] width 946 height 420
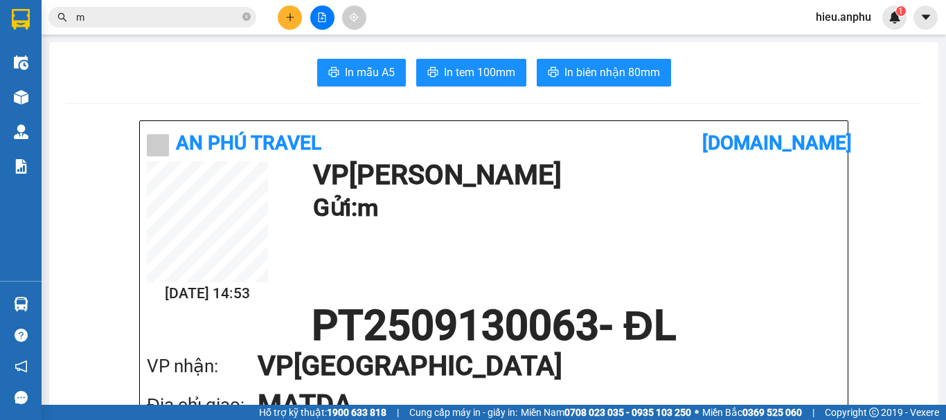
click at [144, 21] on input "m" at bounding box center [157, 17] width 163 height 15
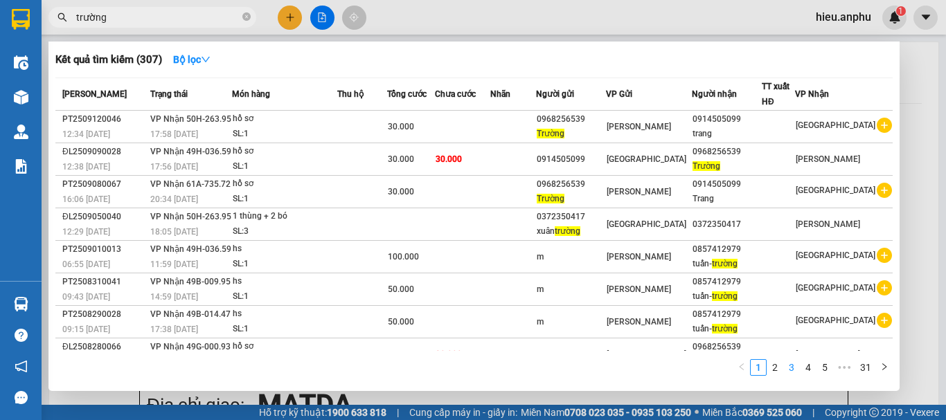
click at [796, 369] on link "3" at bounding box center [791, 367] width 15 height 15
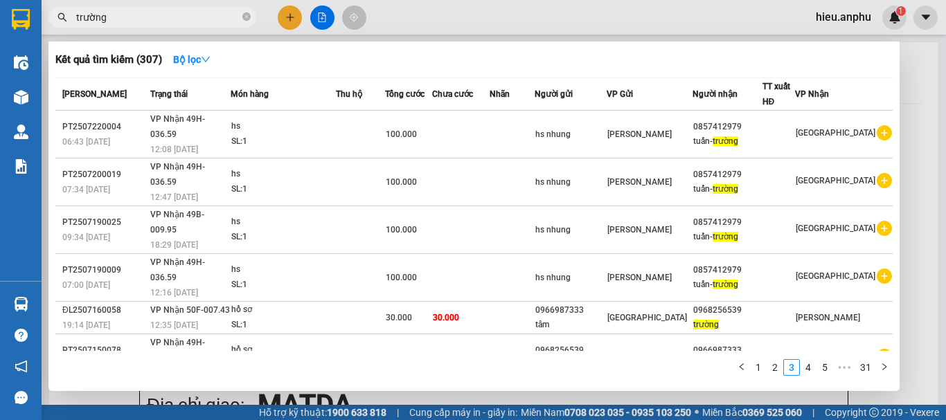
drag, startPoint x: 118, startPoint y: 17, endPoint x: 56, endPoint y: 24, distance: 62.7
click at [56, 24] on span "trường" at bounding box center [152, 17] width 208 height 21
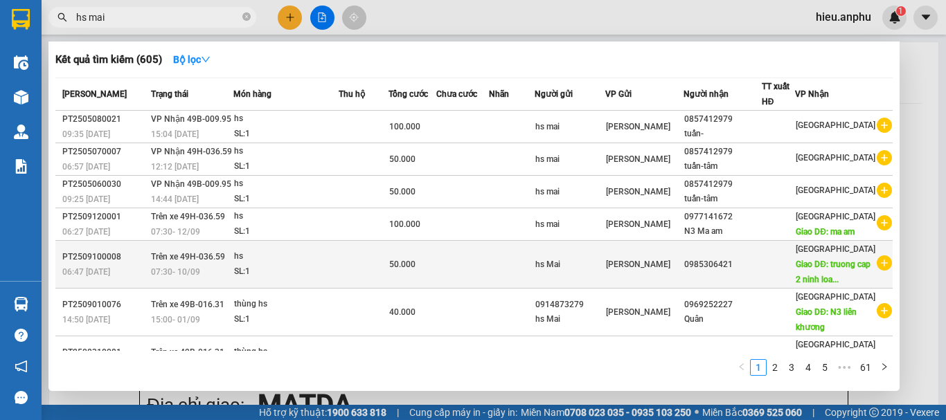
type input "hs mai"
click at [742, 272] on div "0985306421" at bounding box center [722, 265] width 77 height 15
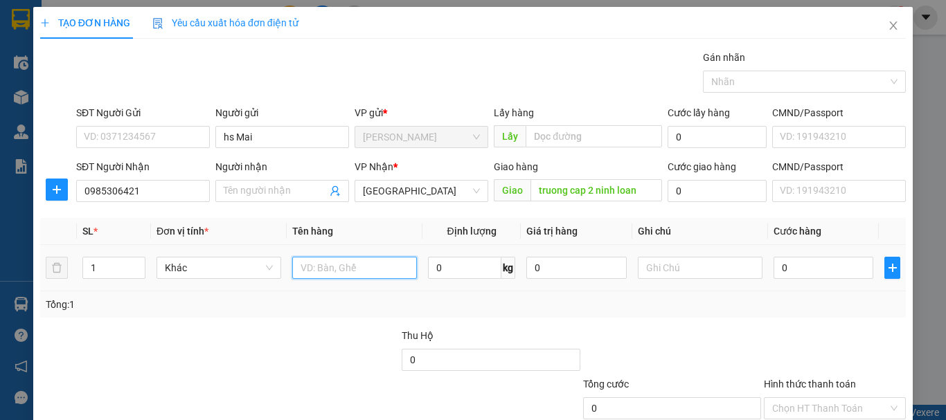
click at [334, 272] on input "text" at bounding box center [354, 268] width 125 height 22
type input "thùng hs"
click at [825, 273] on input "0" at bounding box center [824, 268] width 100 height 22
type input "5"
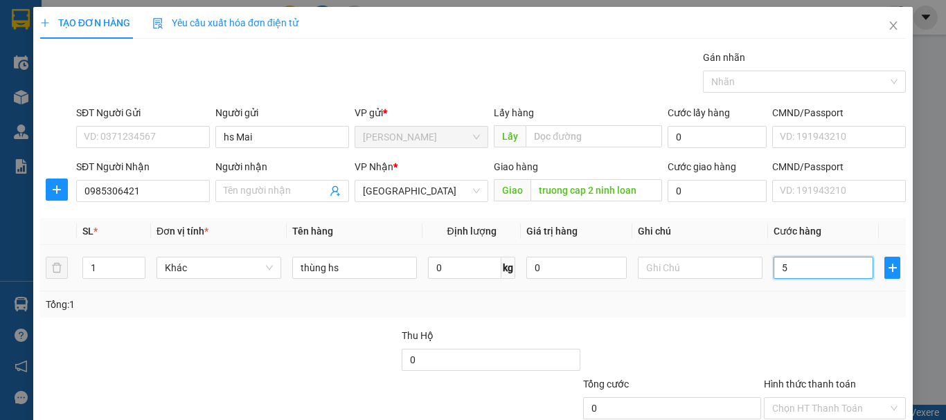
type input "5"
type input "50"
type input "50.000"
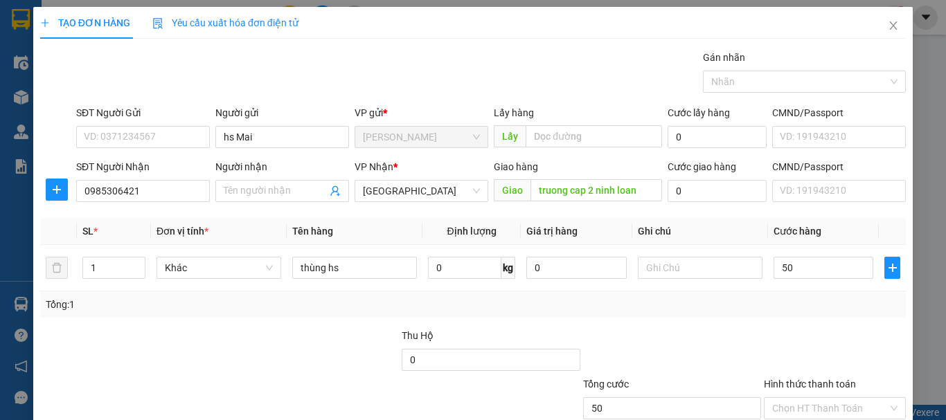
type input "50.000"
click at [753, 329] on div at bounding box center [672, 352] width 181 height 48
click at [789, 379] on label "Hình thức thanh toán" at bounding box center [810, 384] width 92 height 11
click at [789, 398] on input "Hình thức thanh toán" at bounding box center [830, 408] width 116 height 21
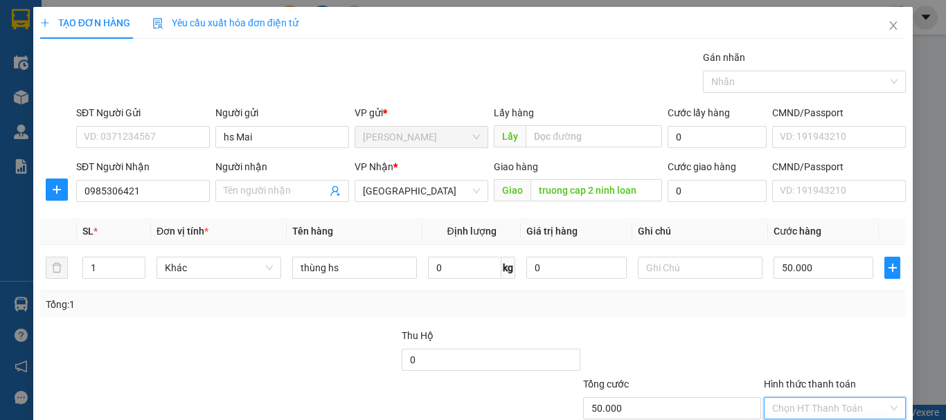
click at [785, 398] on input "Hình thức thanh toán" at bounding box center [830, 408] width 116 height 21
drag, startPoint x: 848, startPoint y: 381, endPoint x: 842, endPoint y: 372, distance: 10.6
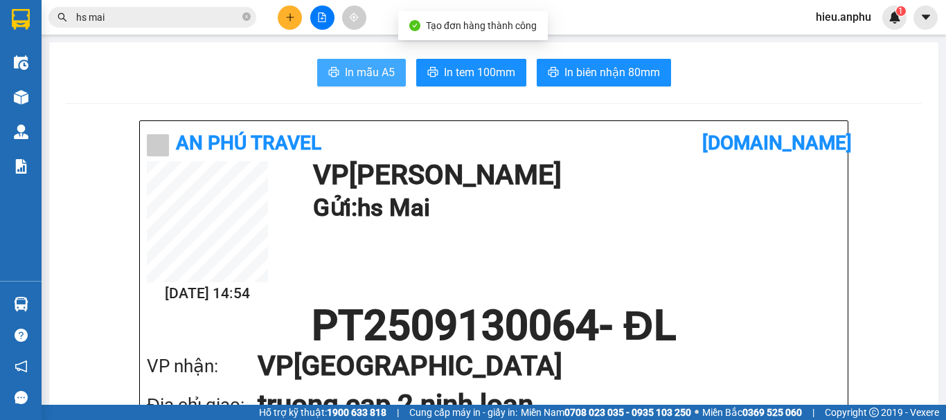
click at [345, 64] on span "In mẫu A5" at bounding box center [370, 72] width 50 height 17
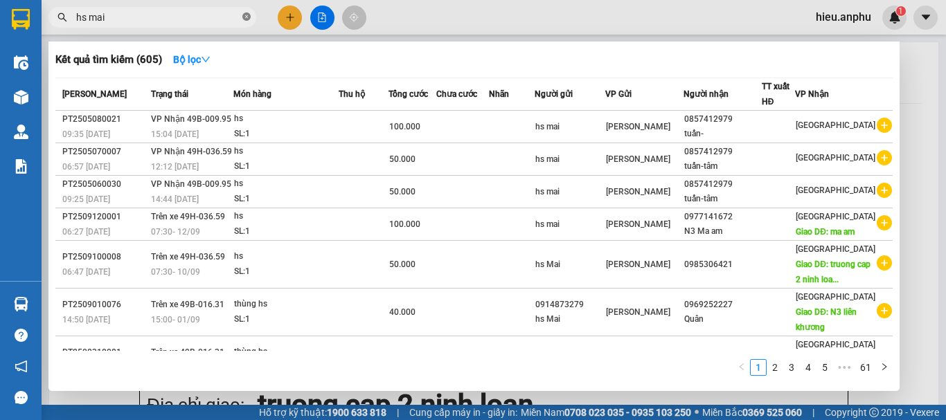
click at [244, 13] on icon "close-circle" at bounding box center [246, 16] width 8 height 8
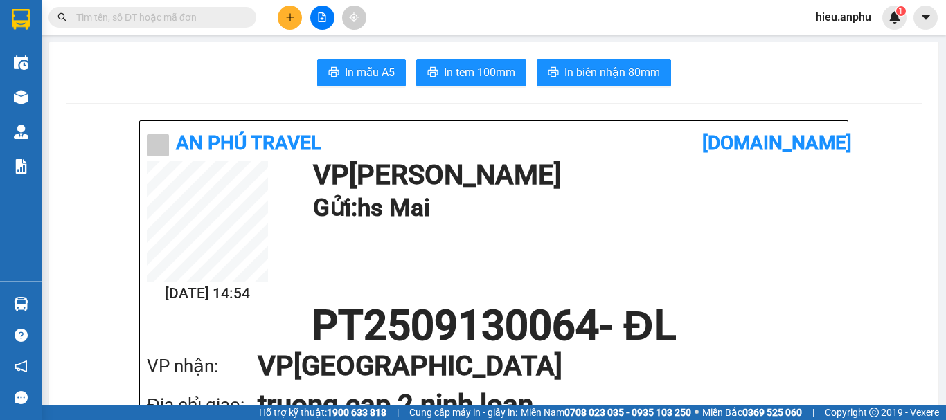
click at [154, 24] on input "text" at bounding box center [157, 17] width 163 height 15
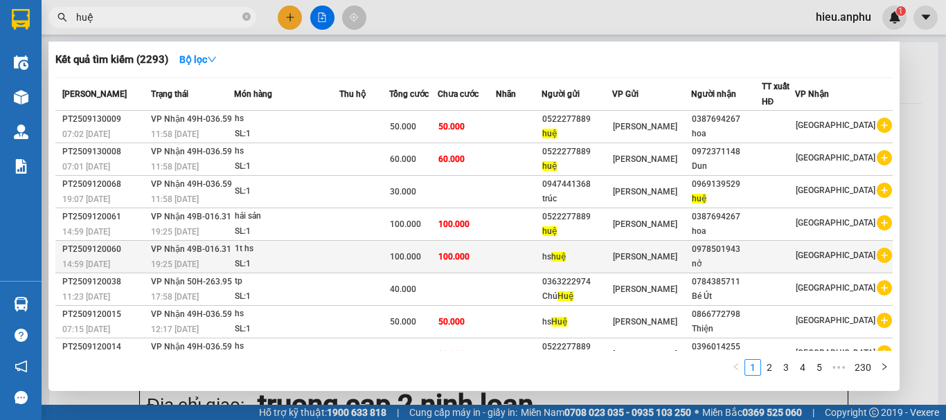
type input "huệ"
click at [728, 265] on div "nở" at bounding box center [726, 264] width 69 height 15
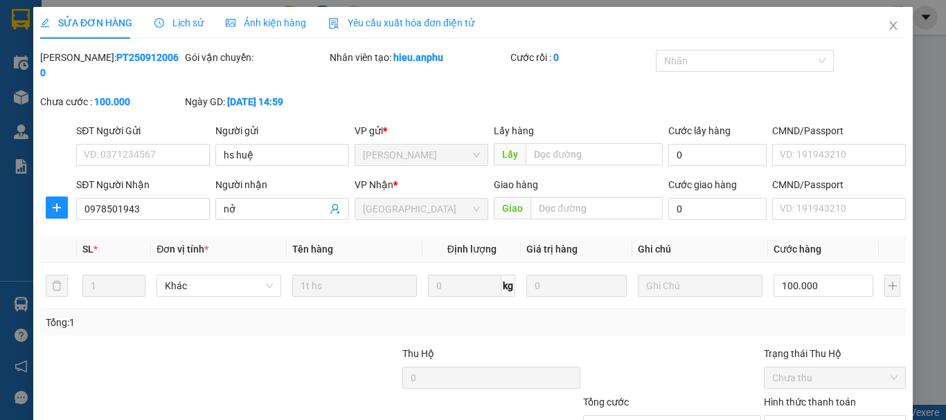
type input "hs huệ"
type input "0978501943"
type input "nở"
type input "100.000"
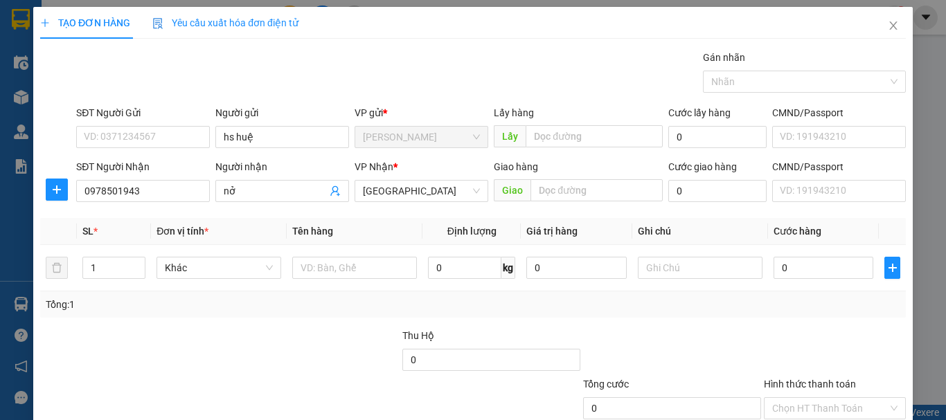
click at [302, 276] on div "TẠO ĐƠN HÀNG Yêu cầu xuất hóa đơn điện tử Transit Pickup Surcharge Ids Transit …" at bounding box center [473, 210] width 946 height 420
click at [302, 276] on input "text" at bounding box center [354, 268] width 125 height 22
type input "2t hs"
drag, startPoint x: 81, startPoint y: 270, endPoint x: 91, endPoint y: 265, distance: 11.8
click at [95, 266] on td "1" at bounding box center [114, 268] width 74 height 46
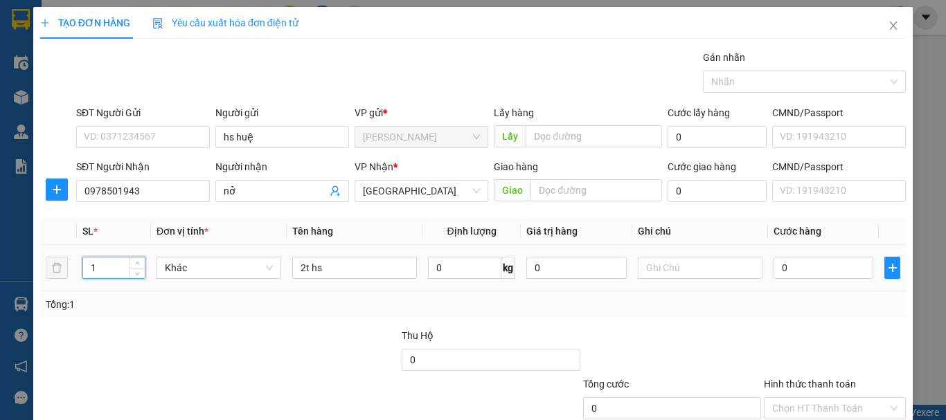
drag, startPoint x: 87, startPoint y: 262, endPoint x: 107, endPoint y: 271, distance: 22.4
click at [107, 271] on input "1" at bounding box center [114, 268] width 62 height 21
type input "2"
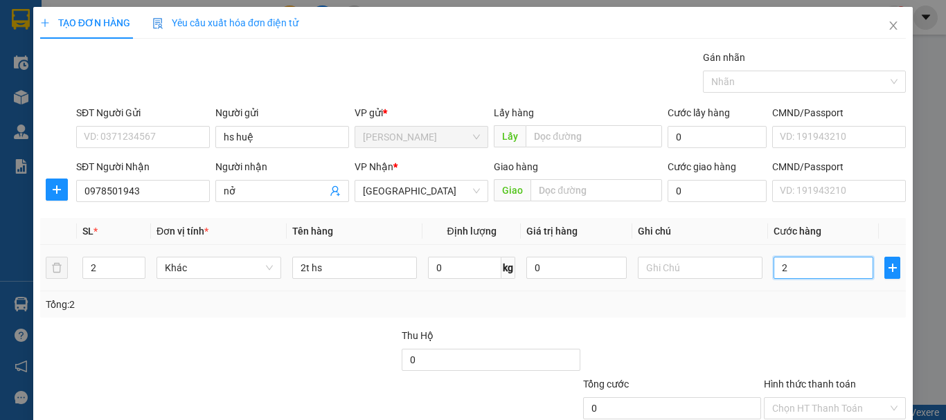
type input "2"
type input "20"
type input "200"
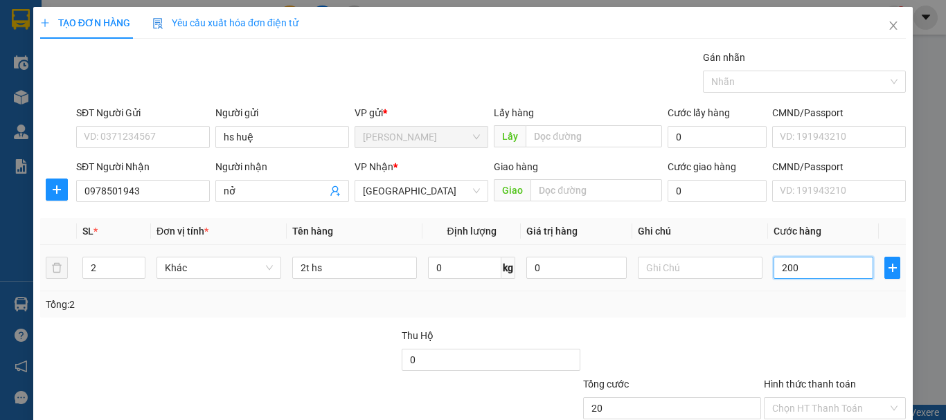
type input "200"
type input "200.000"
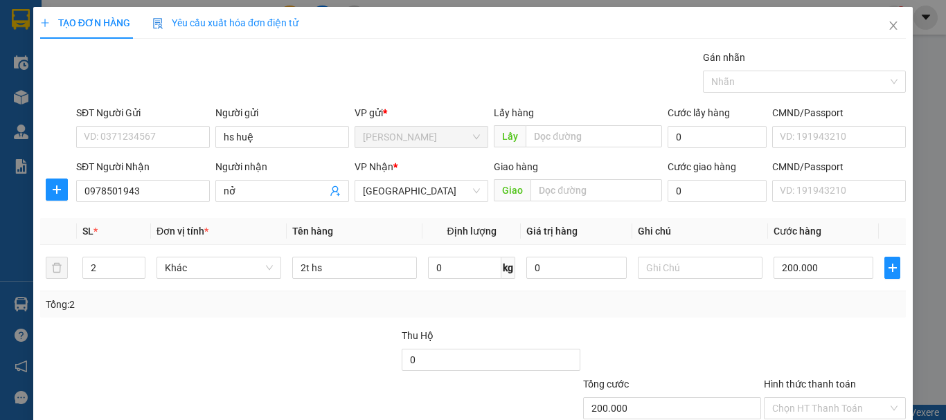
click at [769, 334] on div at bounding box center [834, 352] width 145 height 48
click at [888, 24] on icon "close" at bounding box center [893, 25] width 11 height 11
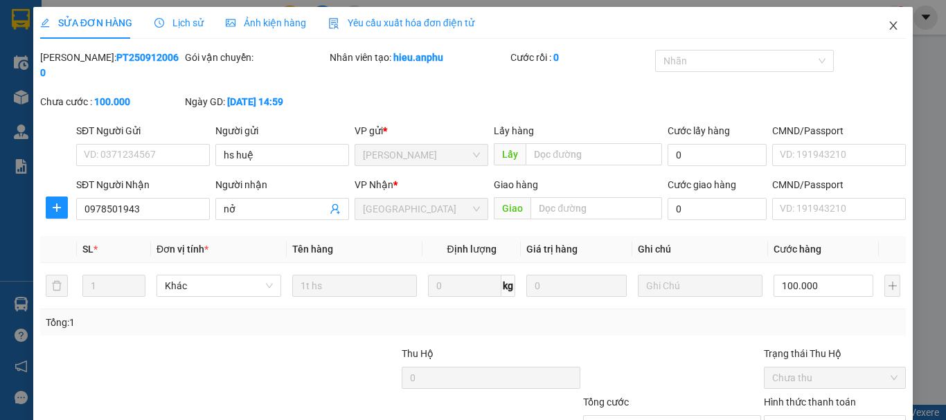
drag, startPoint x: 879, startPoint y: 29, endPoint x: 811, endPoint y: 39, distance: 68.7
click at [877, 29] on span "Close" at bounding box center [893, 26] width 39 height 39
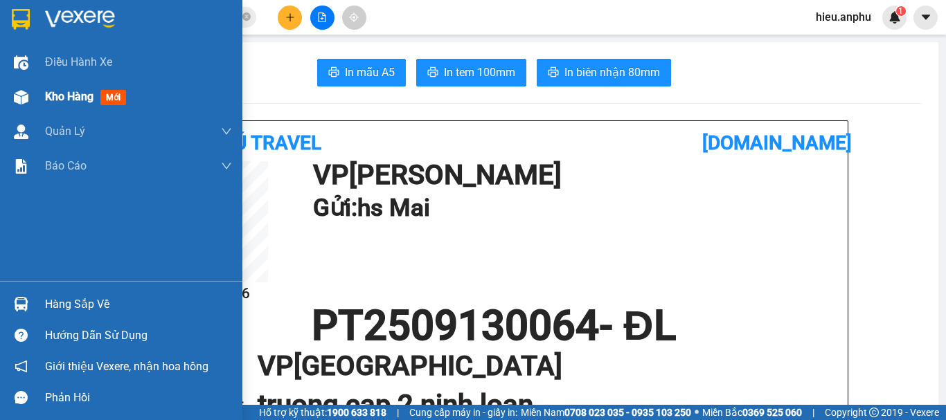
click at [16, 93] on img at bounding box center [21, 97] width 15 height 15
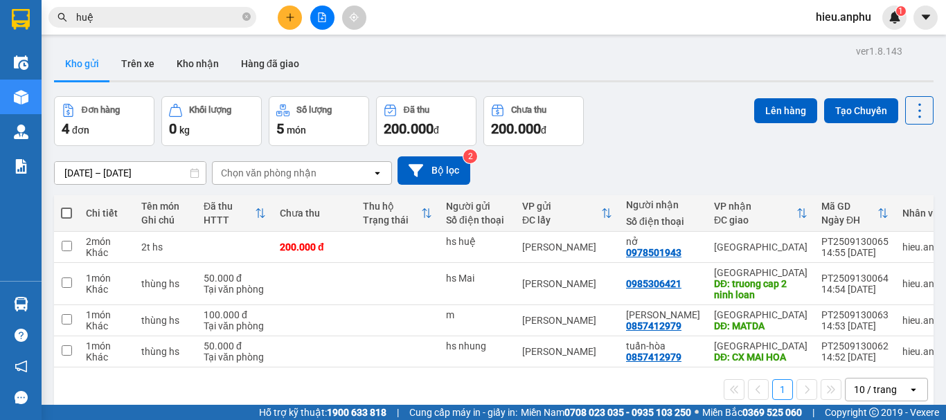
drag, startPoint x: 66, startPoint y: 211, endPoint x: 78, endPoint y: 211, distance: 11.8
click at [66, 211] on span at bounding box center [66, 213] width 11 height 11
click at [66, 206] on input "checkbox" at bounding box center [66, 206] width 0 height 0
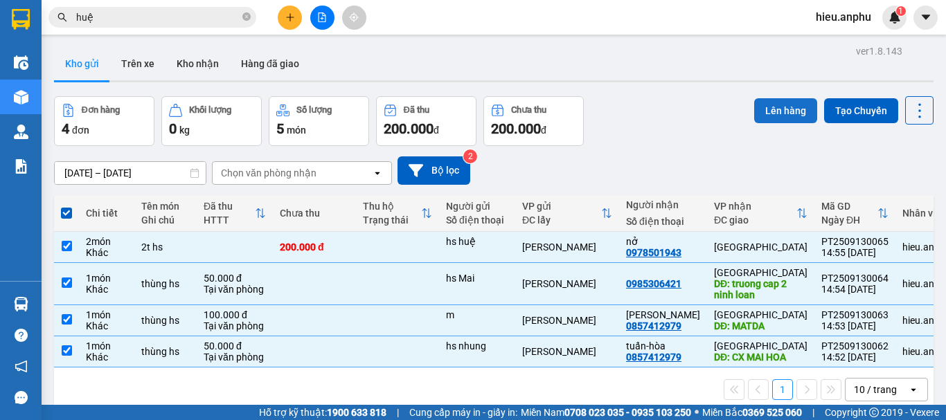
drag, startPoint x: 771, startPoint y: 111, endPoint x: 757, endPoint y: 111, distance: 13.9
click at [768, 111] on button "Lên hàng" at bounding box center [785, 110] width 63 height 25
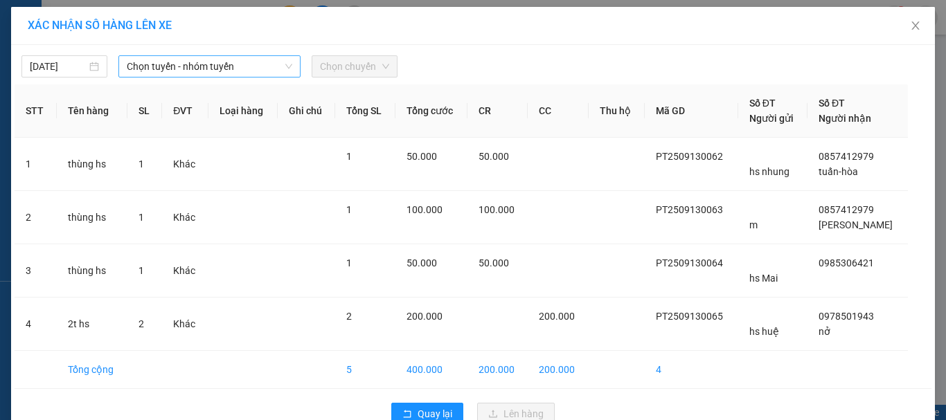
click at [178, 66] on span "Chọn tuyến - nhóm tuyến" at bounding box center [210, 66] width 166 height 21
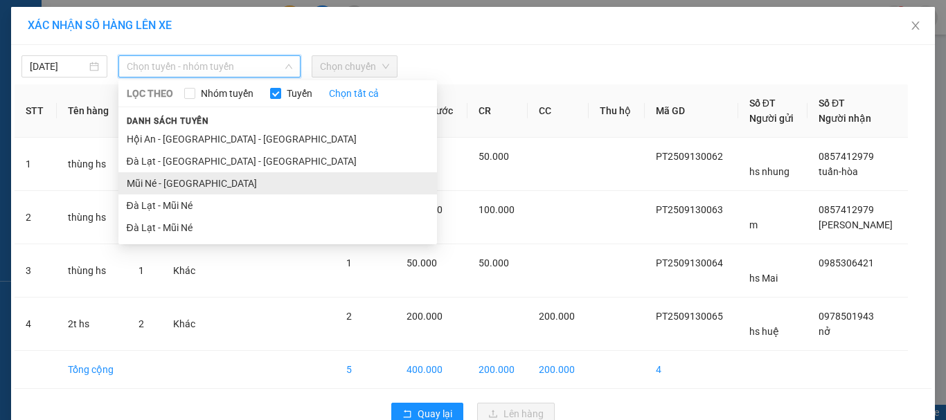
click at [164, 181] on li "Mũi Né - [GEOGRAPHIC_DATA]" at bounding box center [277, 183] width 319 height 22
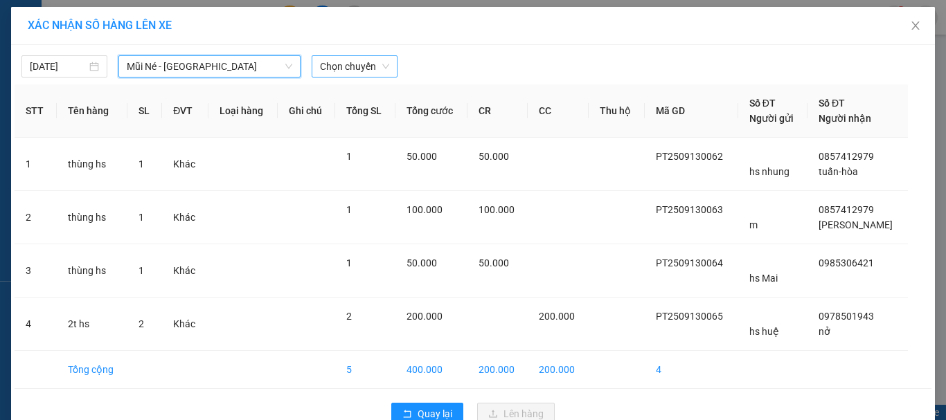
click at [385, 66] on div "Chọn chuyến" at bounding box center [355, 66] width 86 height 22
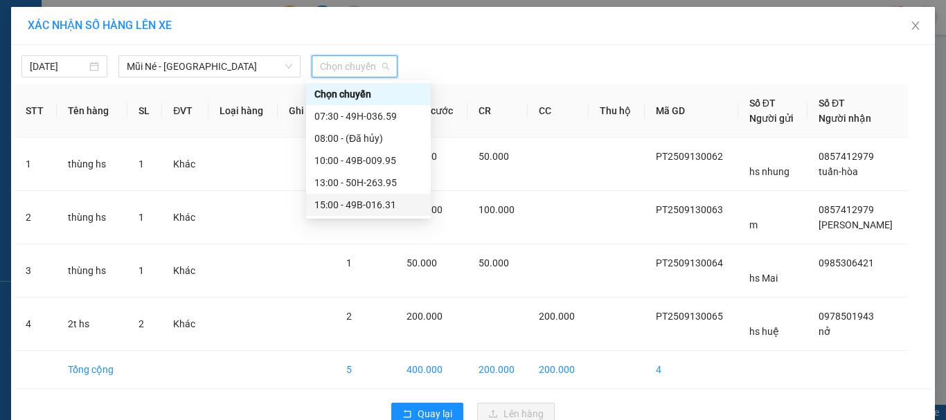
click at [345, 204] on div "15:00 - 49B-016.31" at bounding box center [368, 204] width 108 height 15
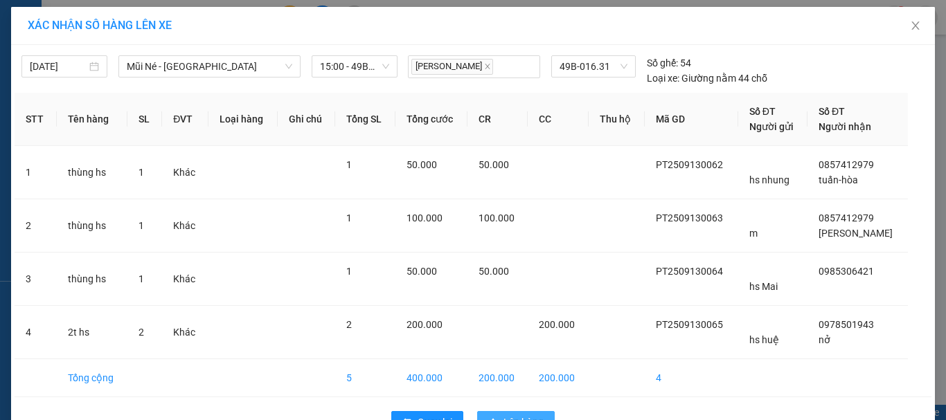
drag, startPoint x: 520, startPoint y: 384, endPoint x: 502, endPoint y: 368, distance: 23.6
click at [519, 415] on span "Lên hàng" at bounding box center [523, 422] width 40 height 15
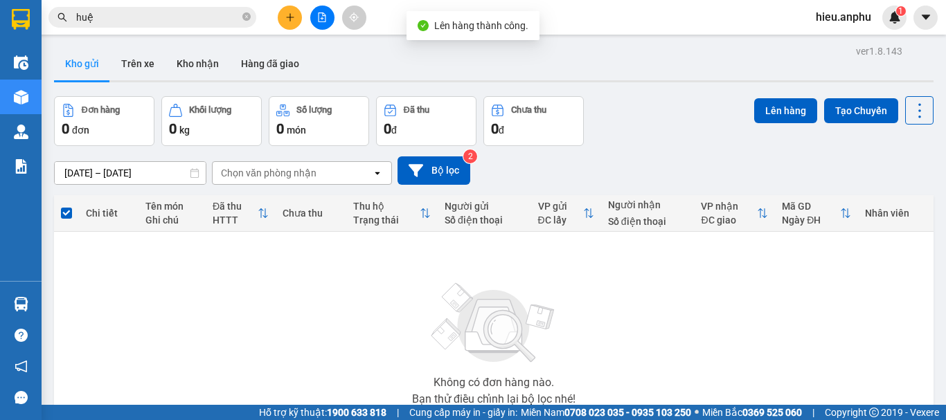
click at [324, 10] on button at bounding box center [322, 18] width 24 height 24
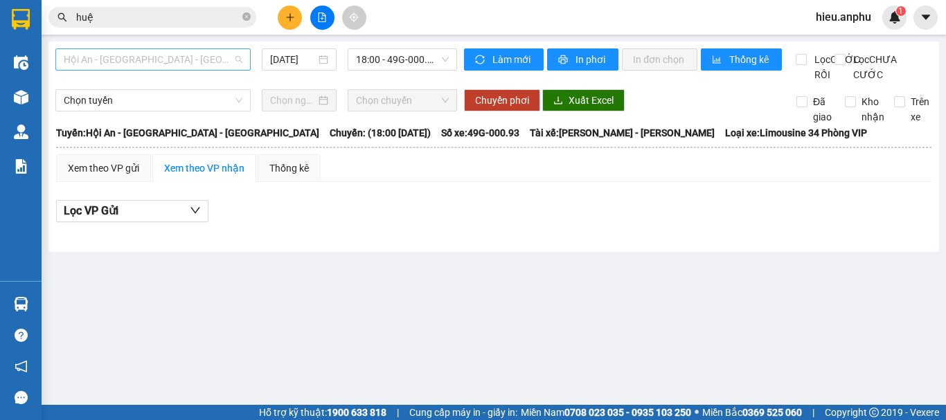
click at [132, 57] on span "Hội An - [GEOGRAPHIC_DATA] - [GEOGRAPHIC_DATA]" at bounding box center [153, 59] width 179 height 21
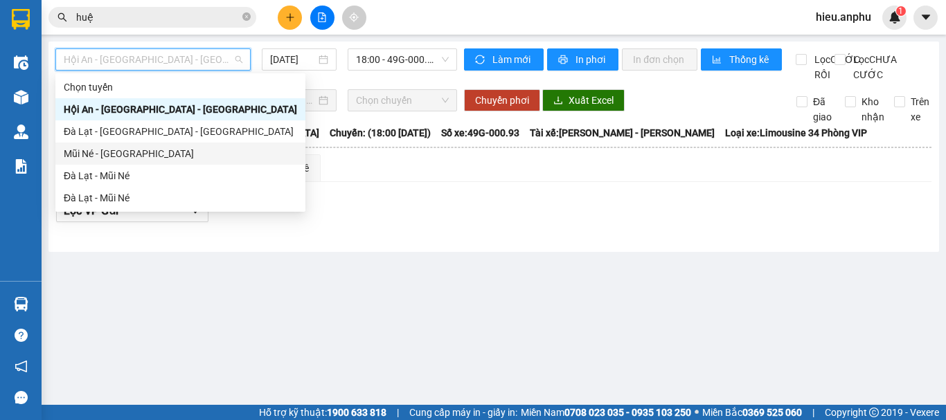
click at [101, 155] on div "Mũi Né - [GEOGRAPHIC_DATA]" at bounding box center [180, 153] width 233 height 15
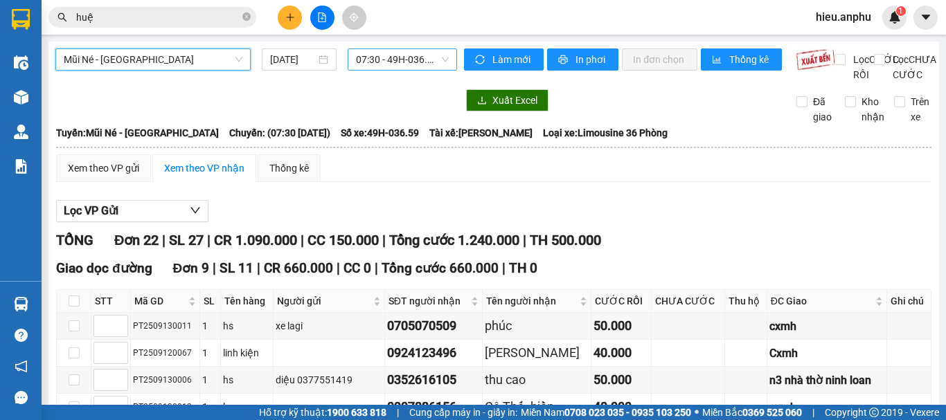
click at [404, 57] on span "07:30 - 49H-036.59" at bounding box center [402, 59] width 93 height 21
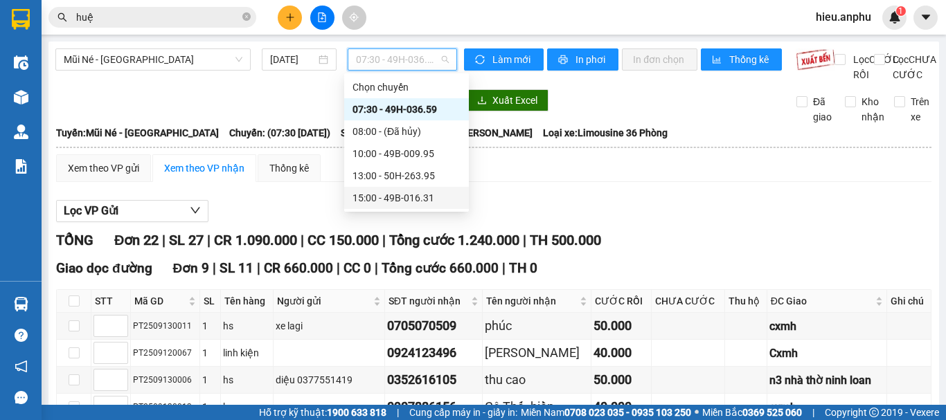
click at [378, 198] on div "15:00 - 49B-016.31" at bounding box center [407, 197] width 108 height 15
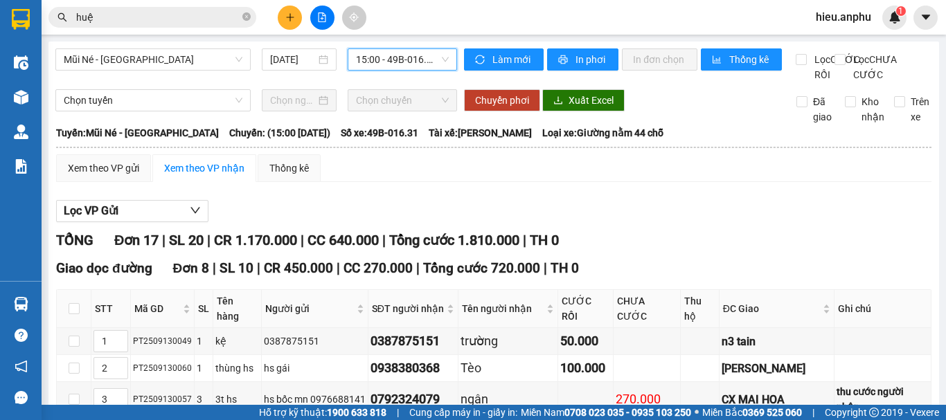
click at [105, 358] on input "2" at bounding box center [110, 368] width 33 height 21
click at [99, 358] on input "2" at bounding box center [110, 368] width 33 height 21
drag, startPoint x: 109, startPoint y: 182, endPoint x: 98, endPoint y: 186, distance: 11.6
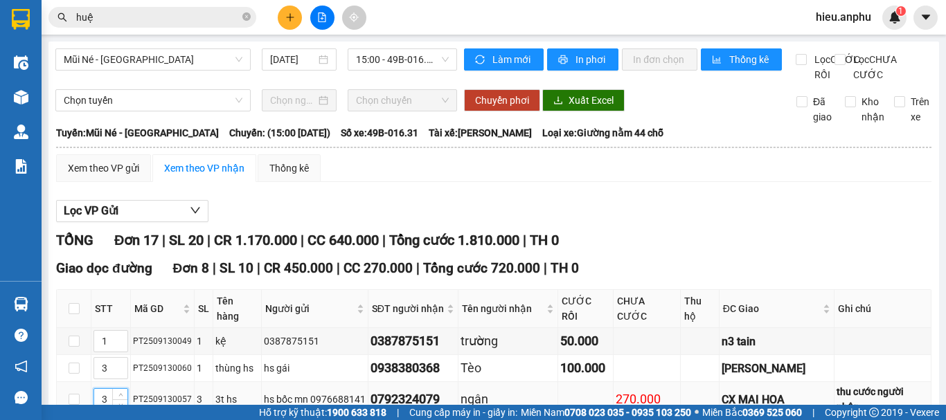
click at [98, 389] on input "3" at bounding box center [110, 399] width 33 height 21
drag, startPoint x: 101, startPoint y: 238, endPoint x: 109, endPoint y: 239, distance: 8.4
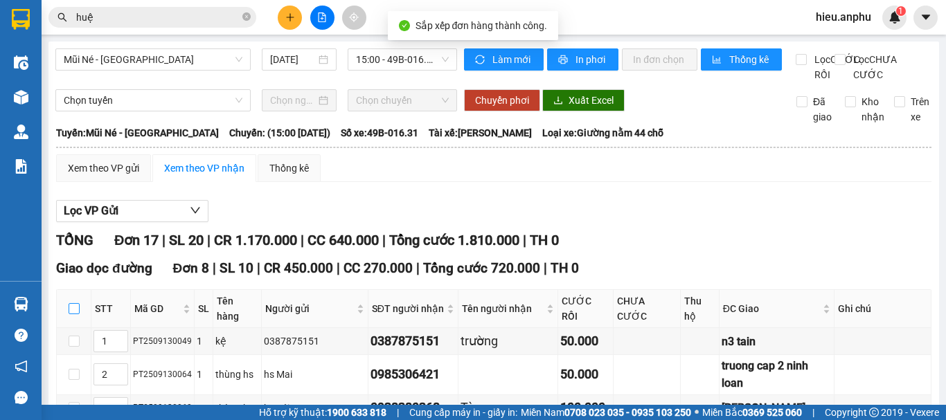
click at [72, 303] on input "checkbox" at bounding box center [74, 308] width 11 height 11
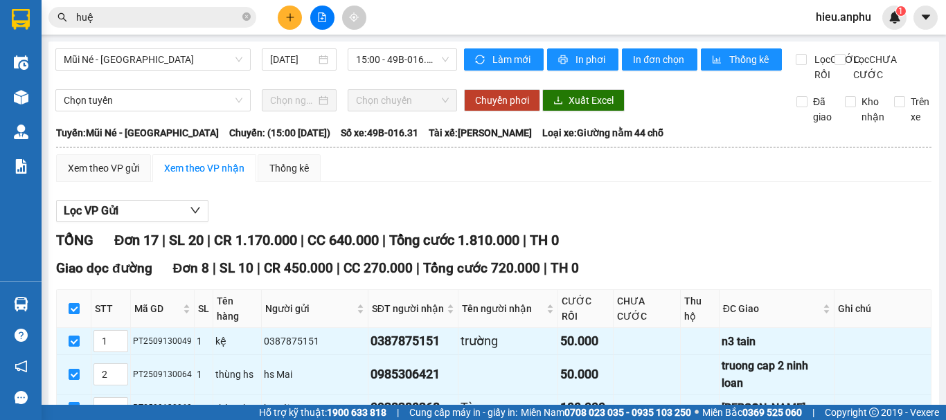
drag, startPoint x: 407, startPoint y: 360, endPoint x: 415, endPoint y: 307, distance: 53.3
drag, startPoint x: 408, startPoint y: 200, endPoint x: 398, endPoint y: 192, distance: 12.8
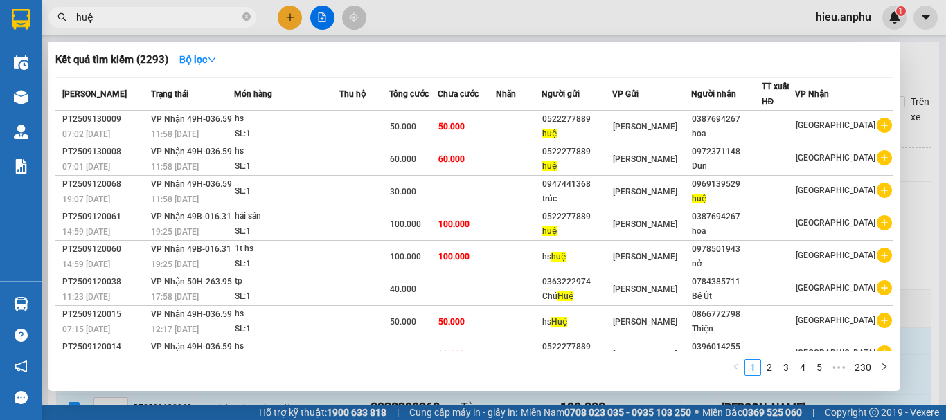
click at [181, 15] on input "huệ" at bounding box center [157, 17] width 163 height 15
click at [918, 53] on div at bounding box center [473, 210] width 946 height 420
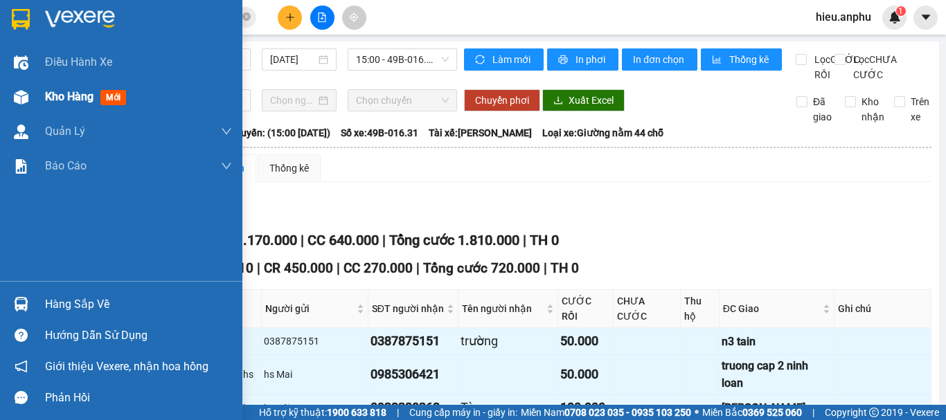
click at [47, 84] on div "Kho hàng mới" at bounding box center [138, 97] width 187 height 35
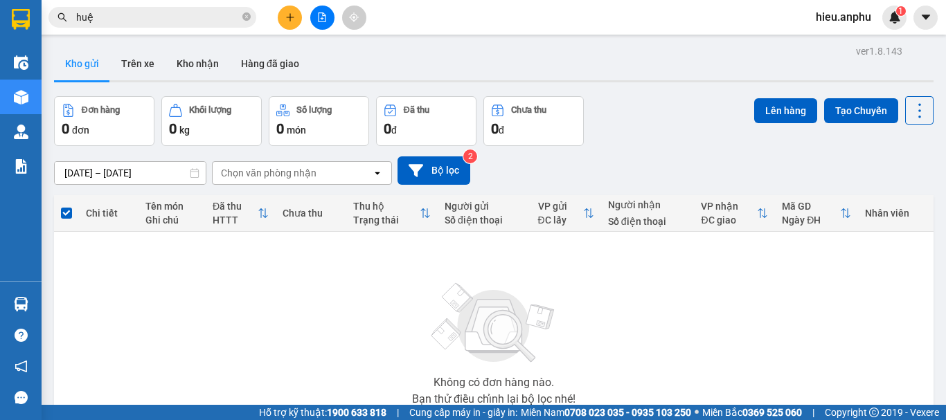
click at [328, 14] on button at bounding box center [322, 18] width 24 height 24
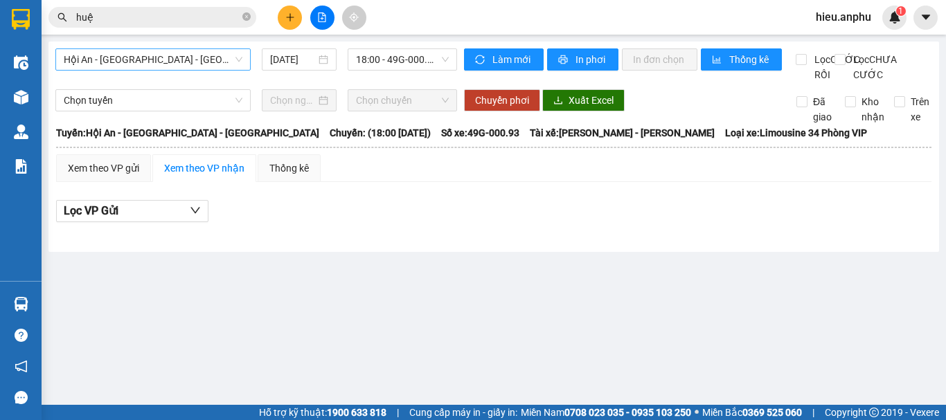
click at [171, 57] on span "Hội An - [GEOGRAPHIC_DATA] - [GEOGRAPHIC_DATA]" at bounding box center [153, 59] width 179 height 21
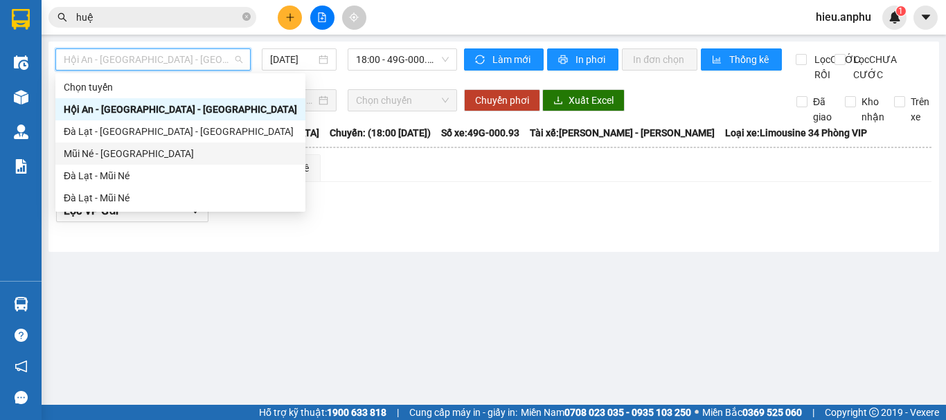
click at [102, 152] on div "Mũi Né - [GEOGRAPHIC_DATA]" at bounding box center [180, 153] width 233 height 15
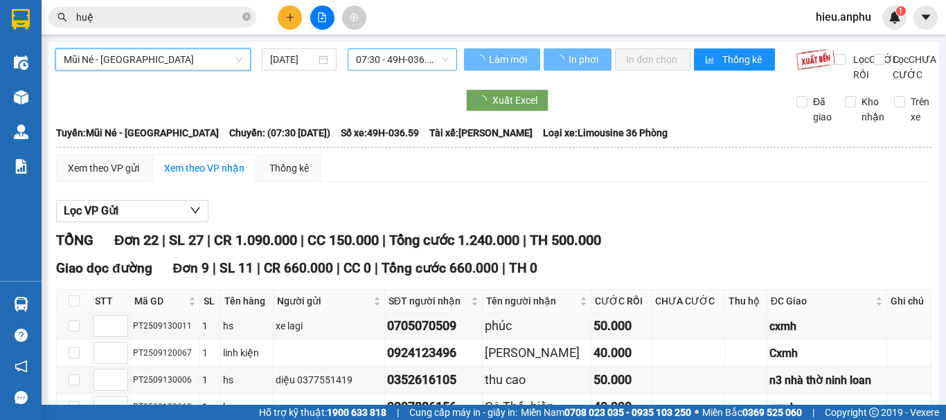
click at [385, 54] on span "07:30 - 49H-036.59" at bounding box center [402, 59] width 93 height 21
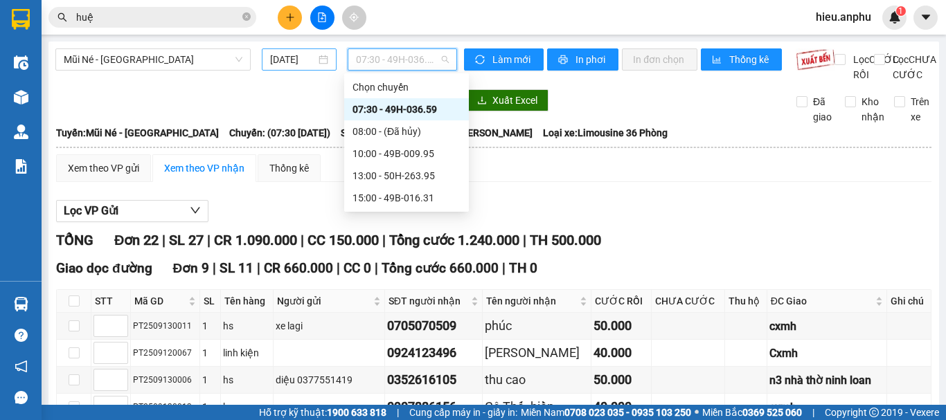
click at [302, 61] on input "[DATE]" at bounding box center [293, 59] width 46 height 15
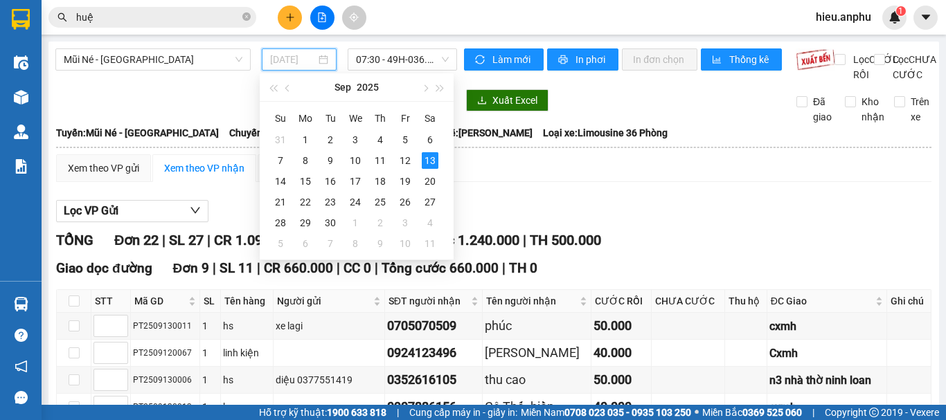
drag, startPoint x: 397, startPoint y: 161, endPoint x: 404, endPoint y: 132, distance: 29.9
click at [398, 161] on div "12" at bounding box center [405, 160] width 17 height 17
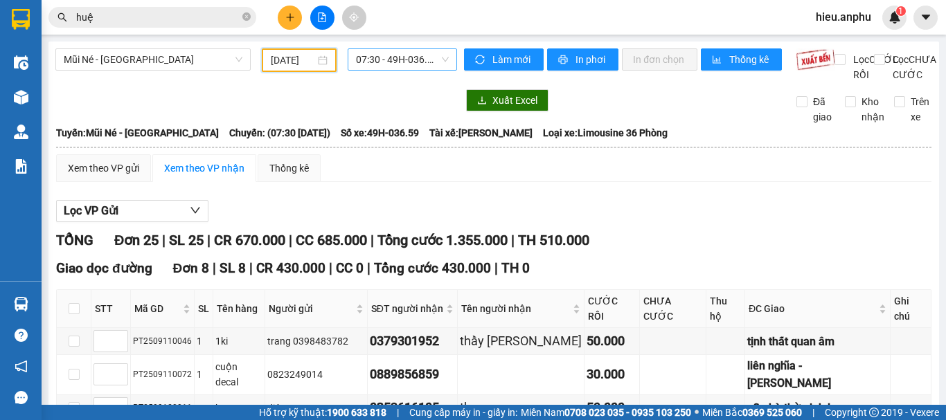
click at [377, 65] on span "07:30 - 49H-036.59" at bounding box center [402, 59] width 93 height 21
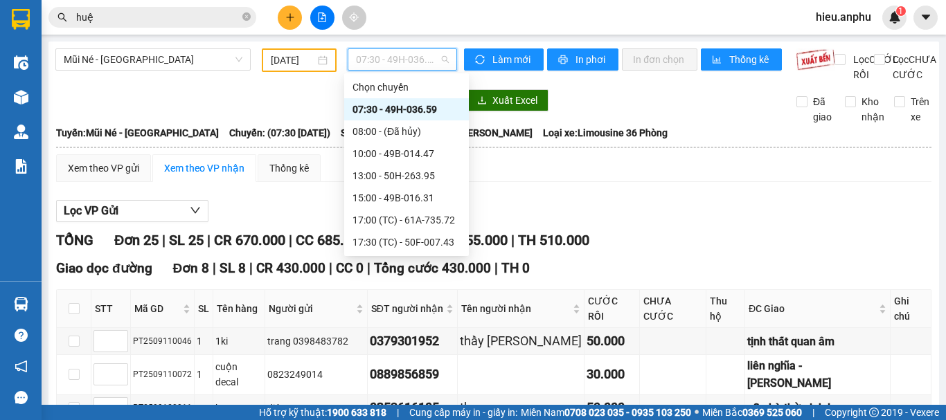
click at [292, 66] on input "12/09/2025" at bounding box center [293, 60] width 44 height 15
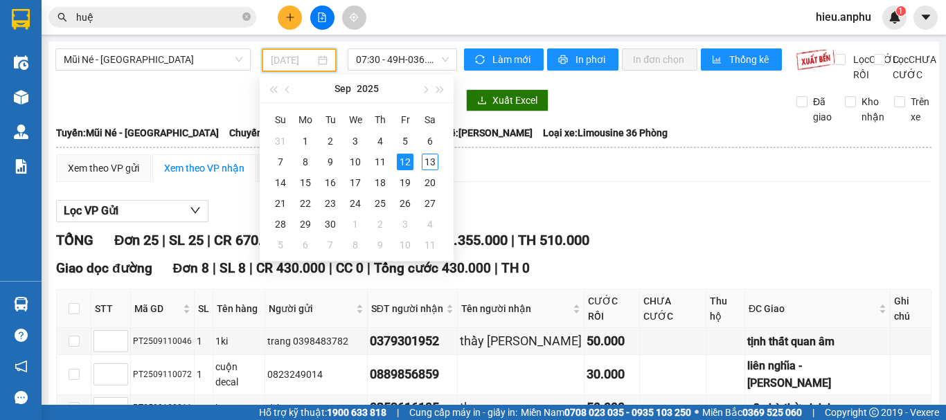
click at [400, 163] on div "12" at bounding box center [405, 162] width 17 height 17
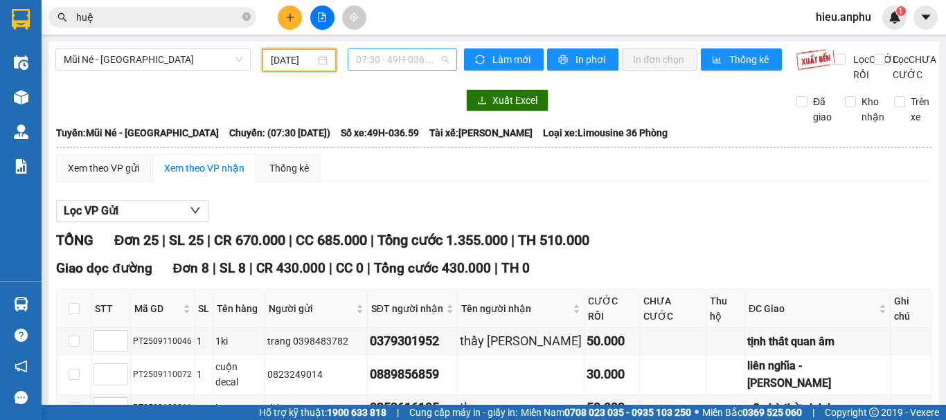
click at [382, 60] on span "07:30 - 49H-036.59" at bounding box center [402, 59] width 93 height 21
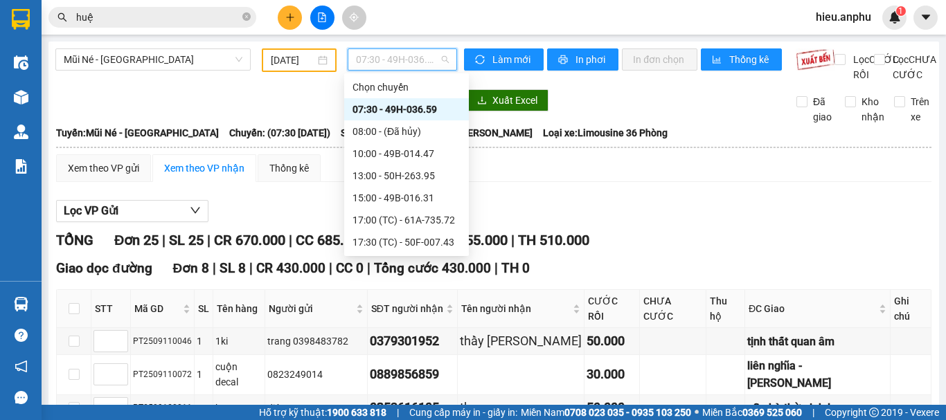
click at [379, 111] on div "07:30 - 49H-036.59" at bounding box center [407, 109] width 108 height 15
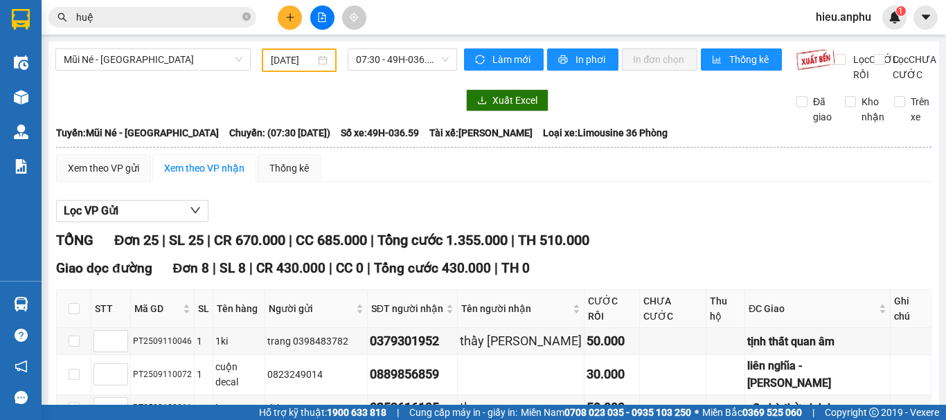
drag, startPoint x: 188, startPoint y: 211, endPoint x: 132, endPoint y: 215, distance: 57.0
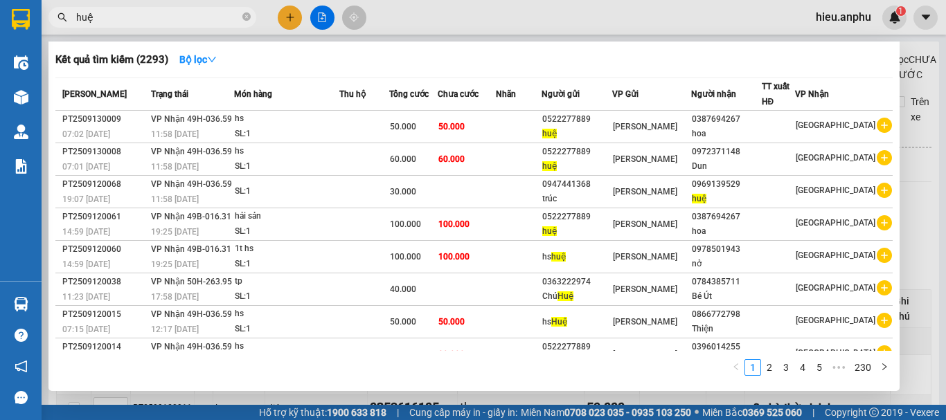
drag, startPoint x: 247, startPoint y: 13, endPoint x: 171, endPoint y: 26, distance: 76.5
click at [242, 13] on span "huệ" at bounding box center [152, 17] width 208 height 21
click at [172, 25] on span "huệ" at bounding box center [152, 17] width 208 height 21
drag, startPoint x: 246, startPoint y: 17, endPoint x: 221, endPoint y: 14, distance: 25.2
click at [244, 17] on icon "close-circle" at bounding box center [246, 16] width 8 height 8
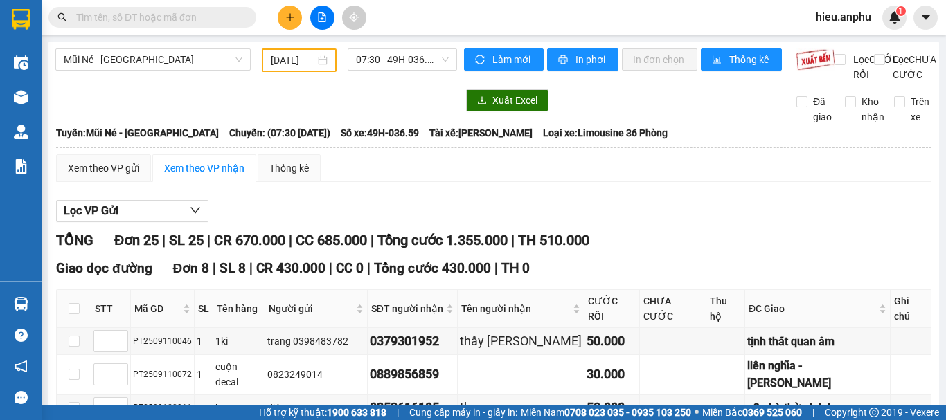
click at [191, 11] on input "text" at bounding box center [157, 17] width 163 height 15
paste input "PT2509120012"
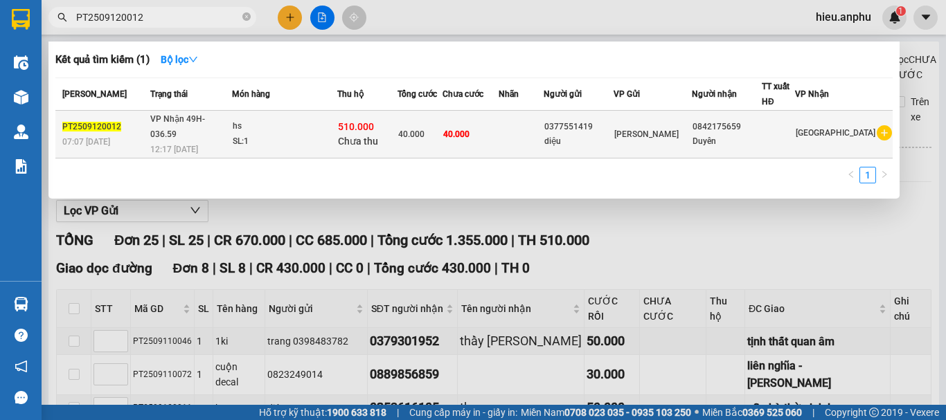
click at [613, 134] on div "diệu" at bounding box center [578, 141] width 69 height 15
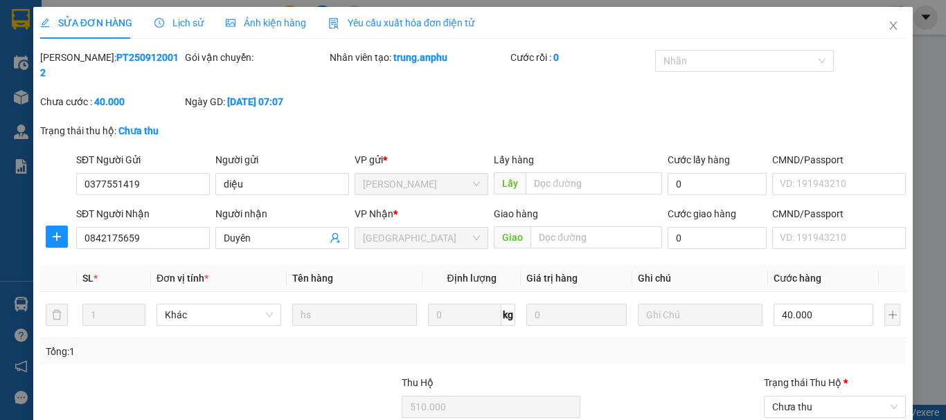
drag, startPoint x: 855, startPoint y: 384, endPoint x: 800, endPoint y: 346, distance: 67.2
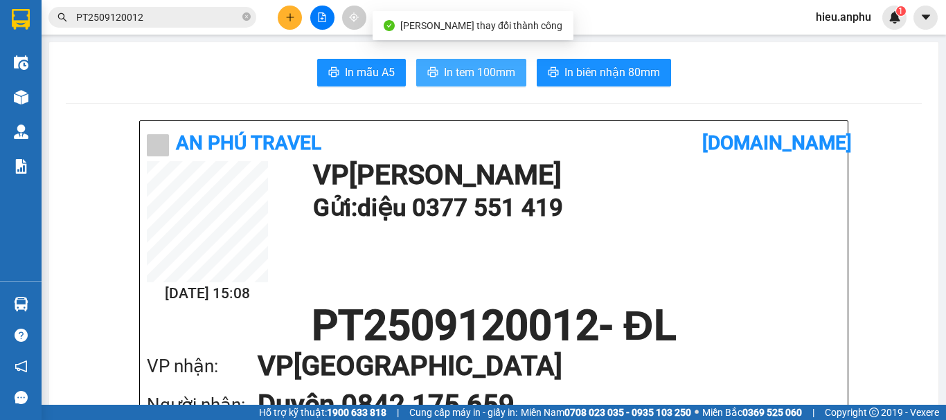
click at [458, 59] on button "In tem 100mm" at bounding box center [471, 73] width 110 height 28
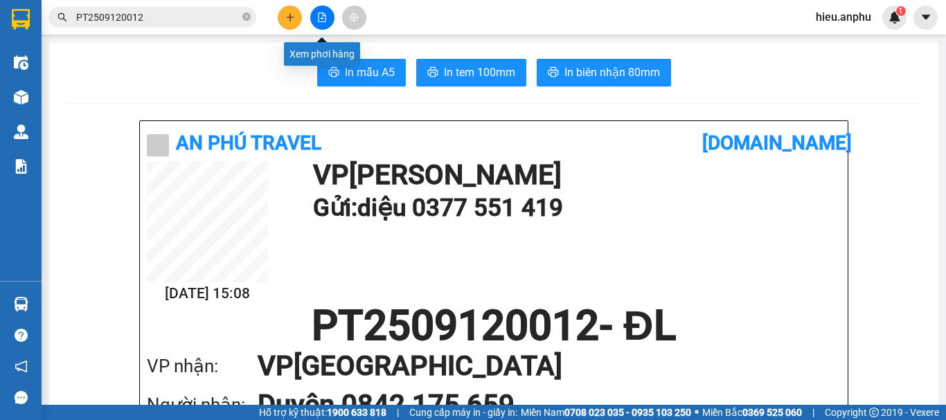
click at [325, 19] on icon "file-add" at bounding box center [322, 17] width 10 height 10
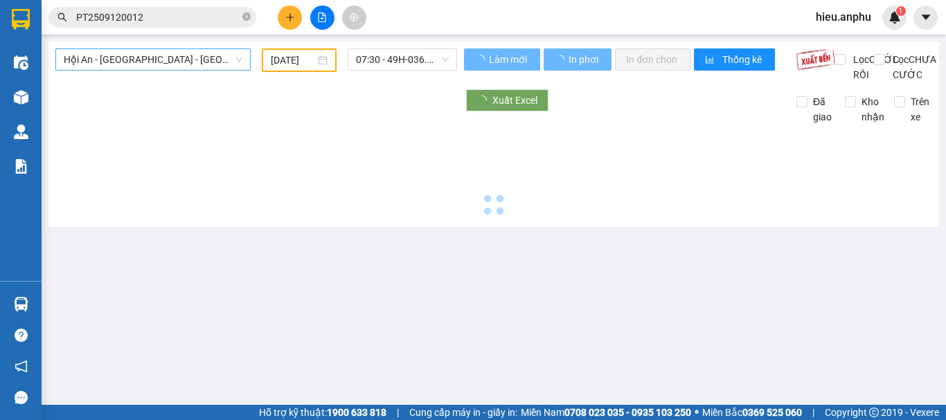
click at [91, 61] on span "Hội An - [GEOGRAPHIC_DATA] - [GEOGRAPHIC_DATA]" at bounding box center [153, 59] width 179 height 21
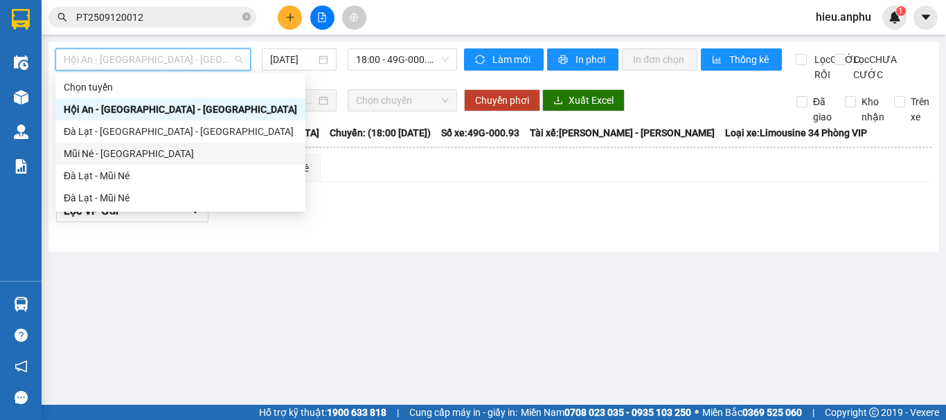
drag, startPoint x: 87, startPoint y: 153, endPoint x: 244, endPoint y: 80, distance: 174.1
click at [91, 148] on div "Mũi Né - [GEOGRAPHIC_DATA]" at bounding box center [180, 153] width 233 height 15
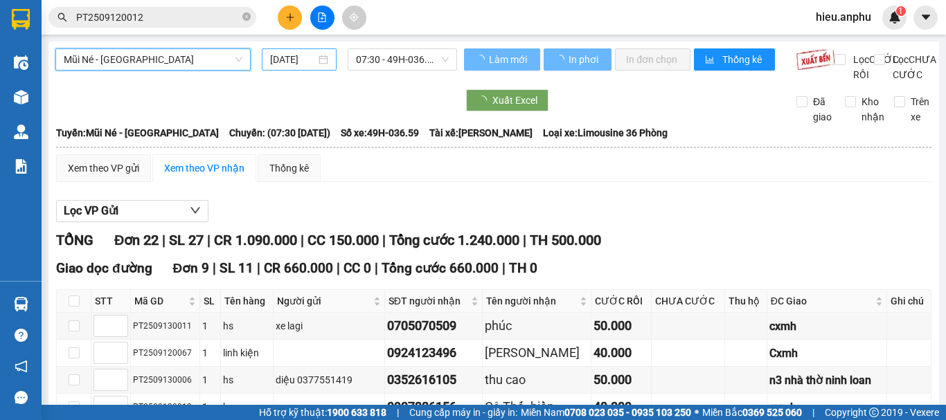
click at [292, 60] on input "[DATE]" at bounding box center [293, 59] width 46 height 15
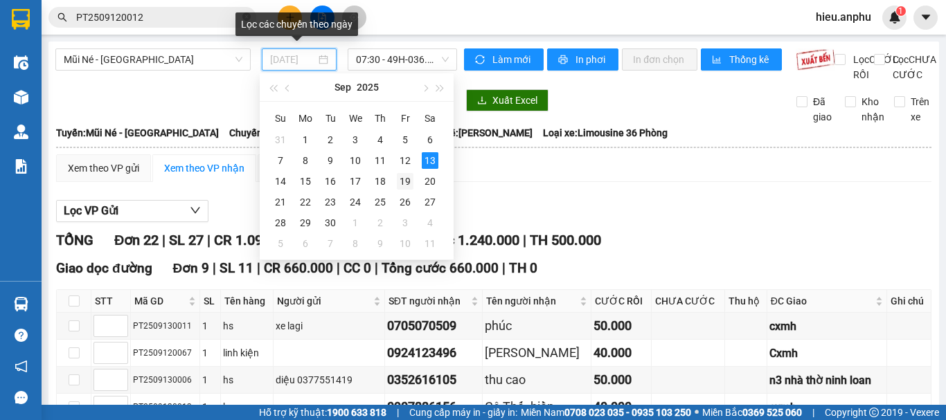
click at [407, 160] on div "12" at bounding box center [405, 160] width 17 height 17
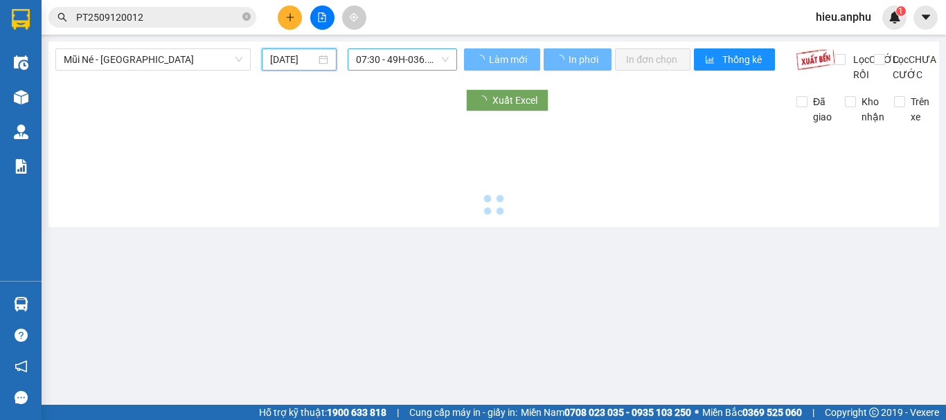
click at [408, 58] on span "07:30 - 49H-036.59" at bounding box center [402, 59] width 93 height 21
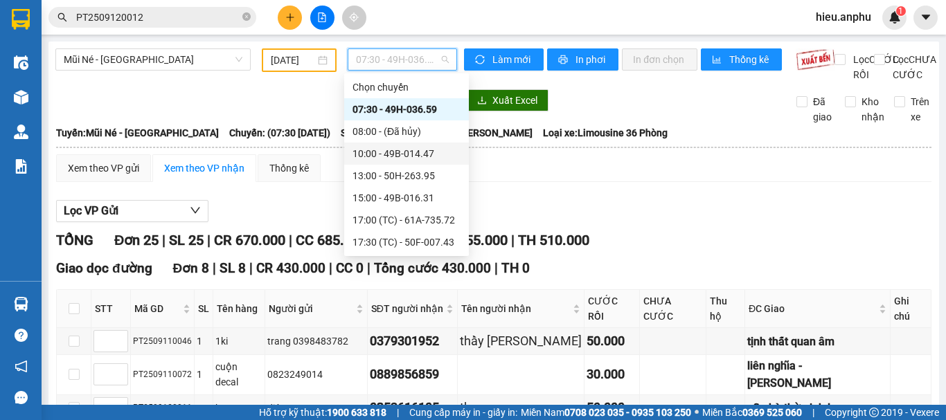
click at [384, 152] on div "10:00 - 49B-014.47" at bounding box center [407, 153] width 108 height 15
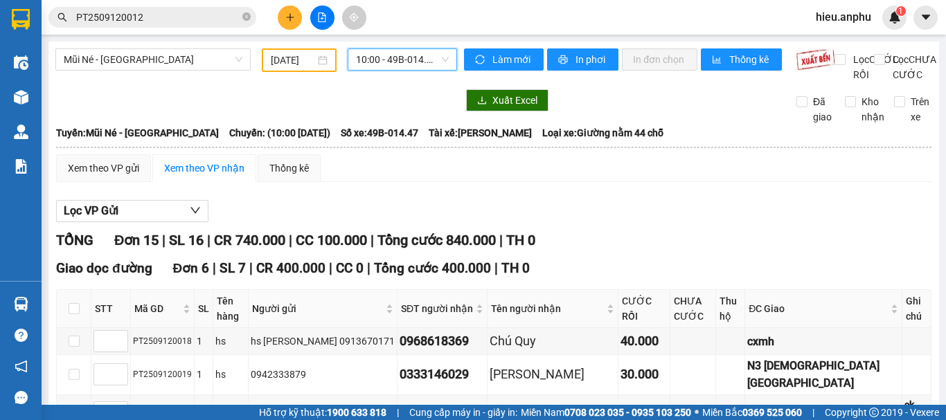
click at [408, 60] on span "10:00 - 49B-014.47" at bounding box center [402, 59] width 93 height 21
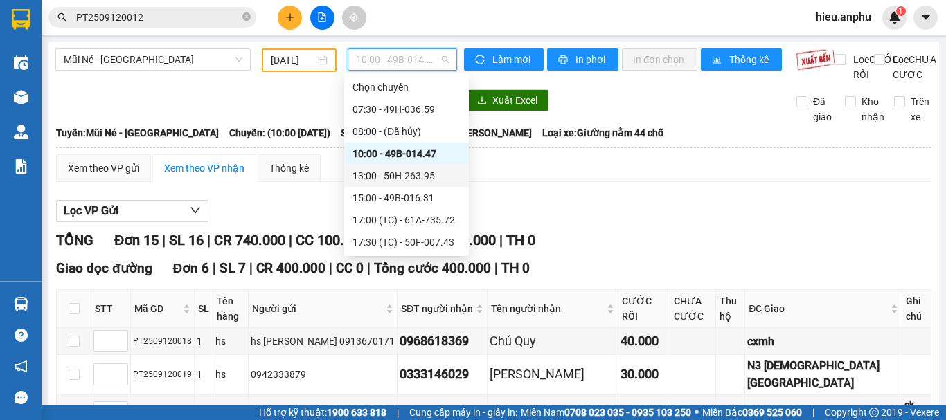
click at [386, 170] on div "13:00 - 50H-263.95" at bounding box center [407, 175] width 108 height 15
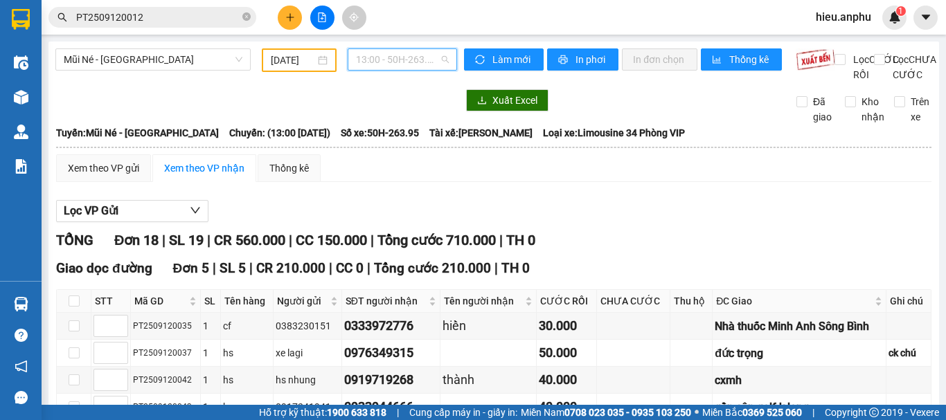
click at [395, 57] on span "13:00 - 50H-263.95" at bounding box center [402, 59] width 93 height 21
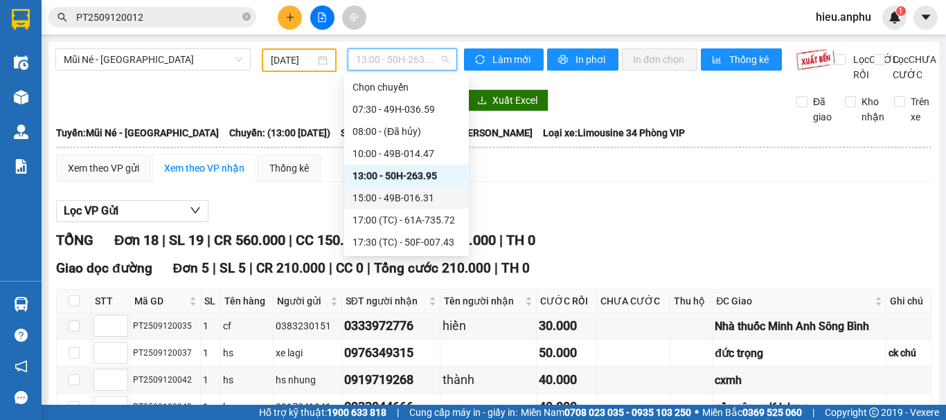
click at [386, 197] on div "15:00 - 49B-016.31" at bounding box center [407, 197] width 108 height 15
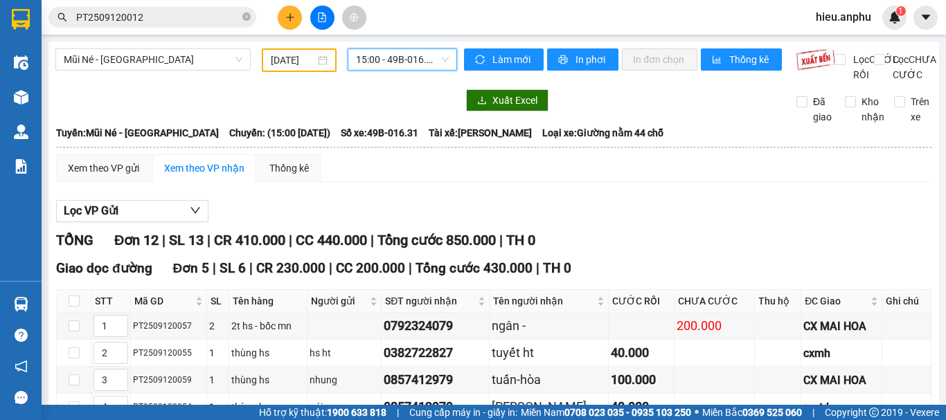
click at [387, 56] on span "15:00 - 49B-016.31" at bounding box center [402, 59] width 93 height 21
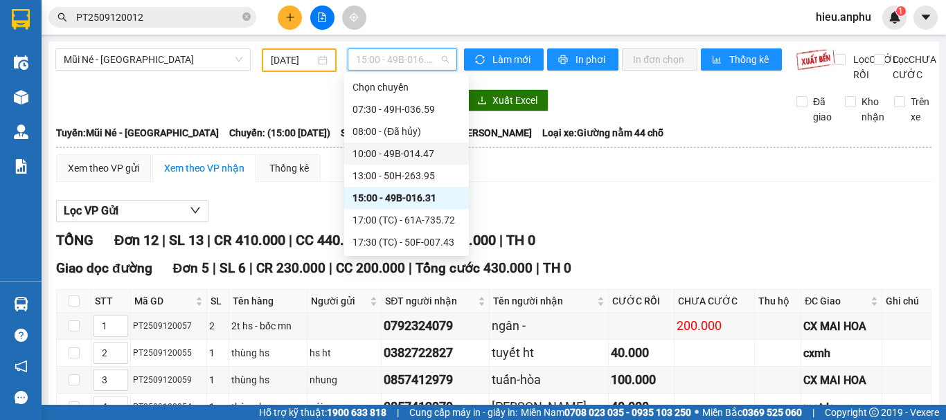
click at [373, 156] on div "10:00 - 49B-014.47" at bounding box center [407, 153] width 108 height 15
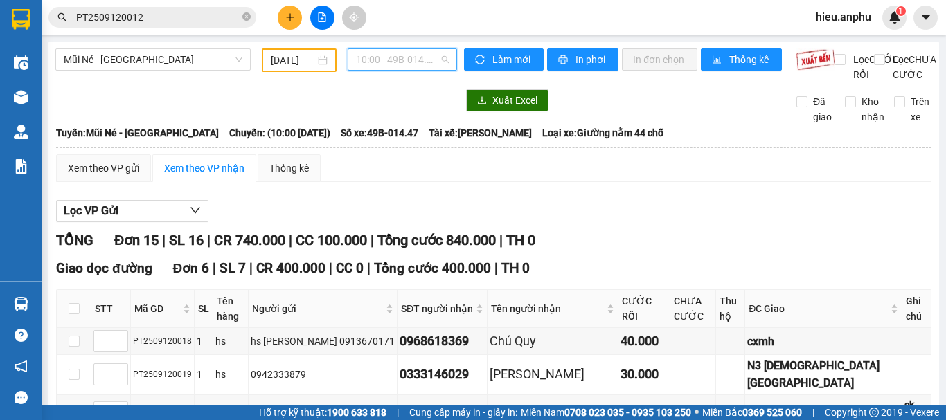
click at [366, 62] on span "10:00 - 49B-014.47" at bounding box center [402, 59] width 93 height 21
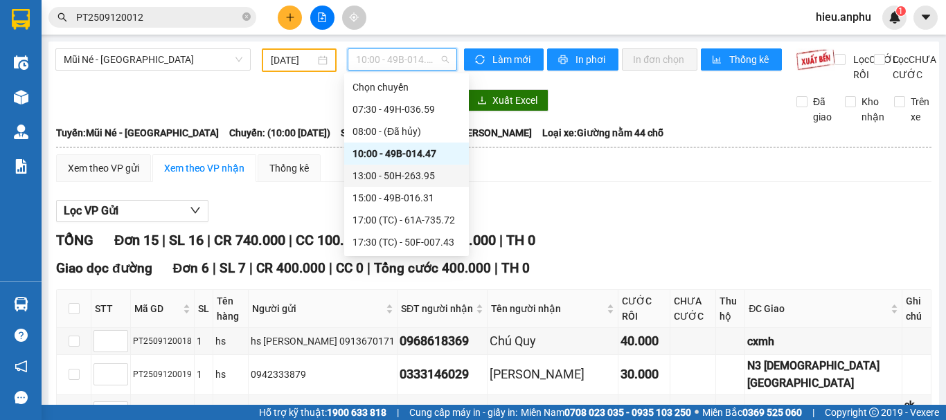
click at [380, 172] on div "13:00 - 50H-263.95" at bounding box center [407, 175] width 108 height 15
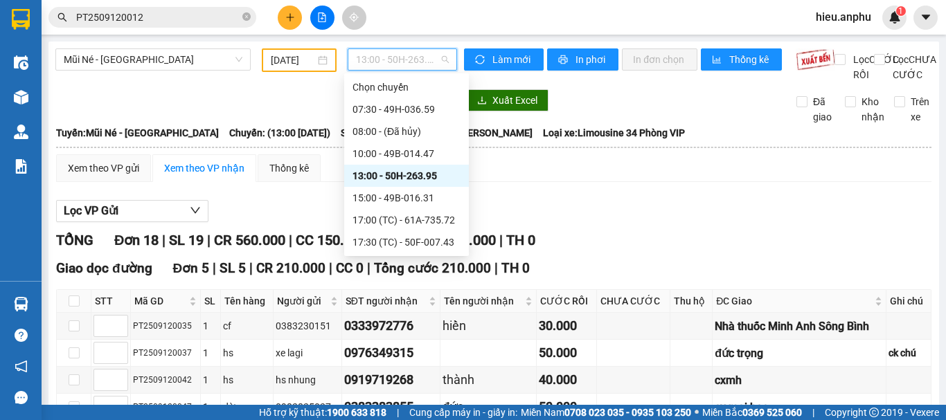
click at [391, 64] on span "13:00 - 50H-263.95" at bounding box center [402, 59] width 93 height 21
click at [386, 195] on div "15:00 - 49B-016.31" at bounding box center [407, 197] width 108 height 15
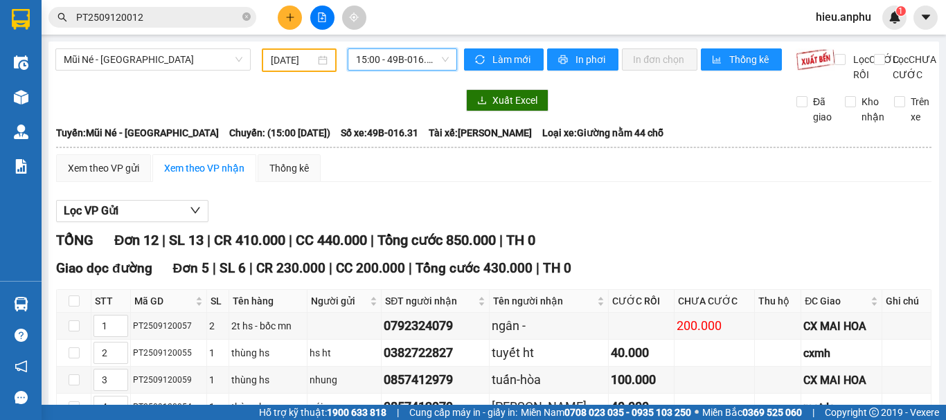
click at [391, 52] on span "15:00 - 49B-016.31" at bounding box center [402, 59] width 93 height 21
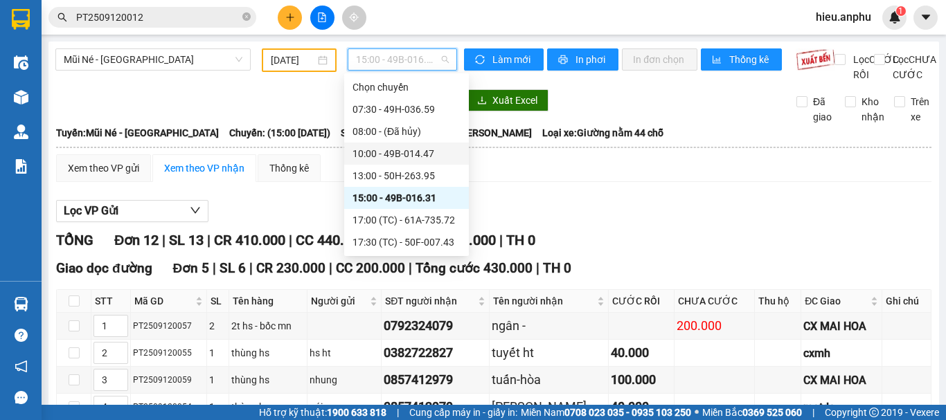
click at [376, 154] on div "10:00 - 49B-014.47" at bounding box center [407, 153] width 108 height 15
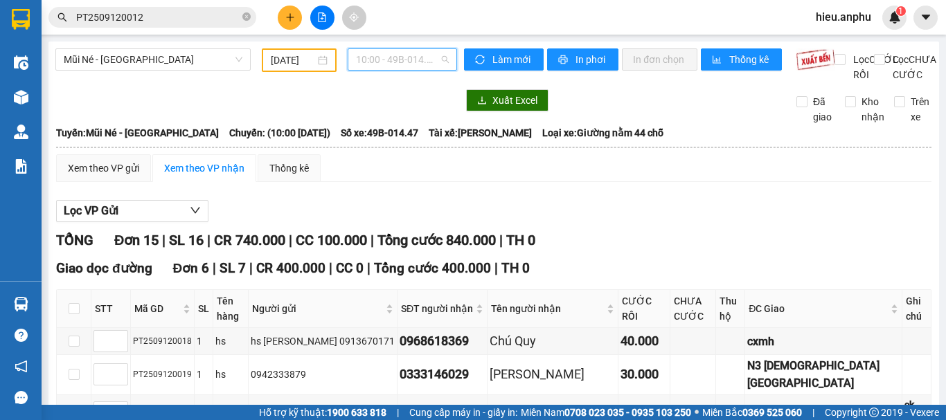
click at [395, 62] on span "10:00 - 49B-014.47" at bounding box center [402, 59] width 93 height 21
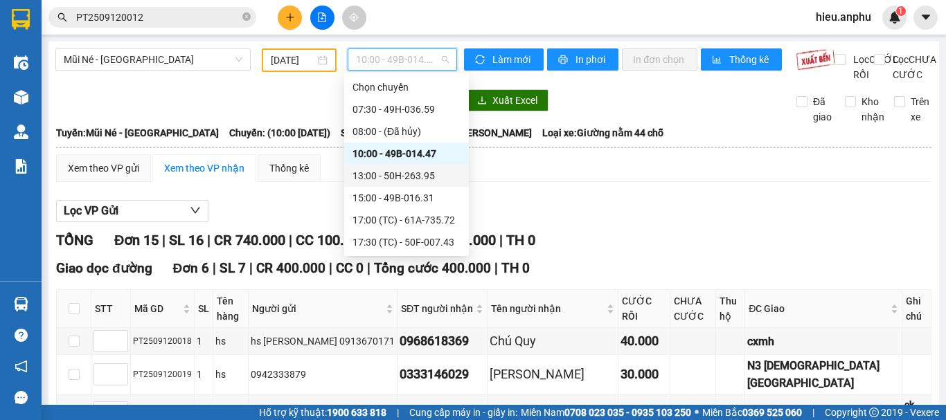
click at [372, 170] on div "13:00 - 50H-263.95" at bounding box center [407, 175] width 108 height 15
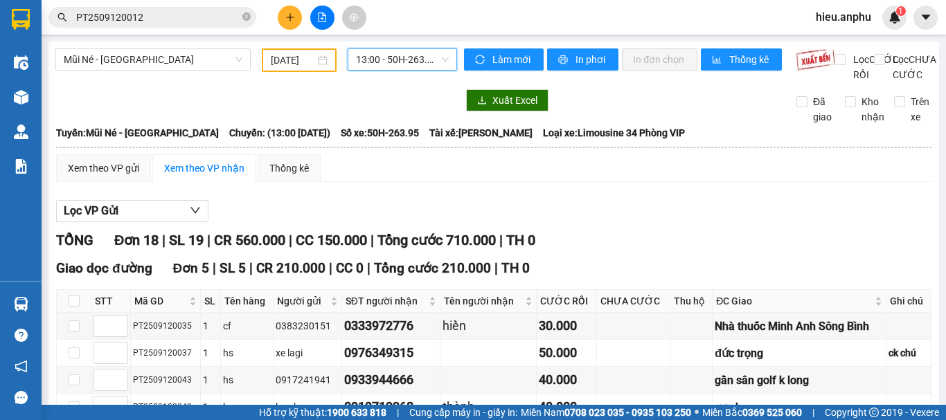
click at [377, 63] on span "13:00 - 50H-263.95" at bounding box center [402, 59] width 93 height 21
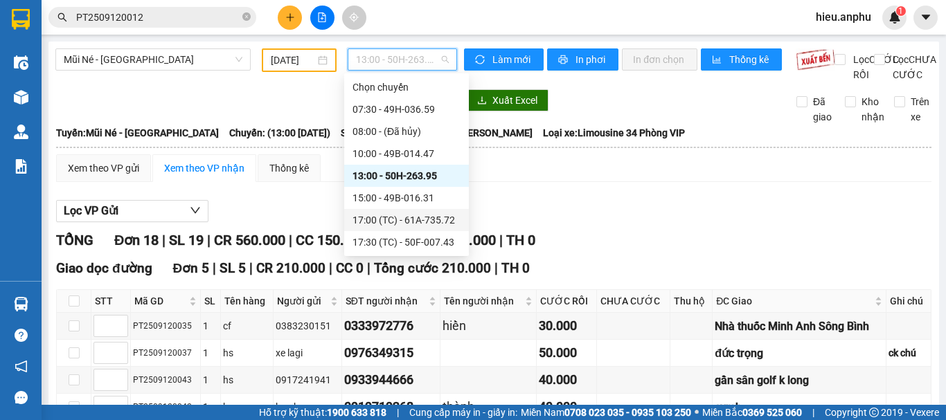
click at [377, 215] on div "17:00 (TC) - 61A-735.72" at bounding box center [407, 220] width 108 height 15
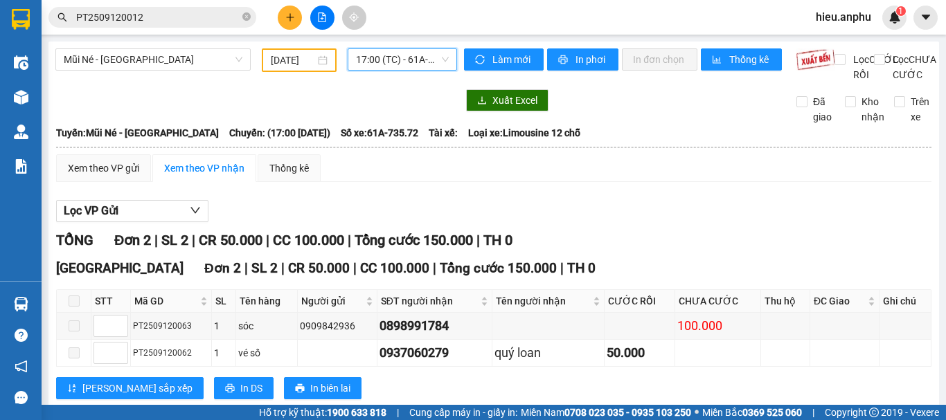
click at [390, 62] on span "17:00 (TC) - 61A-735.72" at bounding box center [402, 59] width 93 height 21
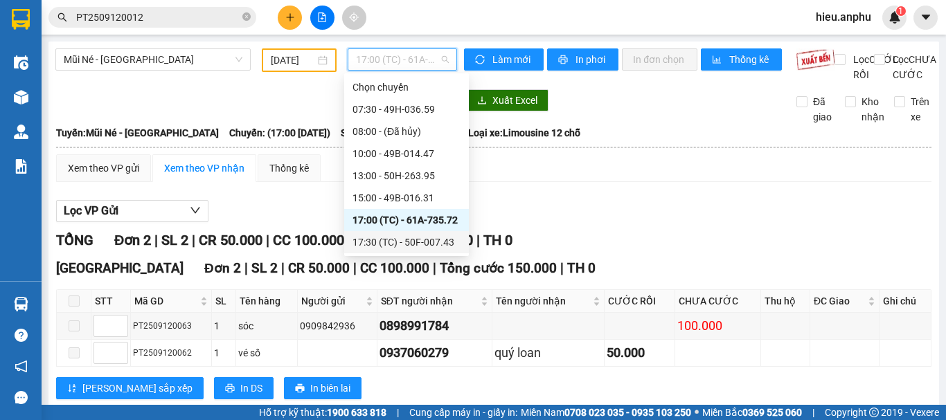
click at [393, 245] on div "17:30 (TC) - 50F-007.43" at bounding box center [407, 242] width 108 height 15
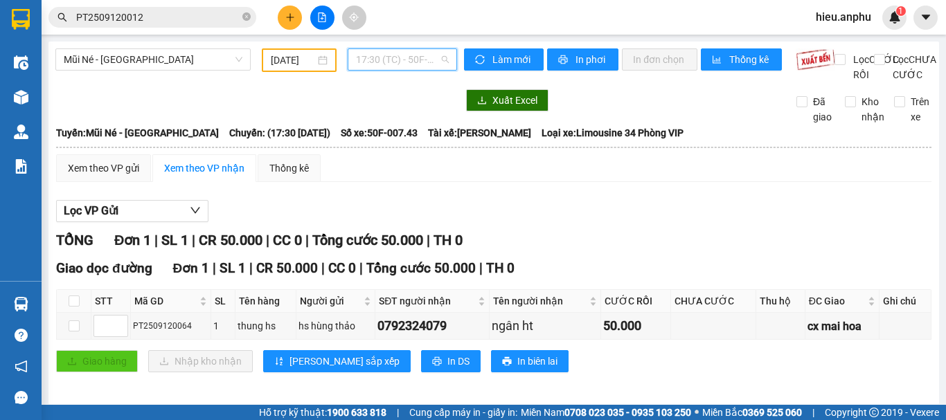
click at [373, 68] on span "17:30 (TC) - 50F-007.43" at bounding box center [402, 59] width 93 height 21
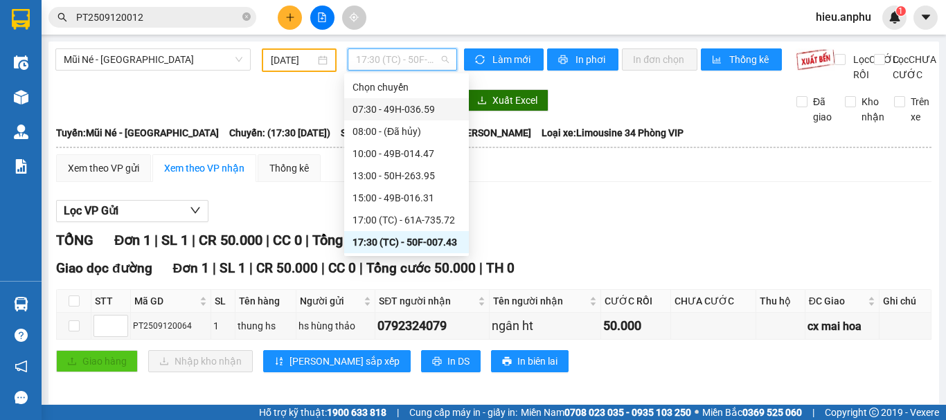
click at [371, 111] on div "07:30 - 49H-036.59" at bounding box center [407, 109] width 108 height 15
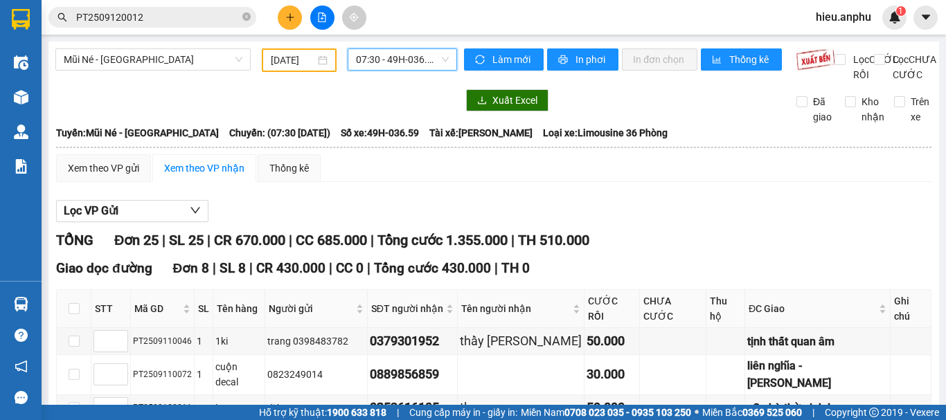
click at [380, 64] on span "07:30 - 49H-036.59" at bounding box center [402, 59] width 93 height 21
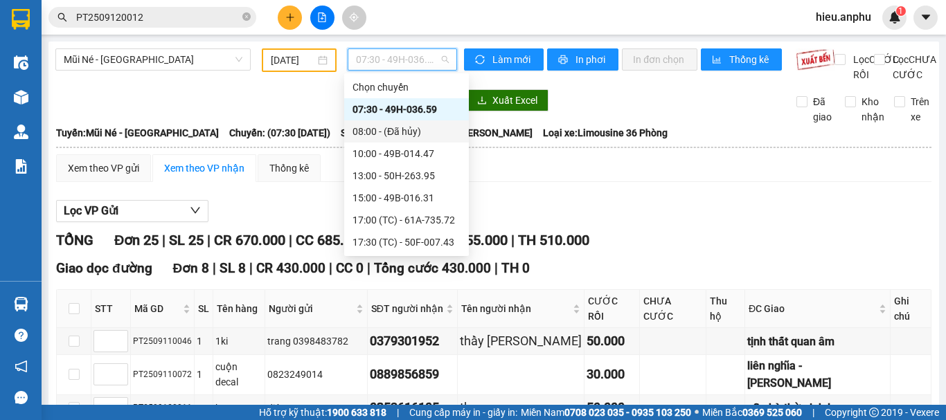
click at [375, 130] on div "08:00 - (Đã hủy)" at bounding box center [407, 131] width 108 height 15
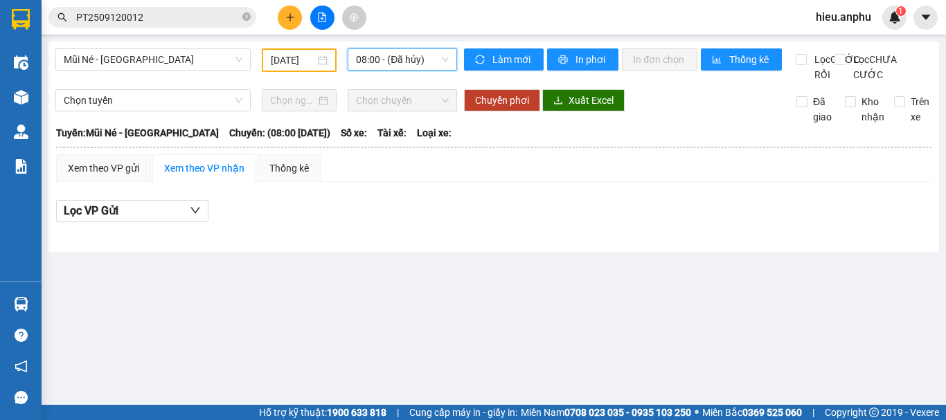
click at [383, 67] on span "08:00 - (Đã hủy)" at bounding box center [402, 59] width 93 height 21
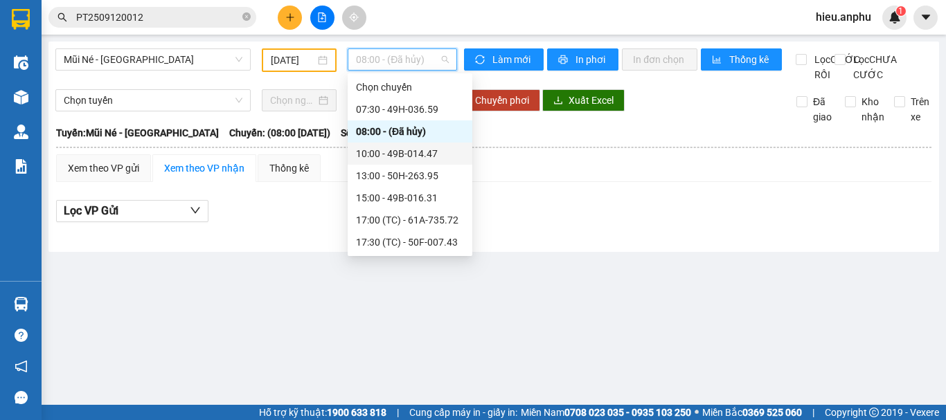
click at [377, 152] on div "10:00 - 49B-014.47" at bounding box center [410, 153] width 108 height 15
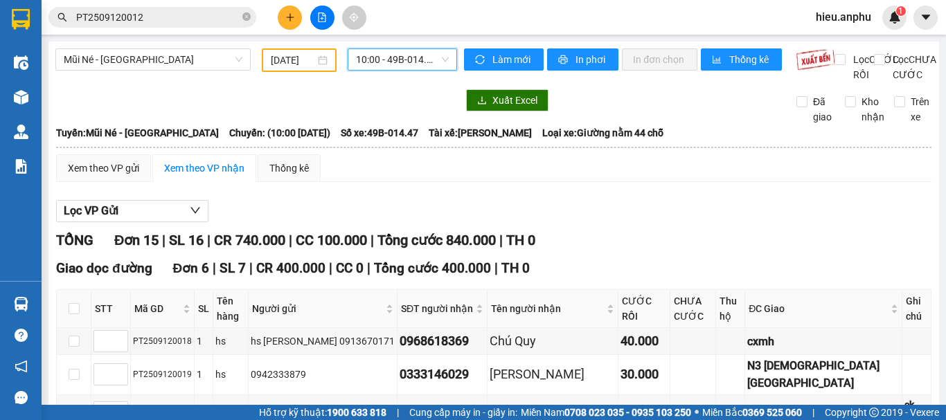
click at [382, 64] on span "10:00 - 49B-014.47" at bounding box center [402, 59] width 93 height 21
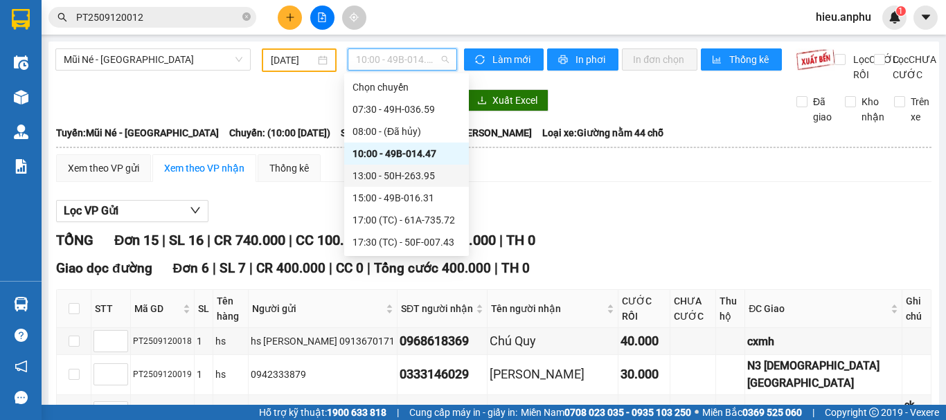
click at [386, 175] on div "13:00 - 50H-263.95" at bounding box center [407, 175] width 108 height 15
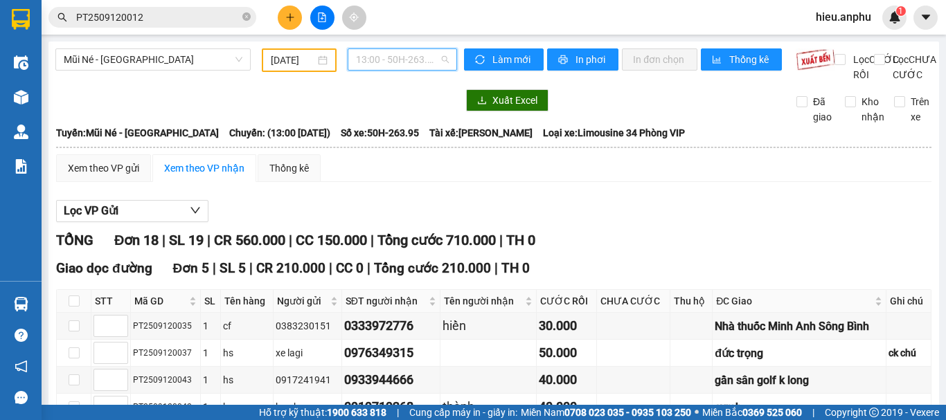
click at [380, 56] on span "13:00 - 50H-263.95" at bounding box center [402, 59] width 93 height 21
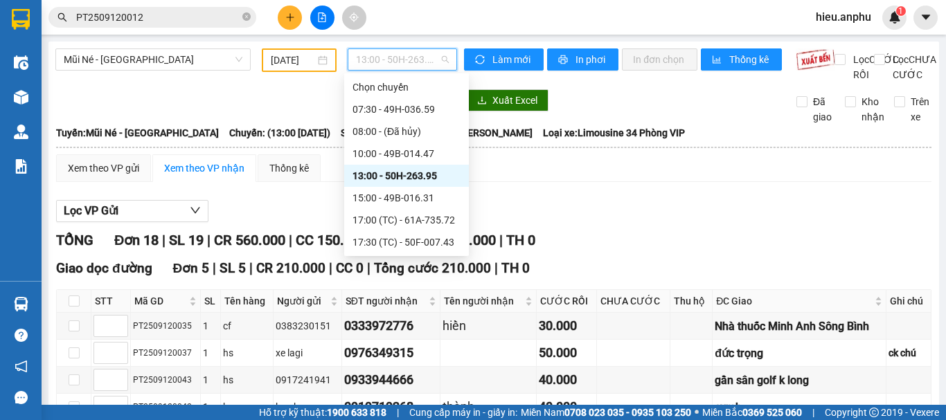
click at [387, 173] on div "13:00 - 50H-263.95" at bounding box center [407, 175] width 108 height 15
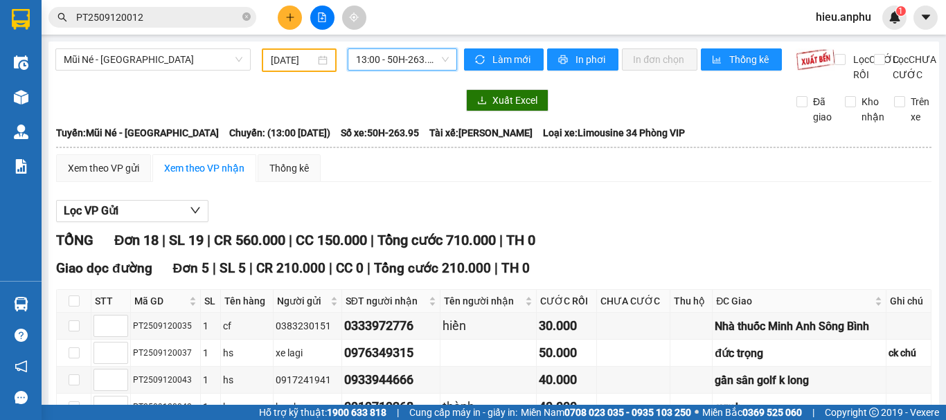
click at [361, 62] on span "13:00 - 50H-263.95" at bounding box center [402, 59] width 93 height 21
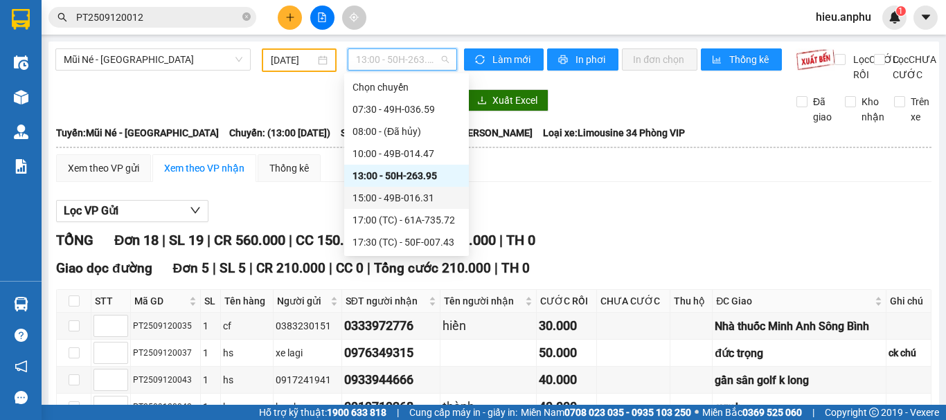
click at [379, 202] on div "15:00 - 49B-016.31" at bounding box center [407, 197] width 108 height 15
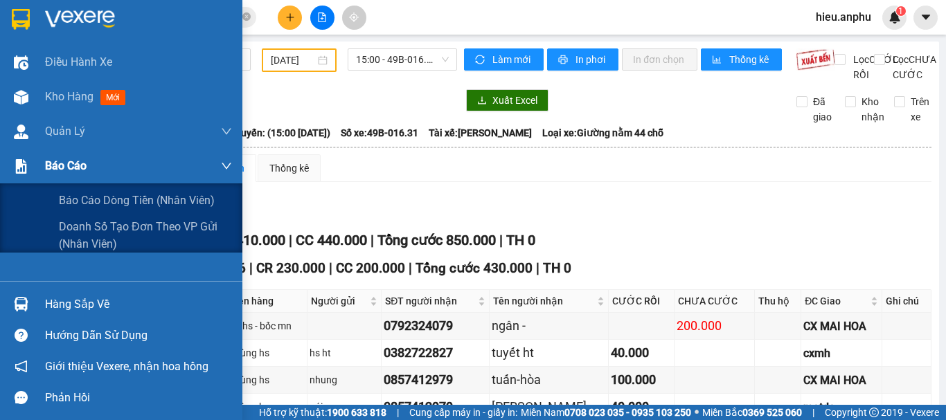
click at [55, 168] on span "Báo cáo" at bounding box center [66, 165] width 42 height 17
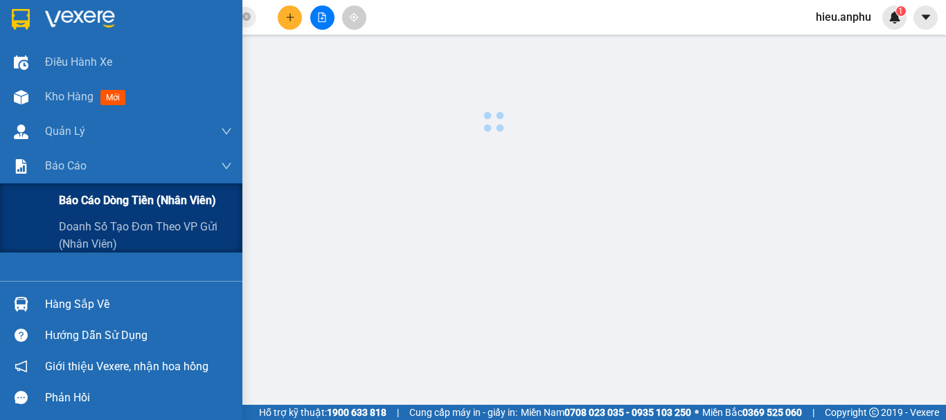
drag, startPoint x: 91, startPoint y: 199, endPoint x: 94, endPoint y: 192, distance: 7.5
click at [91, 198] on span "Báo cáo dòng tiền (nhân viên)" at bounding box center [137, 200] width 157 height 17
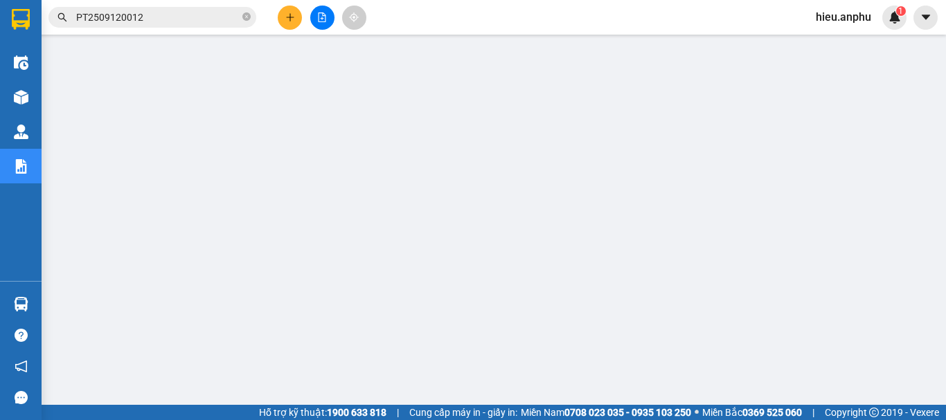
click at [327, 22] on button at bounding box center [322, 18] width 24 height 24
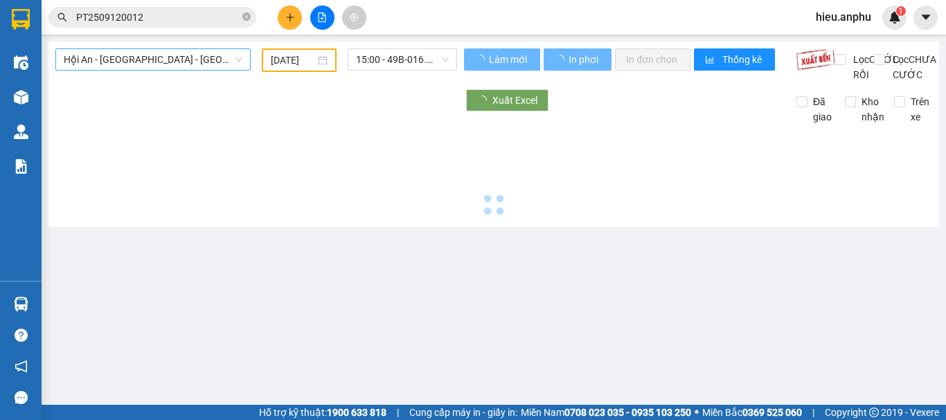
click at [118, 59] on span "Hội An - [GEOGRAPHIC_DATA] - [GEOGRAPHIC_DATA]" at bounding box center [153, 59] width 179 height 21
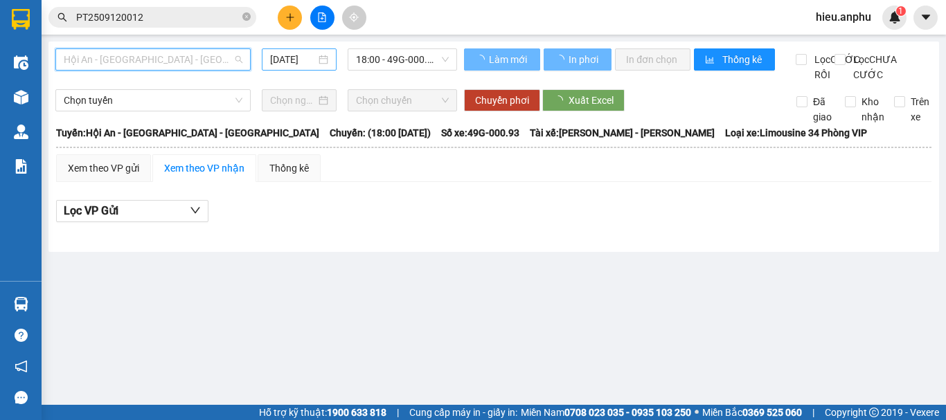
click at [94, 147] on div "Mũi Né - [GEOGRAPHIC_DATA]" at bounding box center [180, 153] width 233 height 15
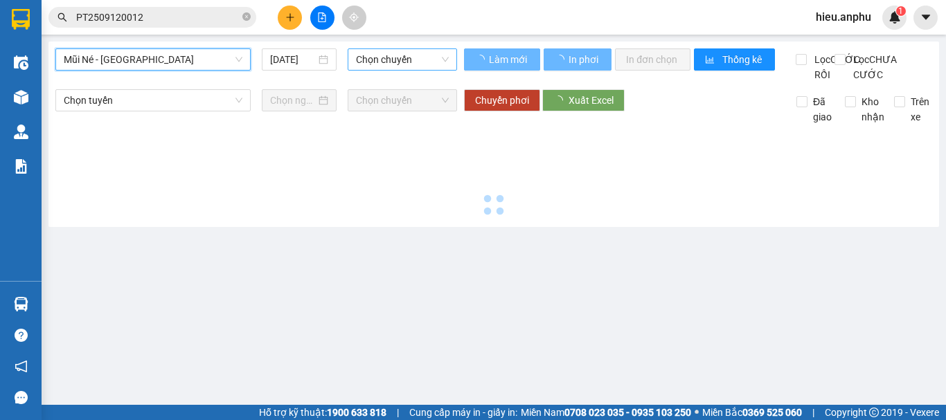
click at [400, 56] on span "Chọn chuyến" at bounding box center [402, 59] width 93 height 21
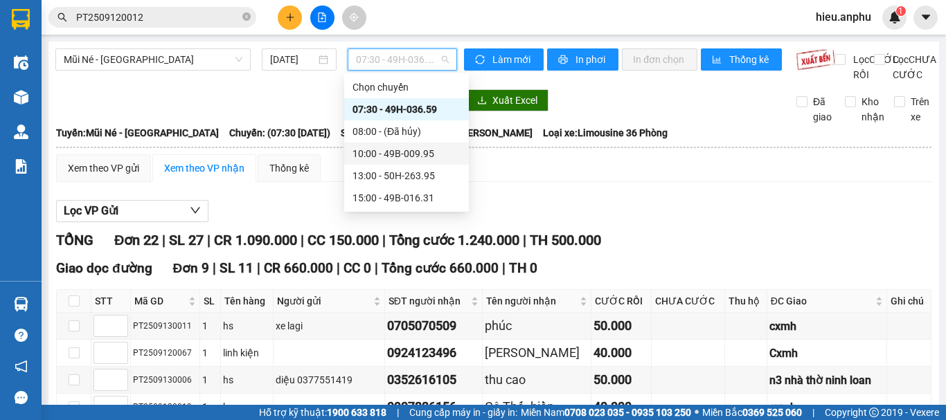
click at [376, 152] on div "10:00 - 49B-009.95" at bounding box center [407, 153] width 108 height 15
